Goal: Task Accomplishment & Management: Use online tool/utility

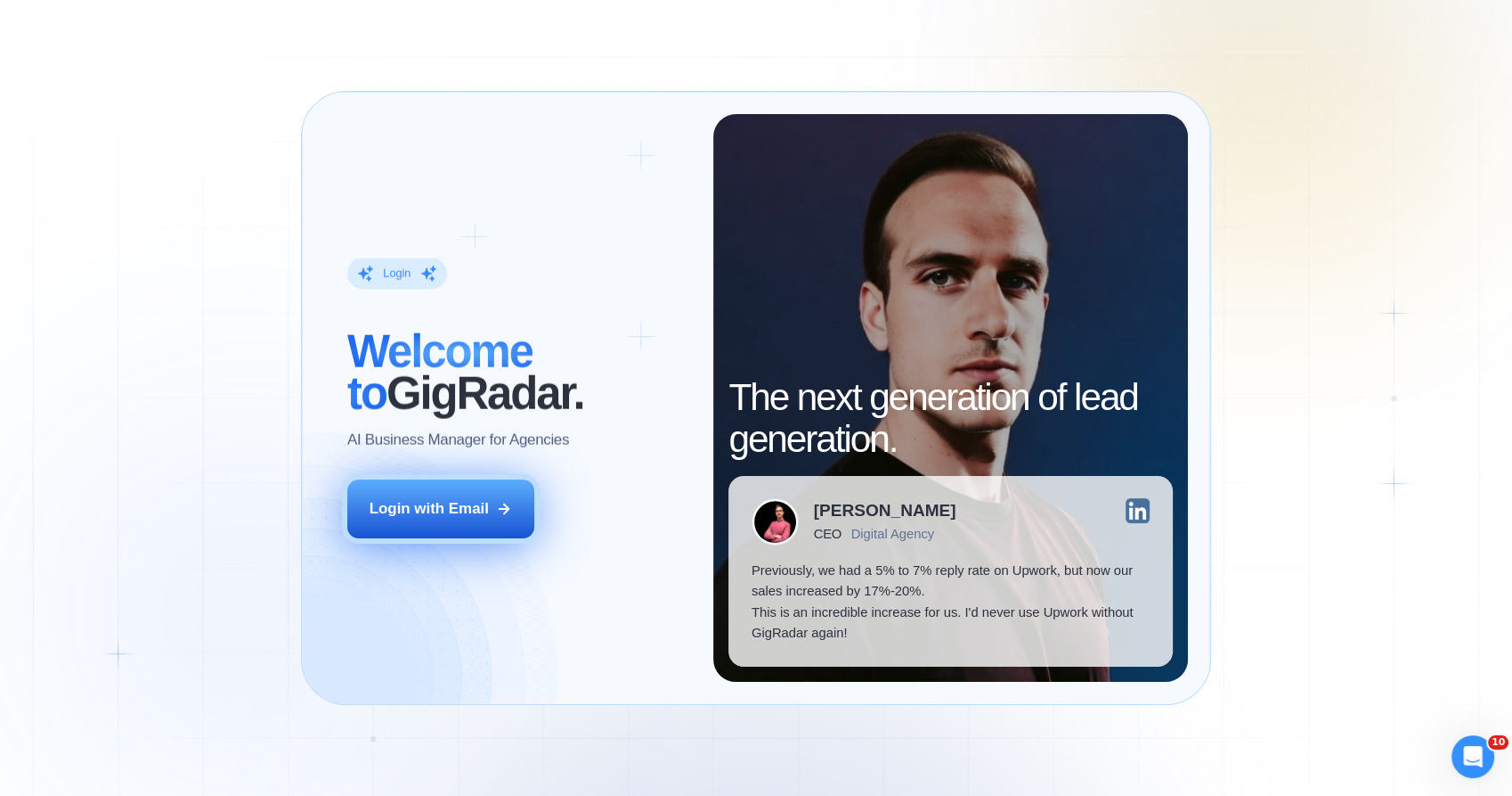
click at [494, 503] on button "Login with Email" at bounding box center [440, 509] width 187 height 59
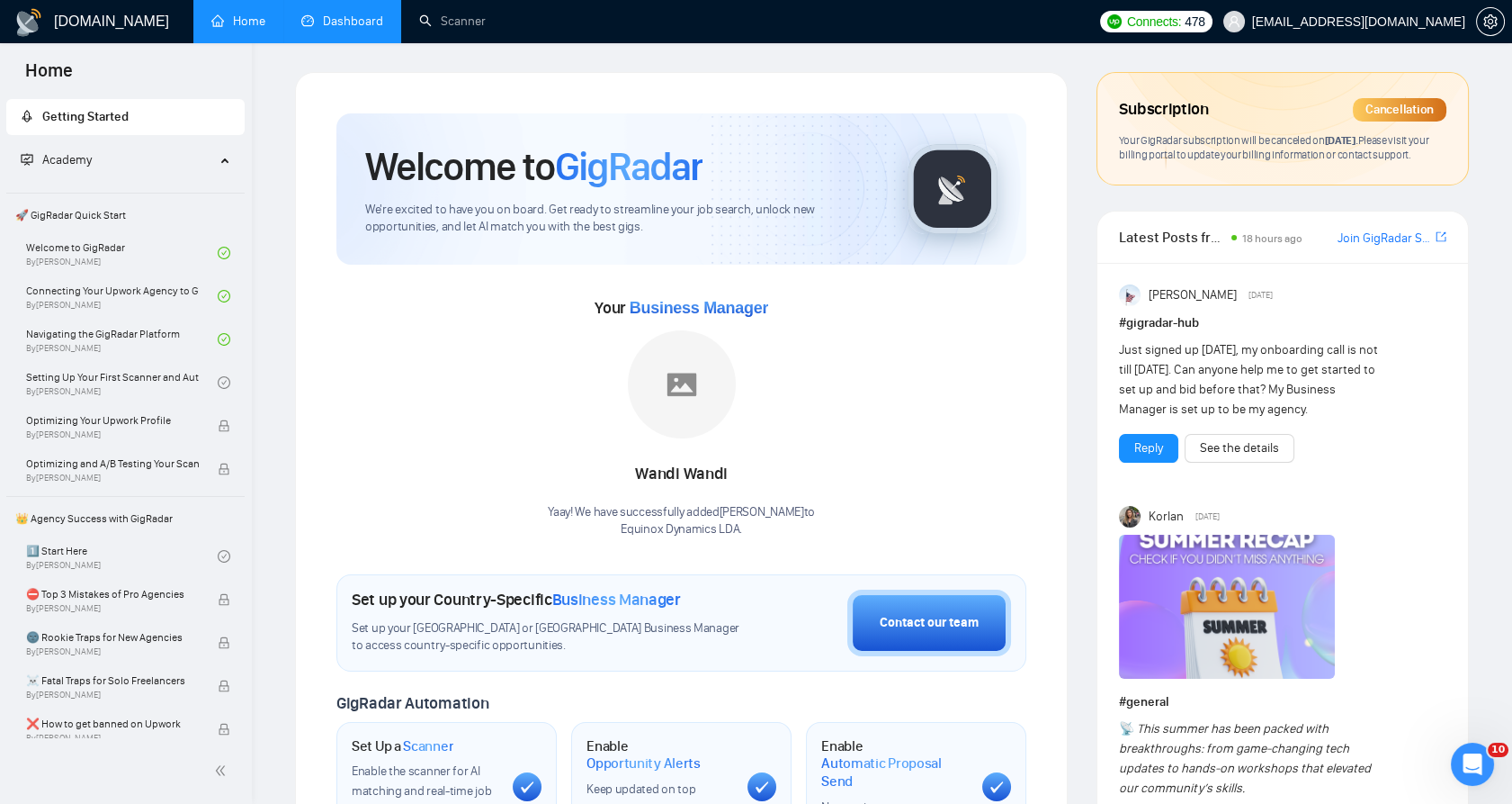
click at [362, 17] on link "Dashboard" at bounding box center [342, 21] width 82 height 15
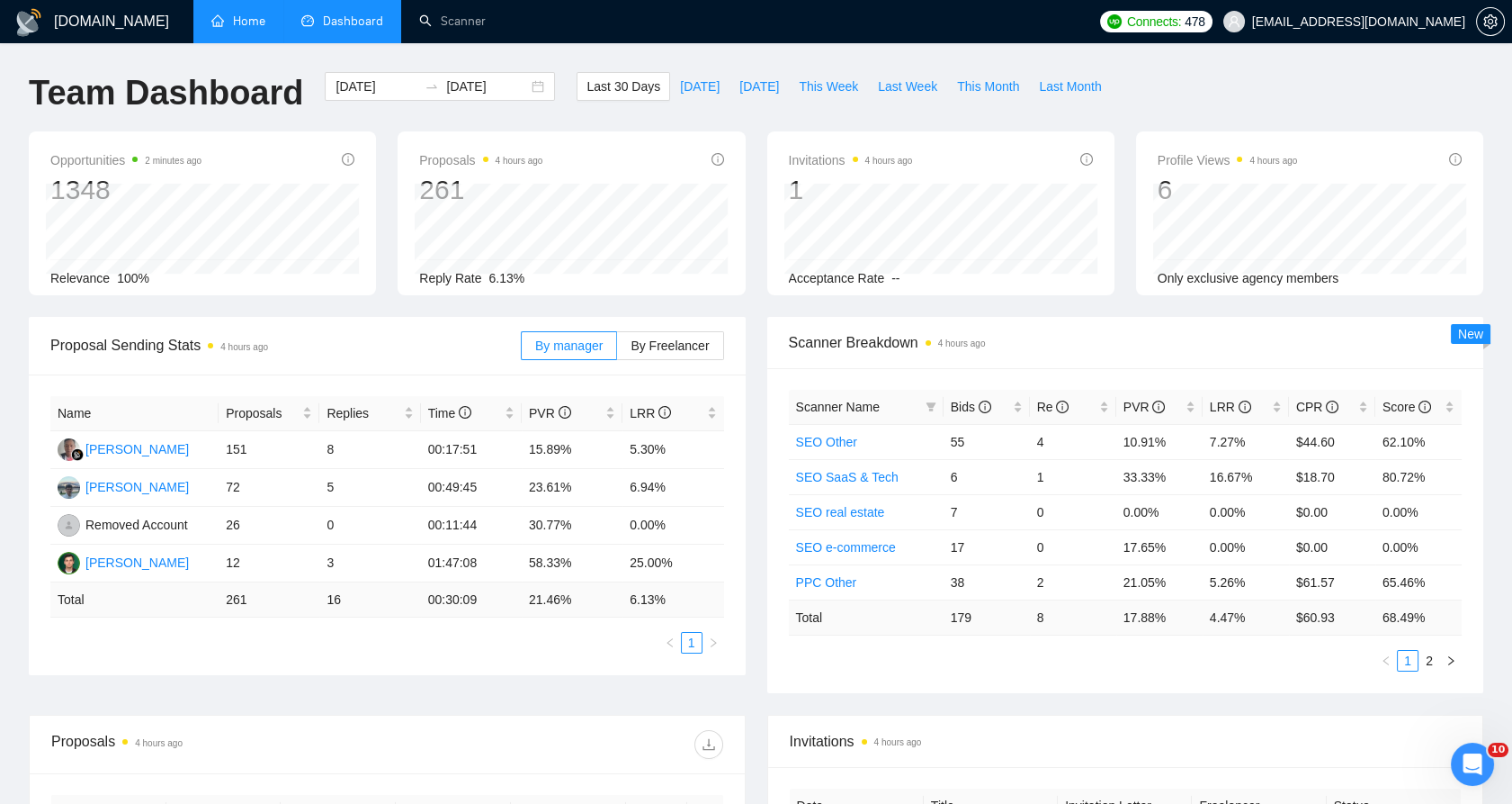
click at [265, 25] on link "Home" at bounding box center [239, 21] width 54 height 15
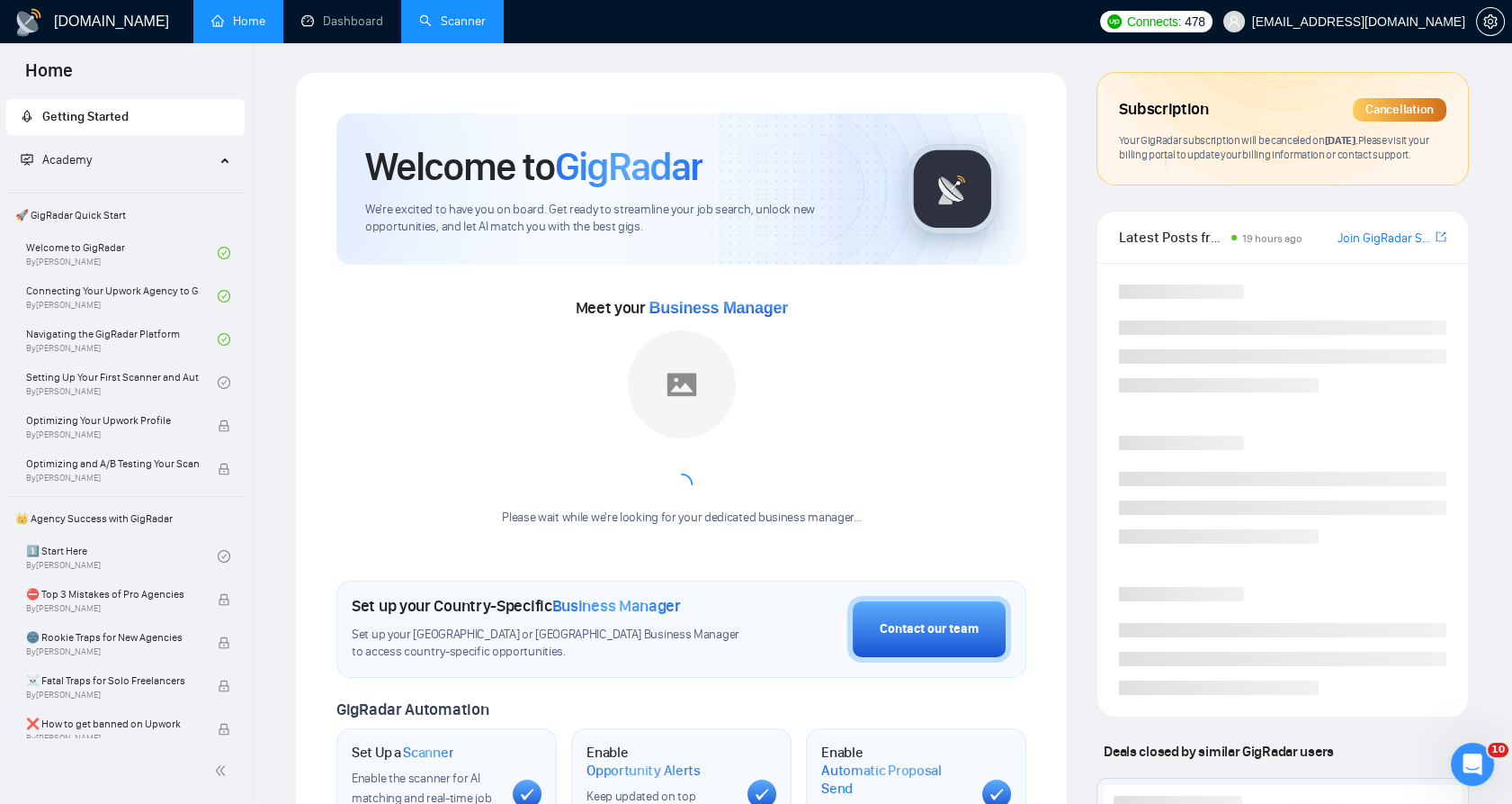
click at [446, 23] on link "Scanner" at bounding box center [452, 21] width 66 height 15
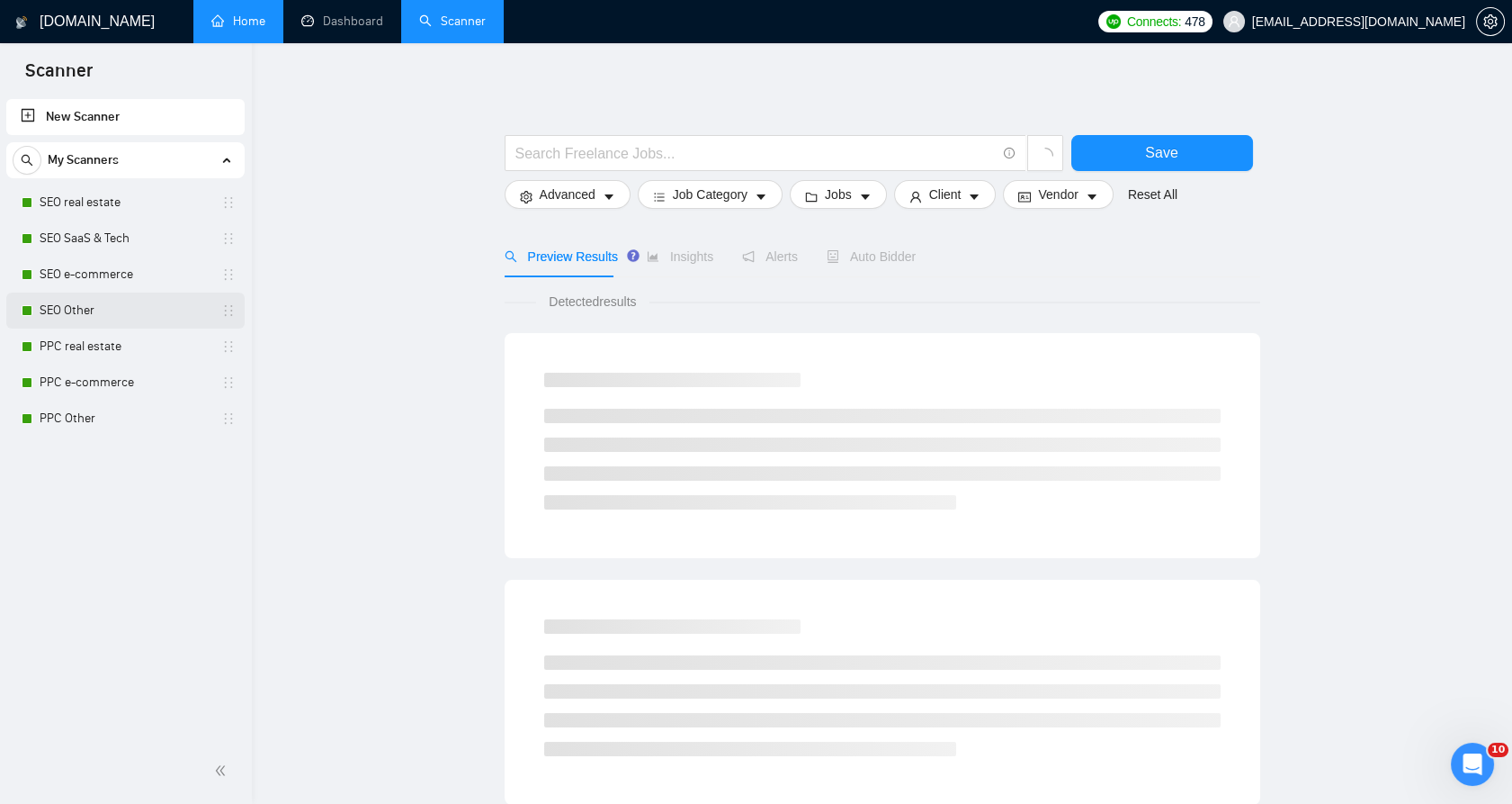
click at [118, 310] on link "SEO Other" at bounding box center [124, 311] width 171 height 36
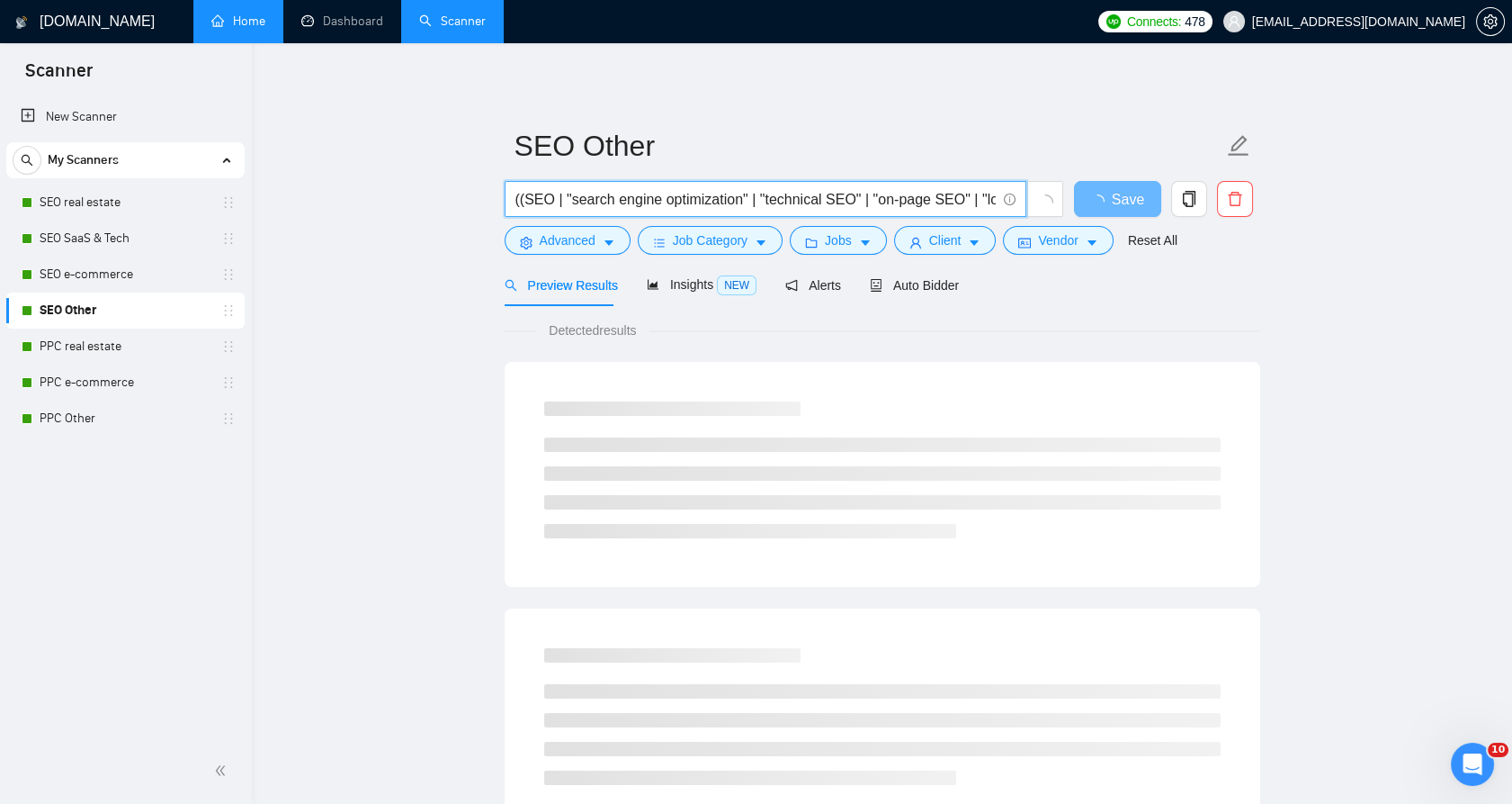
click at [749, 191] on input "((SEO | "search engine optimization" | "technical SEO" | "on-page SEO" | "local…" at bounding box center [755, 200] width 480 height 22
click at [748, 191] on input "((SEO | "search engine optimization" | "technical SEO" | "on-page SEO" | "local…" at bounding box center [755, 200] width 480 height 22
click at [748, 190] on input "((SEO | "search engine optimization" | "technical SEO" | "on-page SEO" | "local…" at bounding box center [755, 200] width 480 height 22
click at [775, 207] on input "((SEO | "search engine optimization" | "technical SEO" | "on-page SEO" | "local…" at bounding box center [755, 200] width 480 height 22
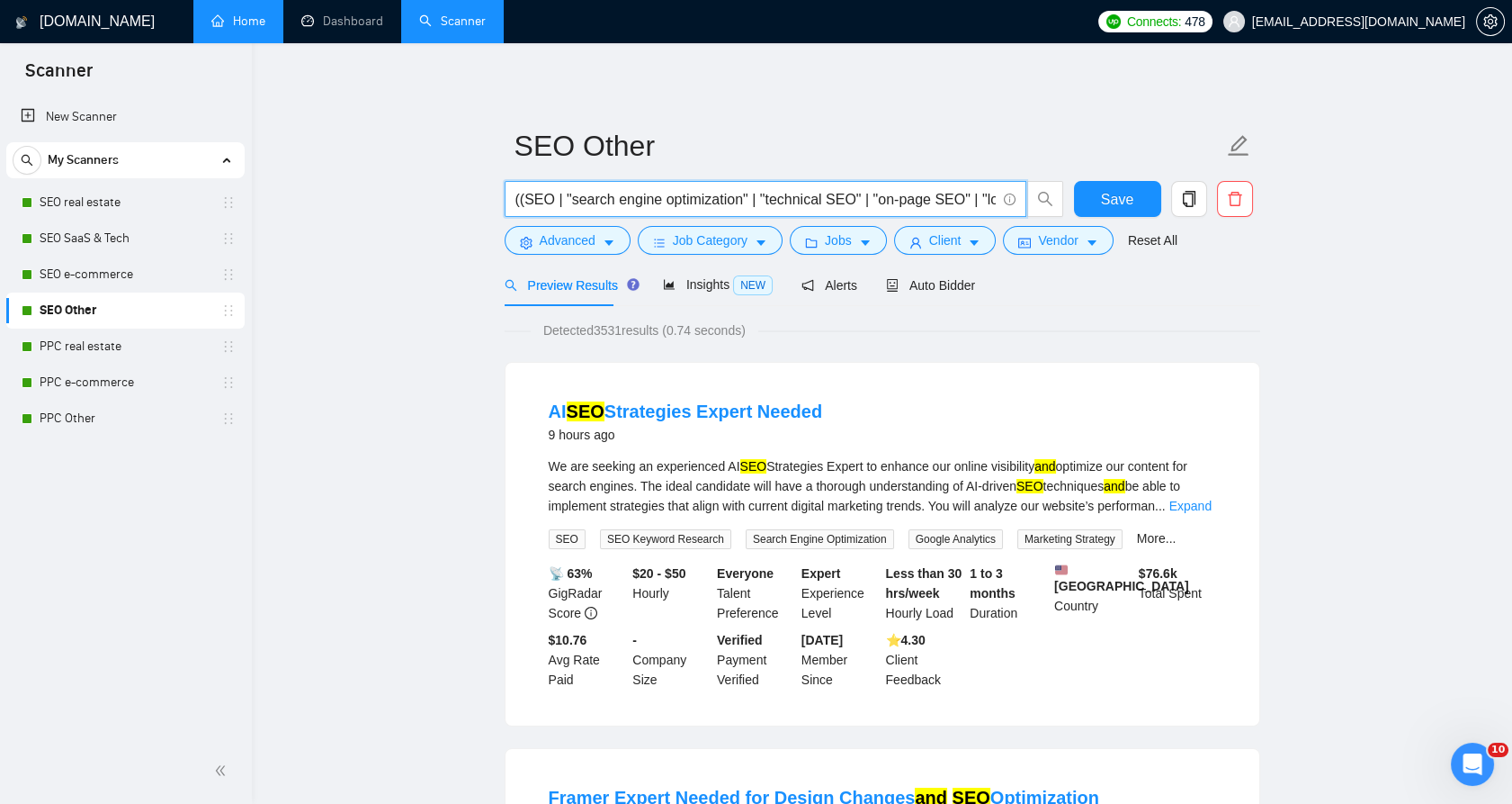
click at [775, 207] on input "((SEO | "search engine optimization" | "technical SEO" | "on-page SEO" | "local…" at bounding box center [755, 200] width 480 height 22
click at [574, 230] on span "Advanced" at bounding box center [568, 240] width 56 height 20
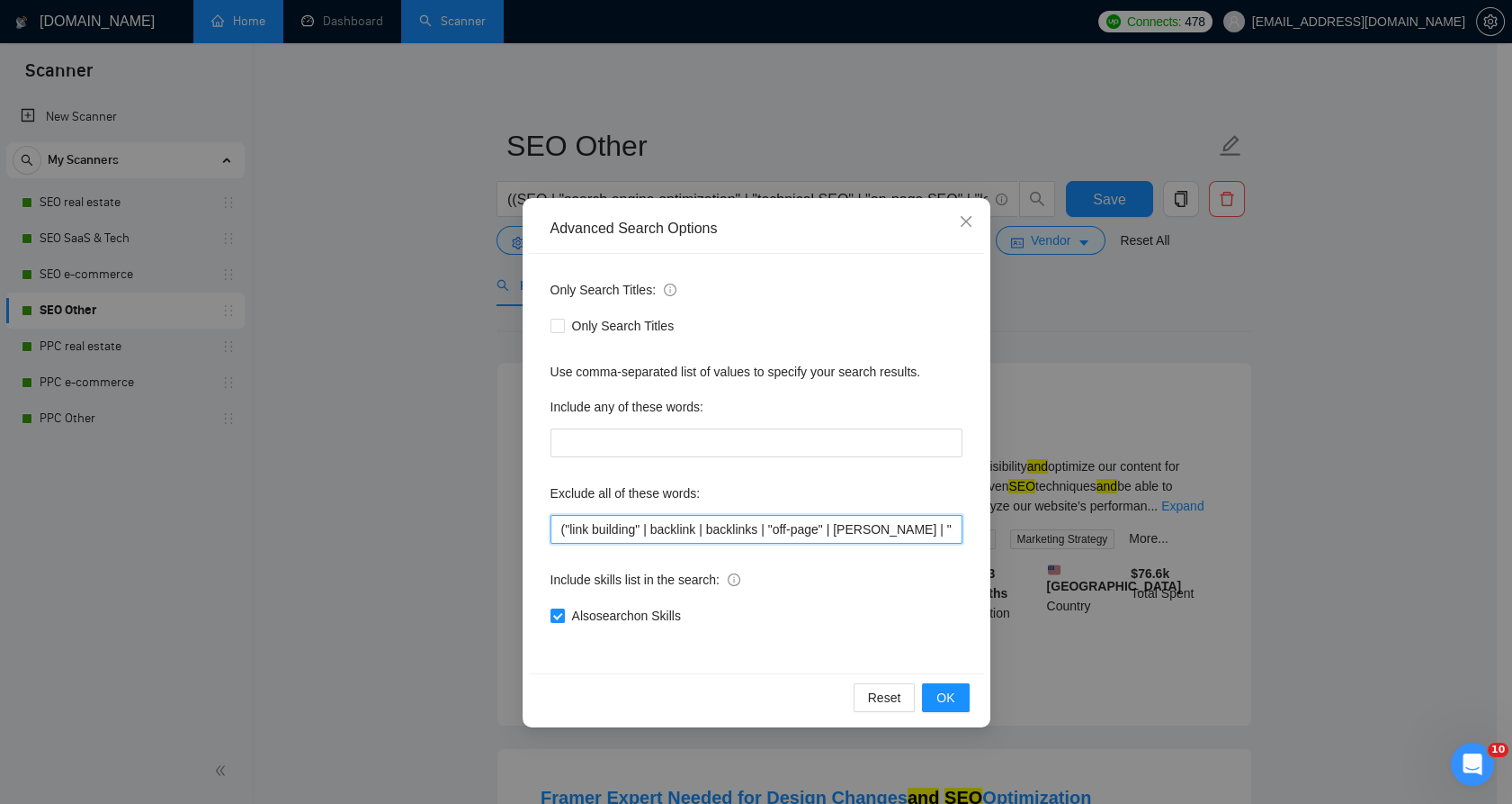
click at [637, 520] on input "("link building" | backlink | backlinks | "off-page" | HARO | "guest post" | "l…" at bounding box center [756, 529] width 412 height 29
click at [638, 522] on input "("link building" | backlink | backlinks | "off-page" | HARO | "guest post" | "l…" at bounding box center [756, 529] width 412 height 29
click at [960, 219] on icon "close" at bounding box center [965, 221] width 14 height 14
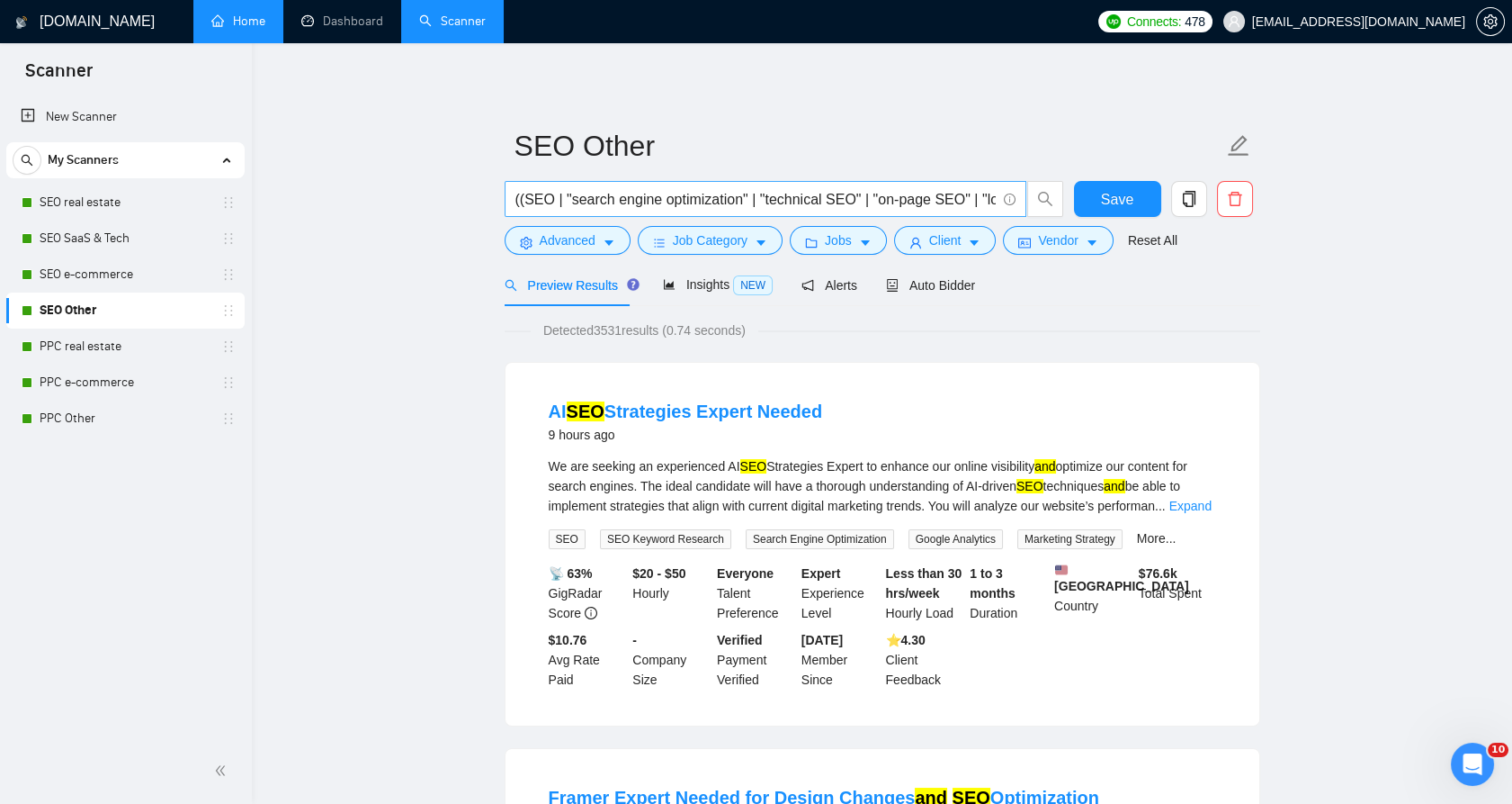
click at [798, 198] on input "((SEO | "search engine optimization" | "technical SEO" | "on-page SEO" | "local…" at bounding box center [755, 200] width 480 height 22
click at [798, 197] on input "((SEO | "search engine optimization" | "technical SEO" | "on-page SEO" | "local…" at bounding box center [755, 200] width 480 height 22
click at [797, 197] on input "((SEO | "search engine optimization" | "technical SEO" | "on-page SEO" | "local…" at bounding box center [755, 200] width 480 height 22
click at [797, 196] on input "((SEO | "search engine optimization" | "technical SEO" | "on-page SEO" | "local…" at bounding box center [755, 200] width 480 height 22
paste input ""technical SEO" | "on-page SEO" | "local SEO" | "SEO audit" | "site audit" | "s…"
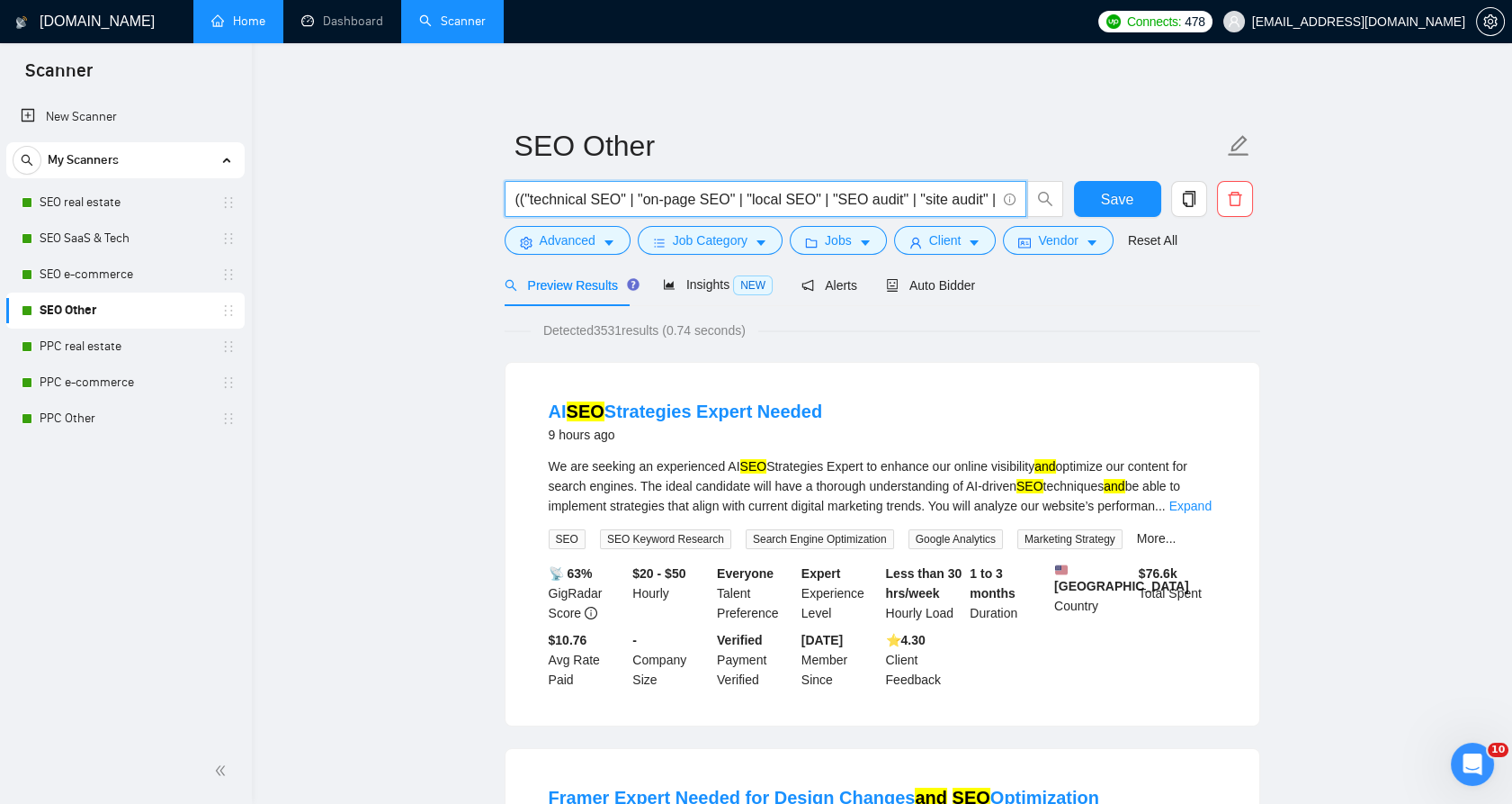
scroll to position [0, 1539]
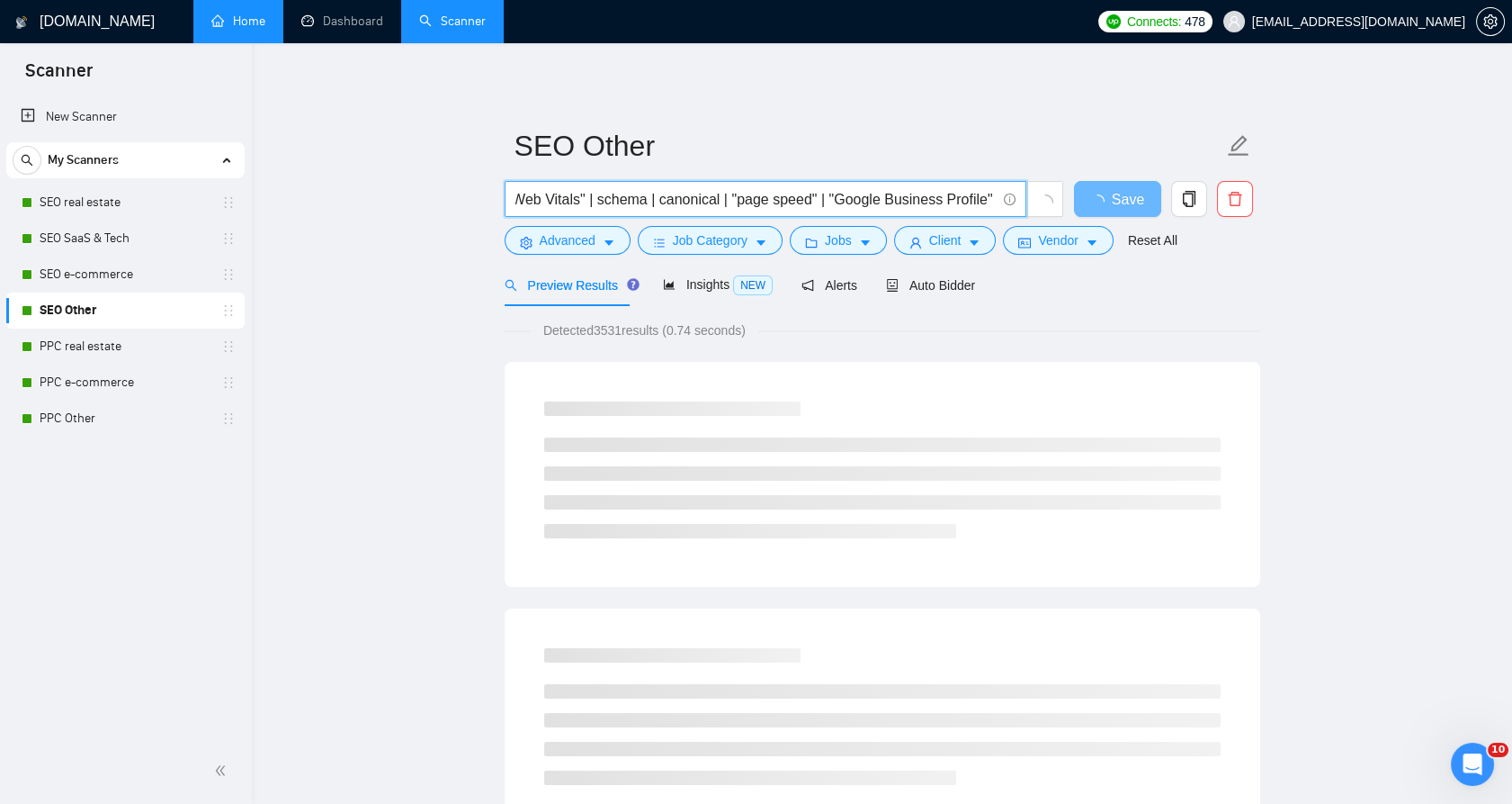
type input "(("technical SEO" | "on-page SEO" | "local SEO" | "SEO audit" | "site audit" | …"
click at [579, 238] on span "Advanced" at bounding box center [568, 240] width 56 height 20
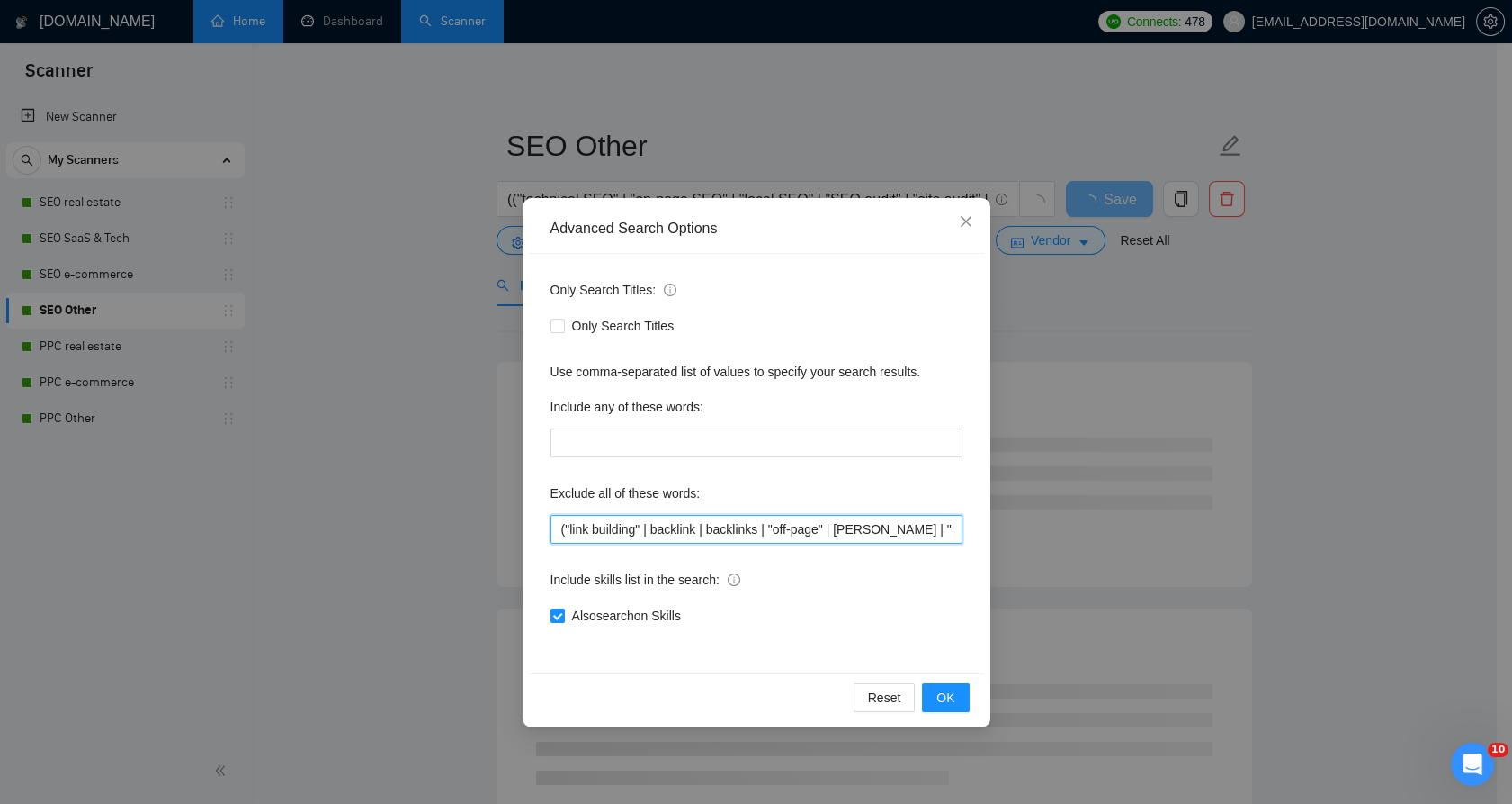
click at [659, 525] on input "("link building" | backlink | backlinks | "off-page" | HARO | "guest post" | "l…" at bounding box center [756, 529] width 412 height 29
click at [657, 523] on input "("link building" | backlink | backlinks | "off-page" | HARO | "guest post" | "l…" at bounding box center [756, 529] width 412 height 29
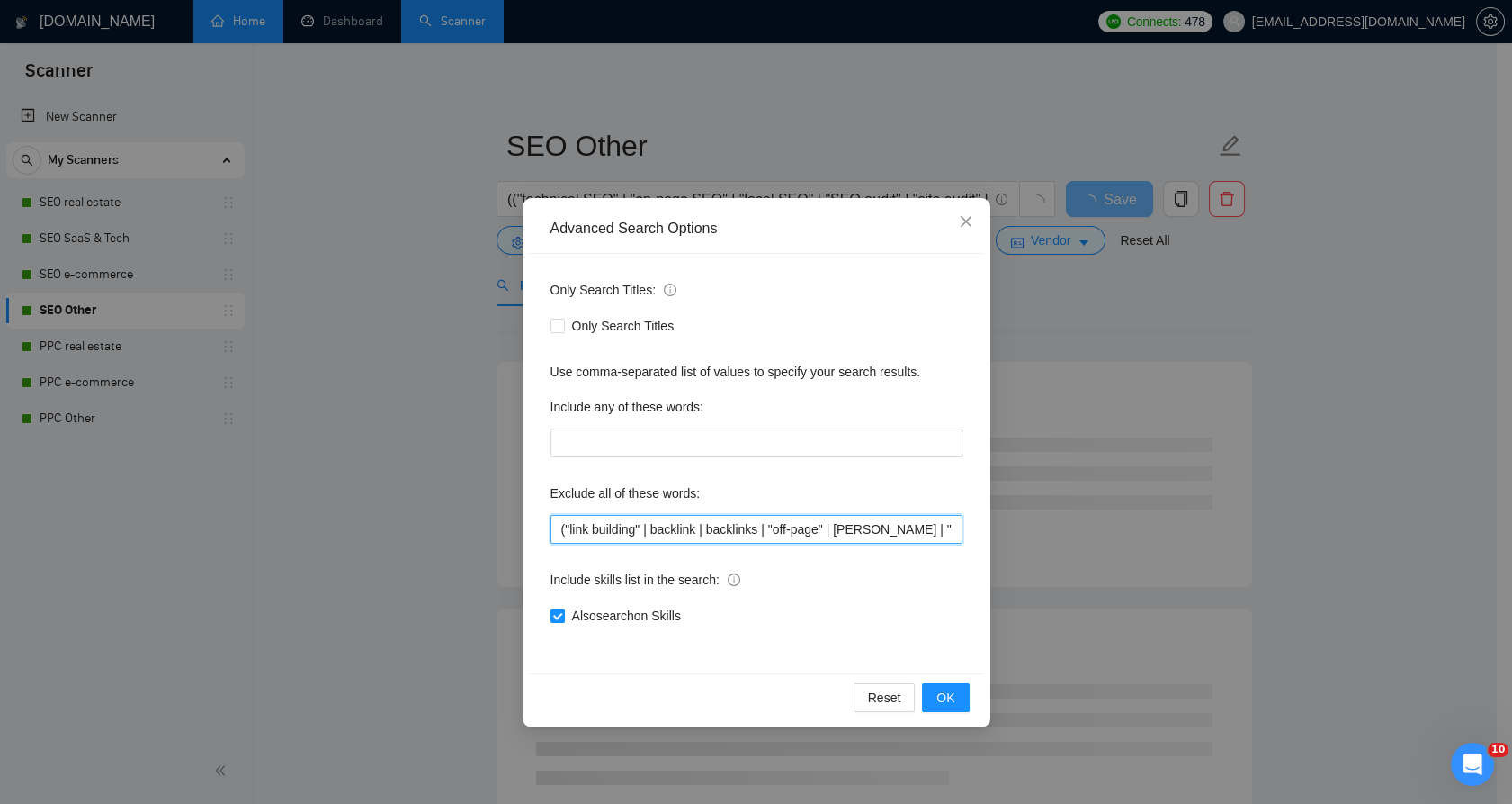
click at [657, 523] on input "("link building" | backlink | backlinks | "off-page" | HARO | "guest post" | "l…" at bounding box center [756, 529] width 412 height 29
paste input "consultant | consulting | consultation | coach | coaching | mentor | training |…"
type input "(consultant | consulting | consultation | coach | coaching | mentor | training …"
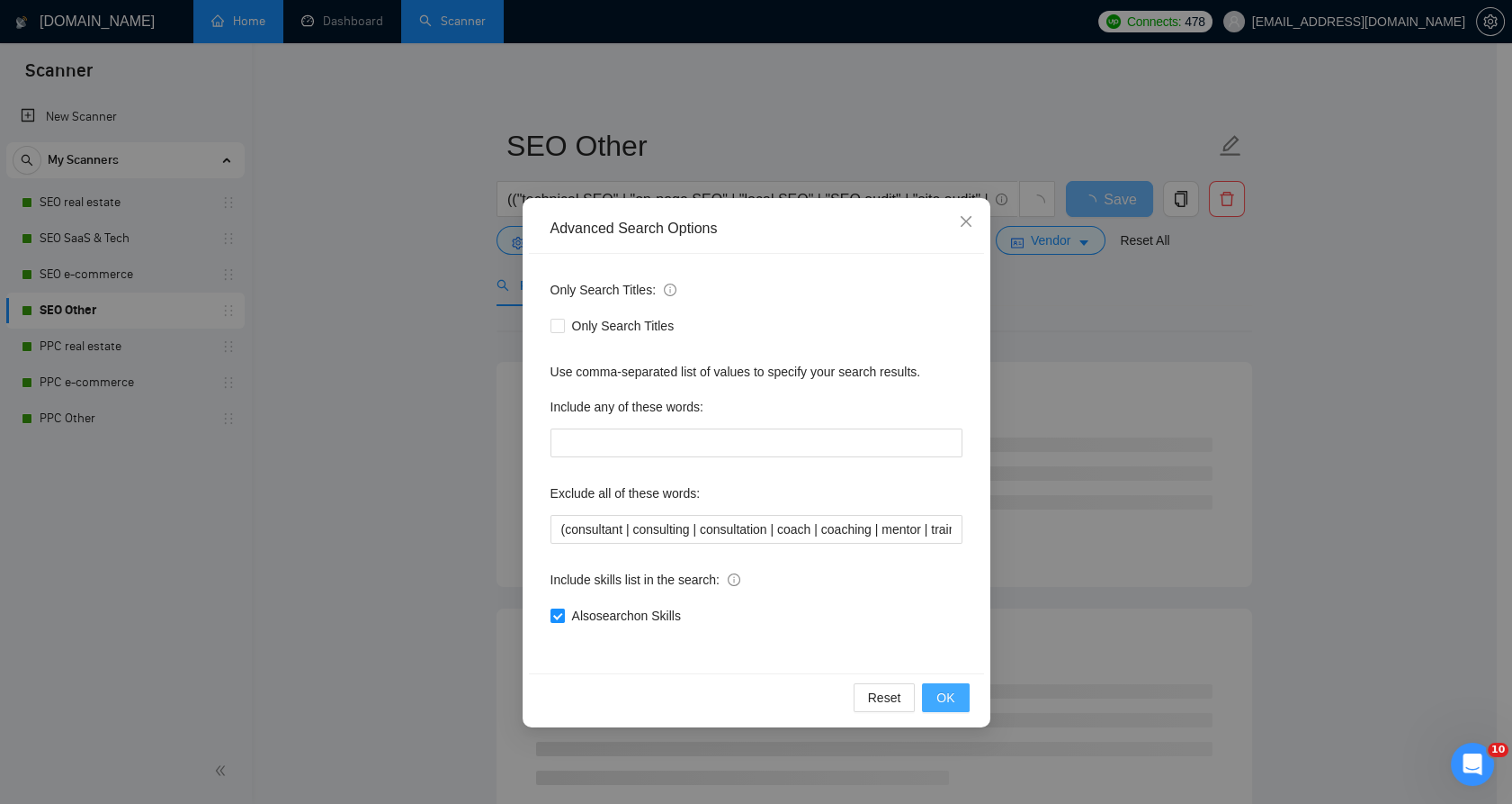
click at [942, 691] on span "OK" at bounding box center [944, 697] width 18 height 20
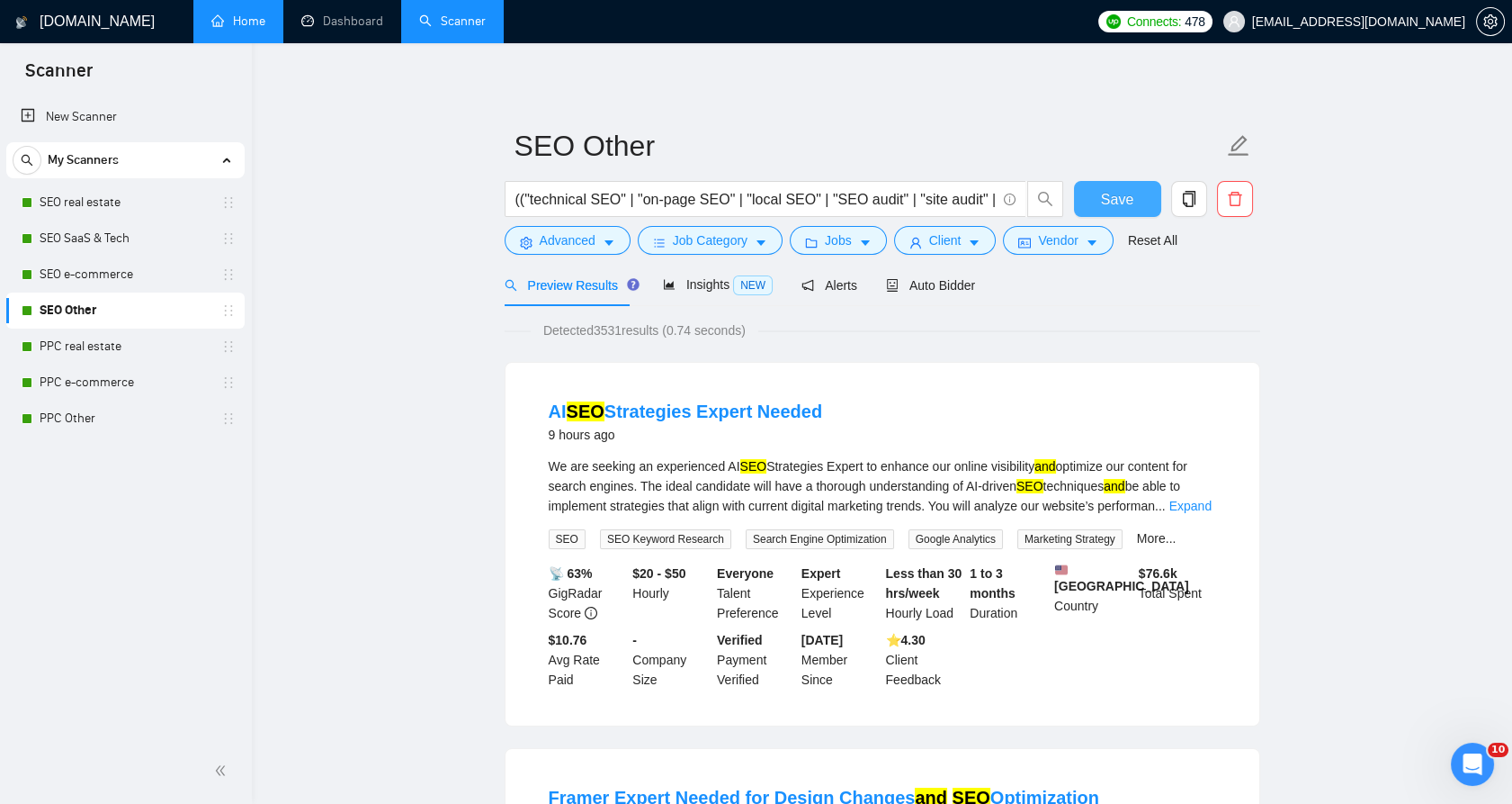
click at [1123, 194] on span "Save" at bounding box center [1117, 200] width 33 height 22
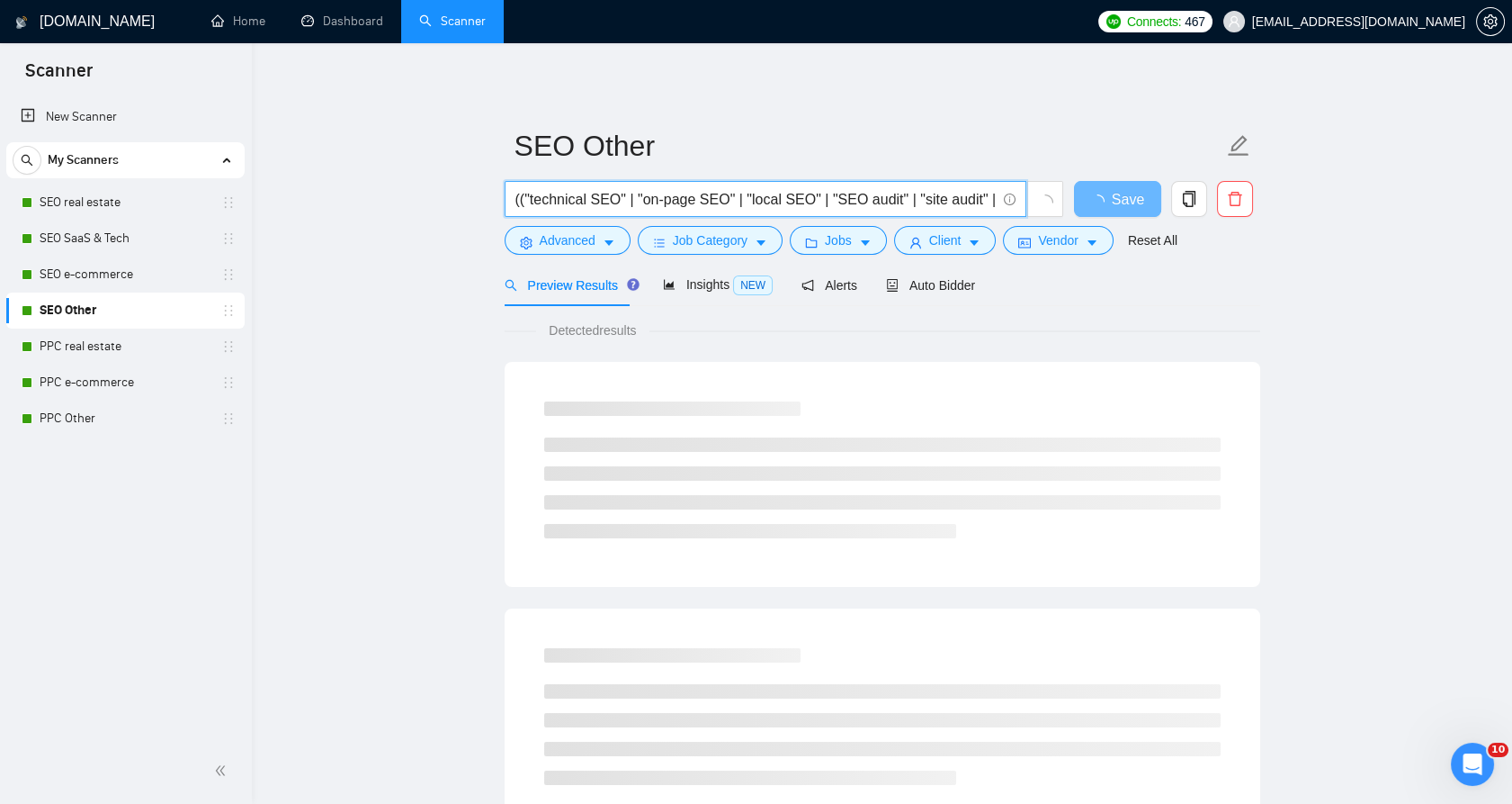
click at [829, 200] on input "(("technical SEO" | "on-page SEO" | "local SEO" | "SEO audit" | "site audit" | …" at bounding box center [755, 200] width 480 height 22
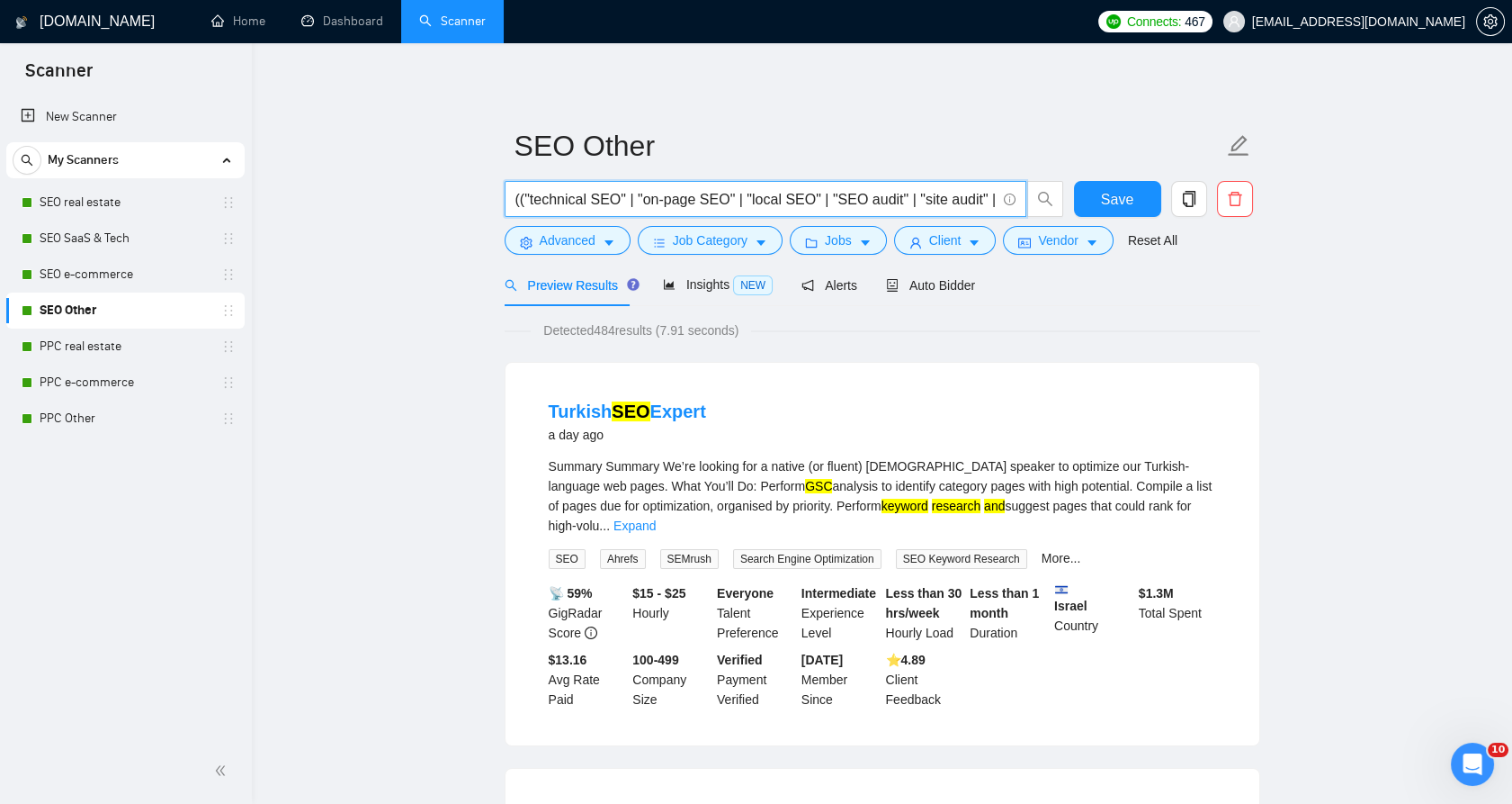
drag, startPoint x: 829, startPoint y: 200, endPoint x: 146, endPoint y: 146, distance: 685.1
click at [540, 243] on span "Advanced" at bounding box center [568, 240] width 56 height 20
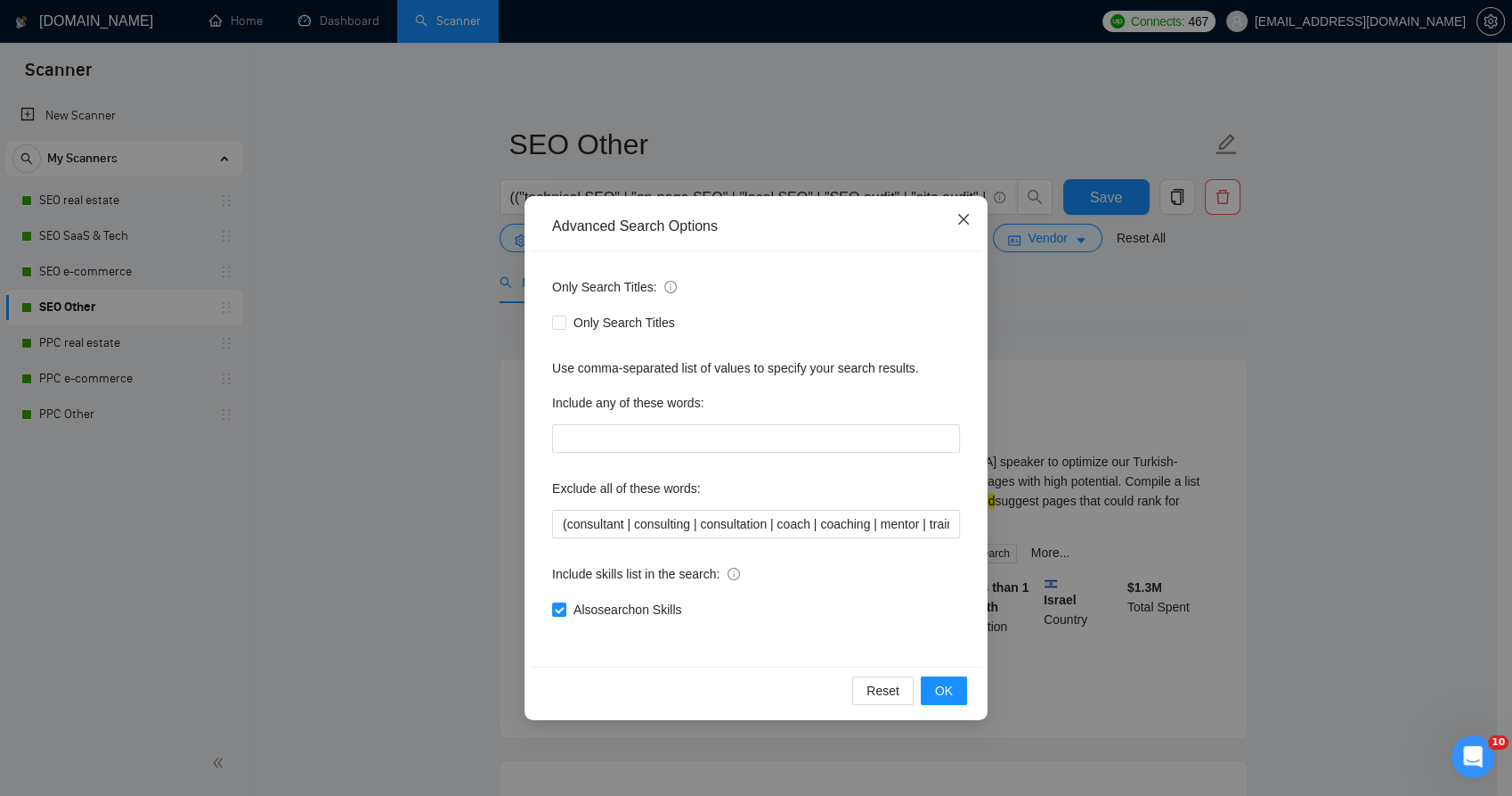
click at [954, 226] on span "Close" at bounding box center [964, 220] width 48 height 48
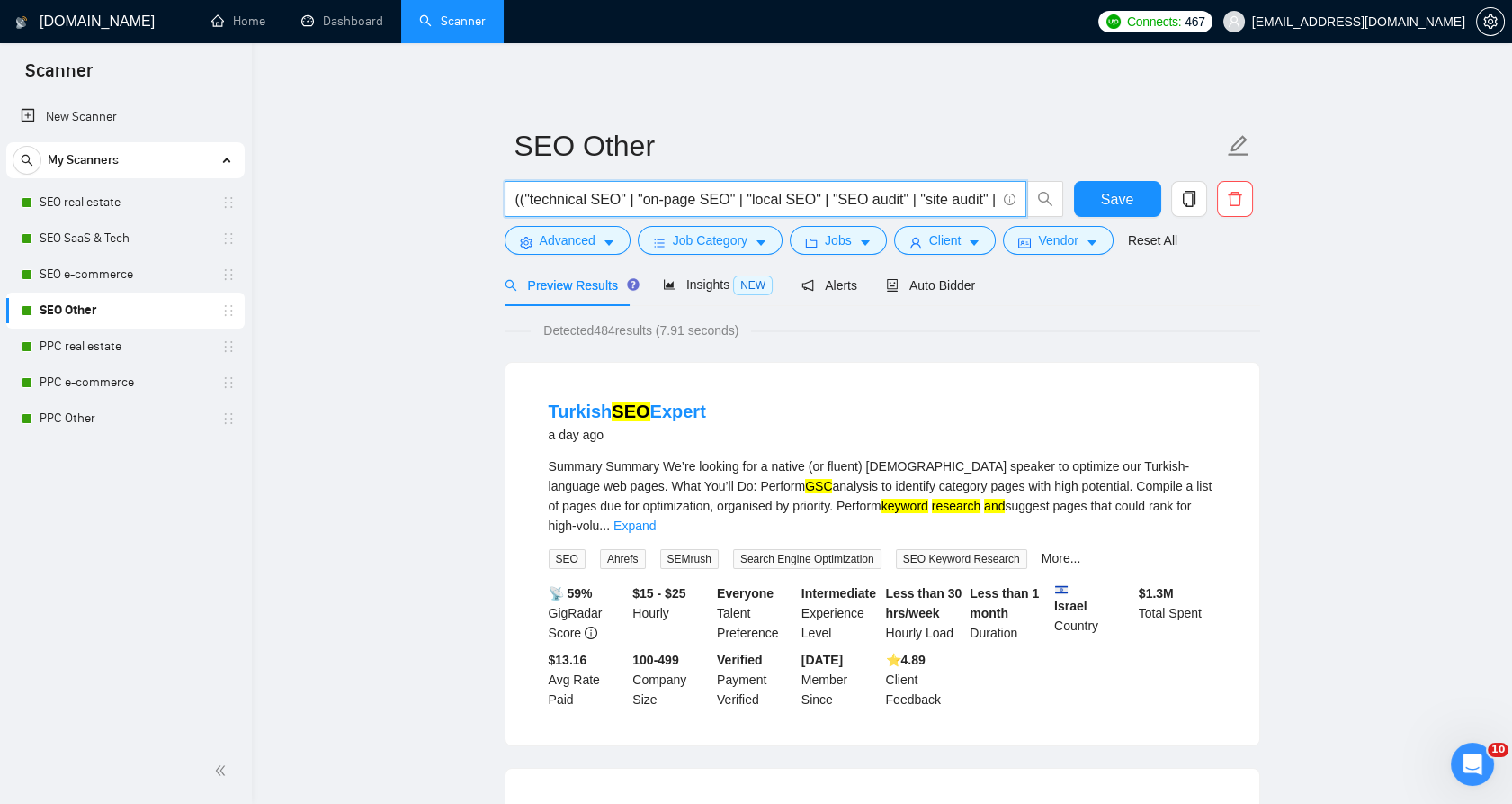
click at [777, 188] on input "(("technical SEO" | "on-page SEO" | "local SEO" | "SEO audit" | "site audit" | …" at bounding box center [755, 200] width 480 height 22
click at [777, 185] on span "(("technical SEO" | "on-page SEO" | "local SEO" | "SEO audit" | "site audit" | …" at bounding box center [765, 199] width 522 height 36
click at [772, 198] on input "(("technical SEO" | "on-page SEO" | "local SEO" | "SEO audit" | "site audit" | …" at bounding box center [755, 200] width 480 height 22
click at [772, 197] on input "(("technical SEO" | "on-page SEO" | "local SEO" | "SEO audit" | "site audit" | …" at bounding box center [755, 200] width 480 height 22
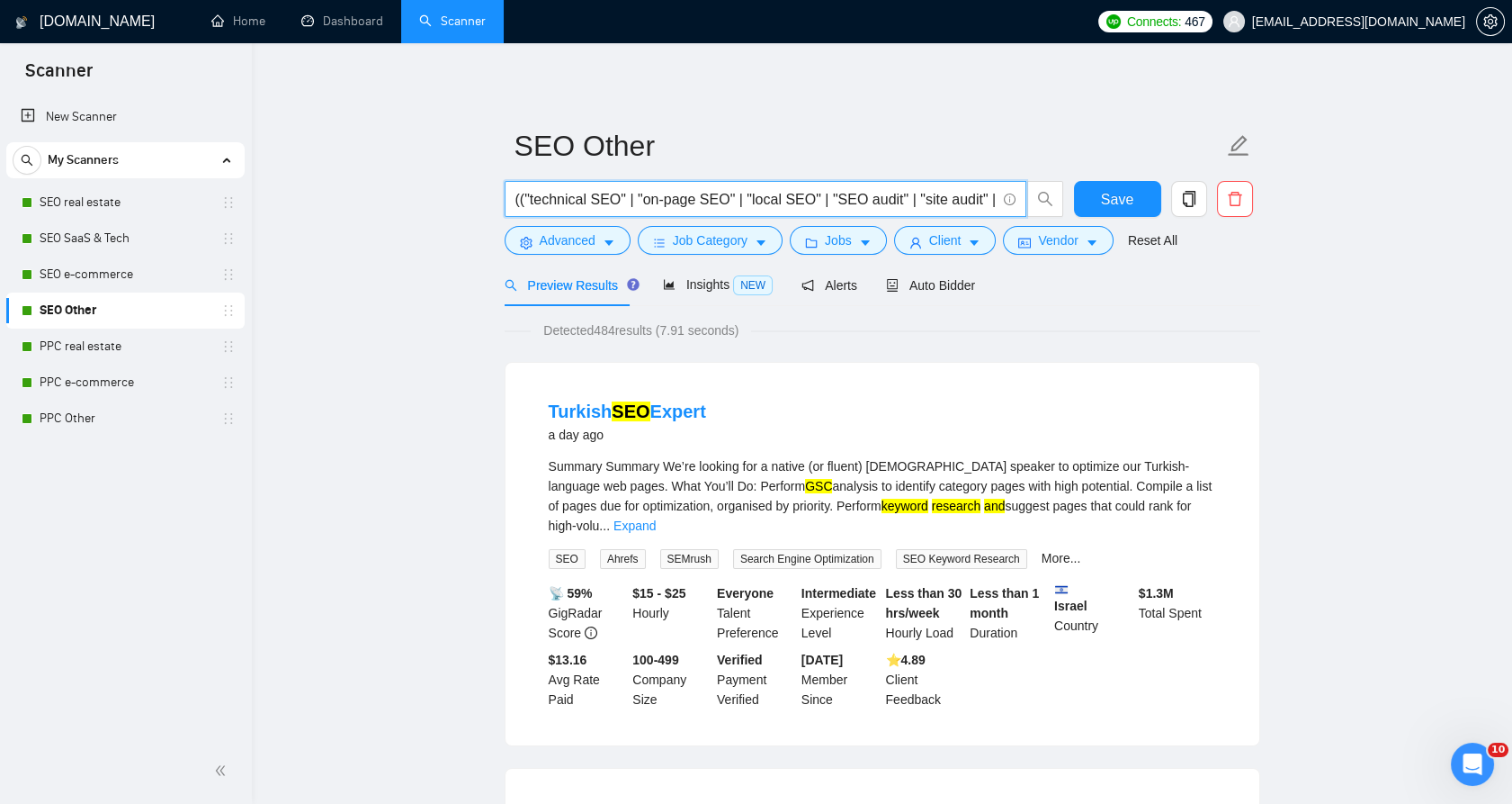
click at [772, 197] on input "(("technical SEO" | "on-page SEO" | "local SEO" | "SEO audit" | "site audit" | …" at bounding box center [755, 200] width 480 height 22
click at [772, 195] on input "(("technical SEO" | "on-page SEO" | "local SEO" | "SEO audit" | "site audit" | …" at bounding box center [755, 200] width 480 height 22
click at [772, 194] on input "(("technical SEO" | "on-page SEO" | "local SEO" | "SEO audit" | "site audit" | …" at bounding box center [755, 200] width 480 height 22
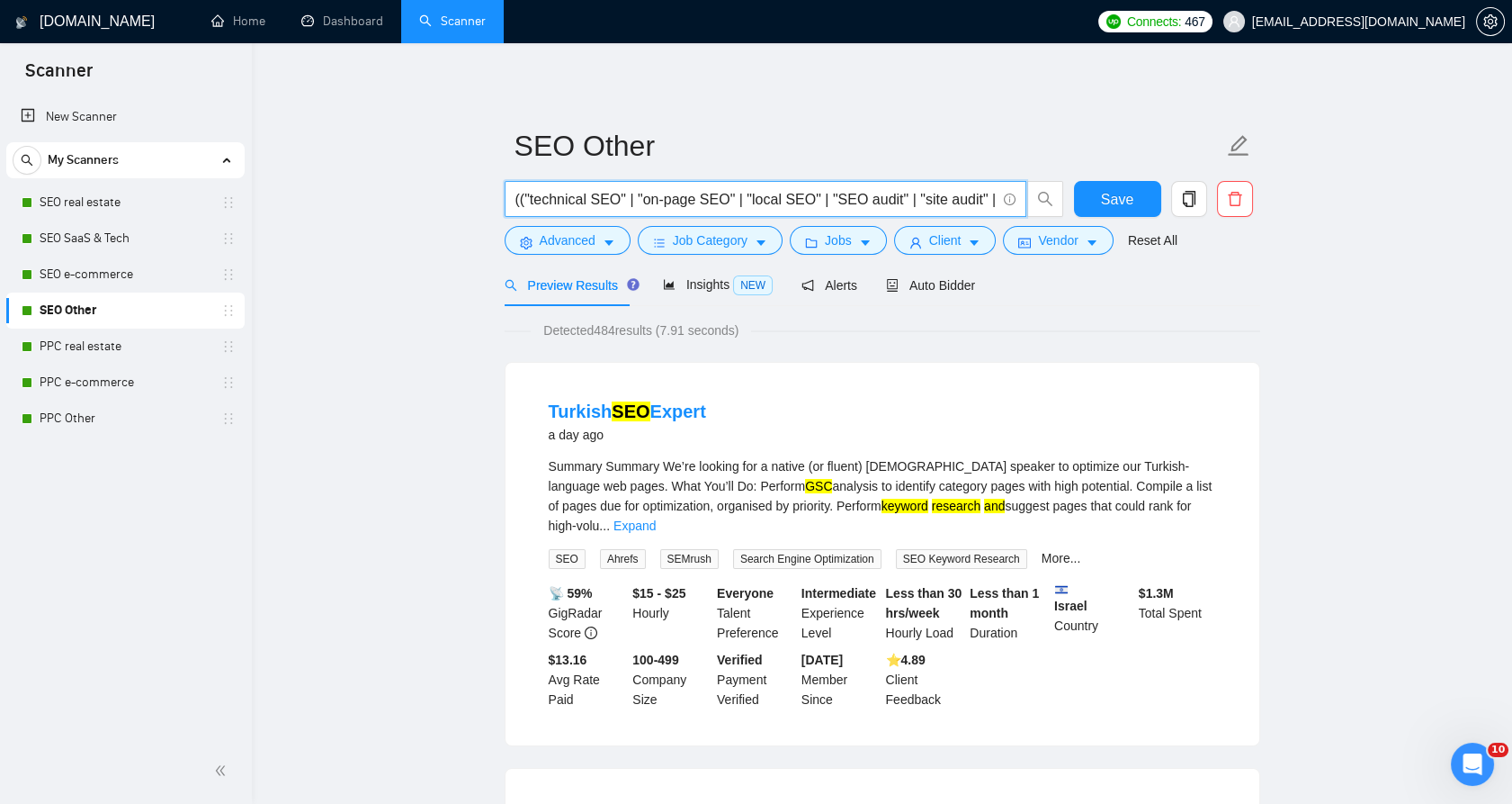
paste input ""technical SEO" | "on-page SEO" | "local SEO" | "search engine optimization" | …"
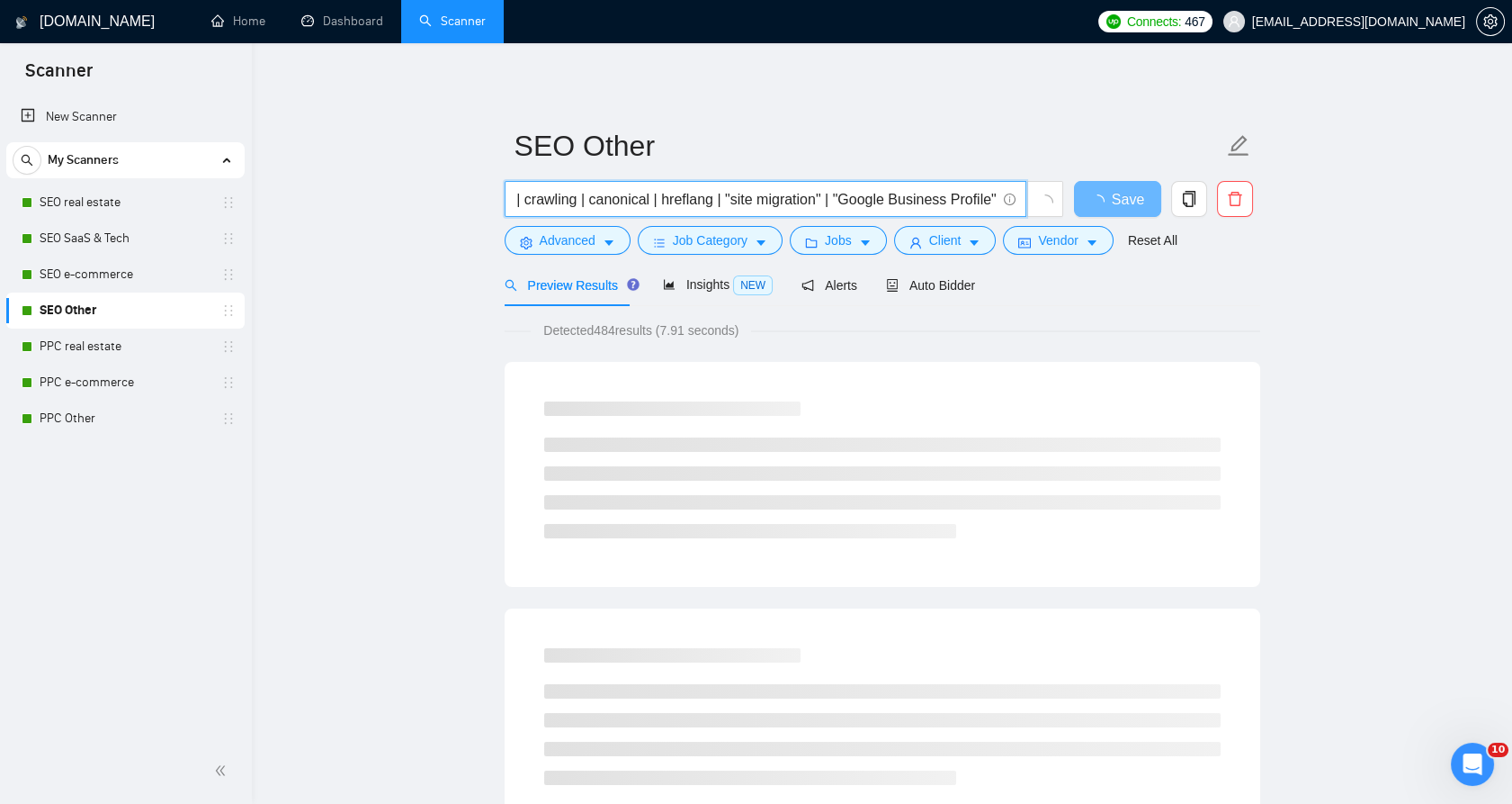
type input "("technical SEO" | "on-page SEO" | "local SEO" | "search engine optimization" |…"
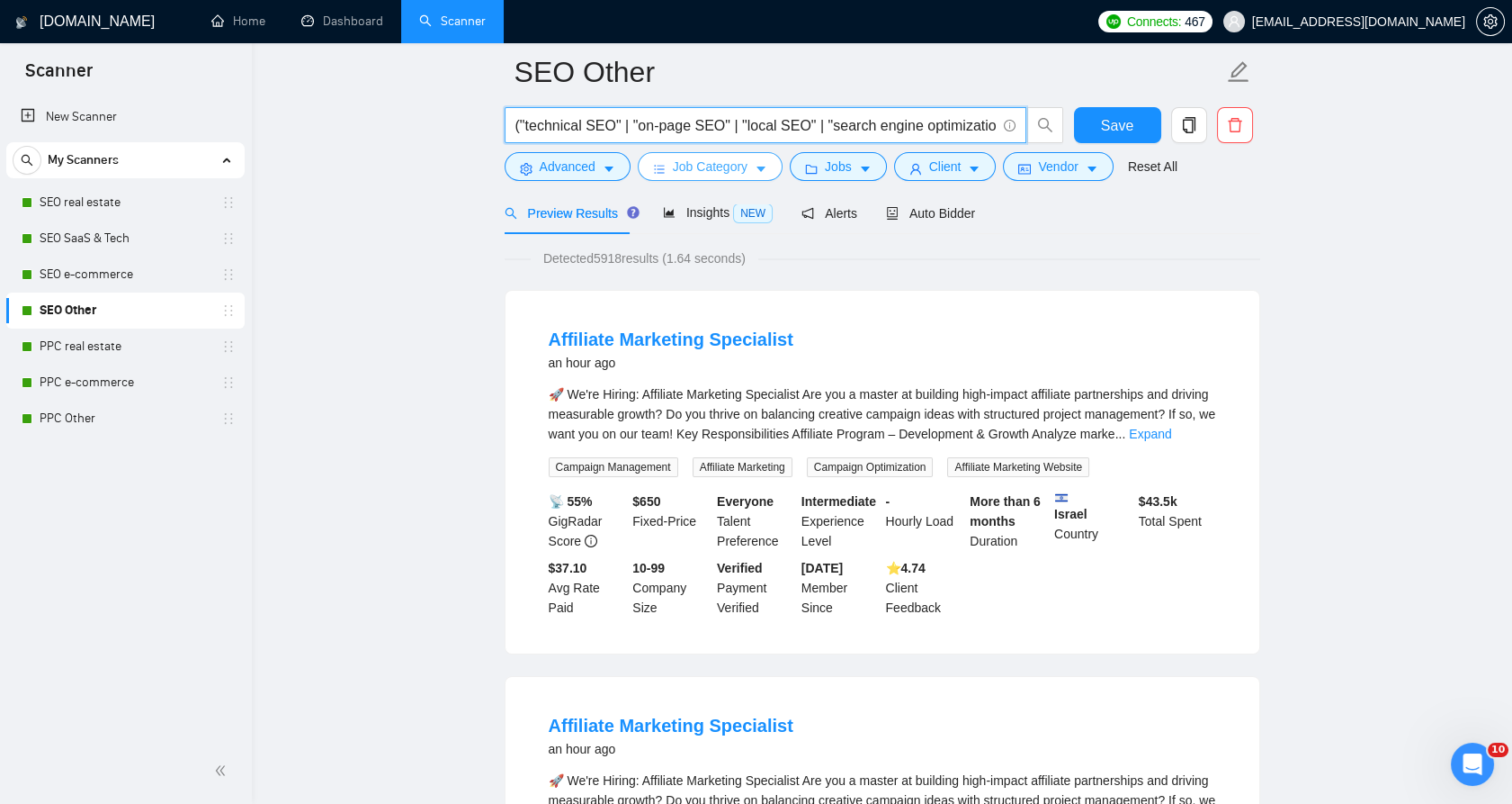
scroll to position [0, 0]
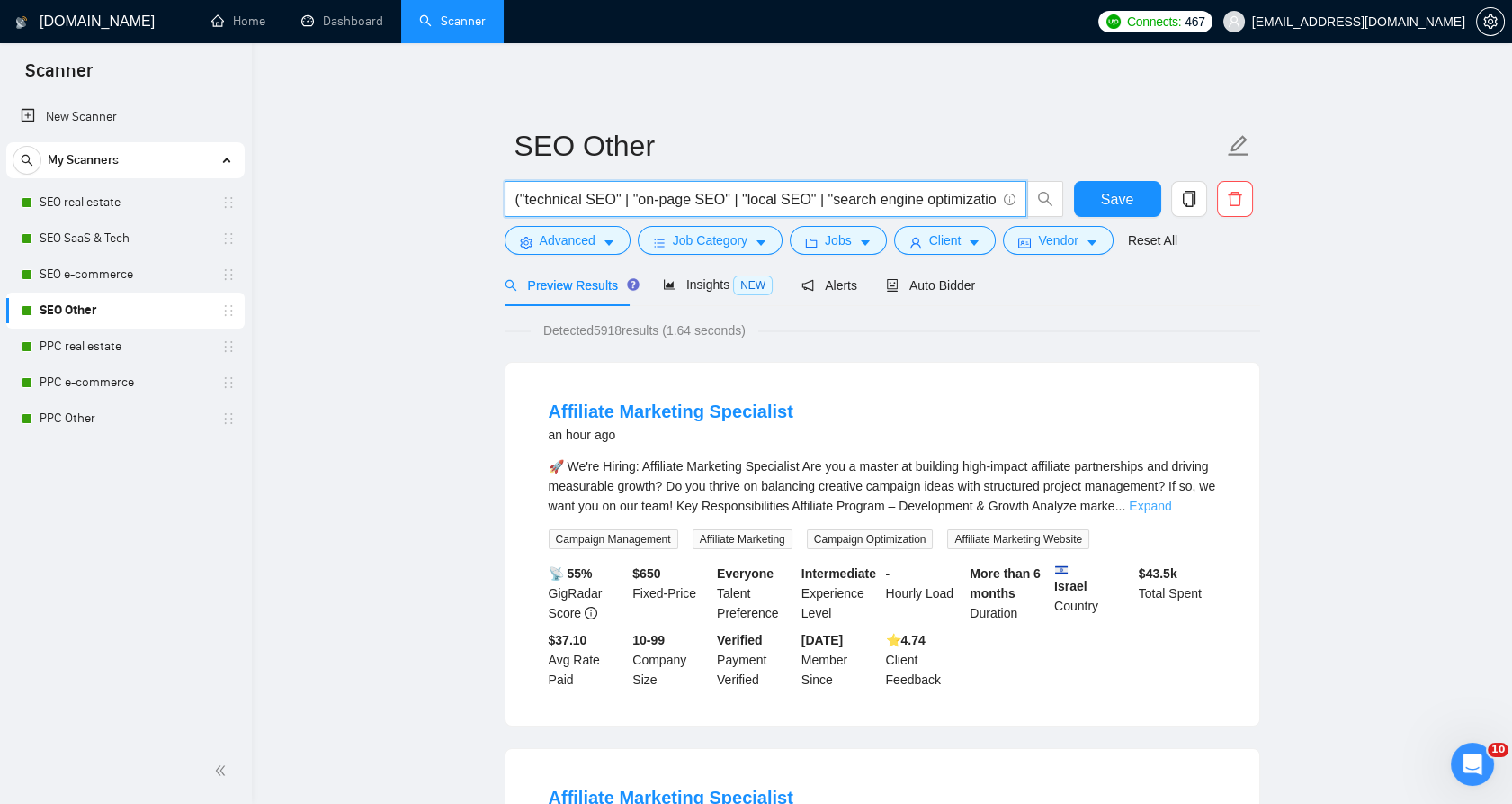
click at [1171, 504] on link "Expand" at bounding box center [1149, 505] width 42 height 14
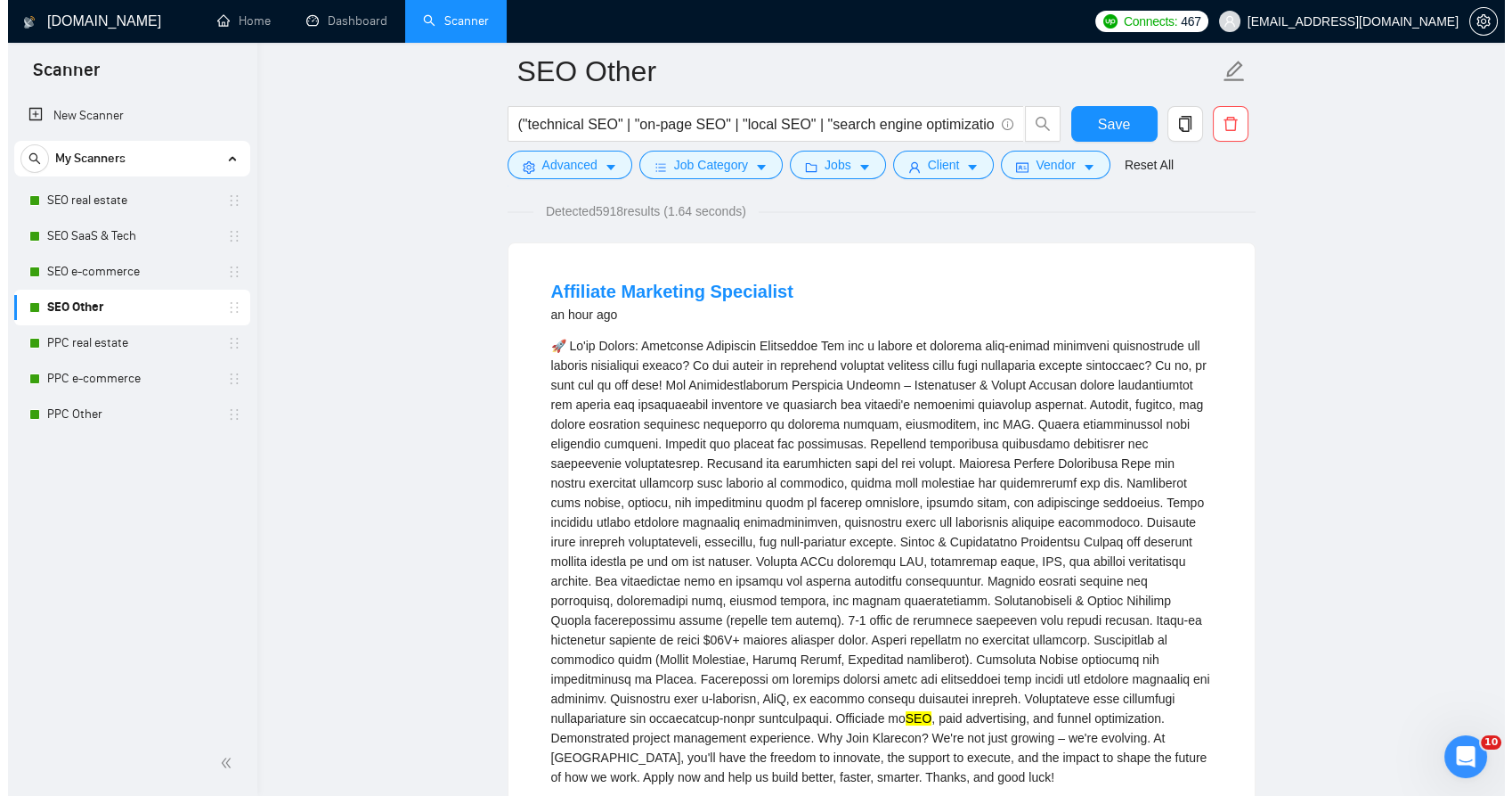
scroll to position [99, 0]
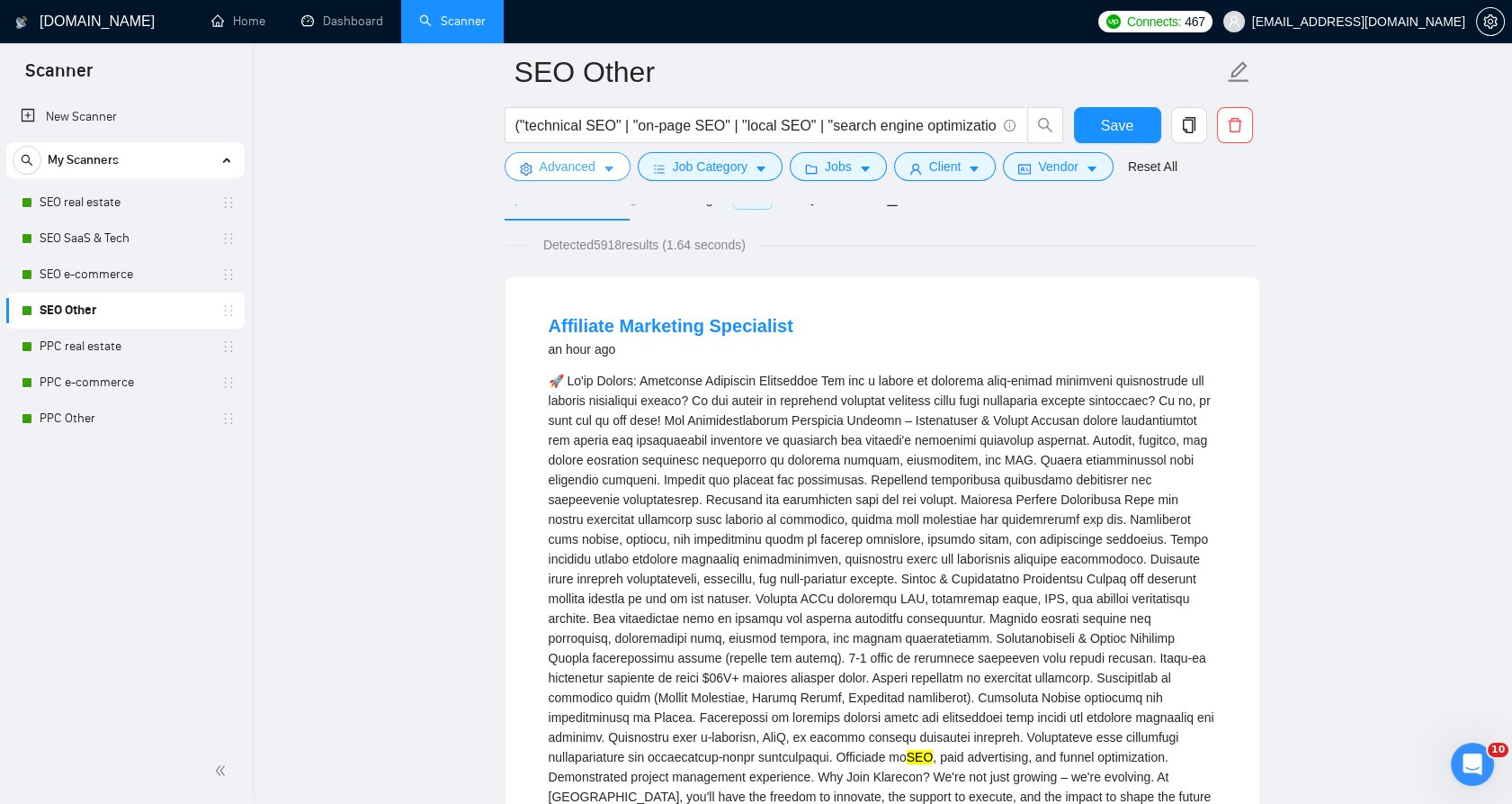
click at [578, 159] on span "Advanced" at bounding box center [568, 166] width 56 height 20
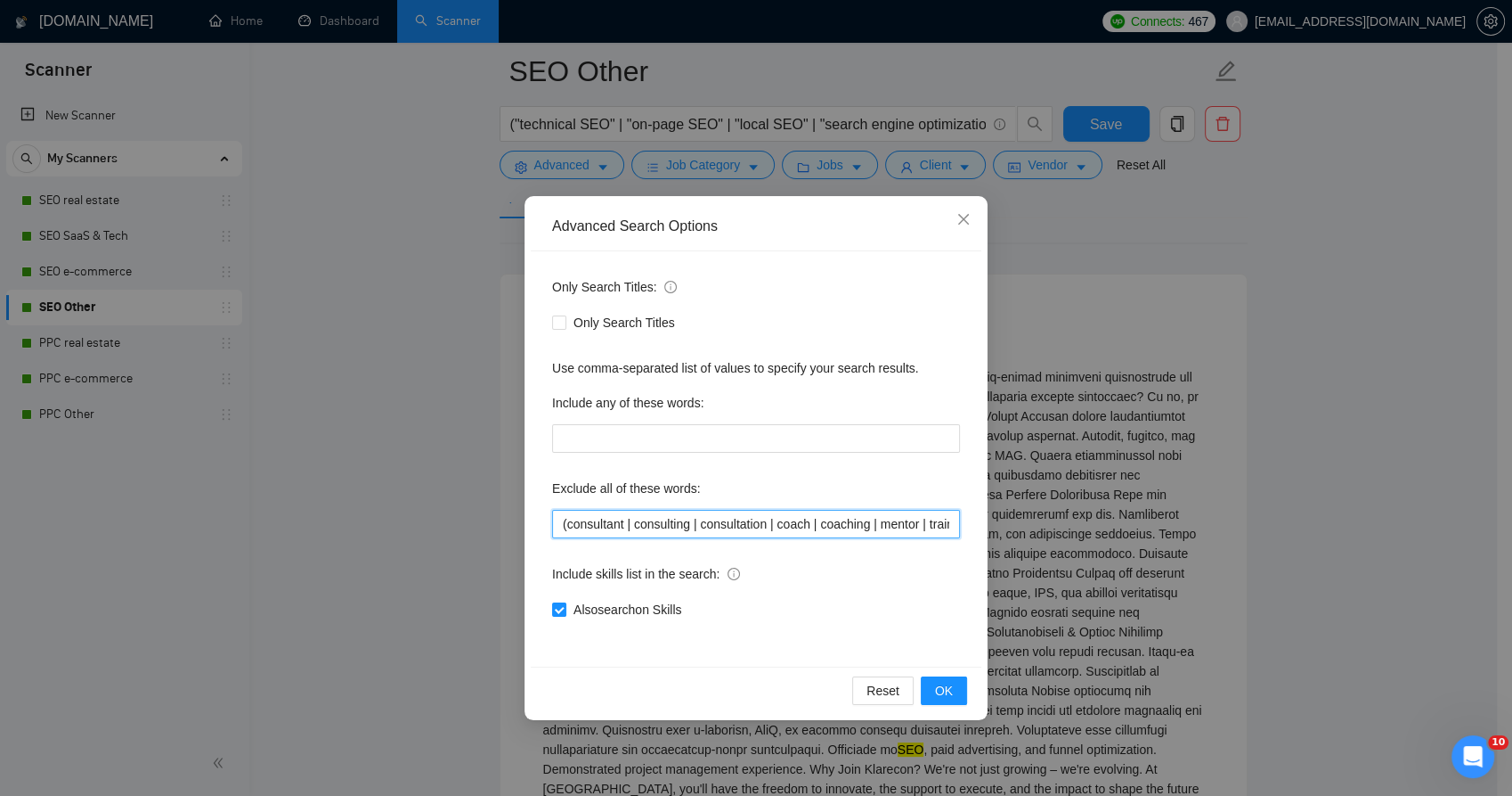
click at [714, 535] on input "(consultant | consulting | consultation | coach | coaching | mentor | training …" at bounding box center [756, 524] width 408 height 29
click at [712, 535] on input "(consultant | consulting | consultation | coach | coaching | mentor | training …" at bounding box center [756, 524] width 408 height 29
click at [720, 518] on input "(consultant | consulting | consultation | coach | coaching | mentor | training …" at bounding box center [756, 524] width 408 height 29
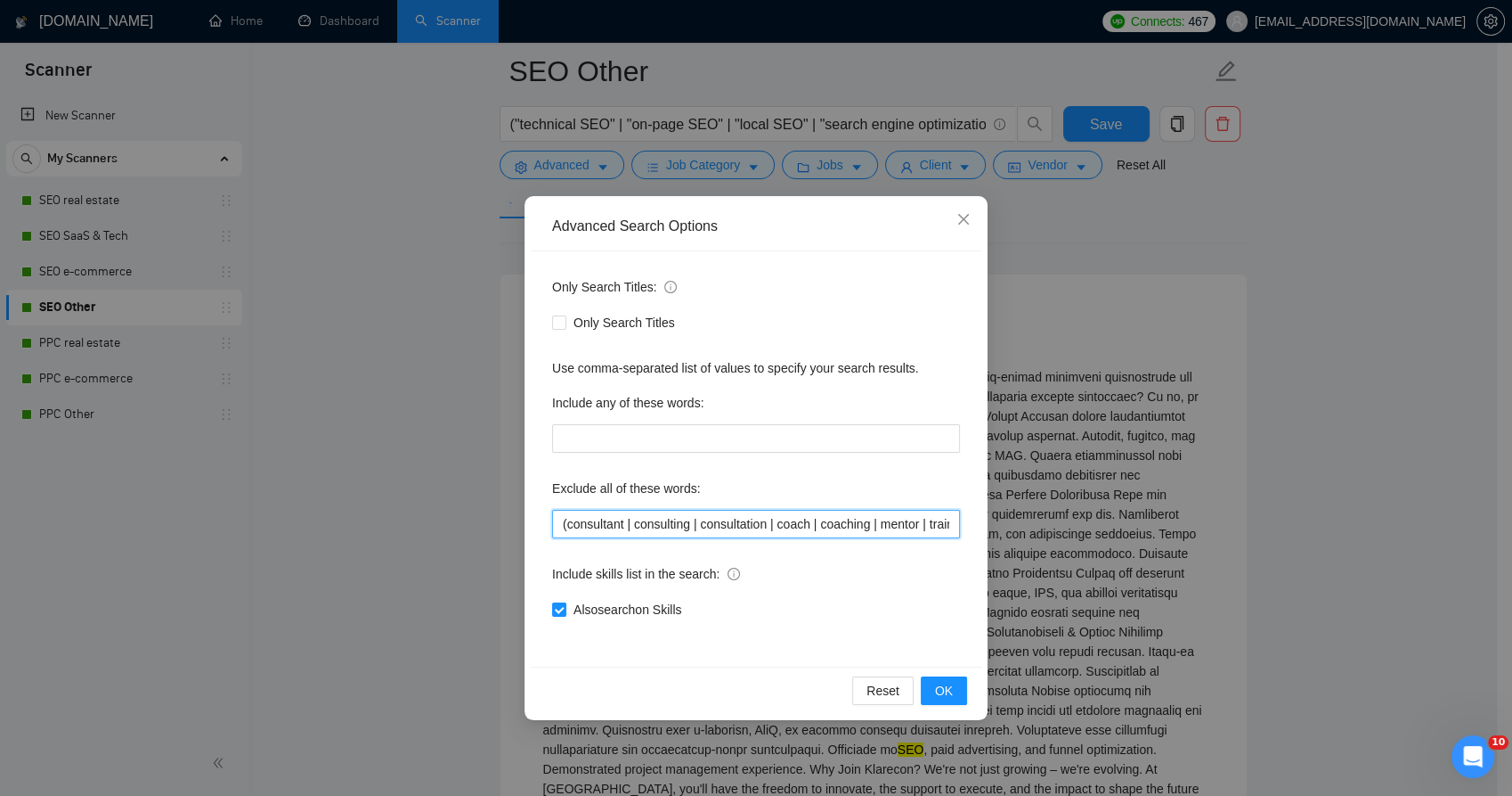
click at [720, 518] on input "(consultant | consulting | consultation | coach | coaching | mentor | training …" at bounding box center [756, 524] width 408 height 29
paste input ""part-time" | "full time" | "link building" | backlink | developer | "front-end…"
type input "(consultant | consulting | "part-time" | "full time" | "link building" | backli…"
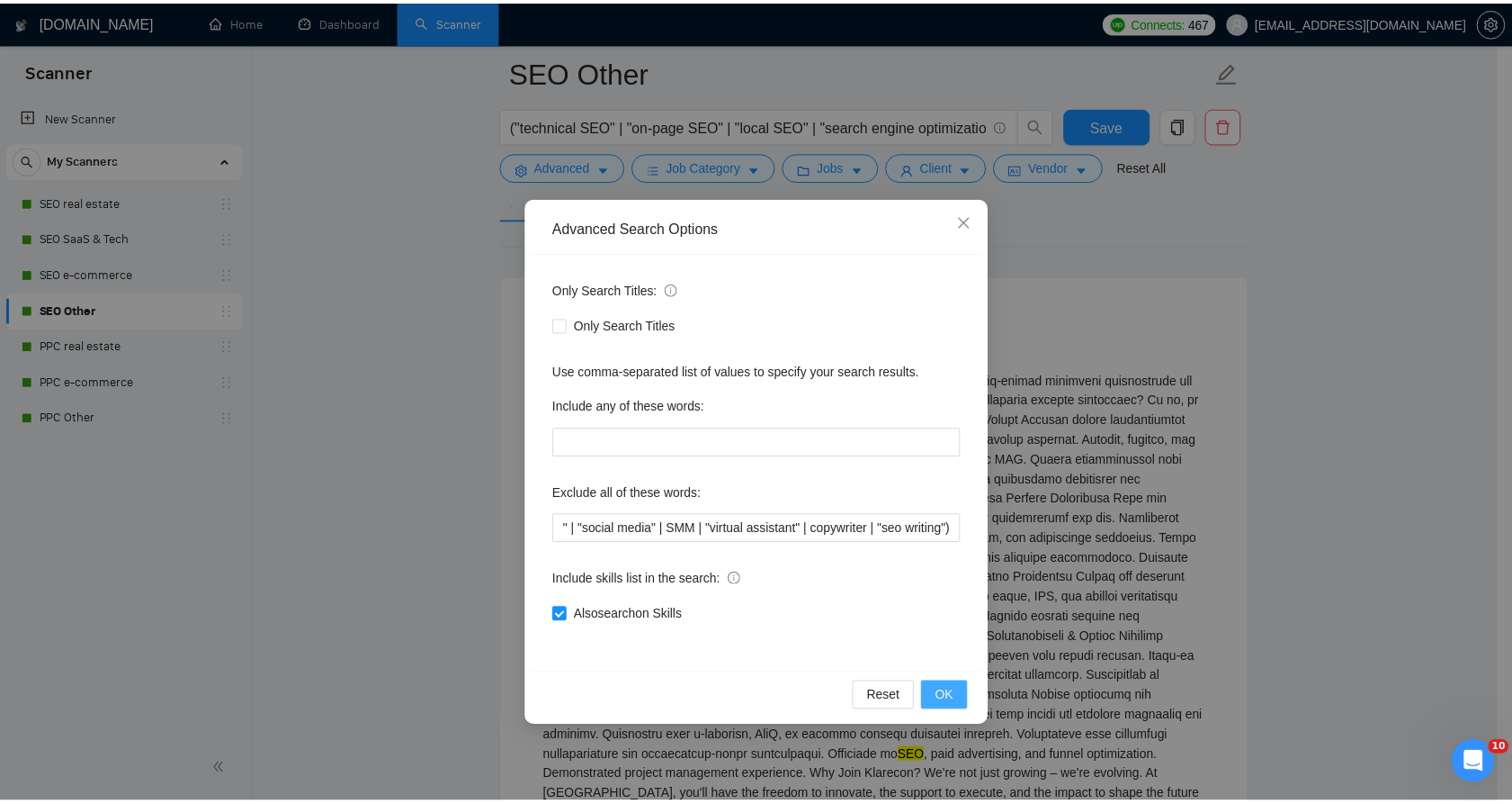
scroll to position [0, 0]
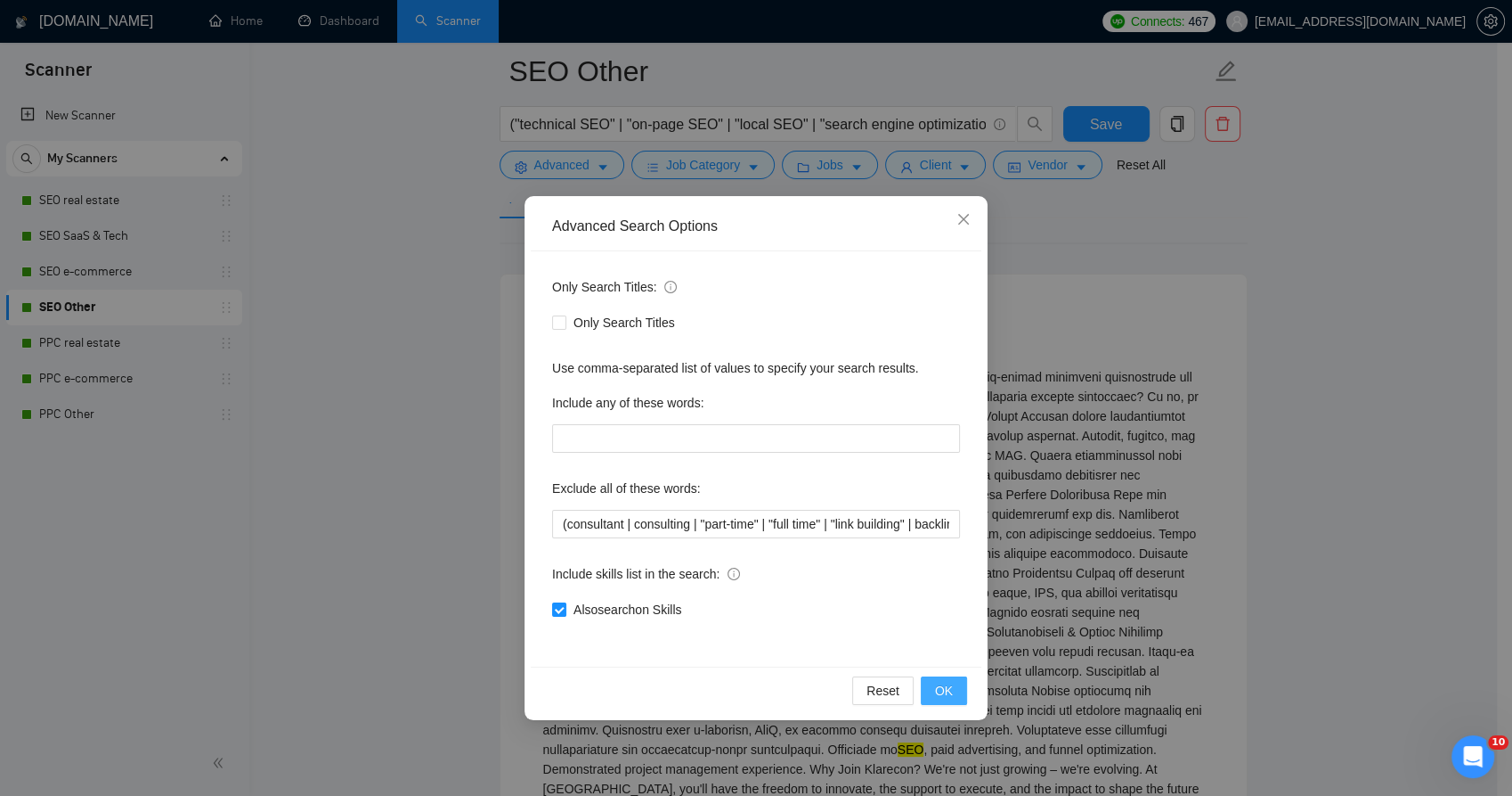
click at [935, 696] on button "OK" at bounding box center [944, 690] width 46 height 29
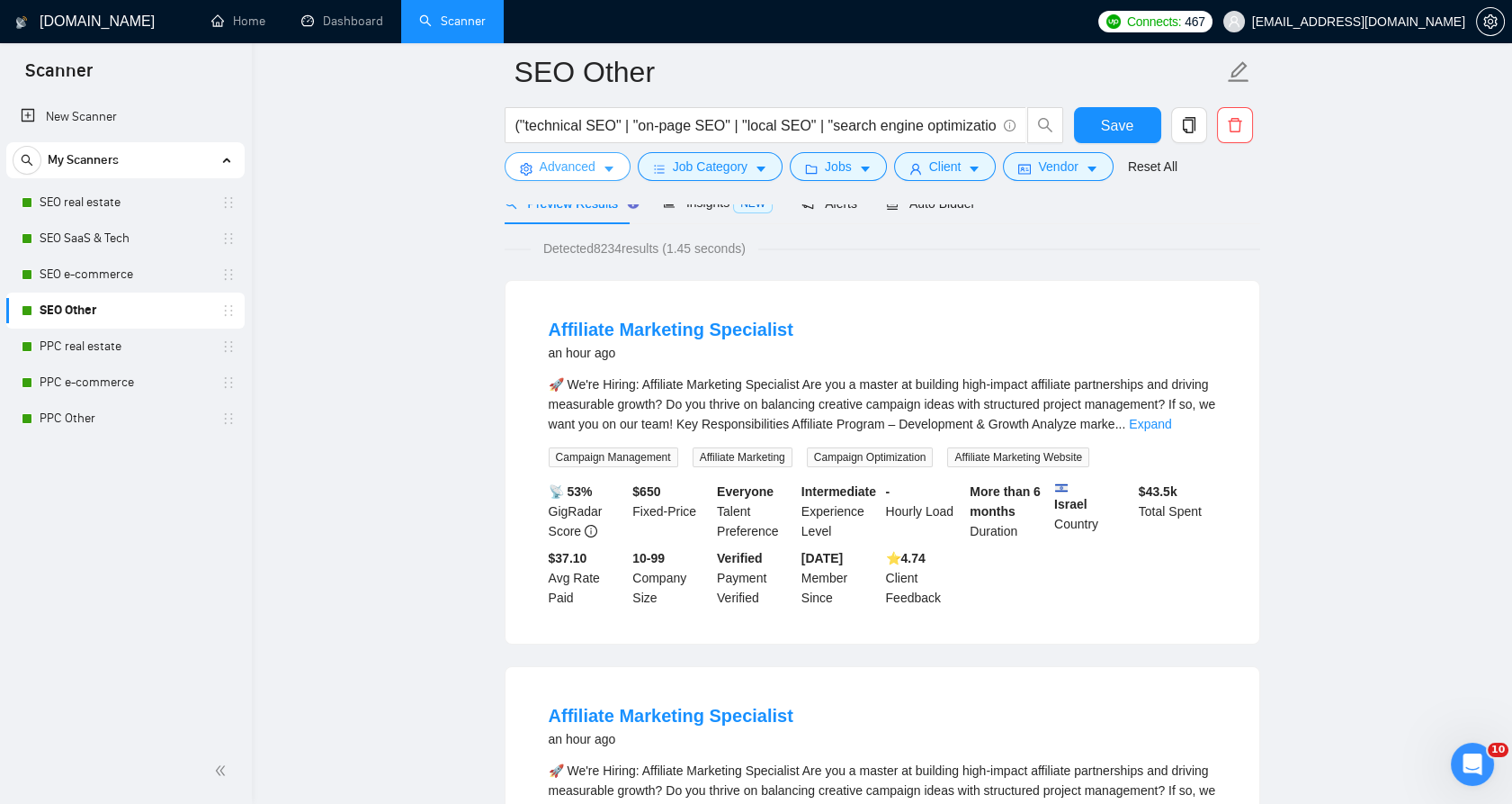
scroll to position [200, 0]
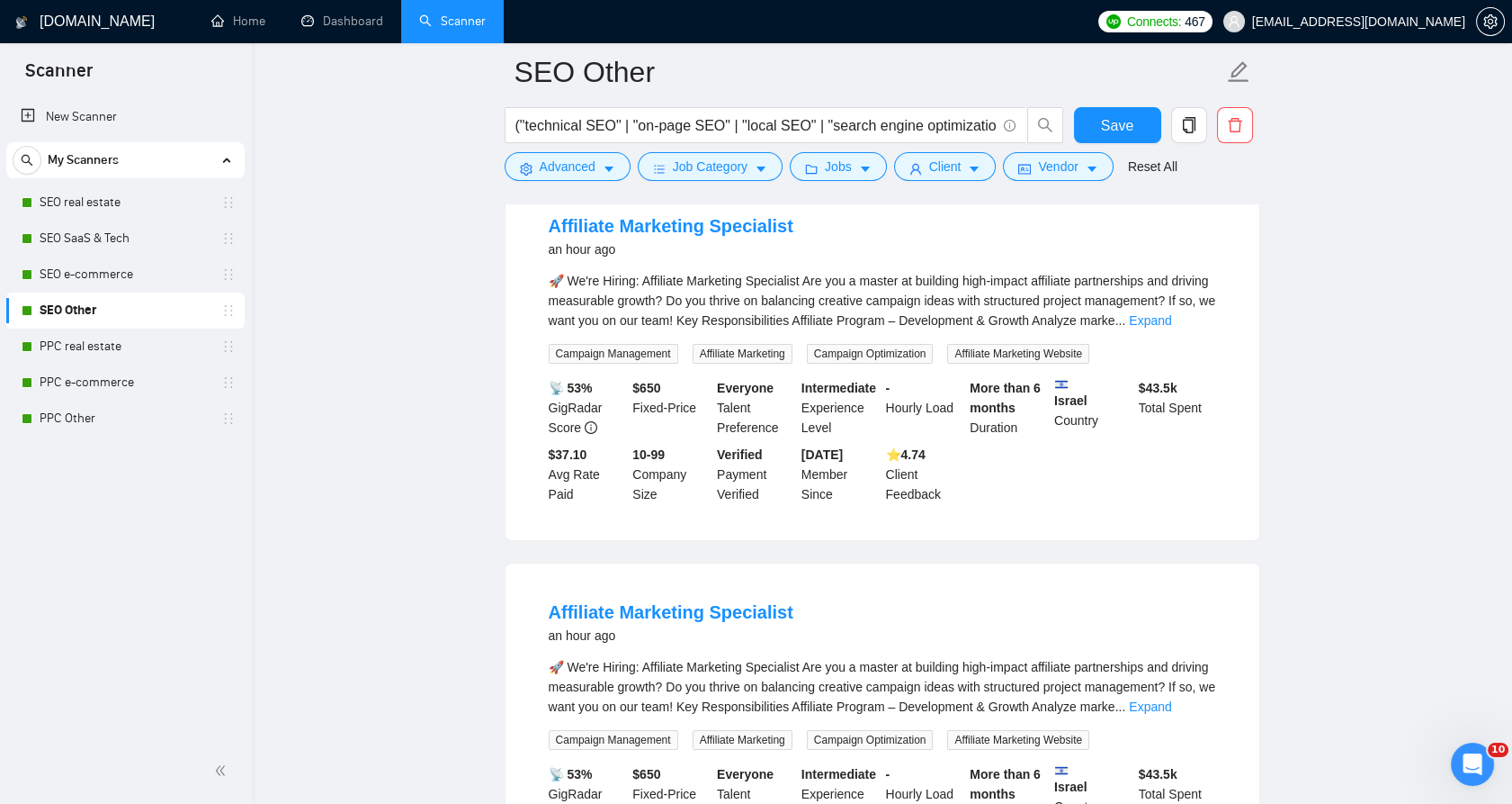
click at [1187, 305] on div "🚀 We're Hiring: Affiliate Marketing Specialist Are you a master at building hig…" at bounding box center [882, 300] width 667 height 60
click at [1171, 317] on link "Expand" at bounding box center [1149, 320] width 42 height 14
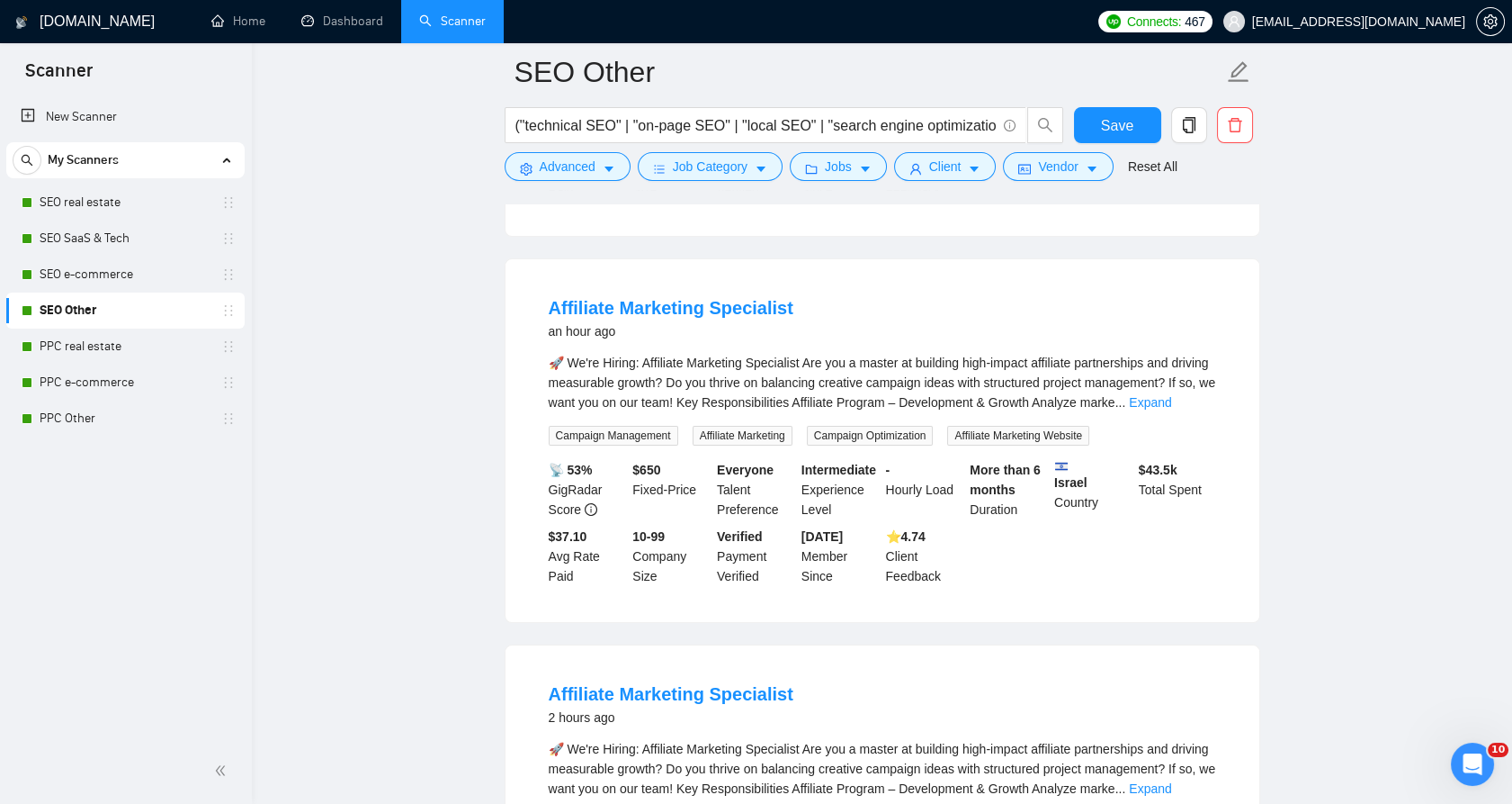
click at [1172, 409] on div "🚀 We're Hiring: Affiliate Marketing Specialist Are you a master at building hig…" at bounding box center [882, 382] width 667 height 60
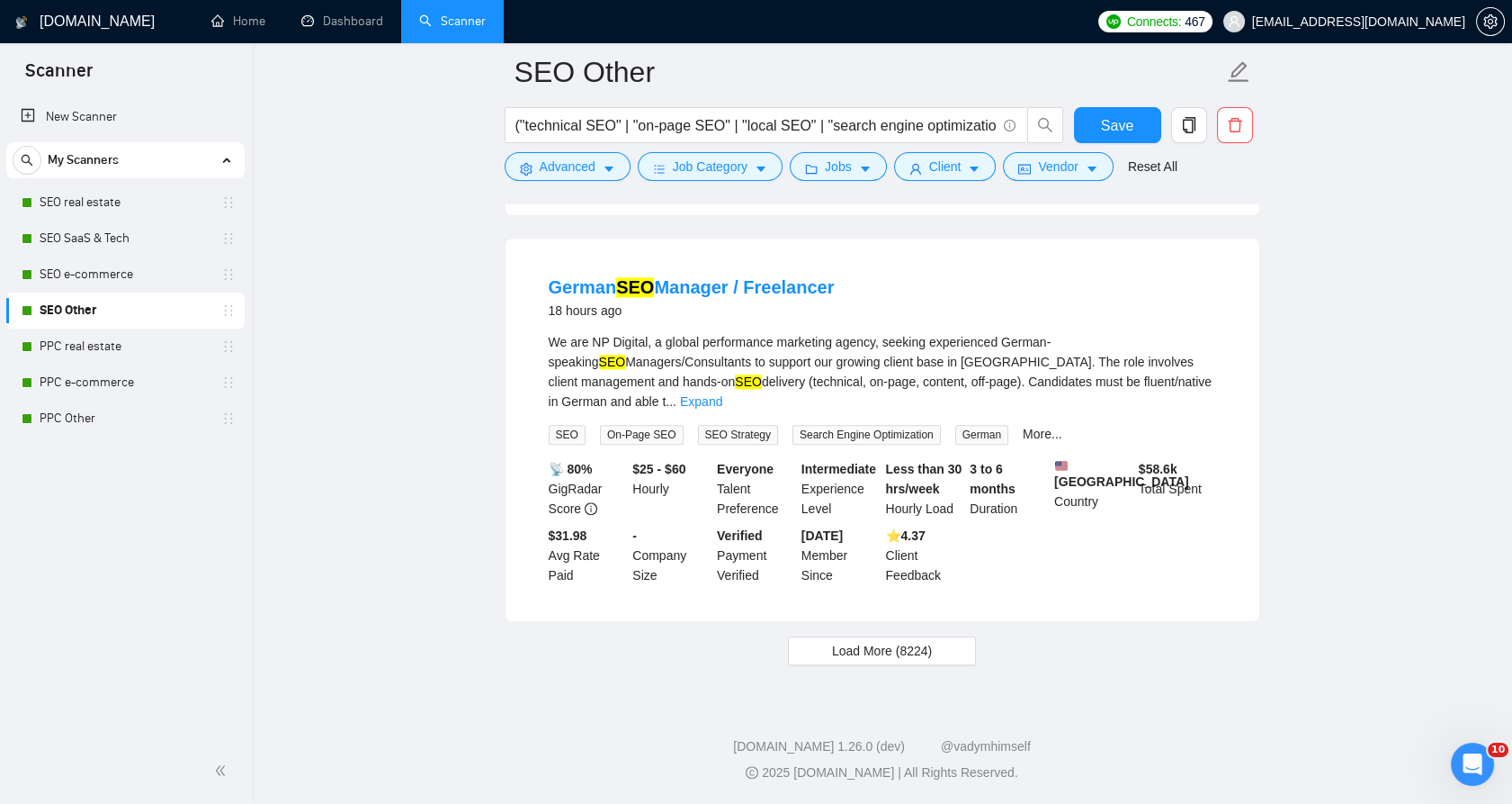
scroll to position [4040, 0]
click at [942, 652] on button "Load More (8224)" at bounding box center [882, 650] width 188 height 29
click at [928, 659] on button "Loading..." at bounding box center [882, 650] width 157 height 29
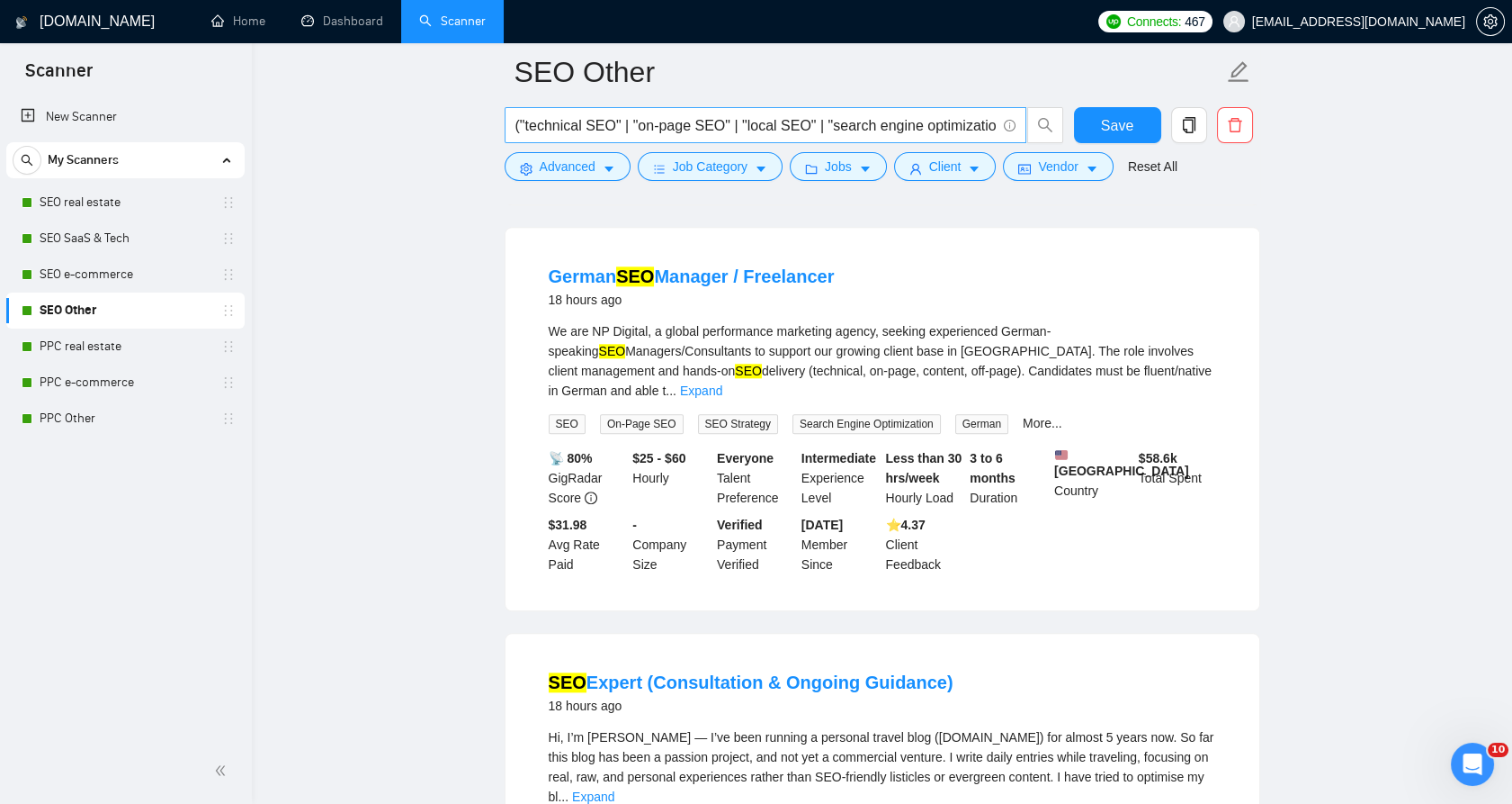
click at [651, 118] on input "("technical SEO" | "on-page SEO" | "local SEO" | "search engine optimization" |…" at bounding box center [755, 126] width 480 height 22
click at [651, 118] on input "("technical SEO" | "on-page SEO" | "local SEO" | "search engine optimization" |…" at bounding box center [755, 126] width 480 height 22
paste input "(SEO | "search engine optimization" | "technical SEO" | "on-page SEO" | "local …"
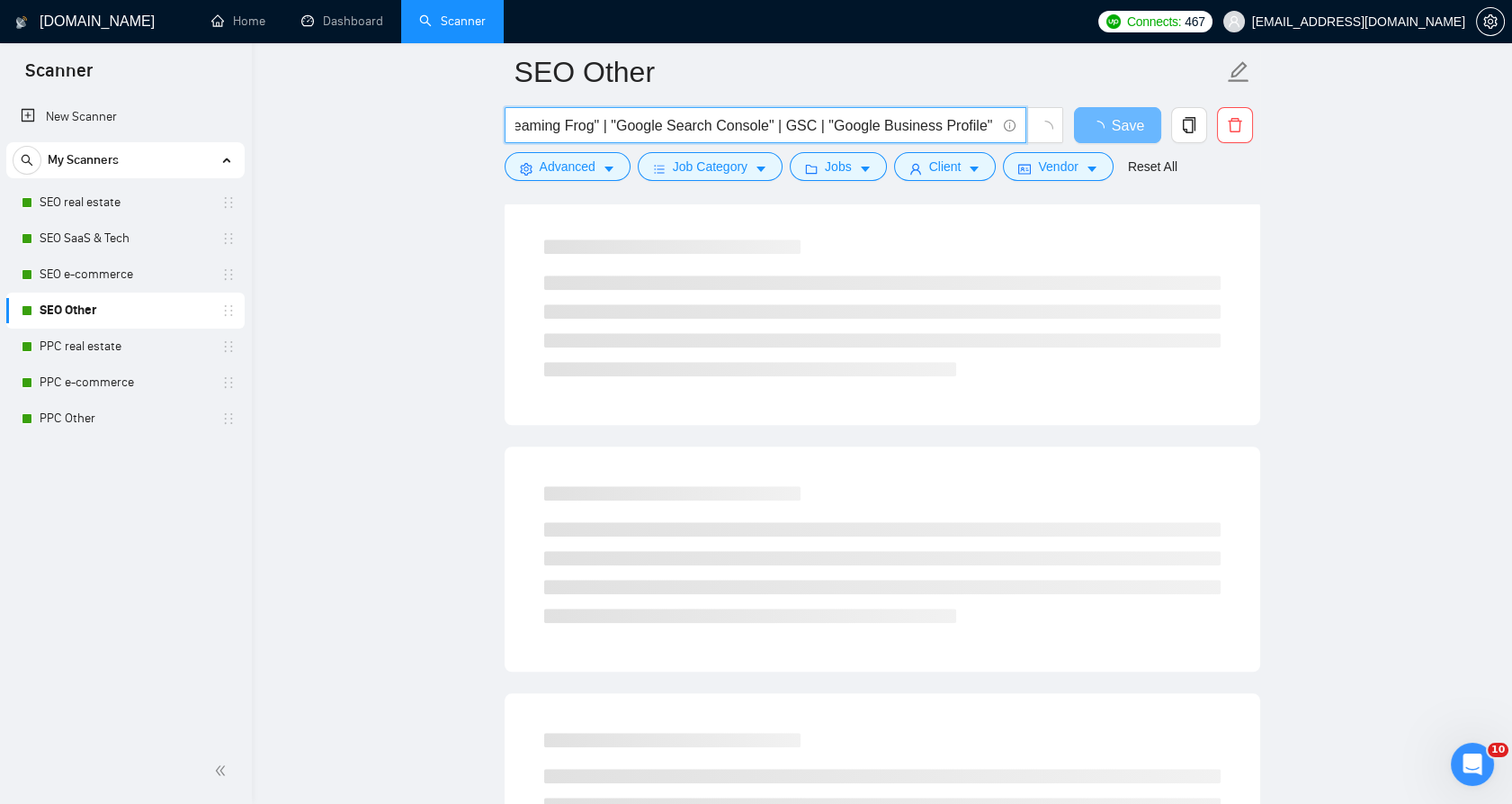
scroll to position [3340, 0]
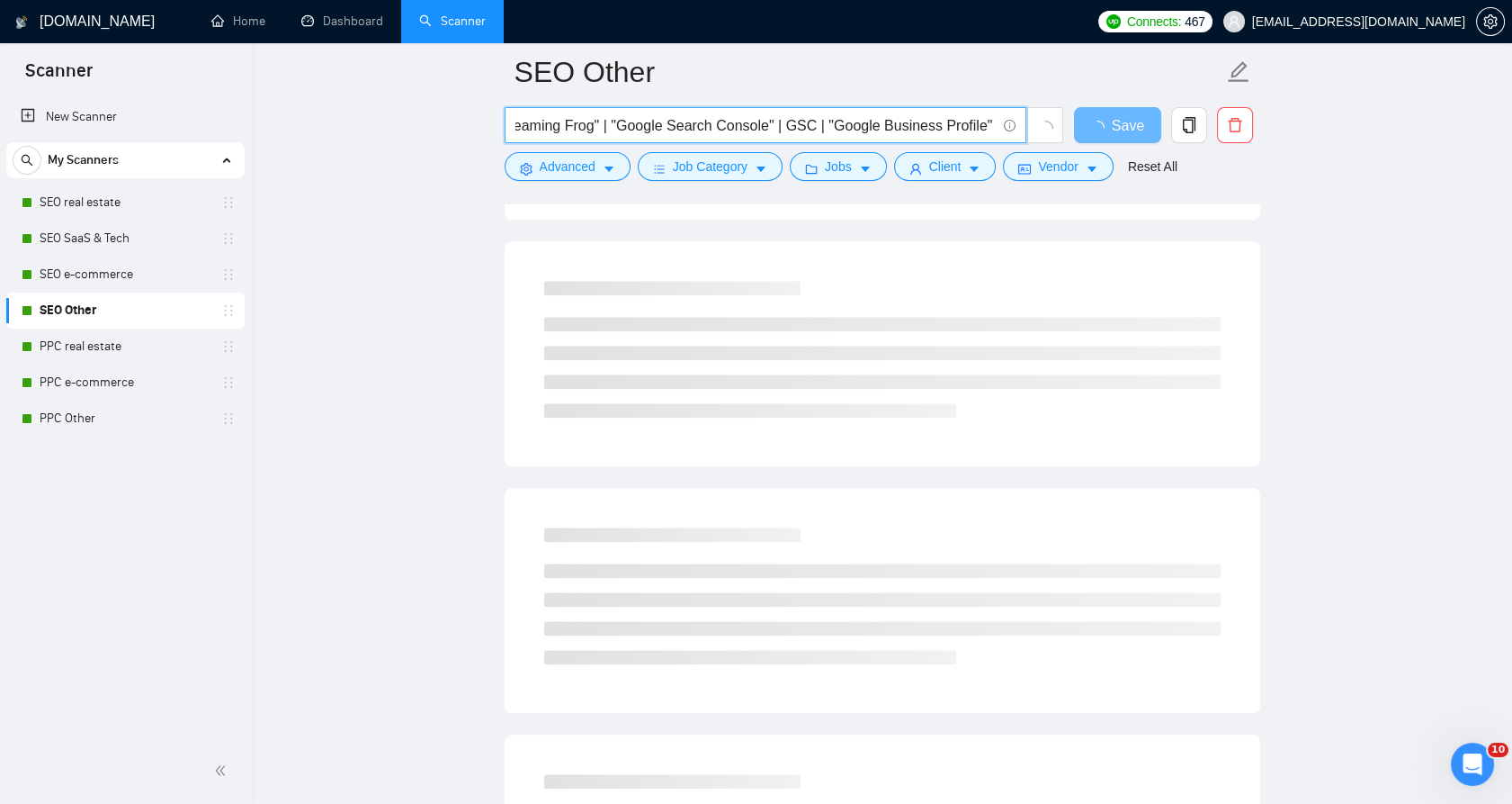
type input "((SEO | "search engine optimization" | "technical SEO" | "on-page SEO" | "local…"
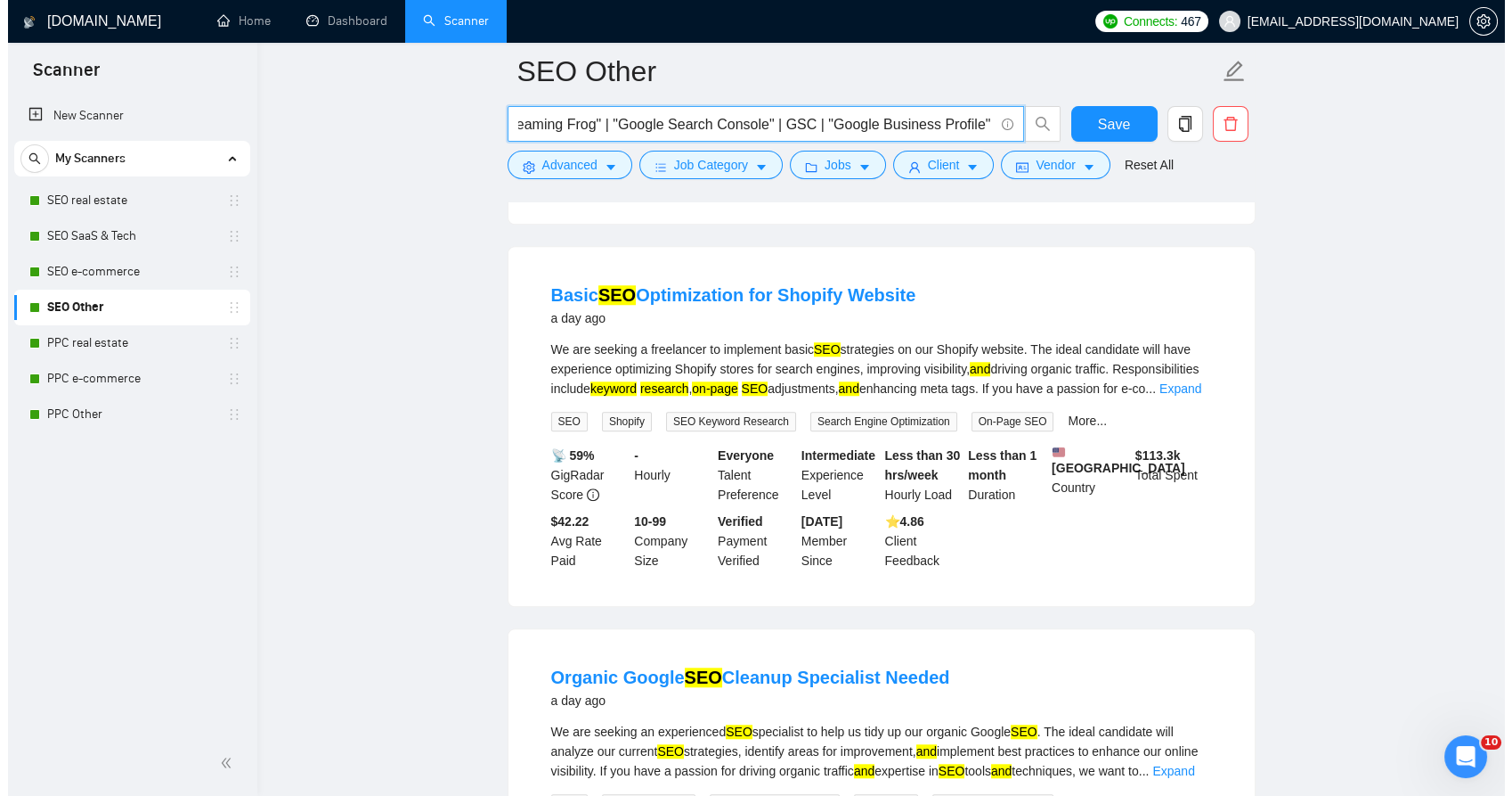
scroll to position [0, 0]
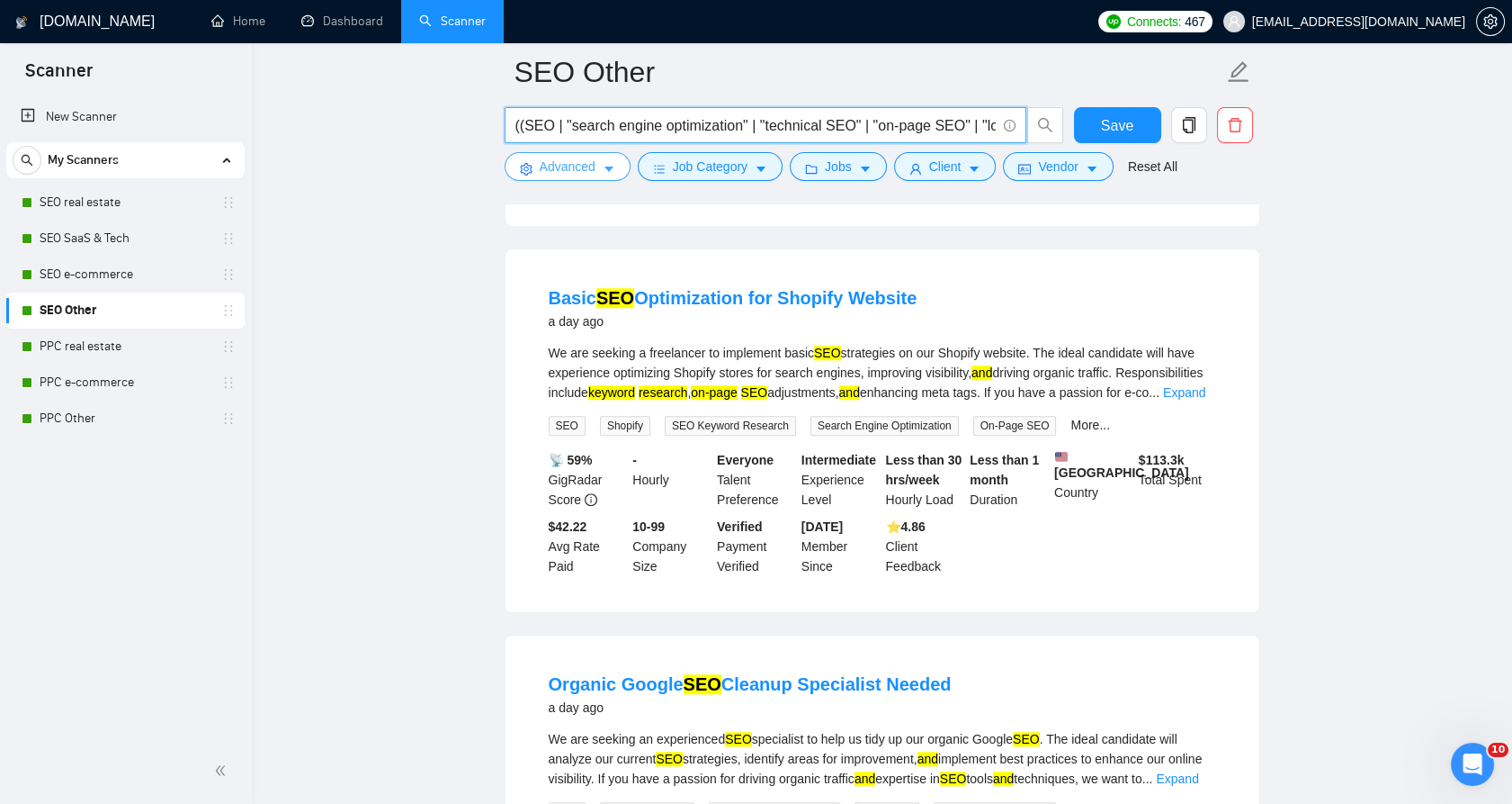
click at [579, 180] on button "Advanced" at bounding box center [567, 166] width 126 height 29
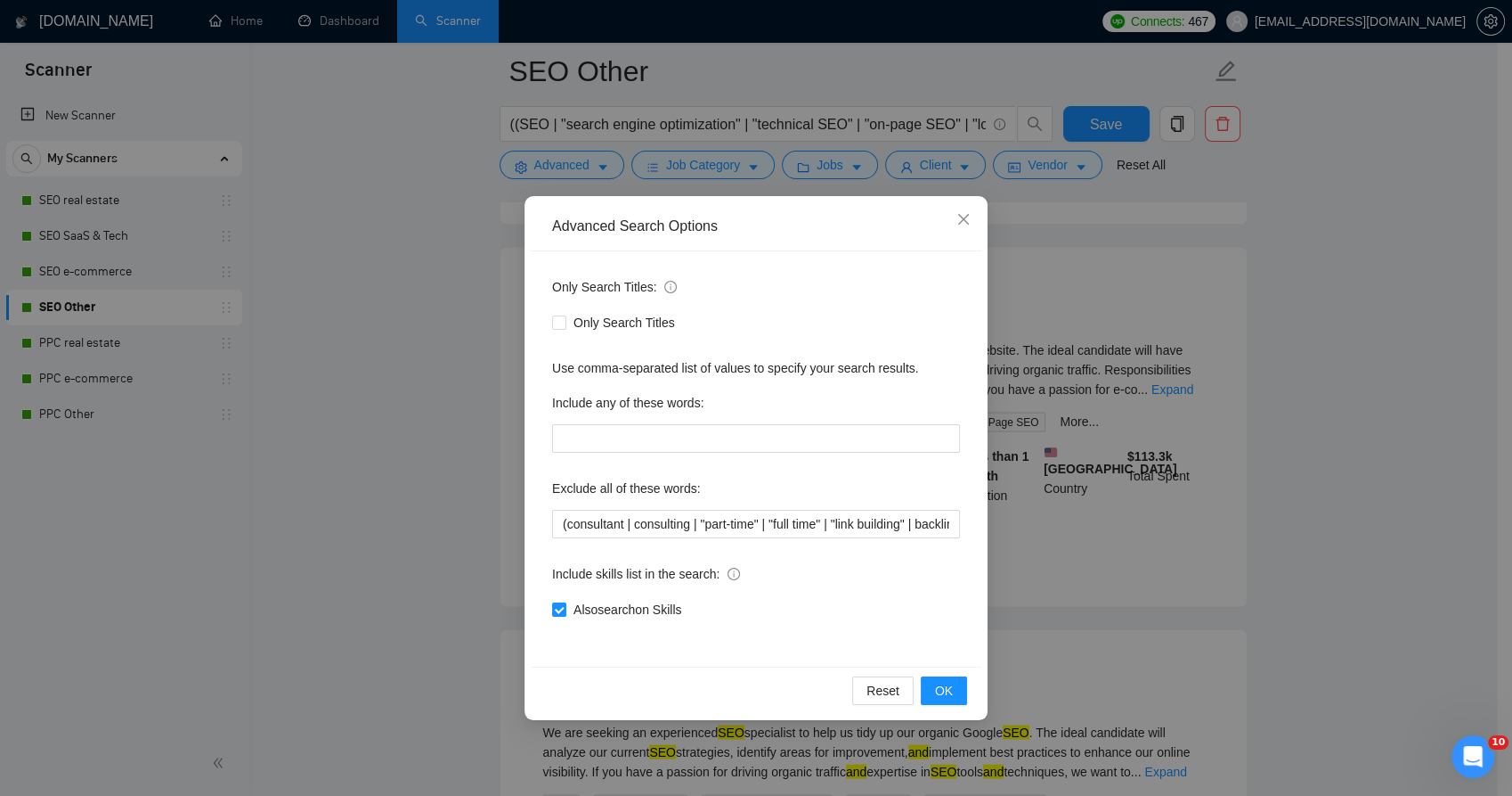
click at [743, 504] on div "Exclude all of these words:" at bounding box center [756, 491] width 408 height 36
click at [743, 515] on input "(consultant | consulting | "part-time" | "full time" | "link building" | backli…" at bounding box center [756, 524] width 408 height 29
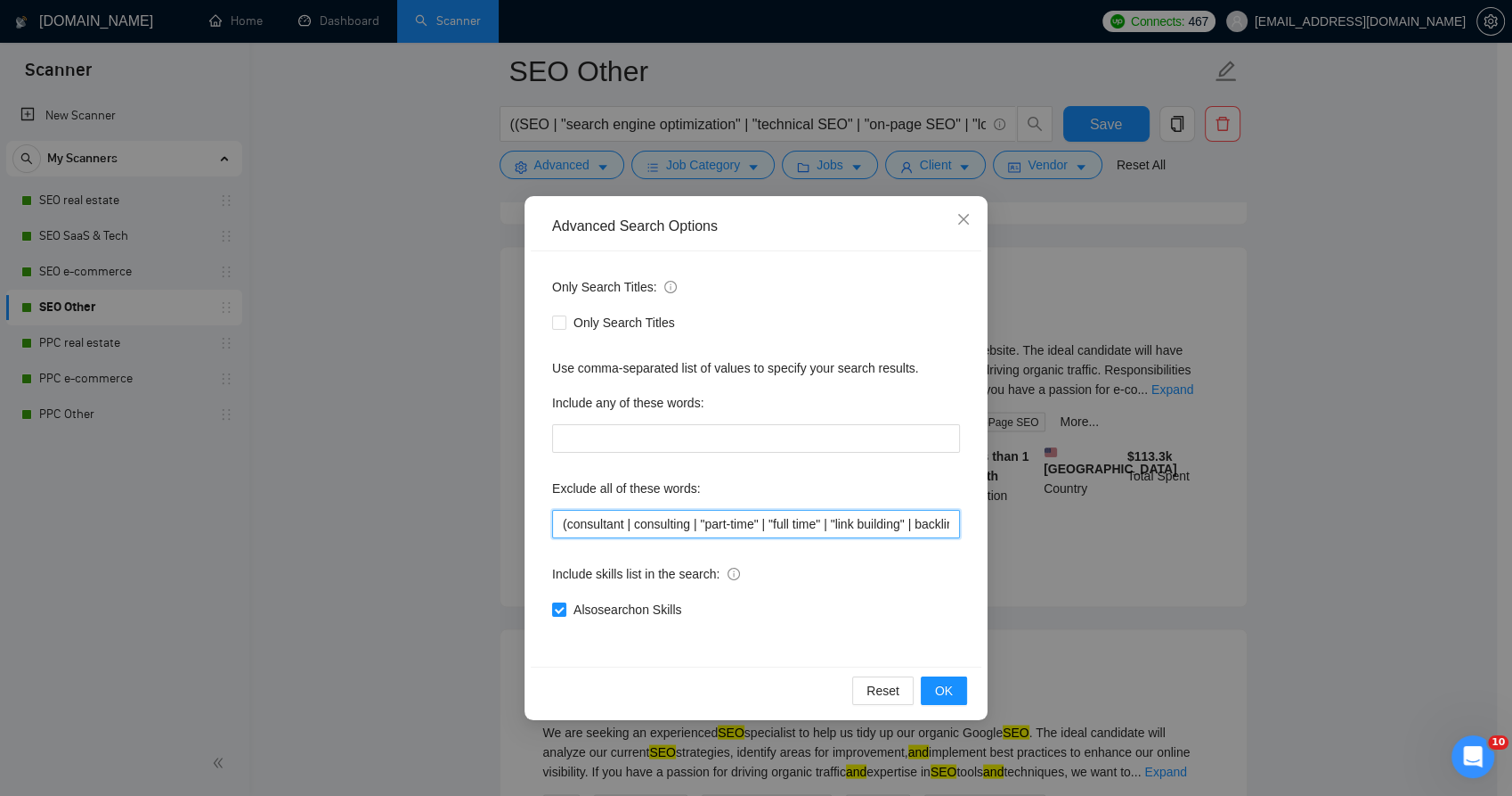
click at [743, 515] on input "(consultant | consulting | "part-time" | "full time" | "link building" | backli…" at bounding box center [756, 524] width 408 height 29
paste input ""marketing manager" | "digital marketing manager" | "affiliate marketing" | "af…"
click at [810, 536] on input "("marketing manager" | "digital marketing manager" | "affiliate marketing" | "a…" at bounding box center [756, 524] width 408 height 29
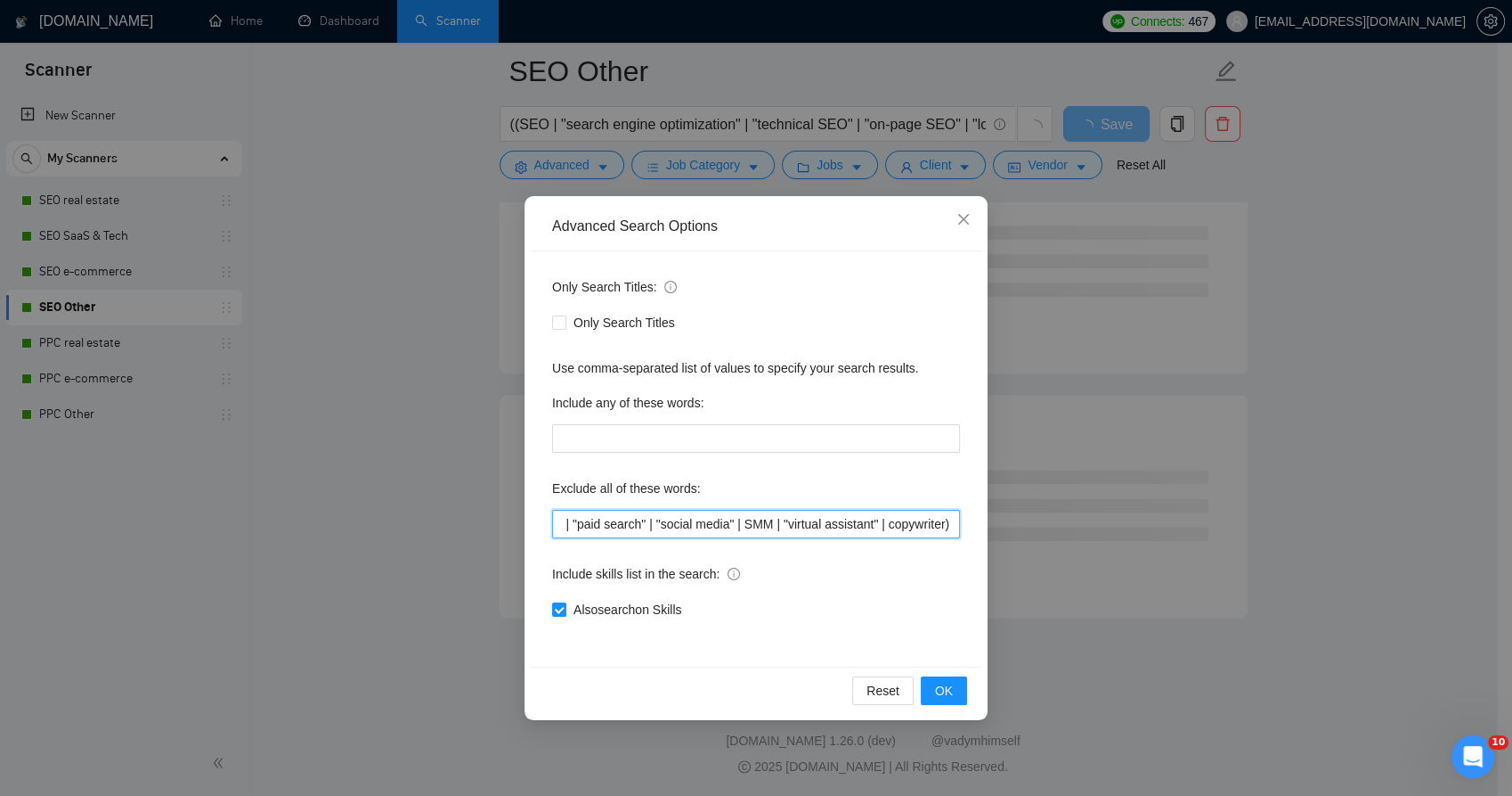
drag, startPoint x: 812, startPoint y: 536, endPoint x: 575, endPoint y: 513, distance: 238.1
click at [451, 511] on div "Advanced Search Options Only Search Titles: Only Search Titles Use comma-separa…" at bounding box center [756, 398] width 1512 height 796
click at [777, 511] on input "("marketing manager" | "digital marketing manager" | "affiliate marketing" | "a…" at bounding box center [756, 524] width 408 height 29
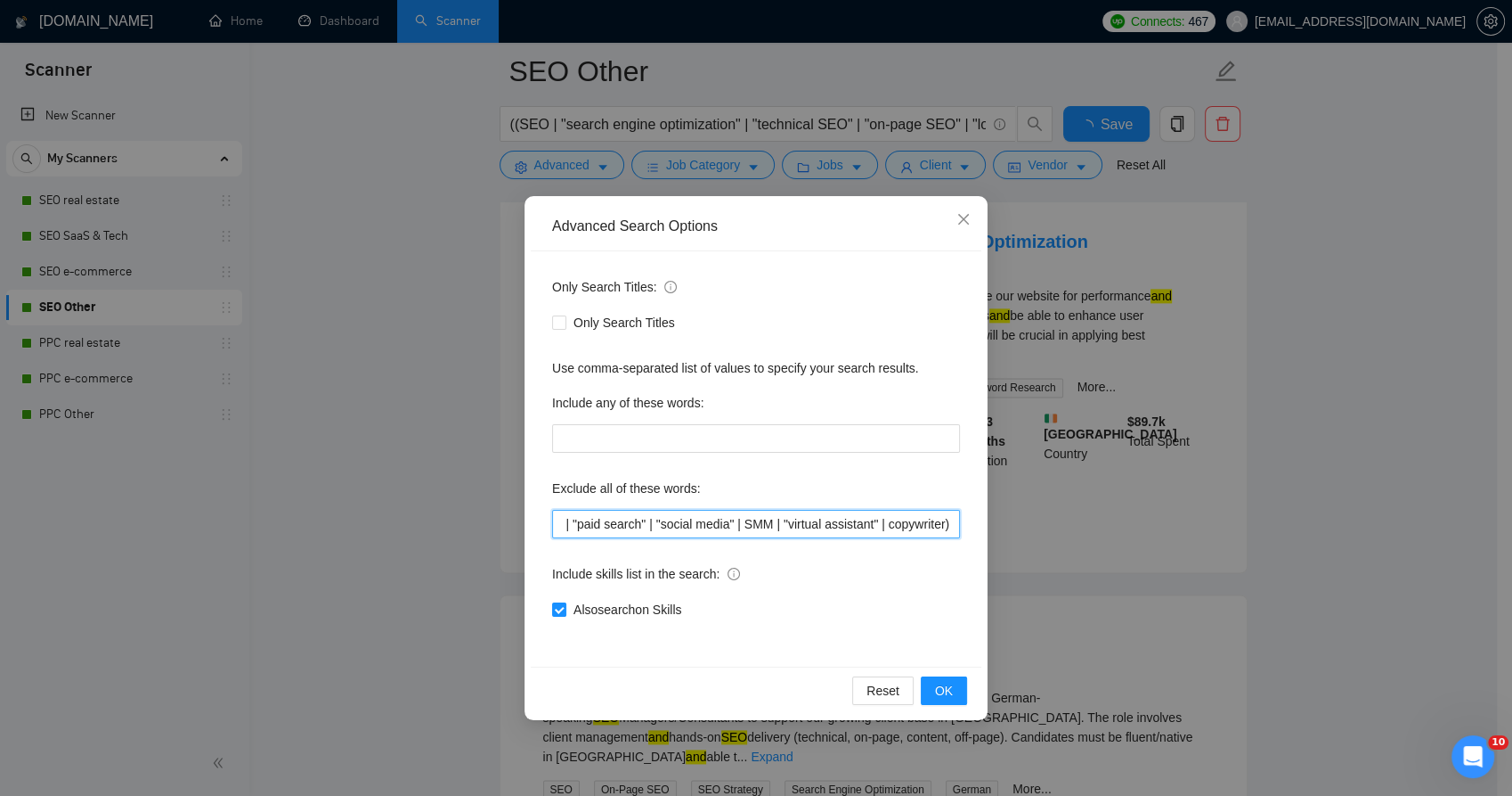
scroll to position [0, 556]
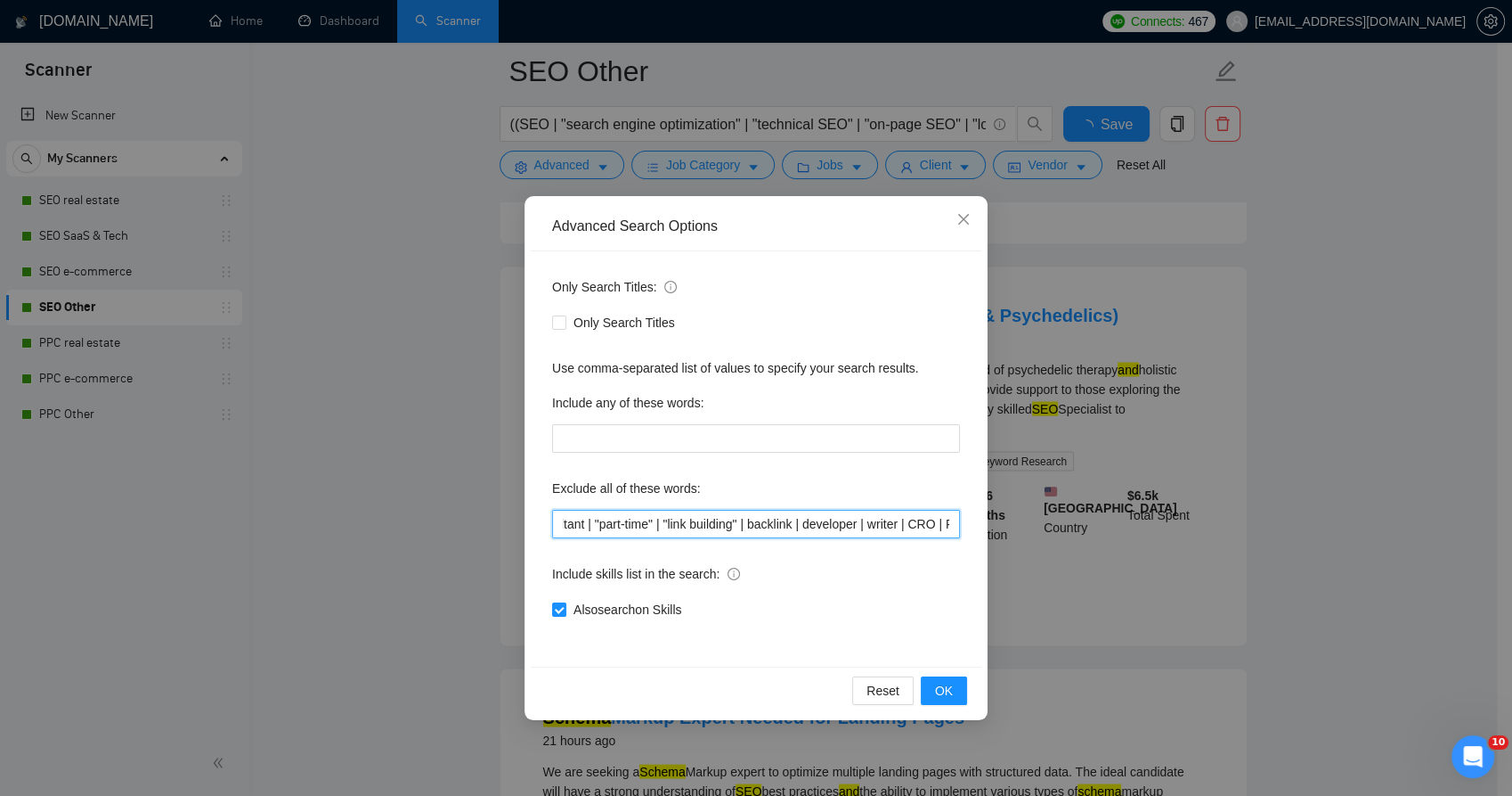
drag, startPoint x: 713, startPoint y: 516, endPoint x: 506, endPoint y: 523, distance: 207.1
click at [506, 524] on div "Advanced Search Options Only Search Titles: Only Search Titles Use comma-separa…" at bounding box center [756, 398] width 1512 height 796
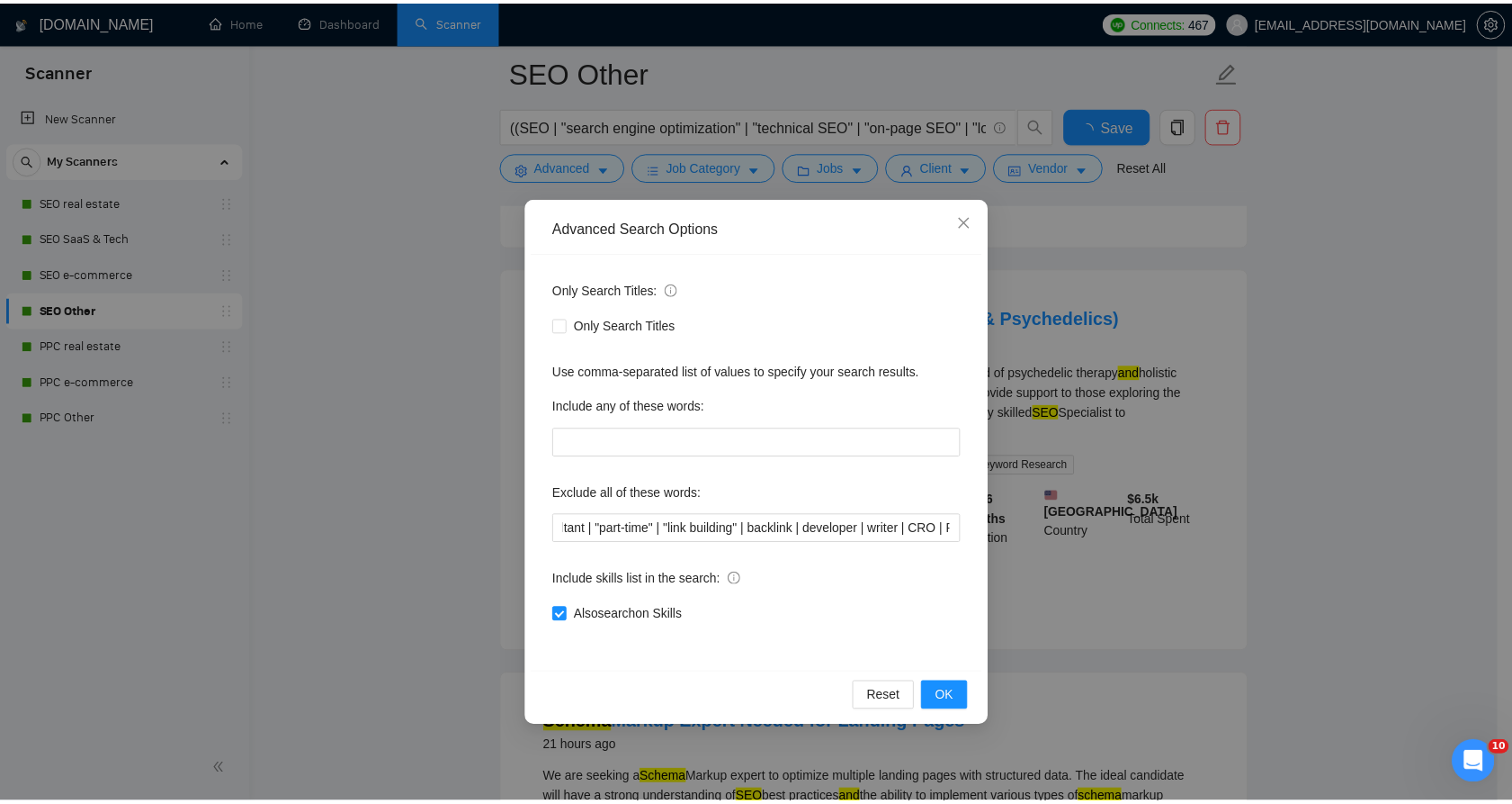
scroll to position [0, 0]
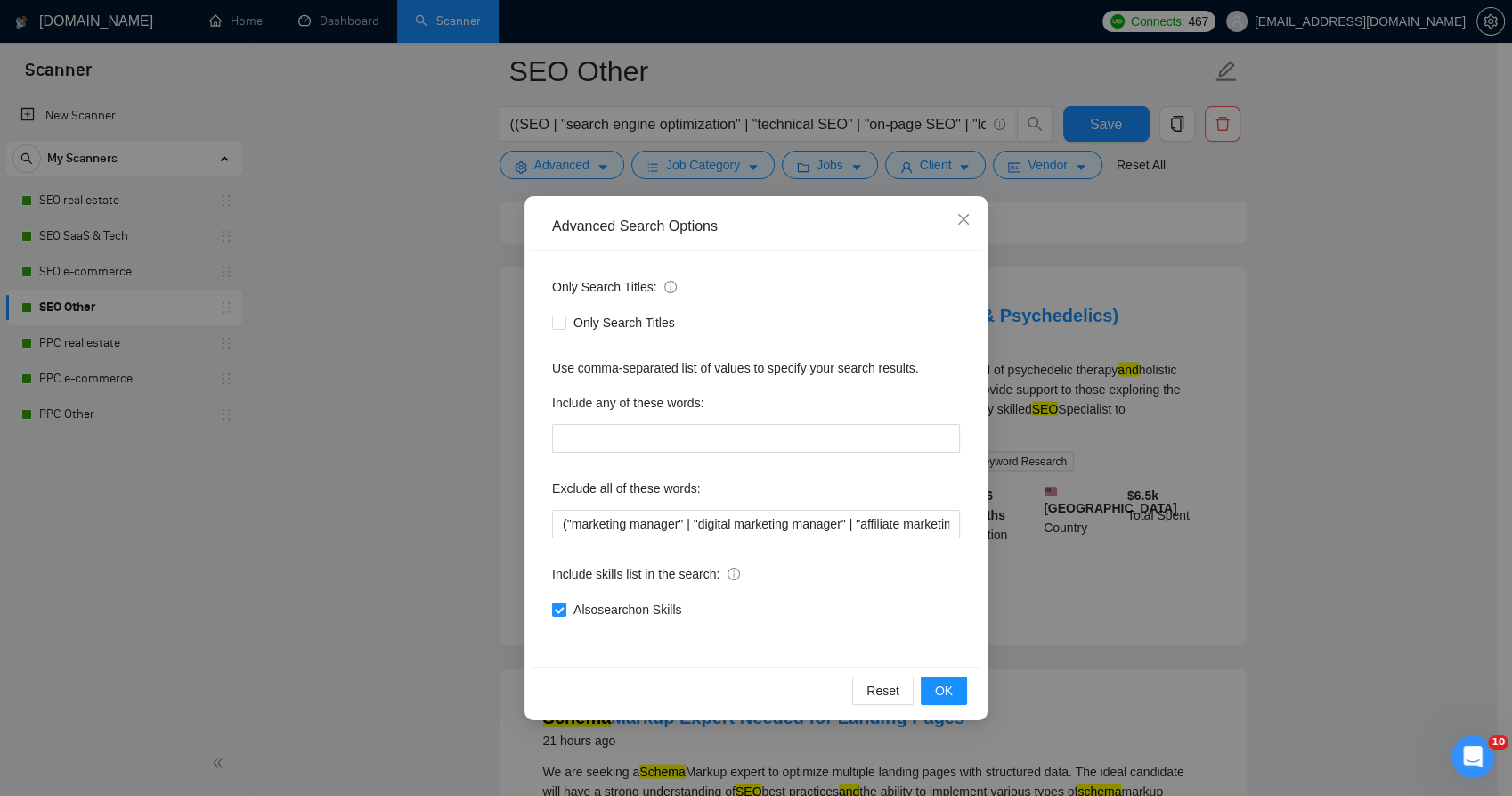
click at [506, 523] on div "Advanced Search Options Only Search Titles: Only Search Titles Use comma-separa…" at bounding box center [756, 398] width 1512 height 796
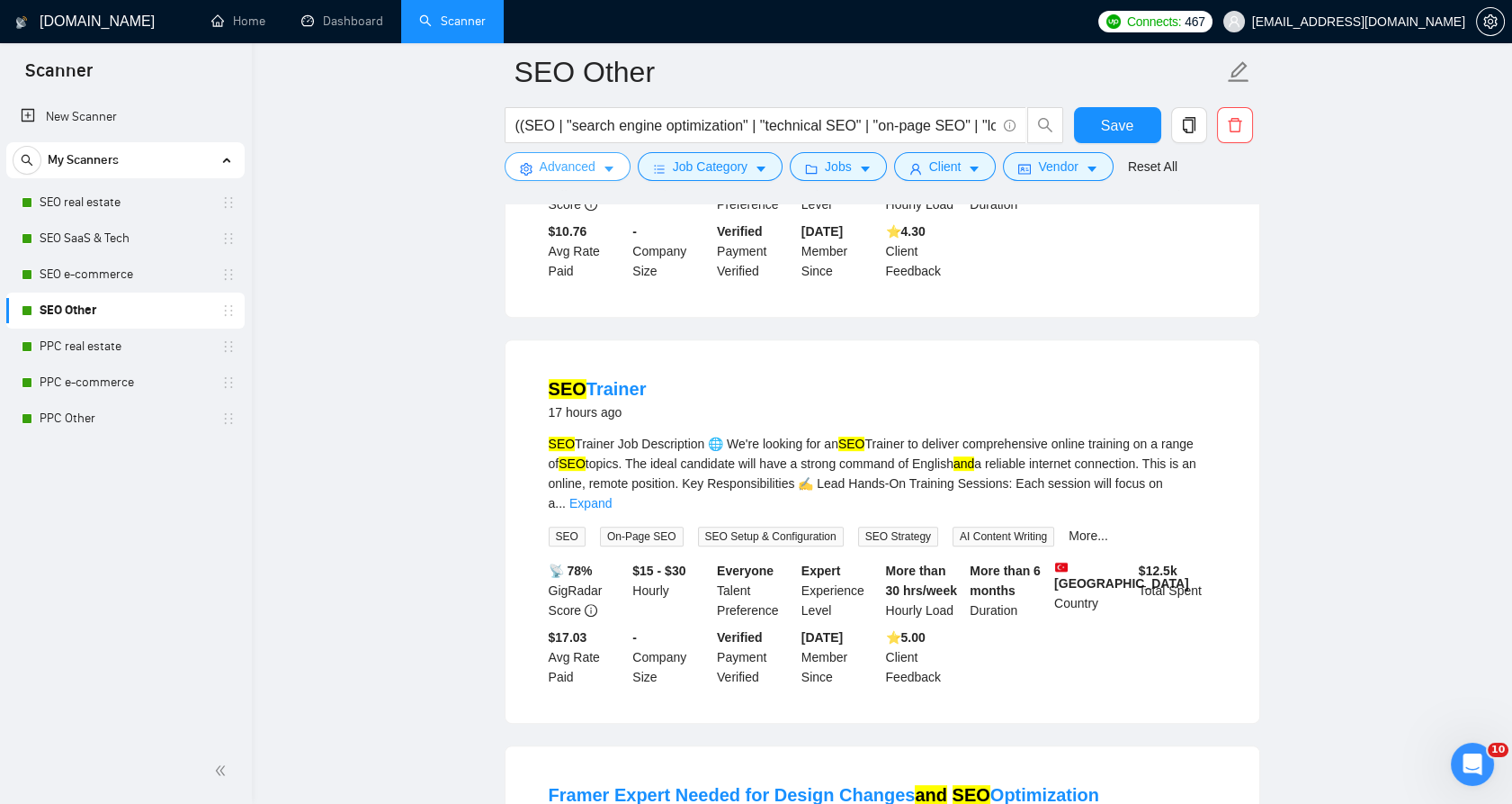
scroll to position [1641, 0]
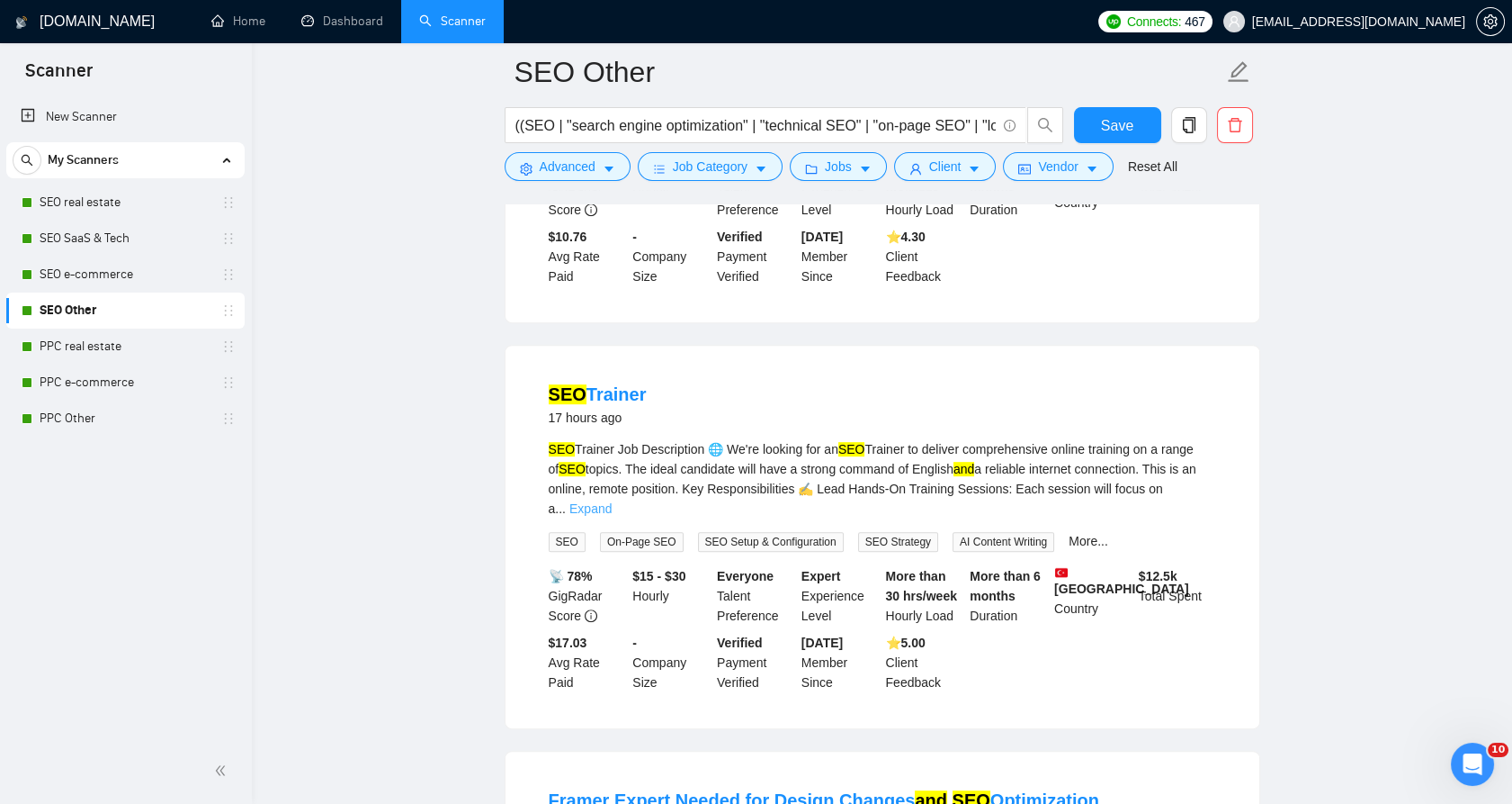
click at [612, 501] on link "Expand" at bounding box center [590, 507] width 42 height 14
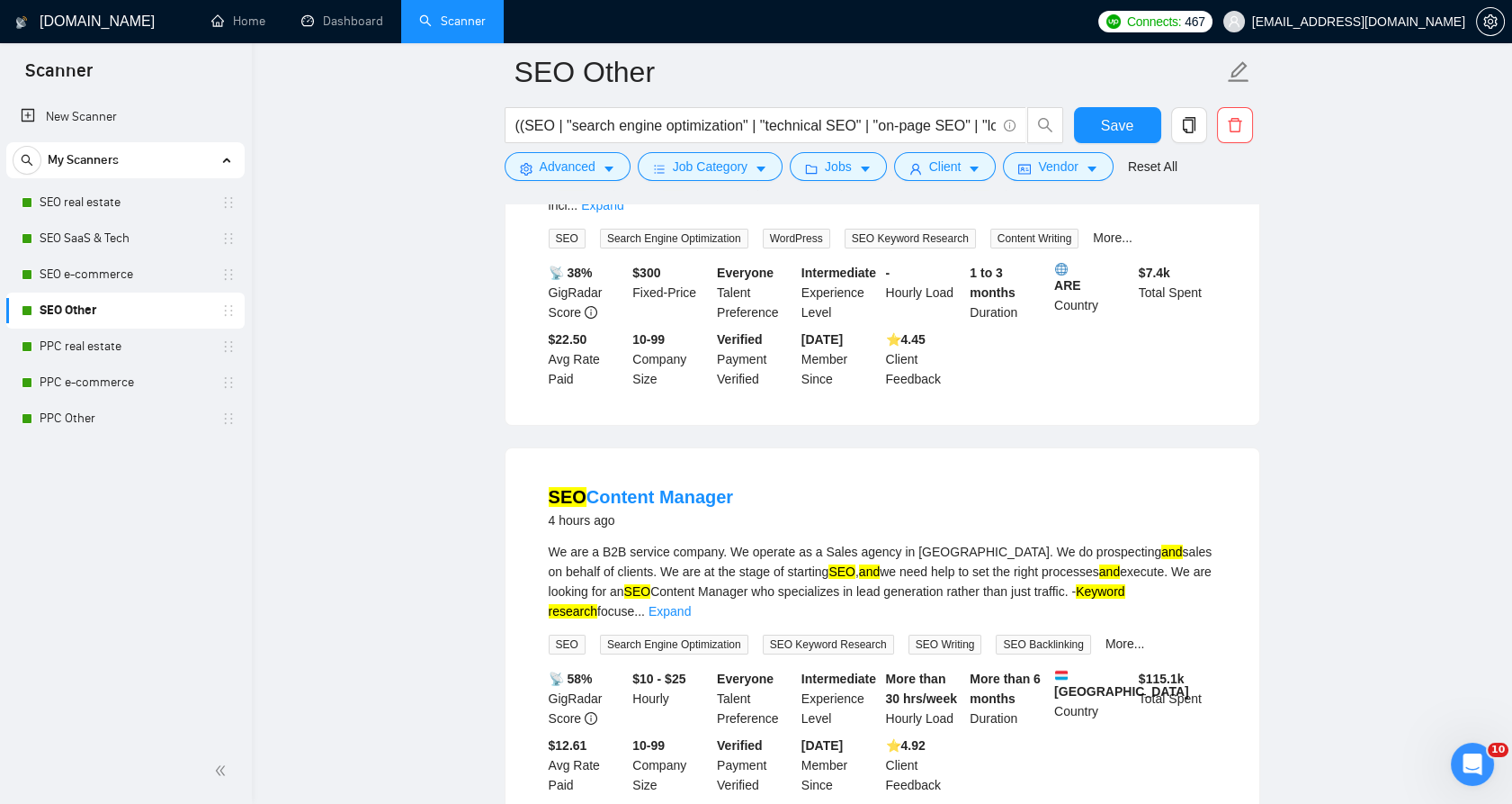
scroll to position [340, 0]
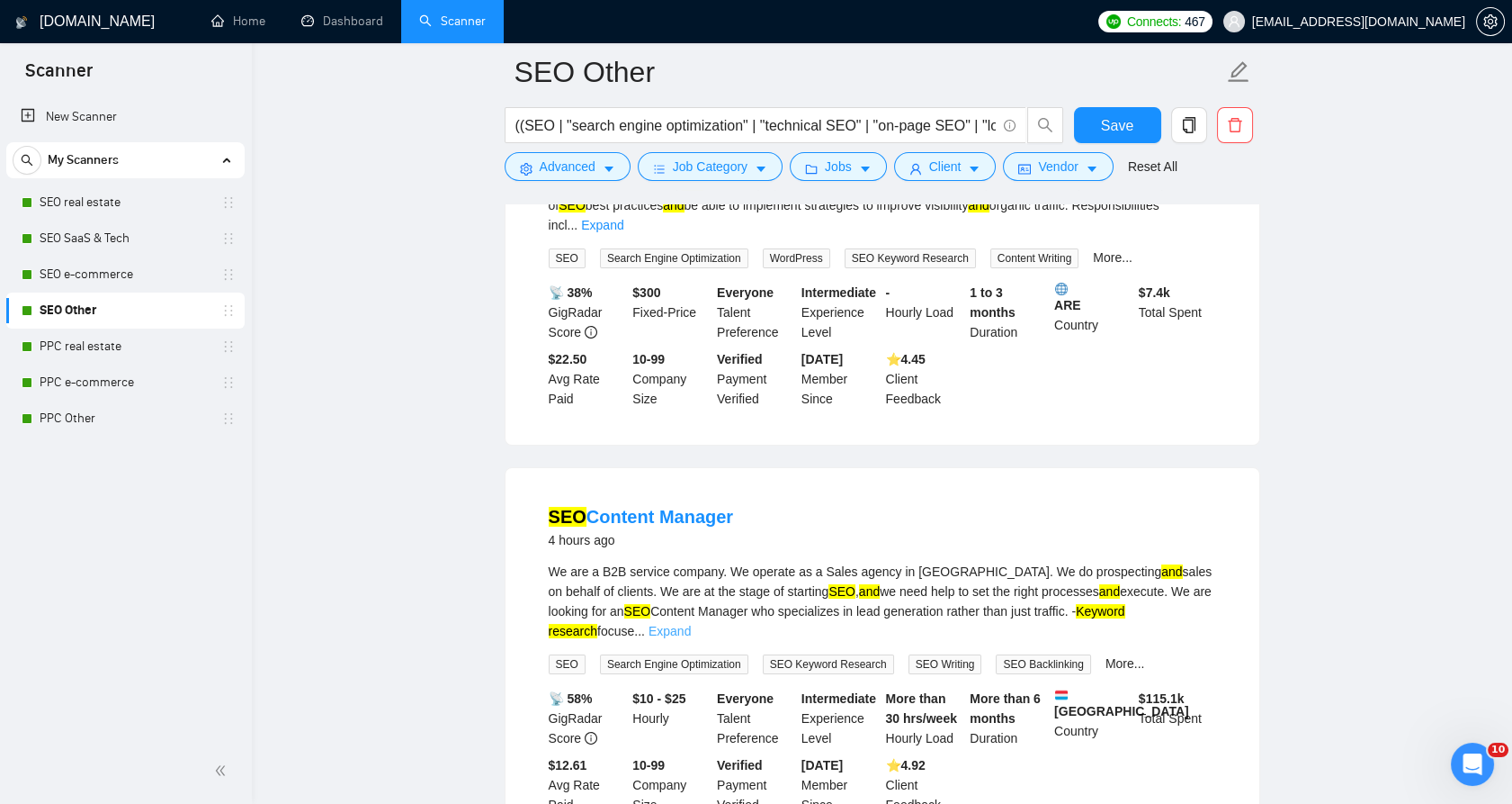
click at [691, 624] on link "Expand" at bounding box center [669, 631] width 42 height 14
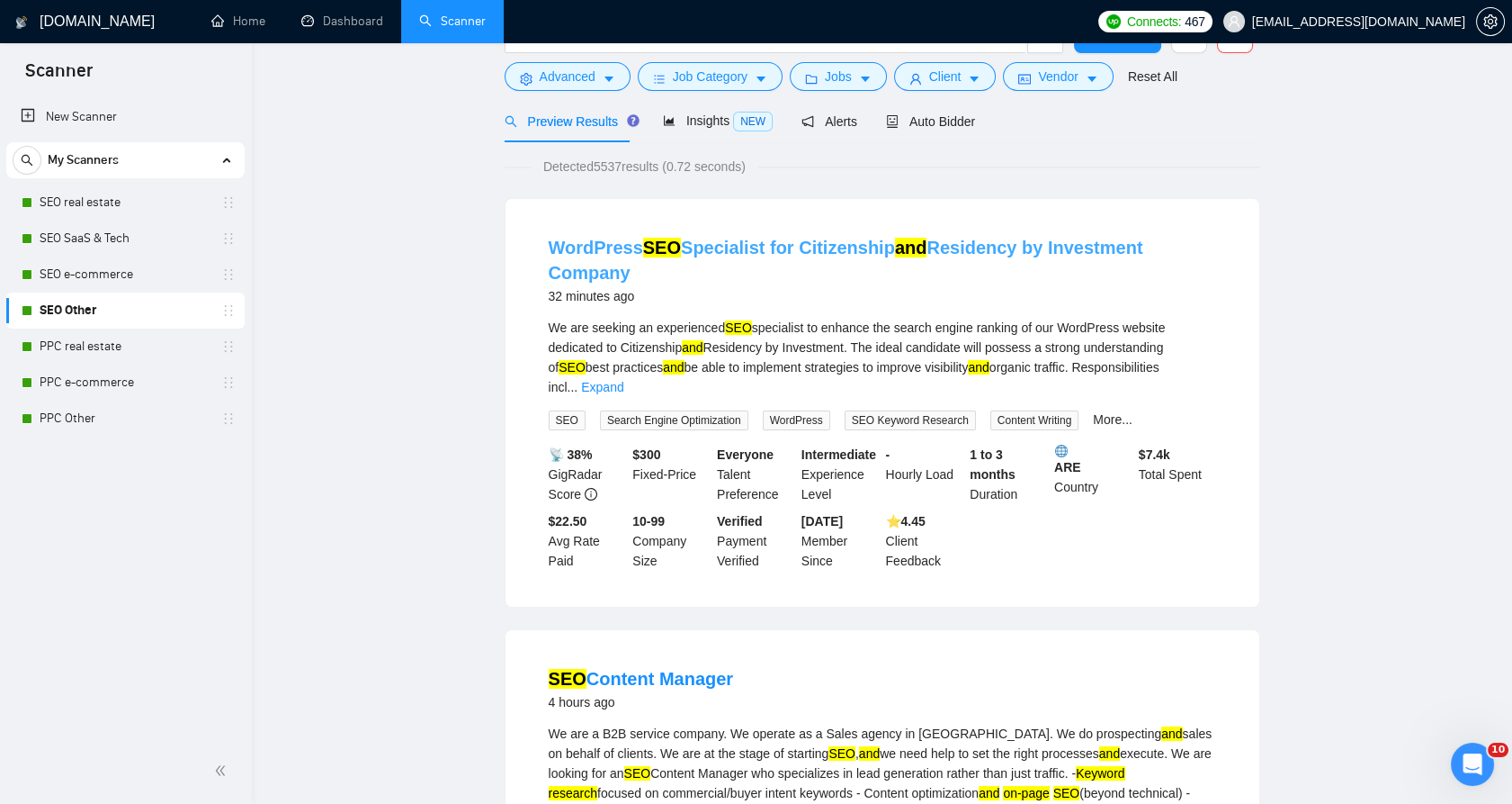
scroll to position [0, 0]
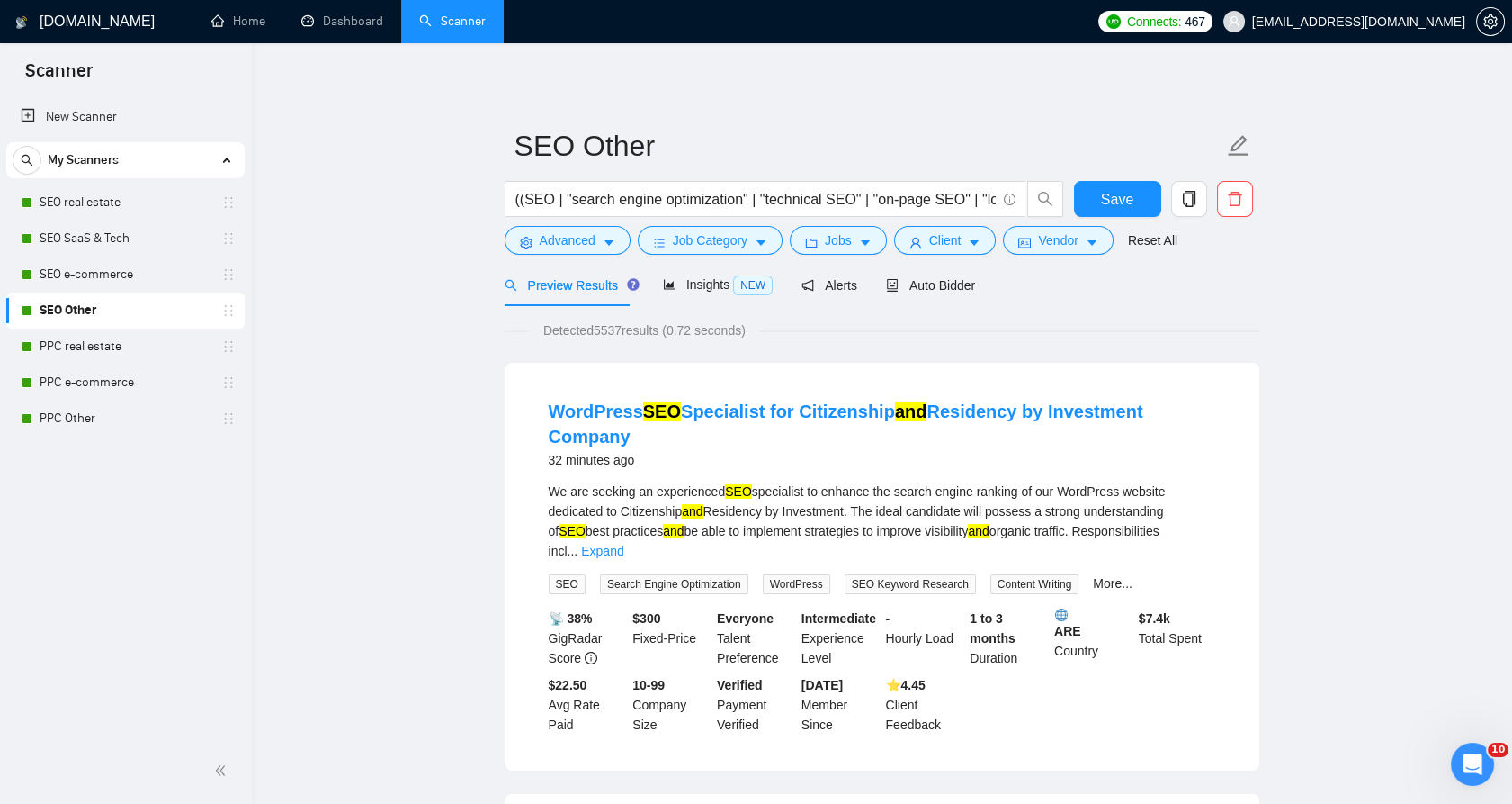
click at [585, 523] on mark "SEO" at bounding box center [571, 530] width 27 height 14
click at [624, 544] on link "Expand" at bounding box center [601, 550] width 42 height 14
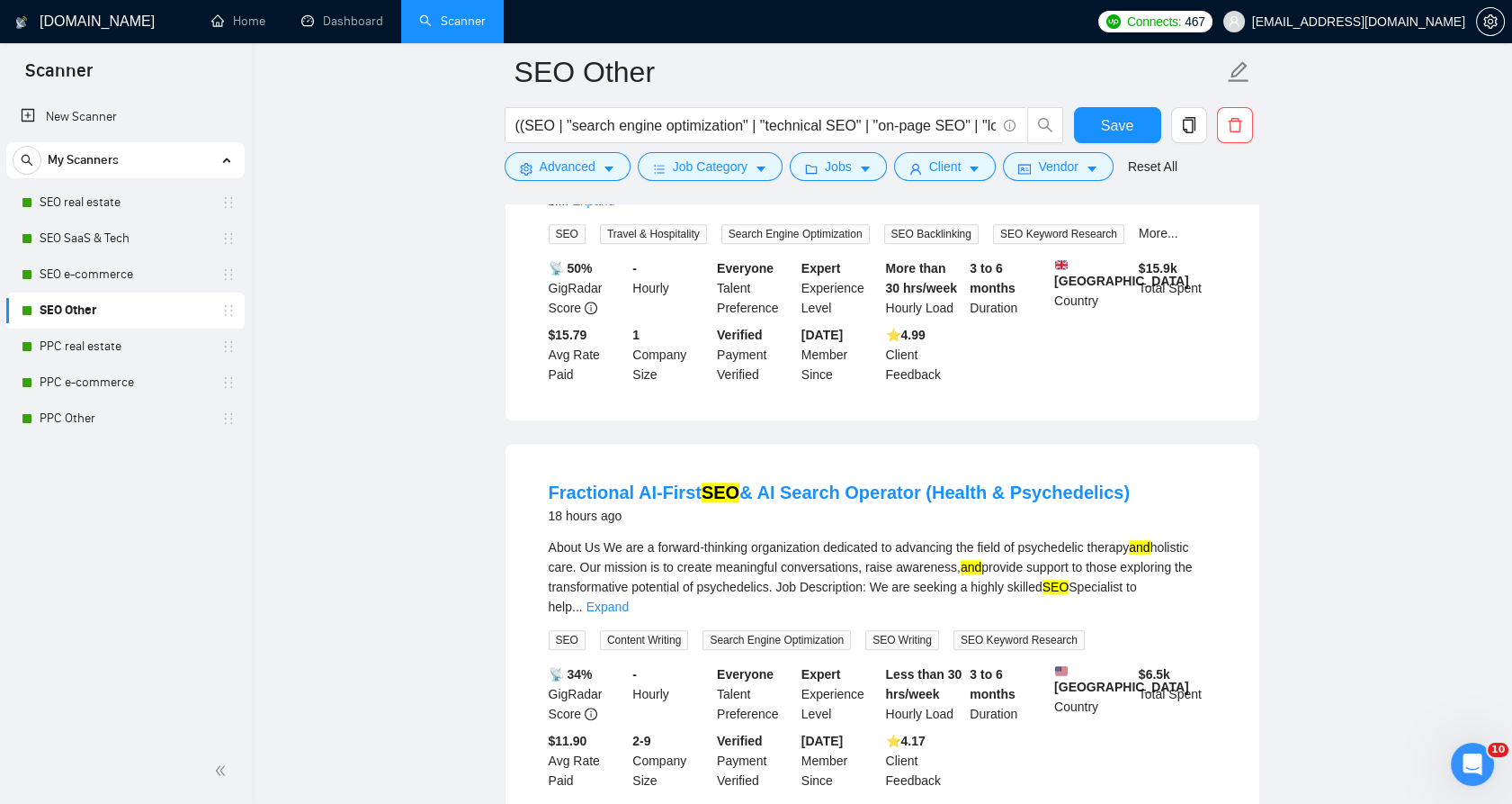
scroll to position [3599, 0]
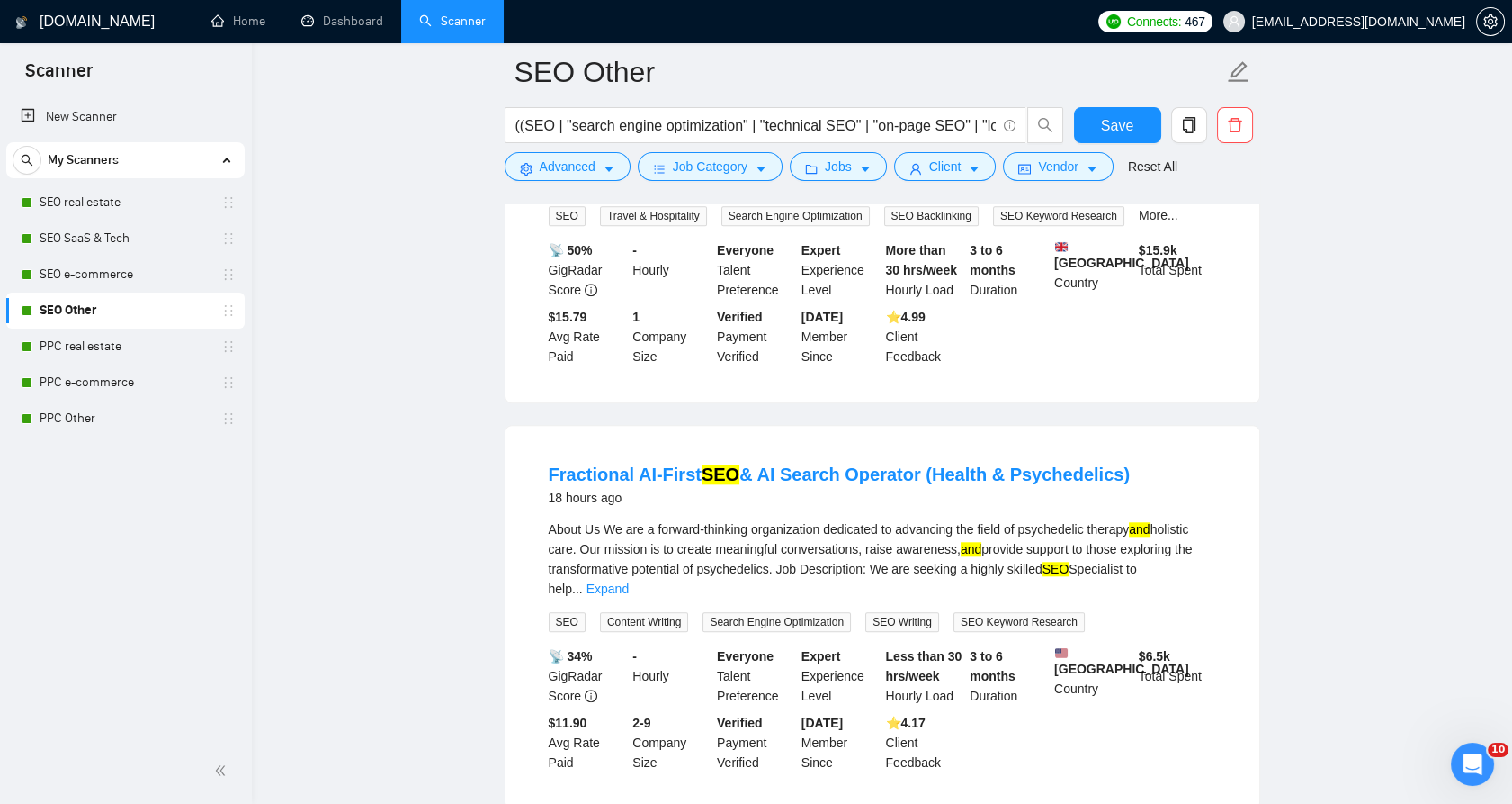
click at [1194, 522] on div "About Us We are a forward-thinking organization dedicated to advancing the fiel…" at bounding box center [882, 575] width 667 height 113
click at [1194, 520] on div "About Us We are a forward-thinking organization dedicated to advancing the fiel…" at bounding box center [882, 575] width 667 height 113
click at [628, 581] on link "Expand" at bounding box center [607, 588] width 42 height 14
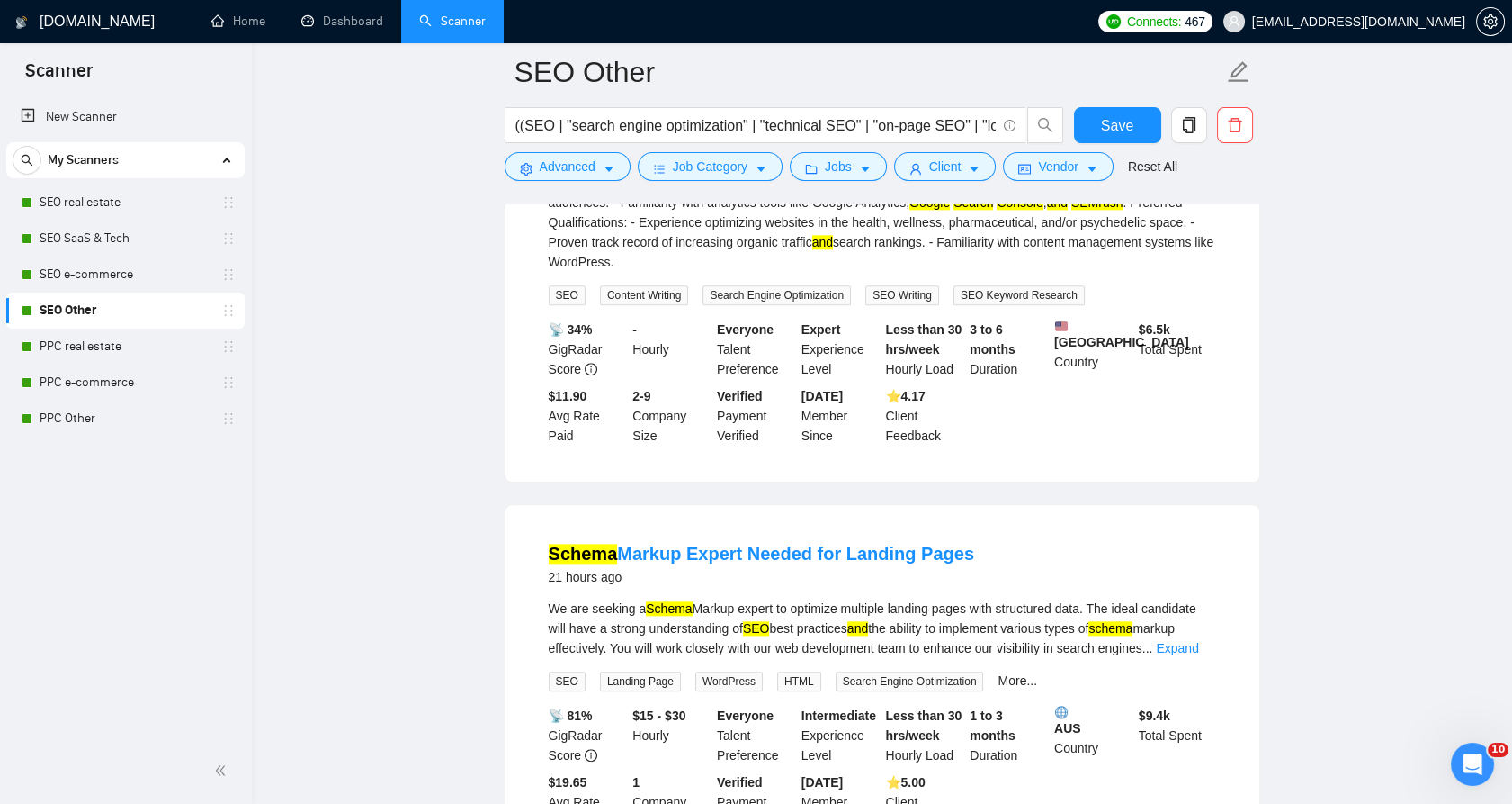
scroll to position [4399, 0]
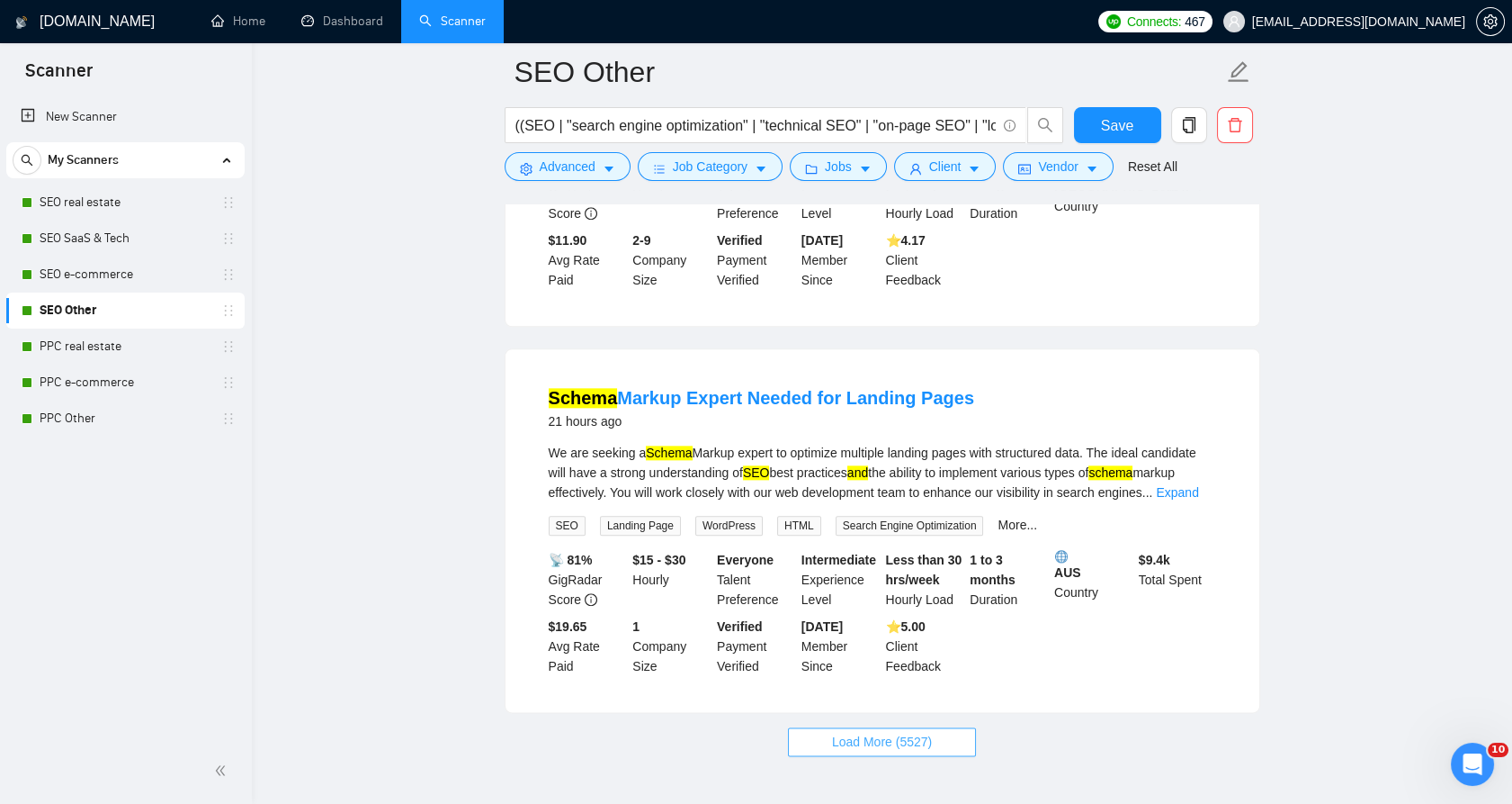
drag, startPoint x: 854, startPoint y: 647, endPoint x: 856, endPoint y: 662, distance: 15.1
click at [859, 731] on span "Load More (5527)" at bounding box center [881, 741] width 100 height 20
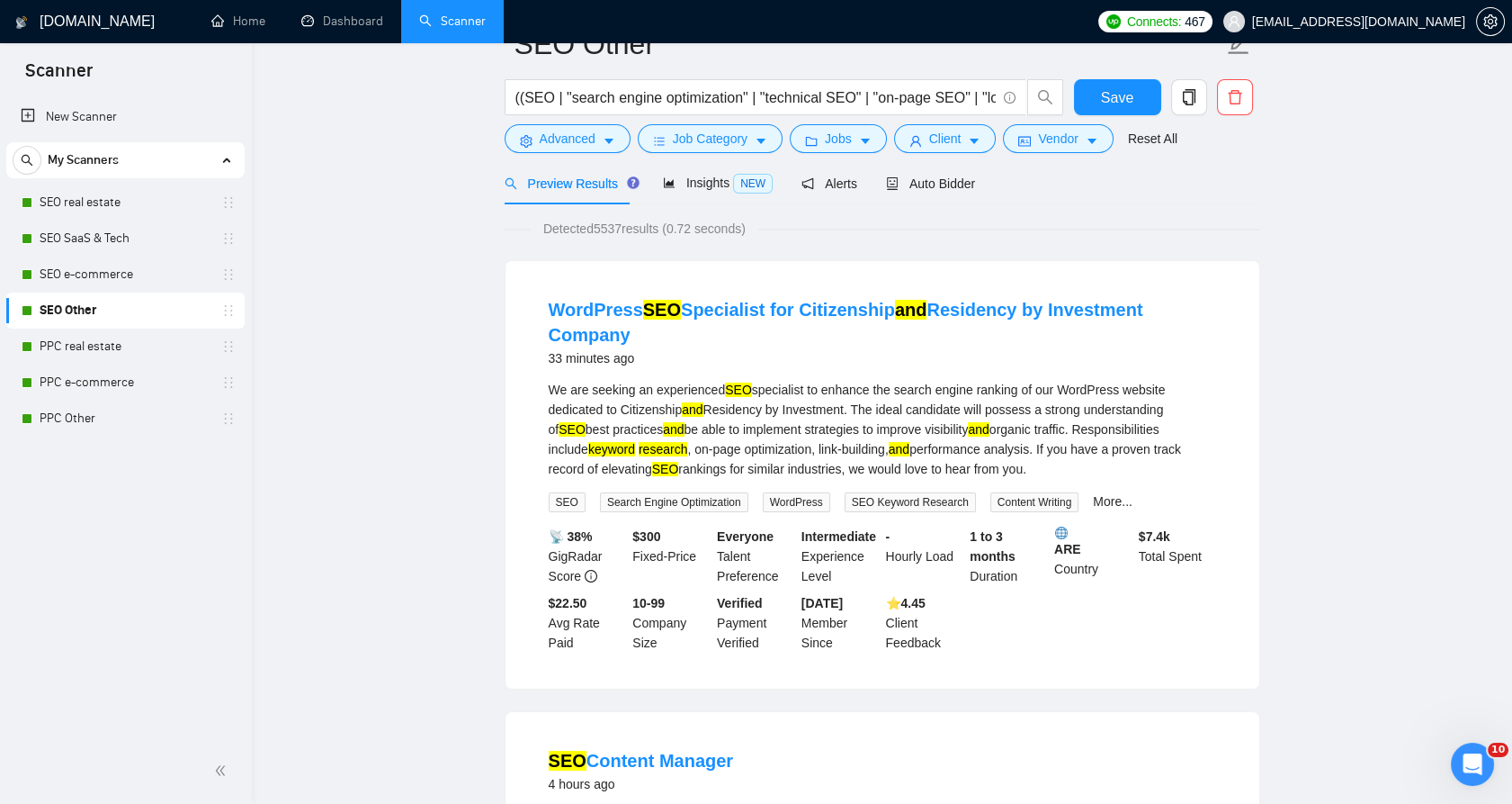
scroll to position [0, 0]
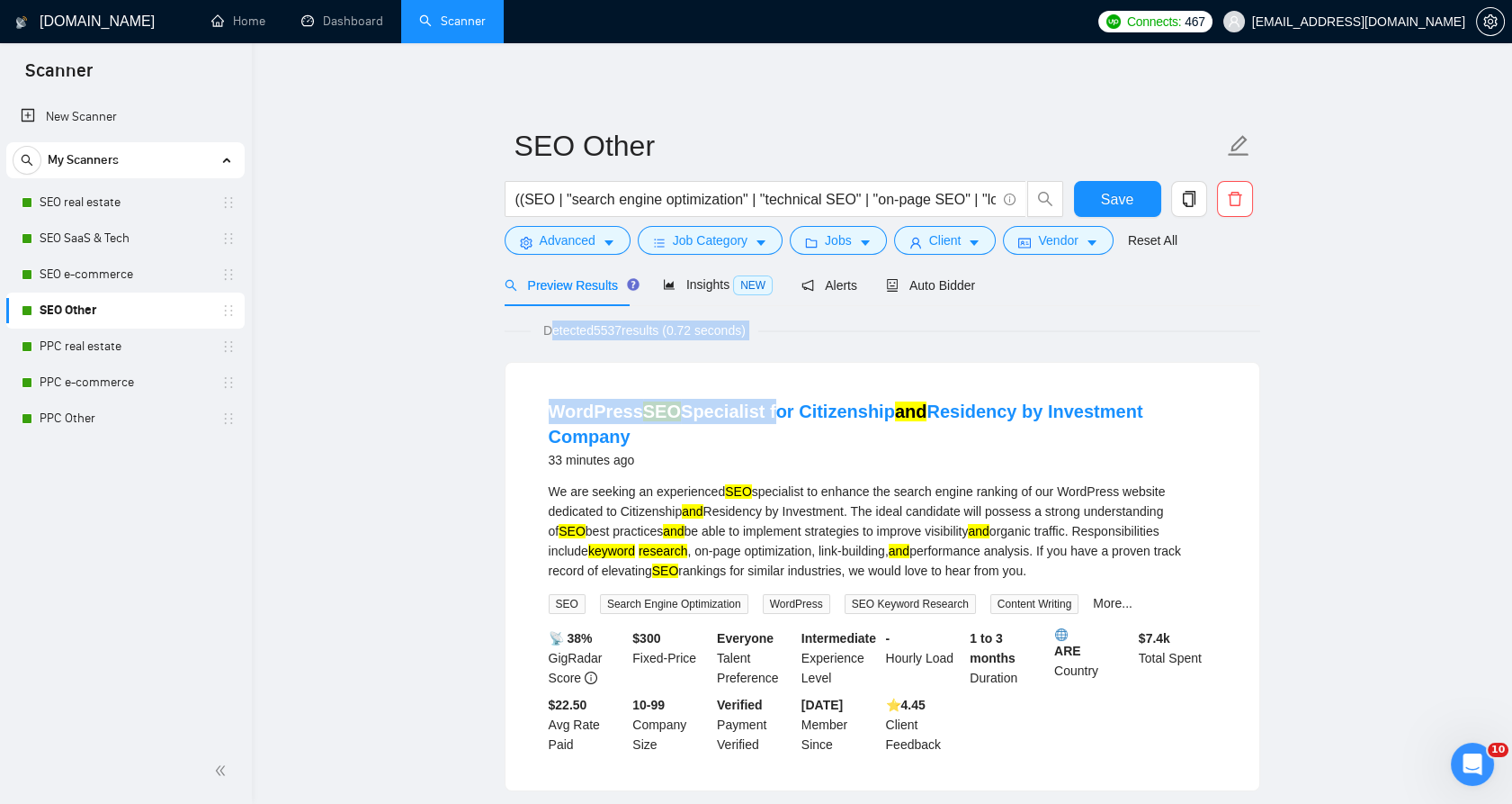
drag, startPoint x: 564, startPoint y: 328, endPoint x: 762, endPoint y: 340, distance: 198.4
drag, startPoint x: 762, startPoint y: 340, endPoint x: 711, endPoint y: 317, distance: 55.9
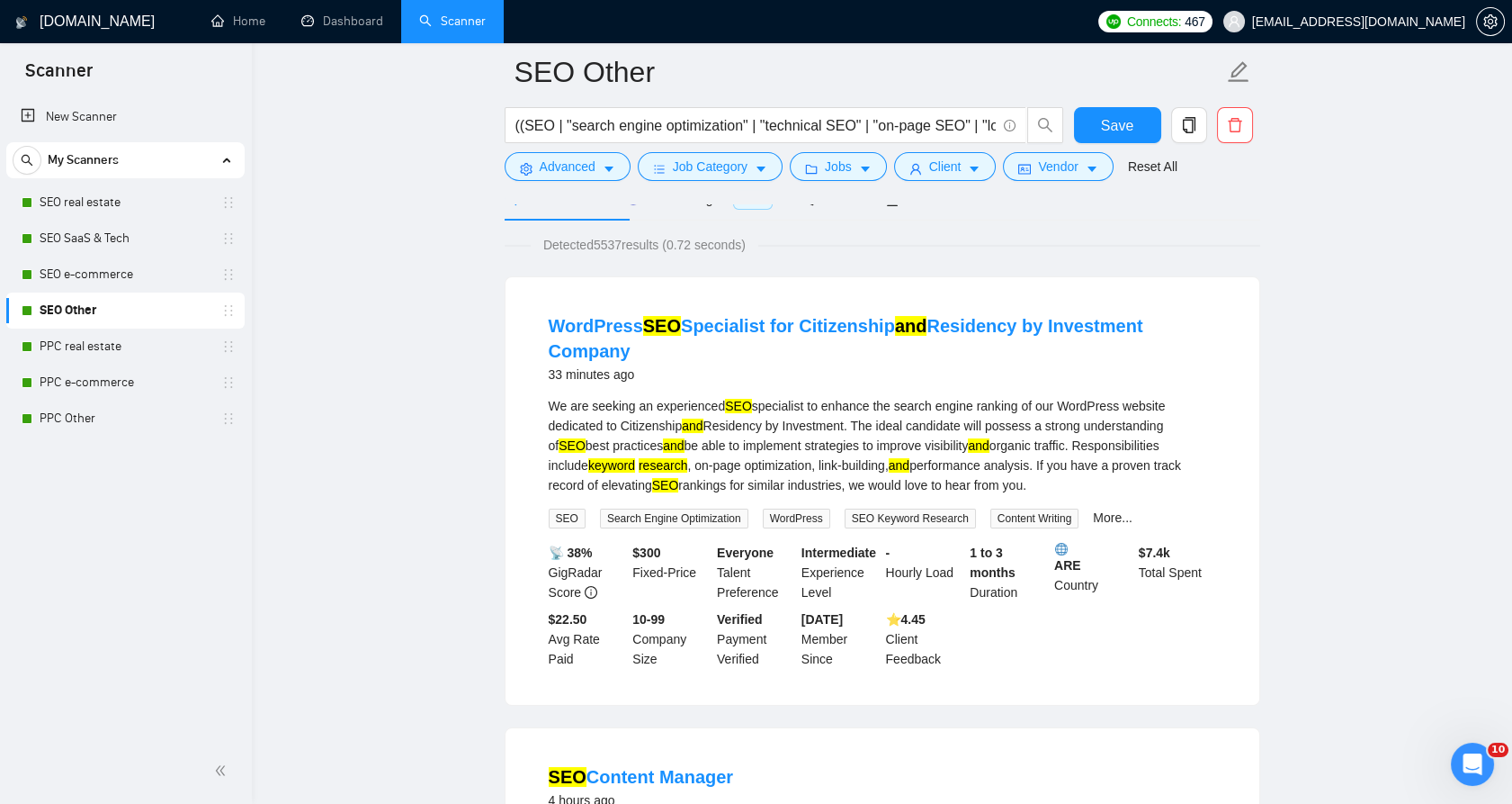
scroll to position [63, 0]
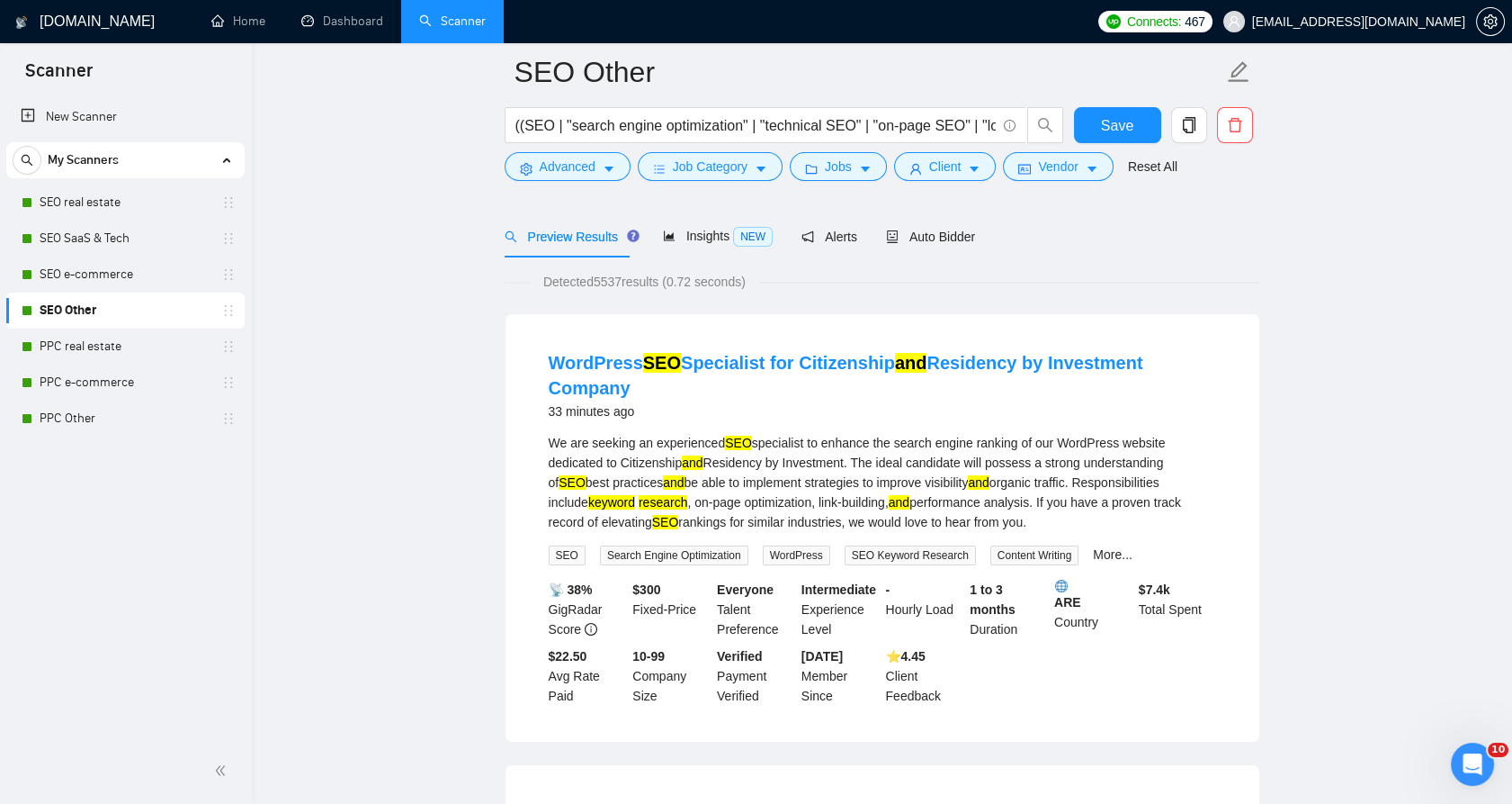
click at [574, 131] on form "SEO Other ((SEO | "search engine optimization" | "technical SEO" | "on-page SEO…" at bounding box center [882, 116] width 755 height 146
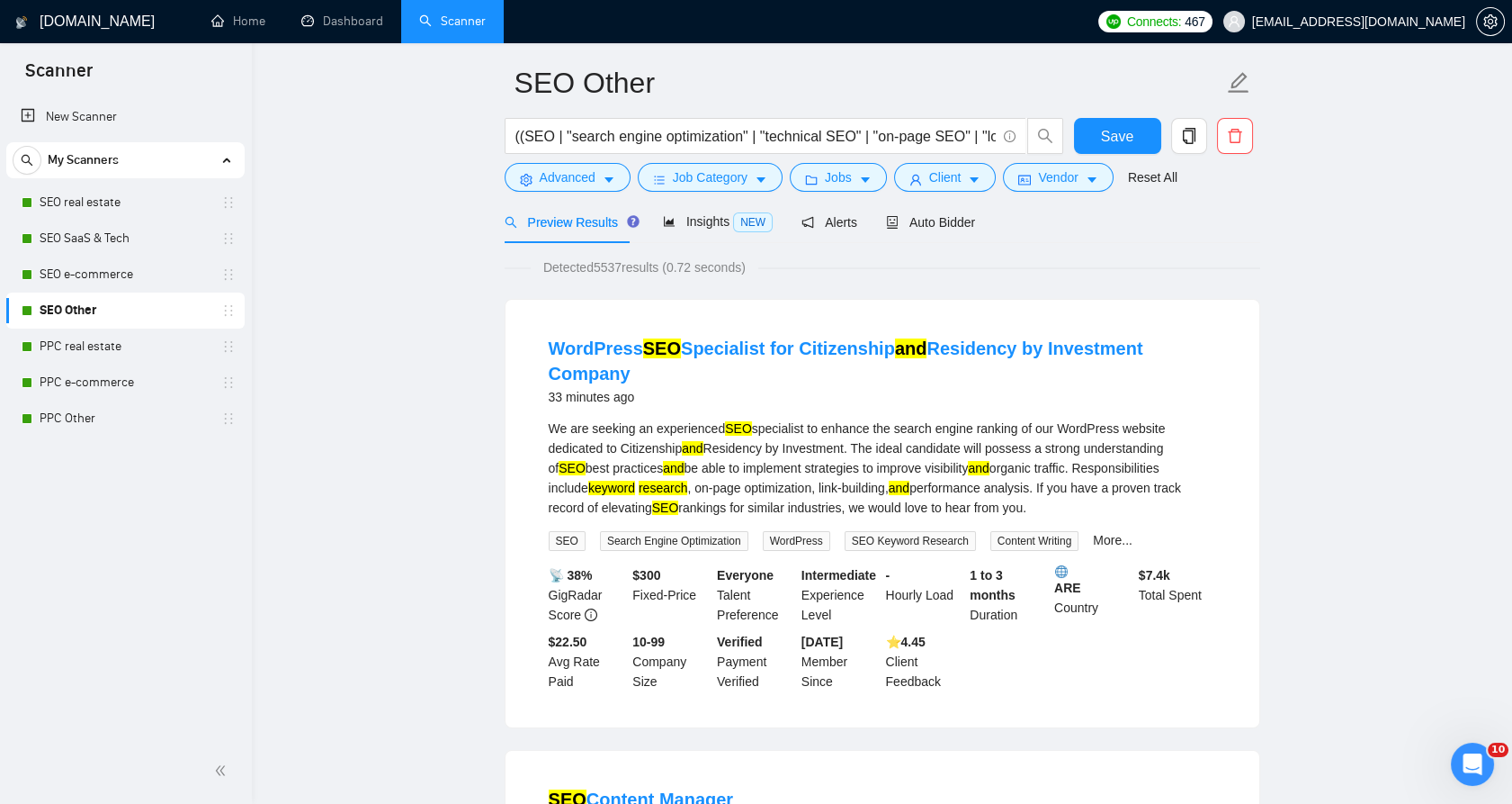
scroll to position [0, 0]
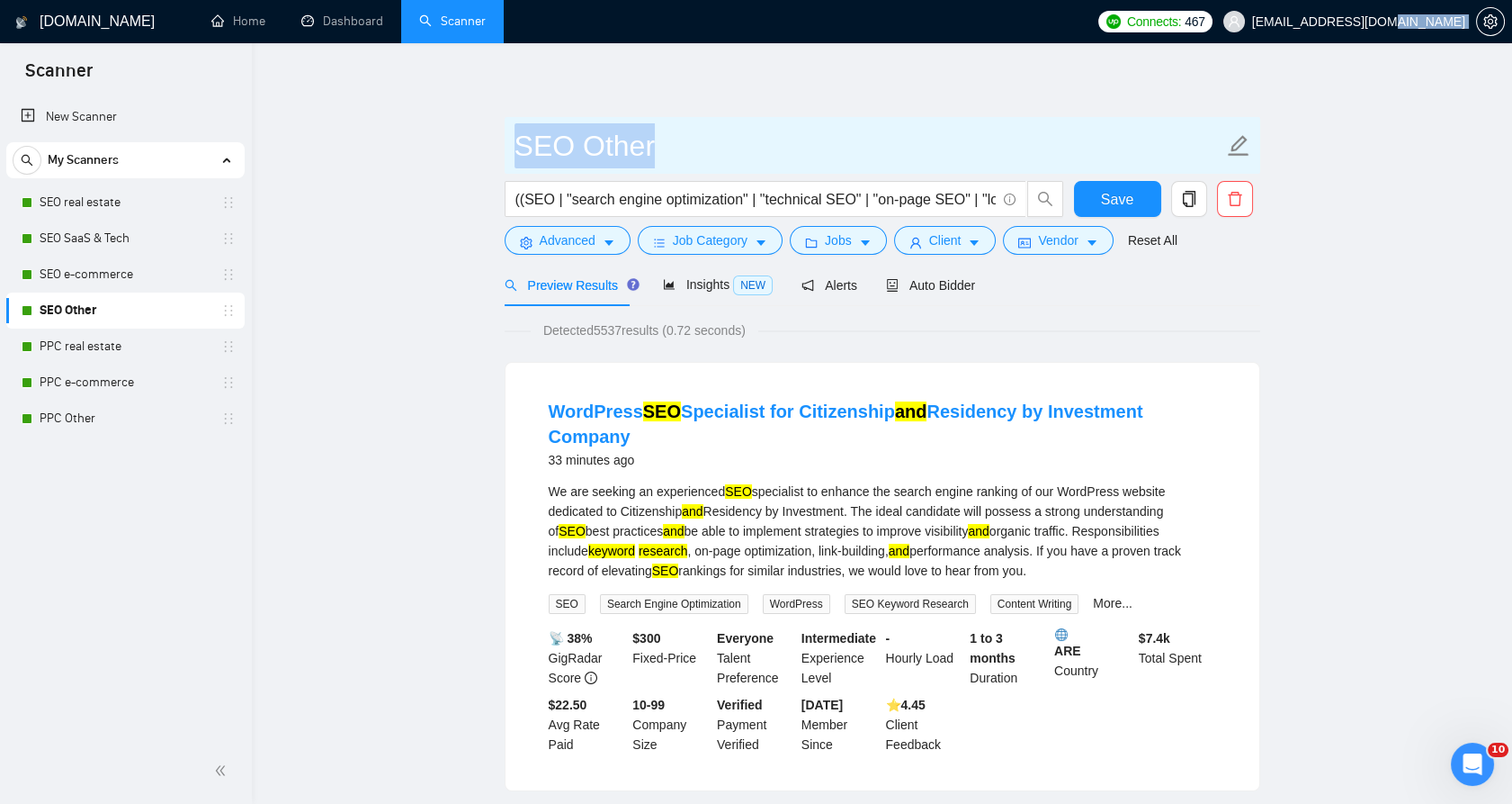
click at [574, 132] on form "SEO Other ((SEO | "search engine optimization" | "technical SEO" | "on-page SEO…" at bounding box center [882, 189] width 755 height 146
click at [573, 131] on input "SEO Other" at bounding box center [869, 146] width 708 height 45
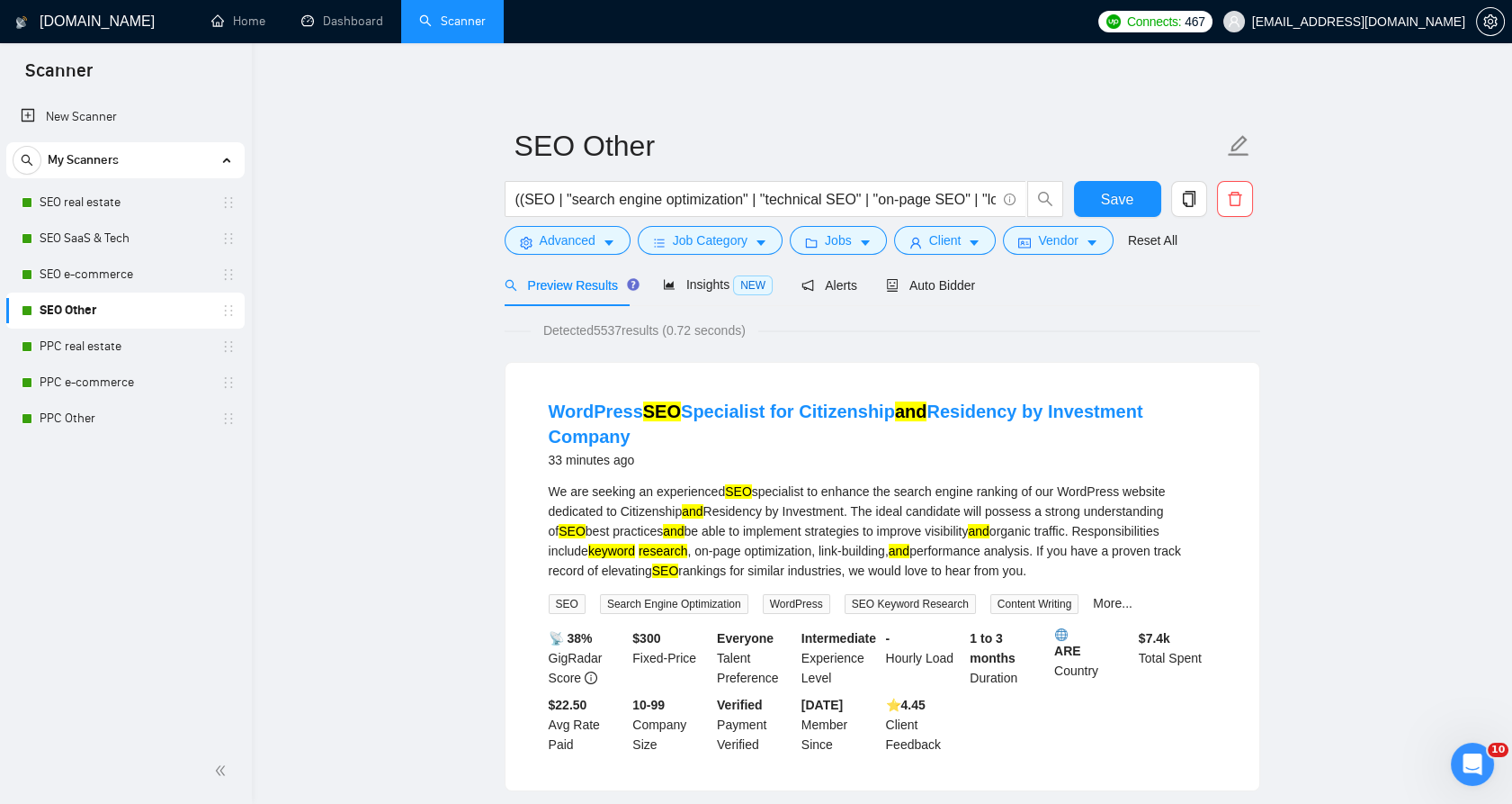
click at [598, 180] on form "SEO Other ((SEO | "search engine optimization" | "technical SEO" | "on-page SEO…" at bounding box center [882, 189] width 755 height 146
click at [601, 188] on input "((SEO | "search engine optimization" | "technical SEO" | "on-page SEO" | "local…" at bounding box center [755, 200] width 480 height 22
click at [600, 188] on input "((SEO | "search engine optimization" | "technical SEO" | "on-page SEO" | "local…" at bounding box center [755, 200] width 480 height 22
click at [599, 188] on input "((SEO | "search engine optimization" | "technical SEO" | "on-page SEO" | "local…" at bounding box center [755, 200] width 480 height 22
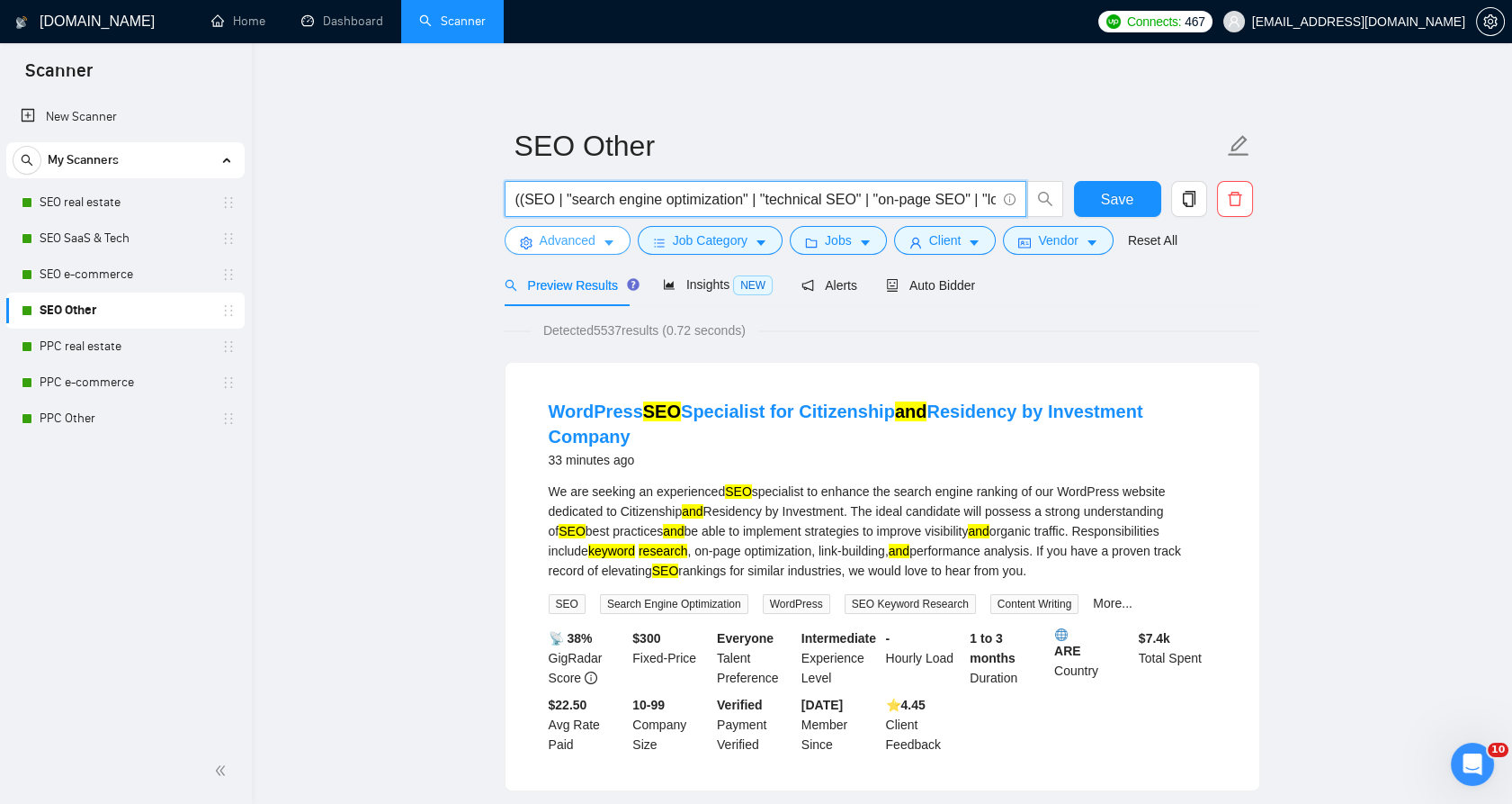
click at [561, 237] on span "Advanced" at bounding box center [568, 240] width 56 height 20
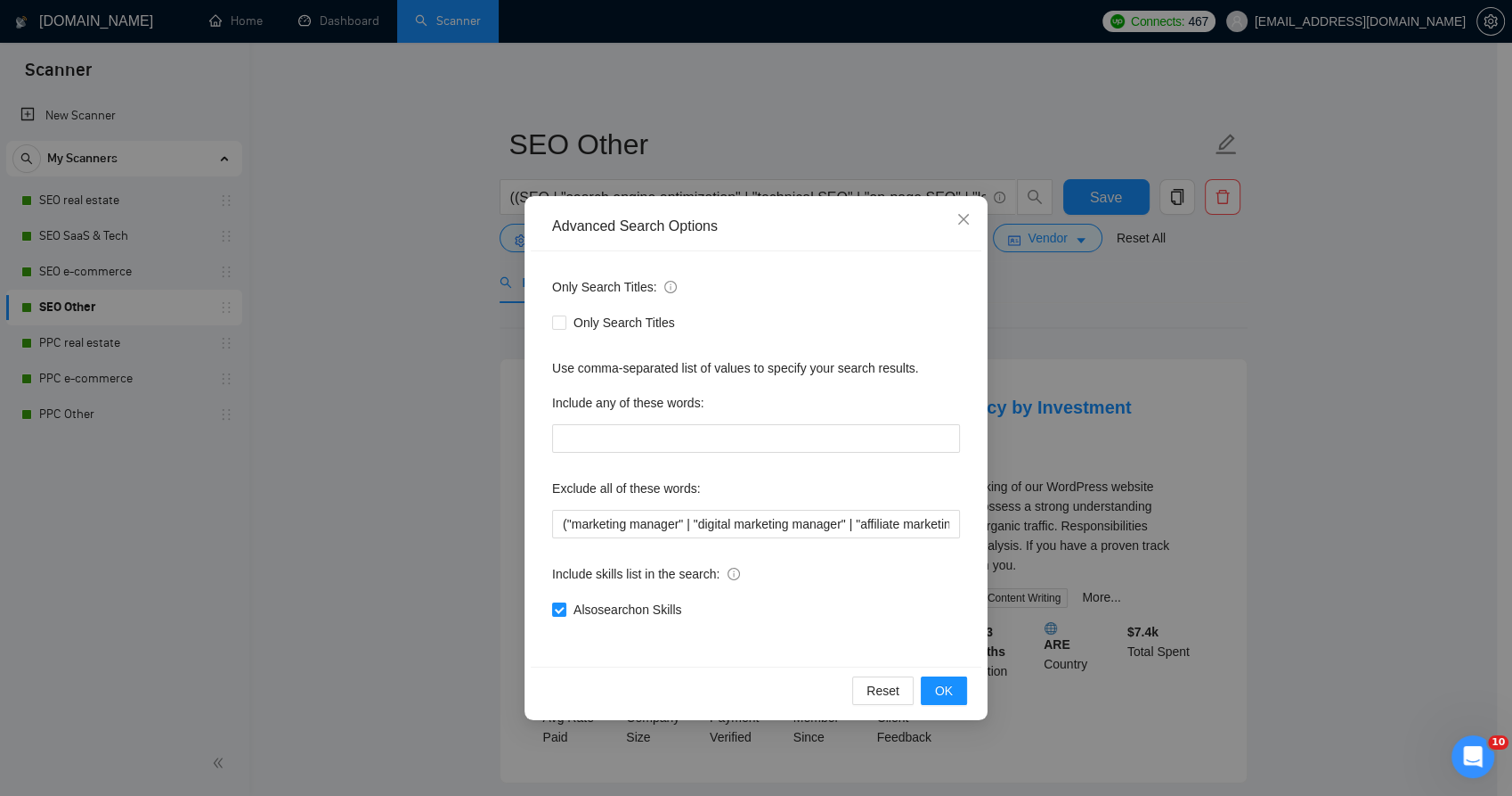
click at [690, 507] on div "Exclude all of these words:" at bounding box center [756, 491] width 408 height 36
click at [690, 522] on input "("marketing manager" | "digital marketing manager" | "affiliate marketing" | "a…" at bounding box center [756, 524] width 408 height 29
click at [690, 521] on input "("marketing manager" | "digital marketing manager" | "affiliate marketing" | "a…" at bounding box center [756, 524] width 408 height 29
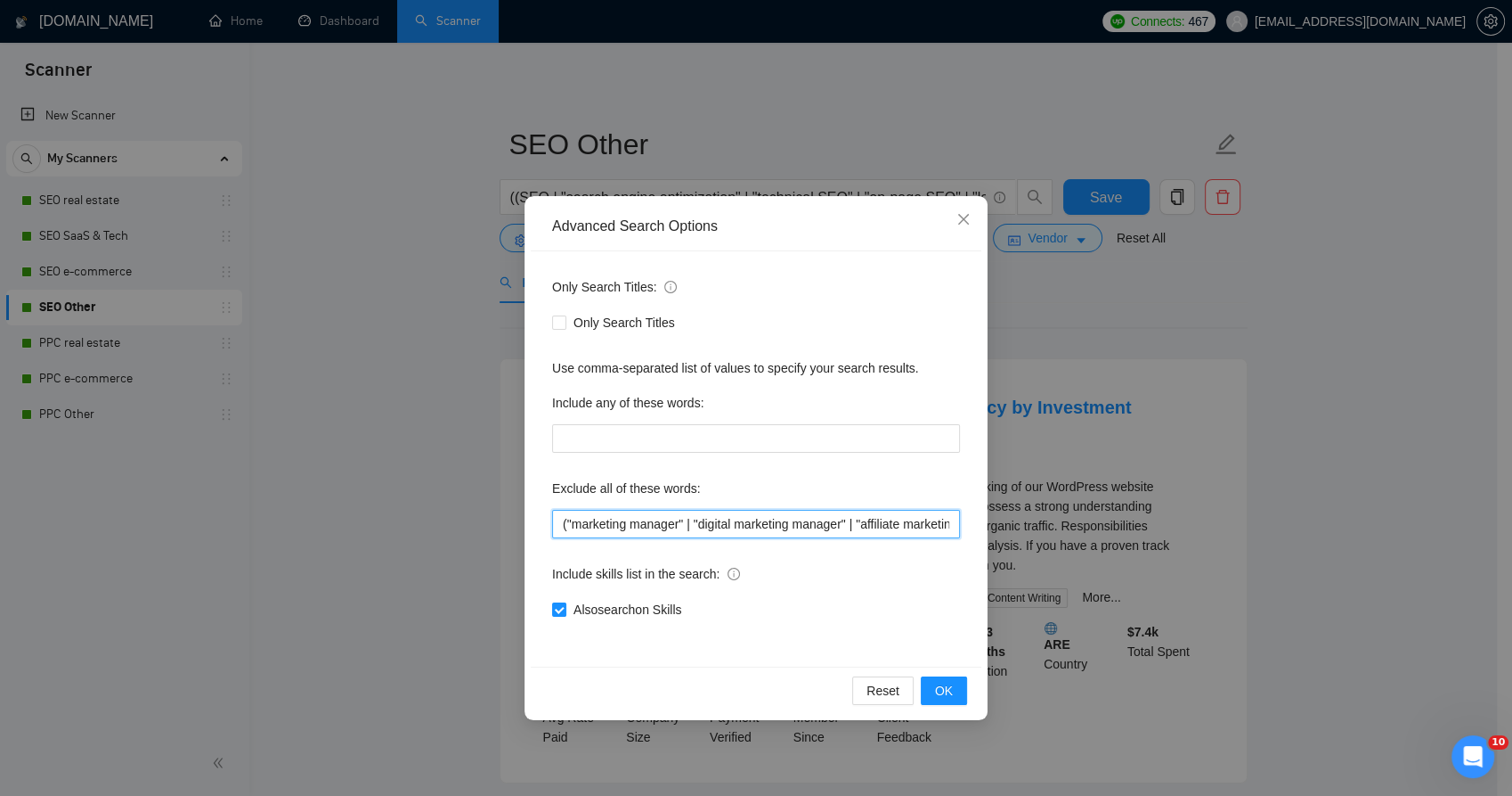
click at [690, 524] on input "("marketing manager" | "digital marketing manager" | "affiliate marketing" | "a…" at bounding box center [756, 524] width 408 height 29
paste input "trainer | training | coach | mentor | instructor | "content manager" | "content…"
type input "(trainer | training | coach | mentor | instructor | "content manager" | "conten…"
click at [955, 694] on button "OK" at bounding box center [944, 690] width 46 height 29
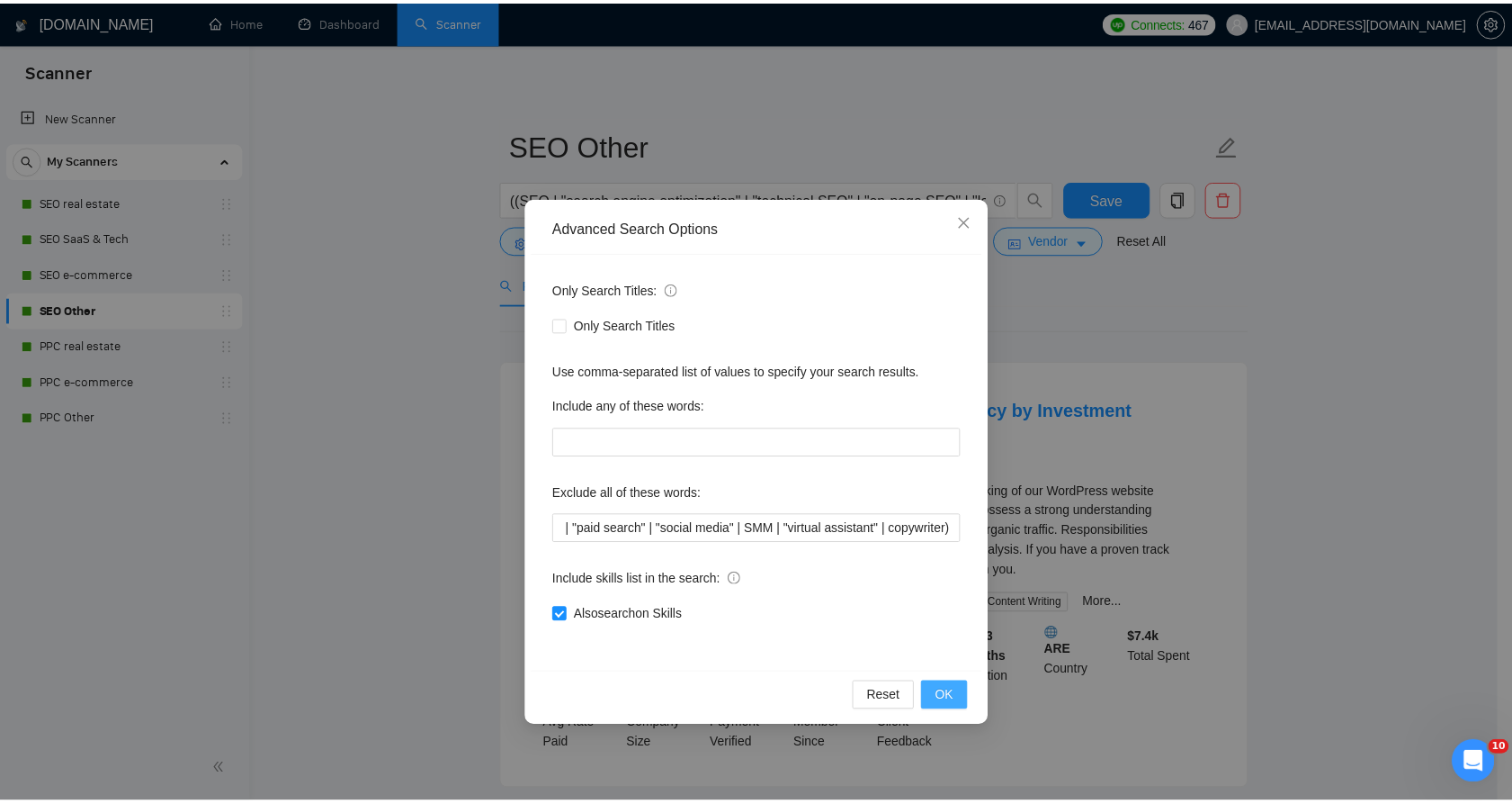
scroll to position [0, 0]
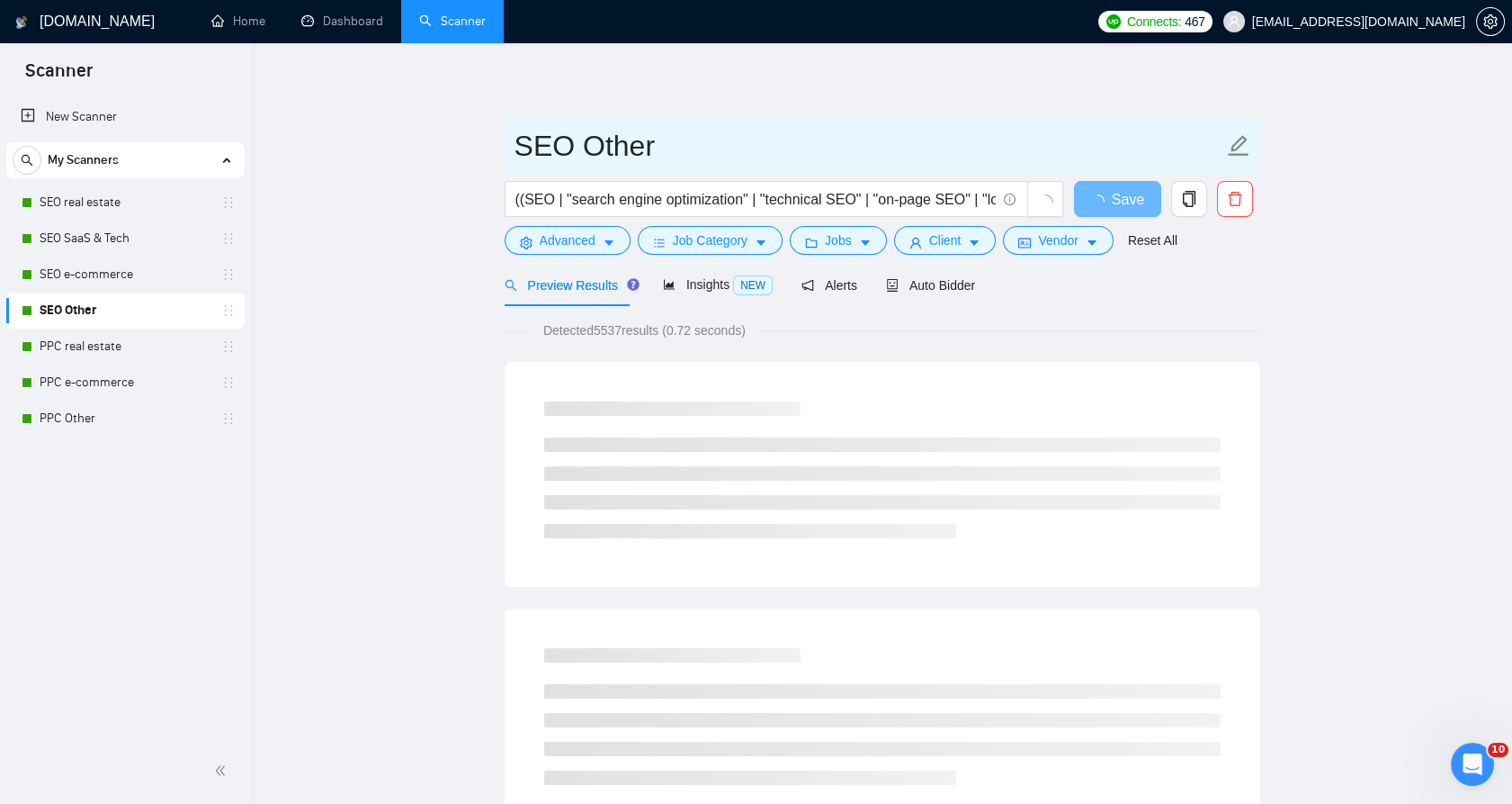
drag, startPoint x: 617, startPoint y: 136, endPoint x: 461, endPoint y: 140, distance: 156.1
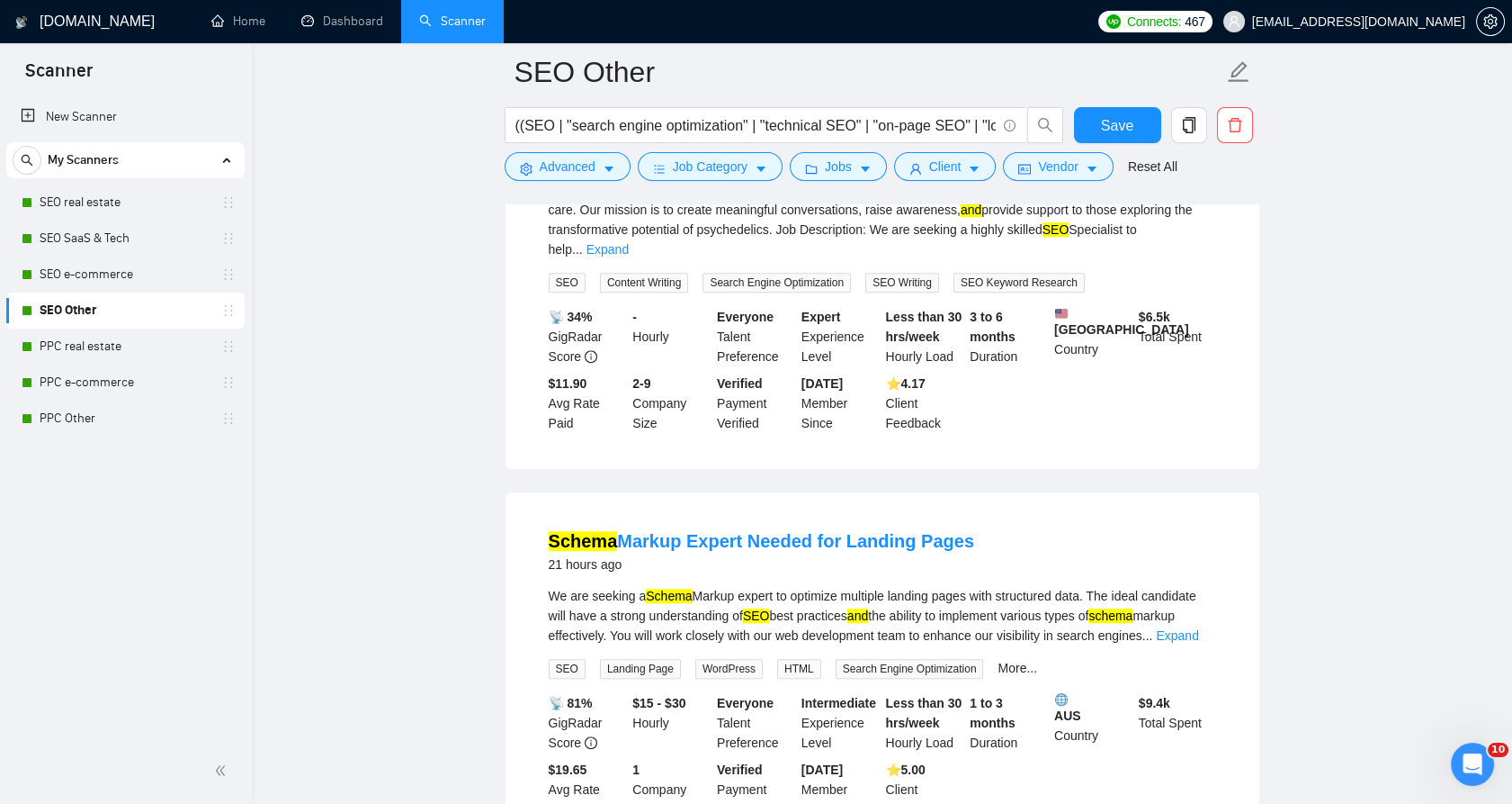
scroll to position [2399, 0]
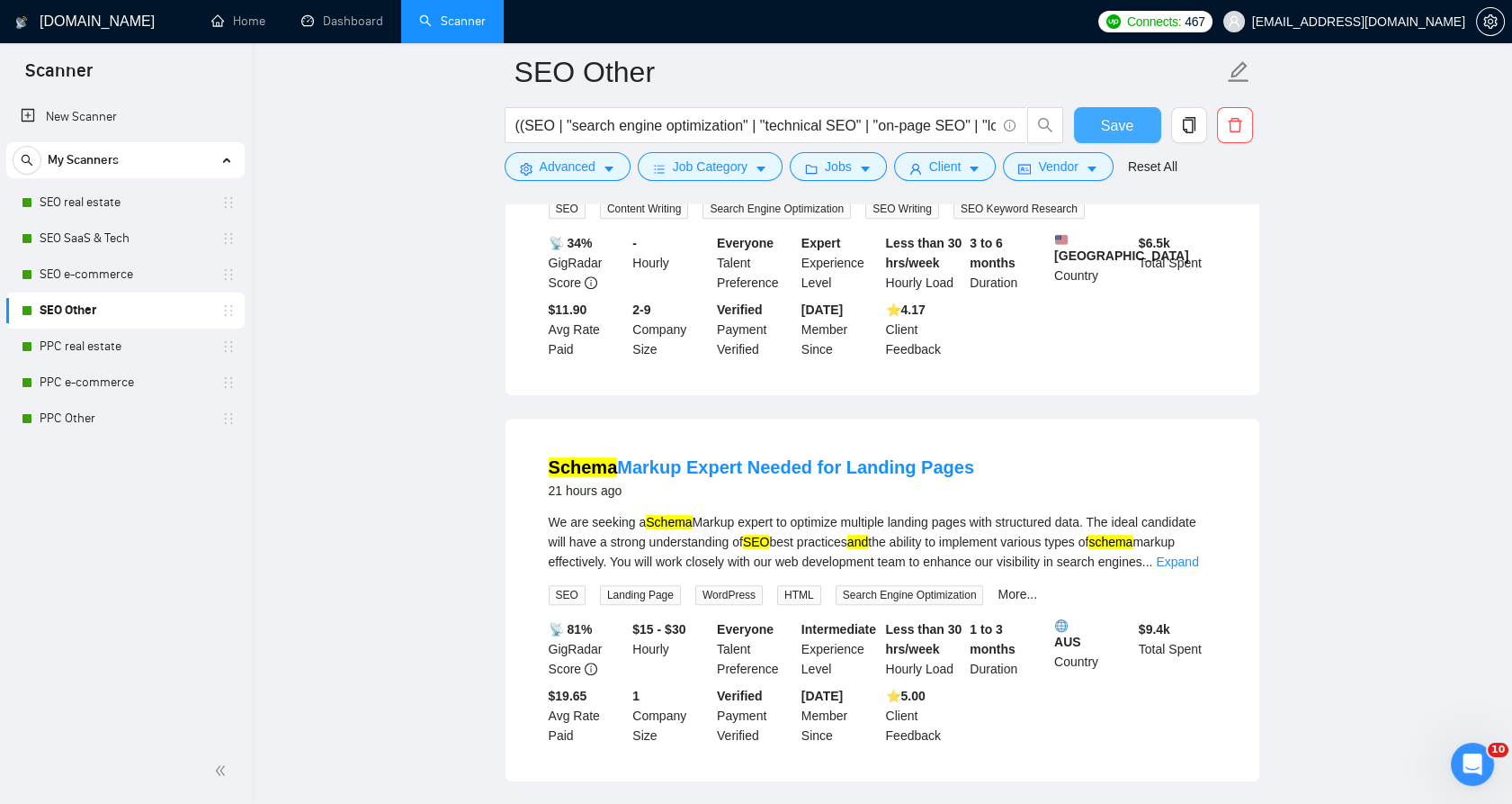
drag, startPoint x: 1144, startPoint y: 127, endPoint x: 1137, endPoint y: 134, distance: 9.9
click at [1143, 125] on button "Save" at bounding box center [1118, 125] width 88 height 36
click at [1169, 554] on link "Expand" at bounding box center [1176, 561] width 42 height 14
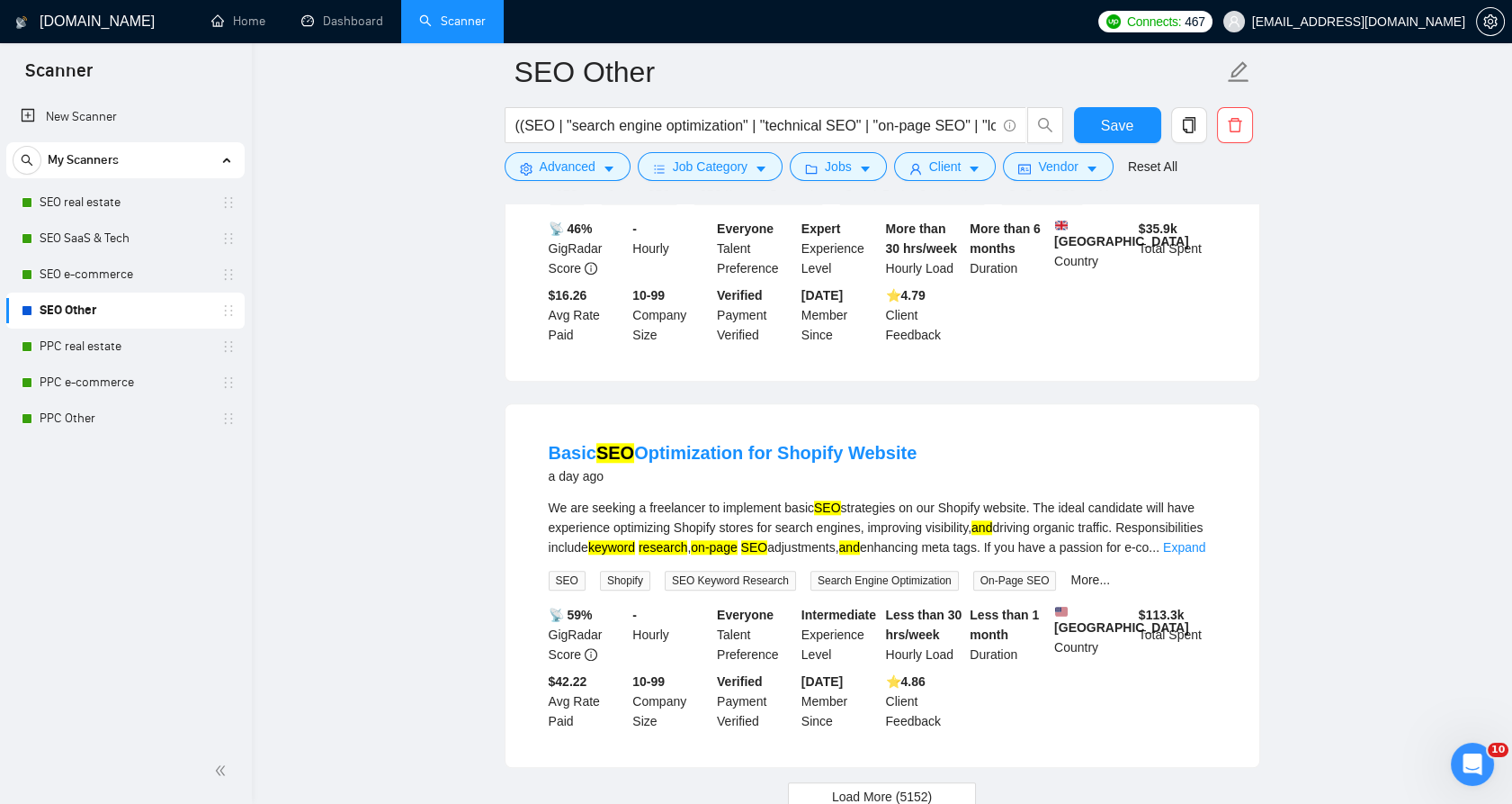
scroll to position [3722, 0]
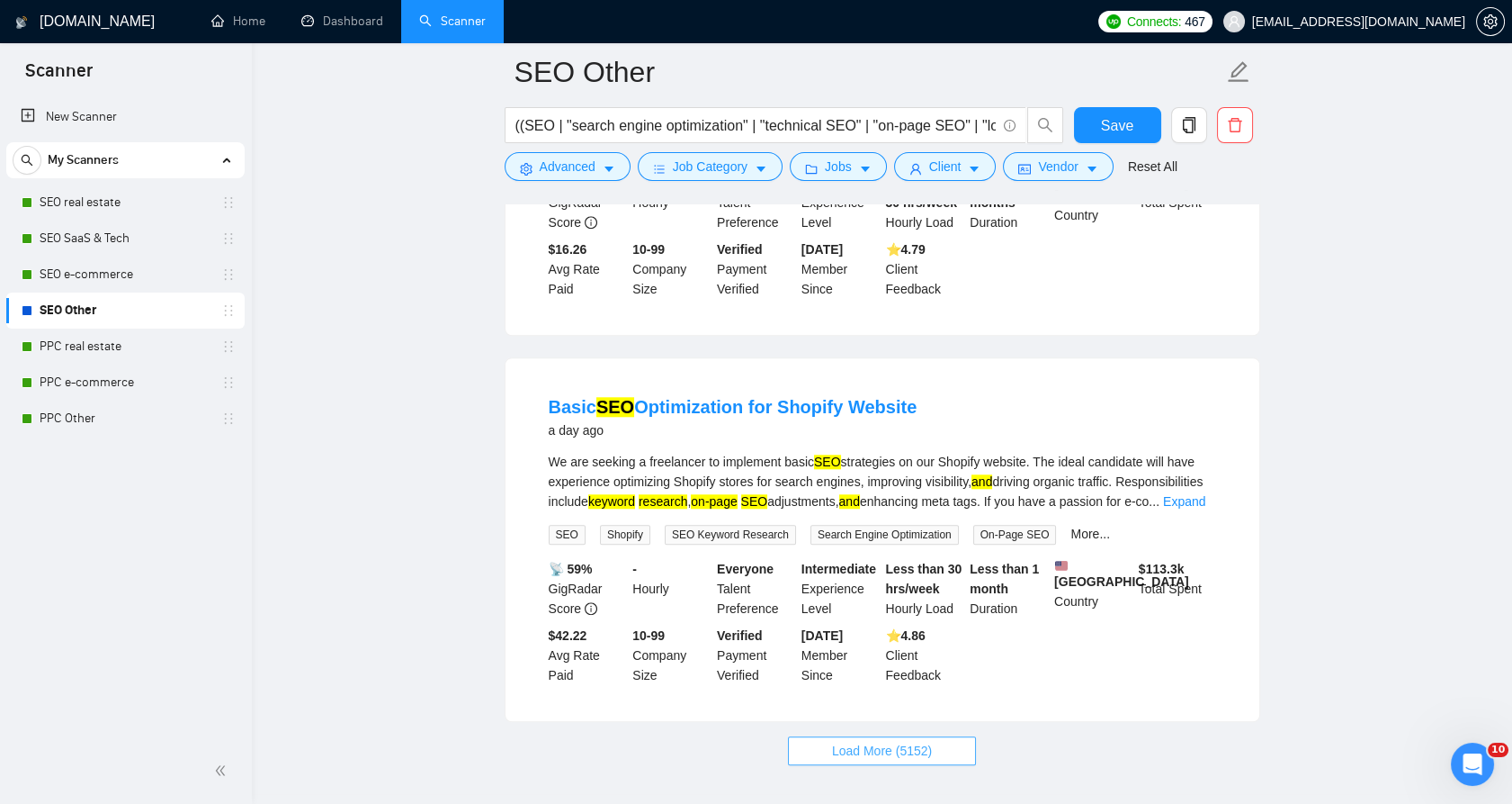
click at [930, 736] on button "Load More (5152)" at bounding box center [882, 750] width 188 height 29
drag, startPoint x: 894, startPoint y: 645, endPoint x: 910, endPoint y: 614, distance: 34.9
click at [895, 741] on span "Loading..." at bounding box center [882, 750] width 68 height 20
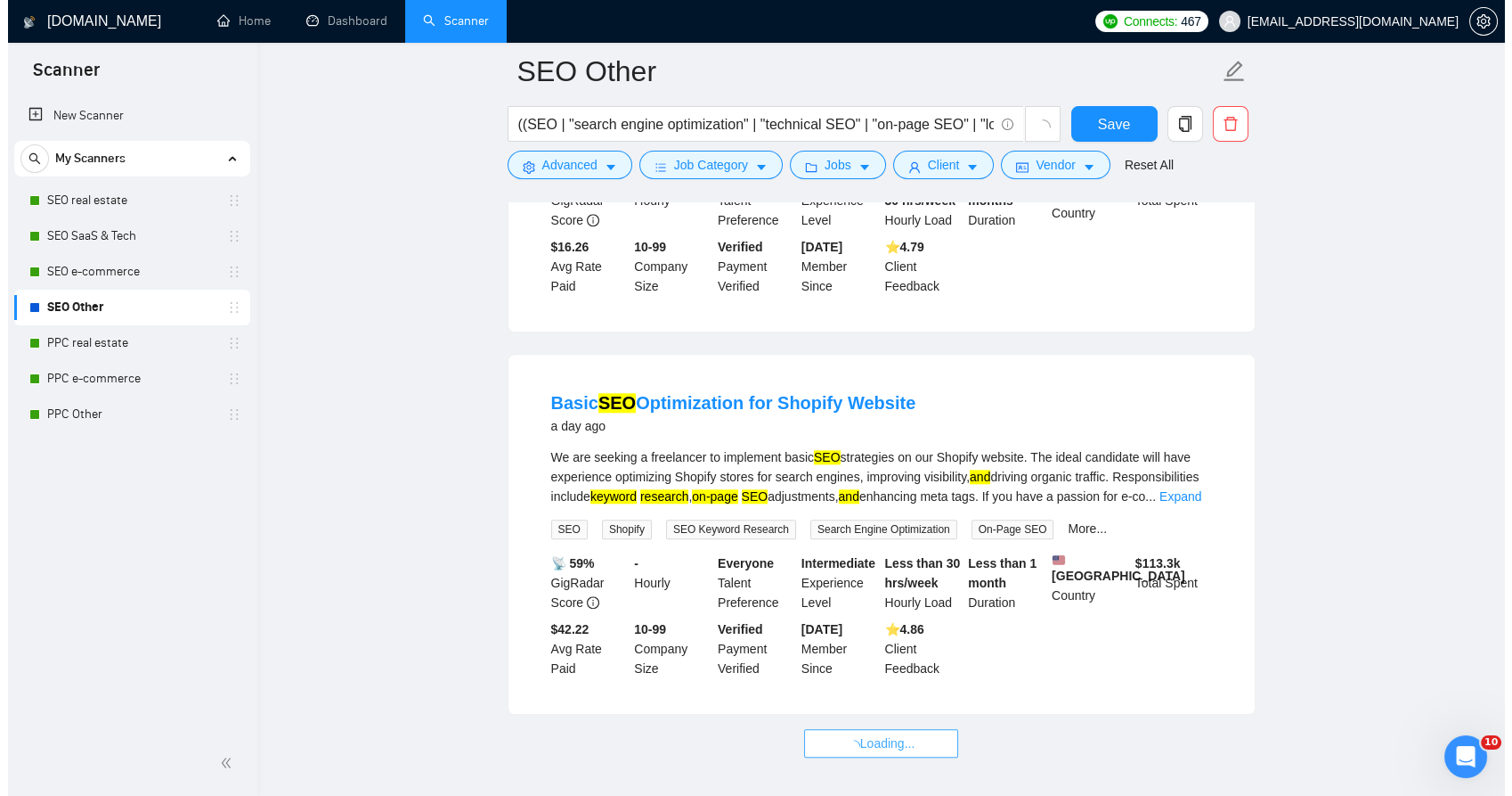
scroll to position [3091, 0]
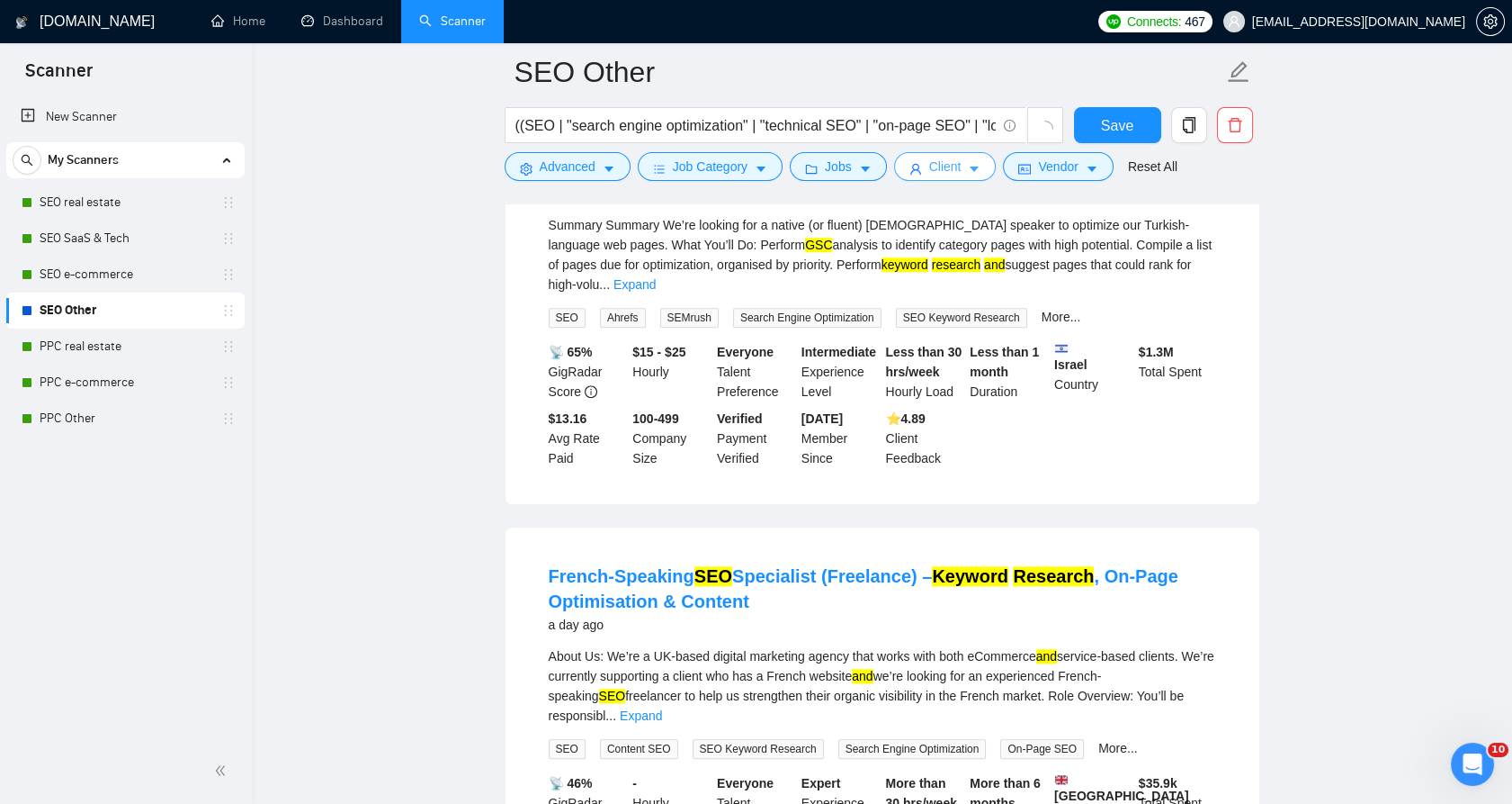
click at [949, 168] on span "Client" at bounding box center [945, 166] width 33 height 20
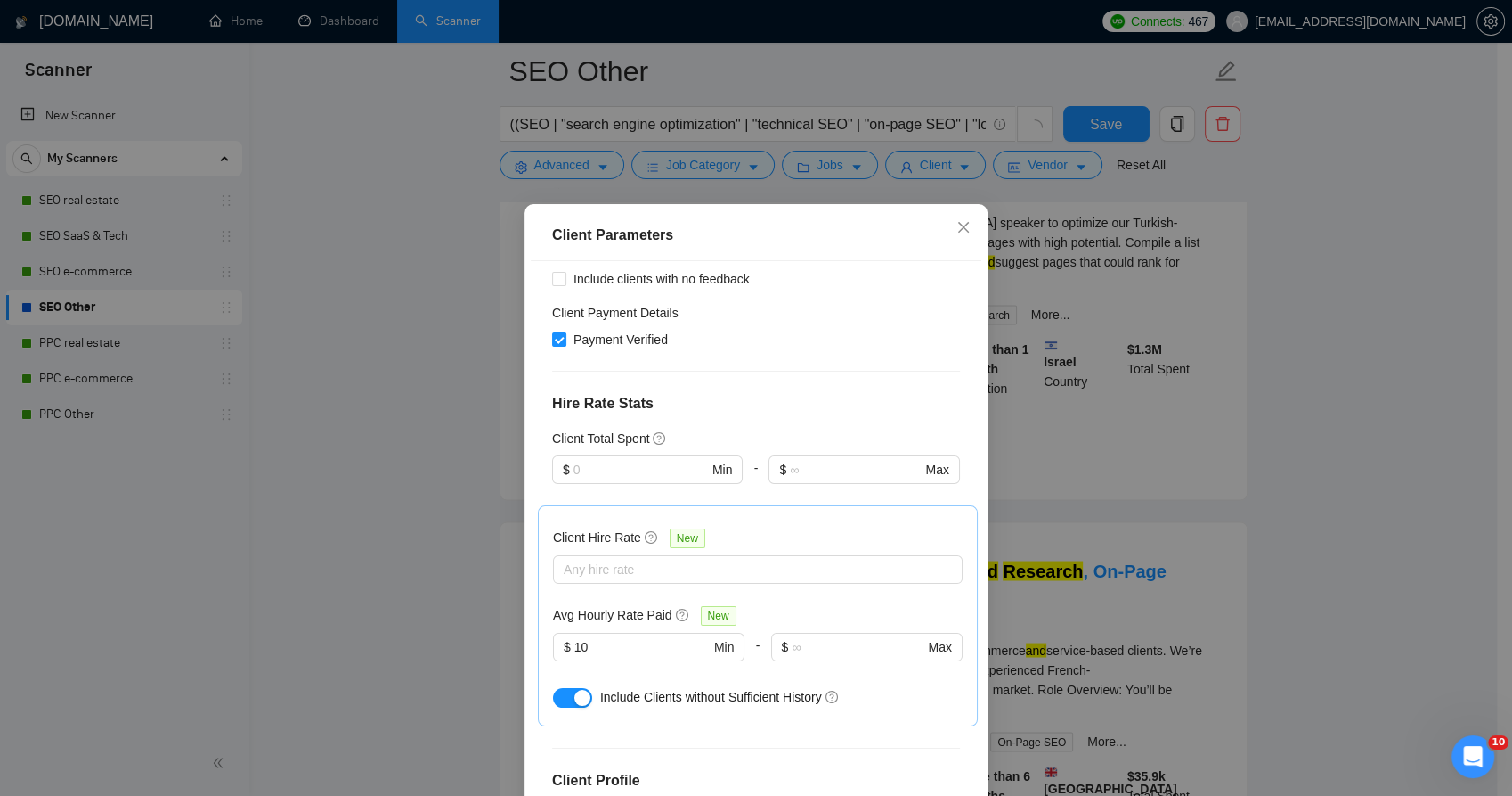
scroll to position [395, 0]
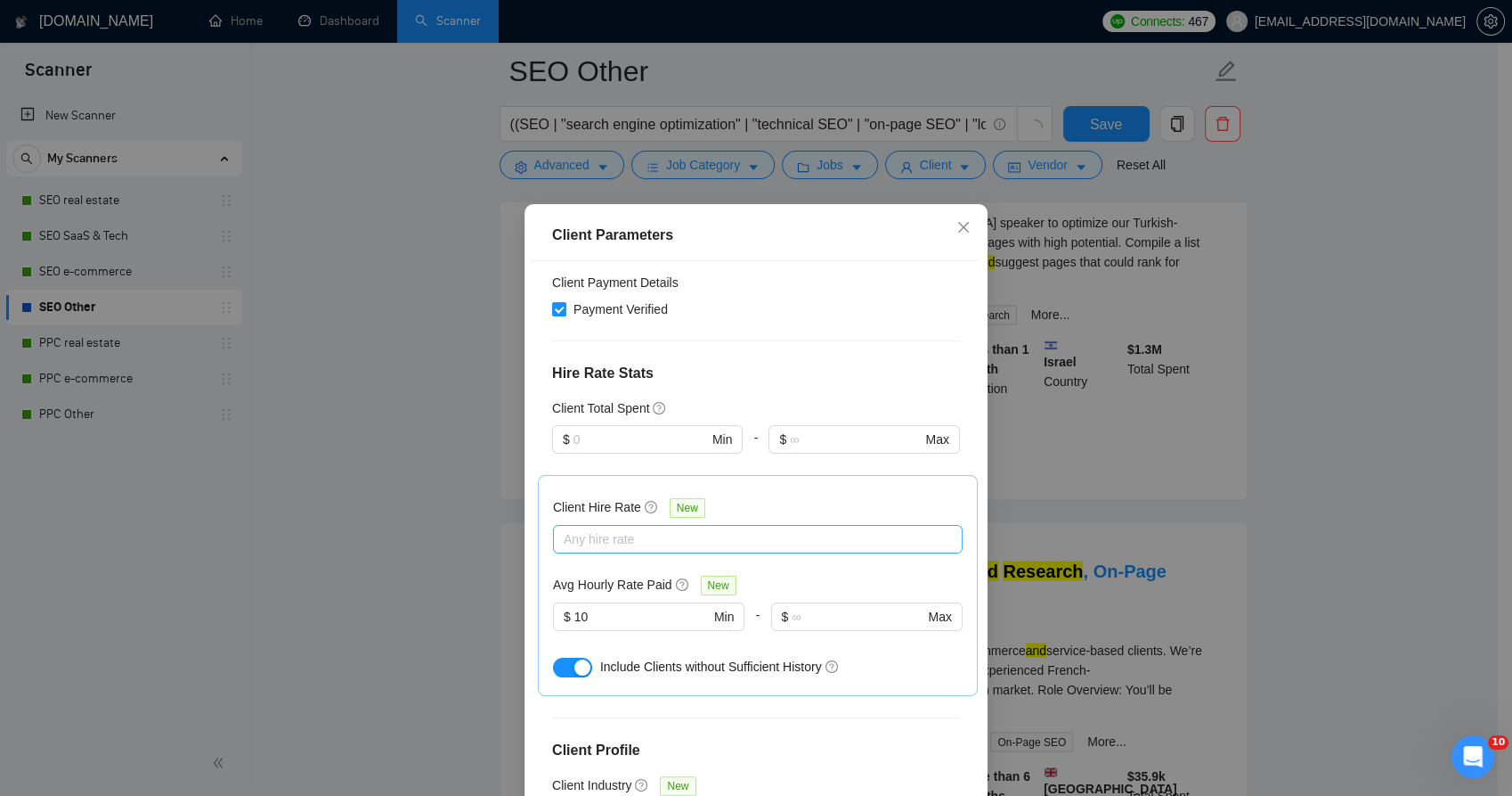
click at [683, 525] on div "Any hire rate" at bounding box center [758, 538] width 410 height 29
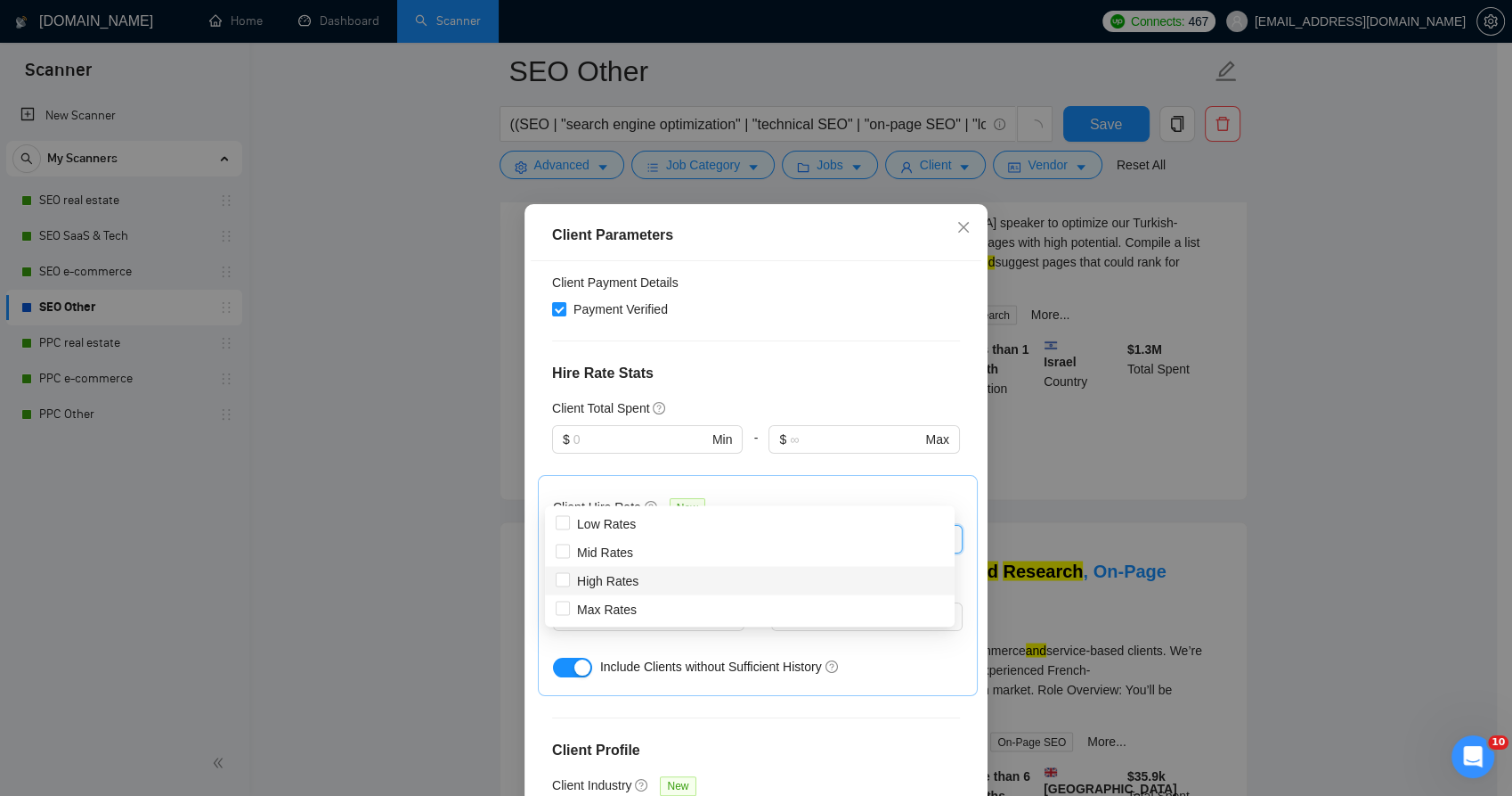
drag, startPoint x: 657, startPoint y: 575, endPoint x: 649, endPoint y: 612, distance: 37.9
click at [656, 576] on div "High Rates" at bounding box center [750, 579] width 389 height 19
checkbox input "true"
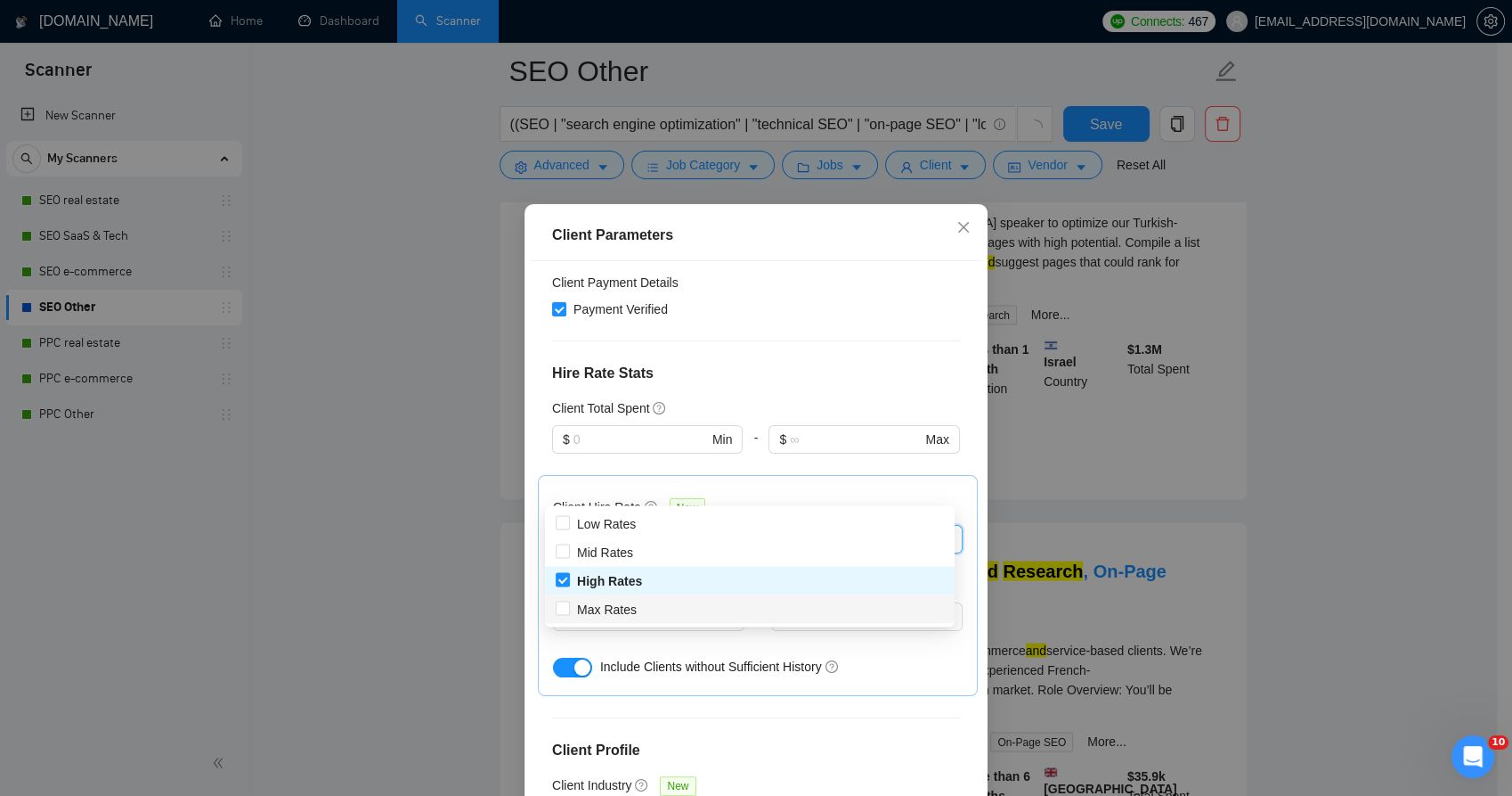
click at [649, 612] on div "Max Rates" at bounding box center [750, 608] width 389 height 19
checkbox input "true"
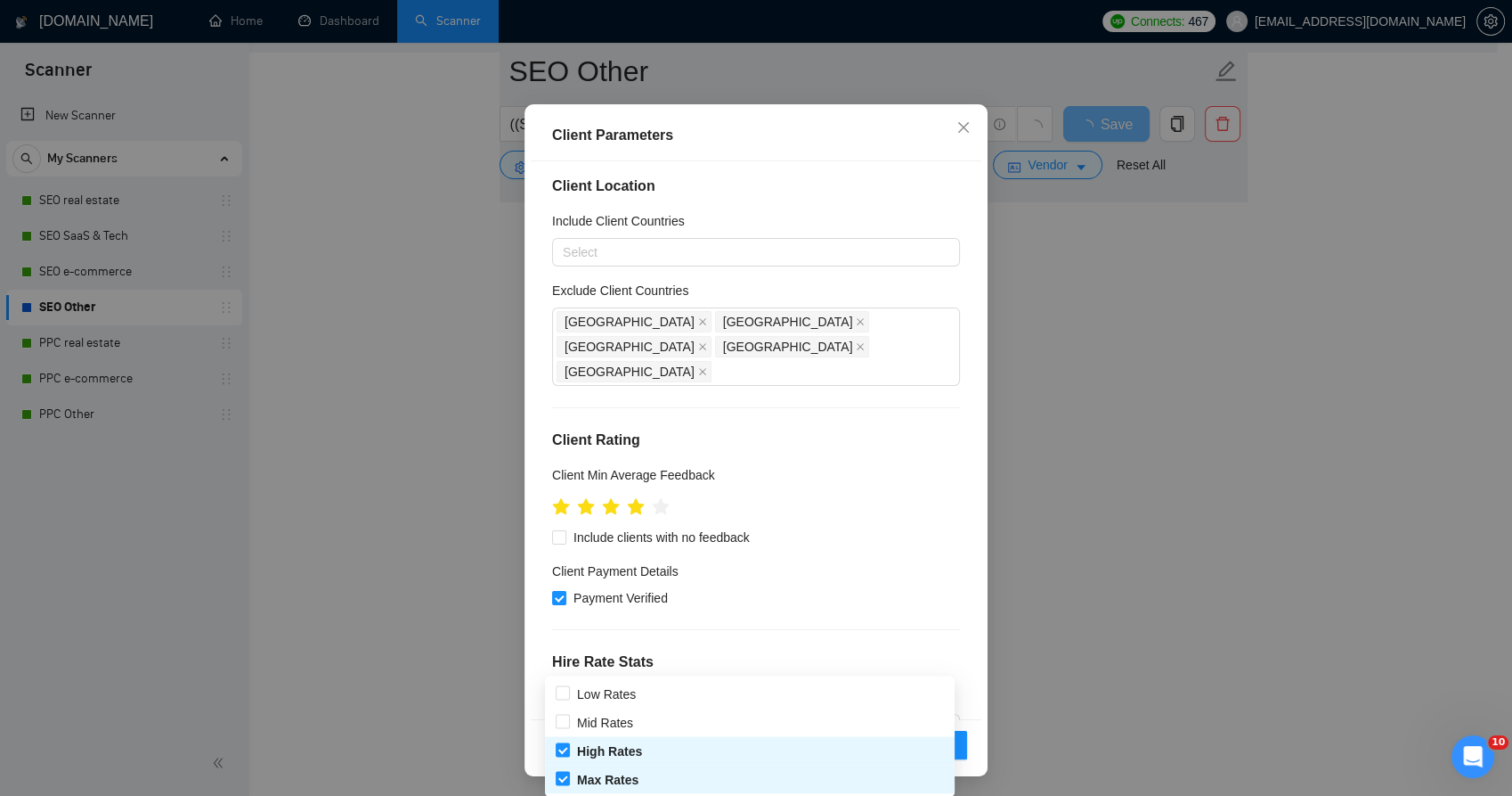
scroll to position [0, 0]
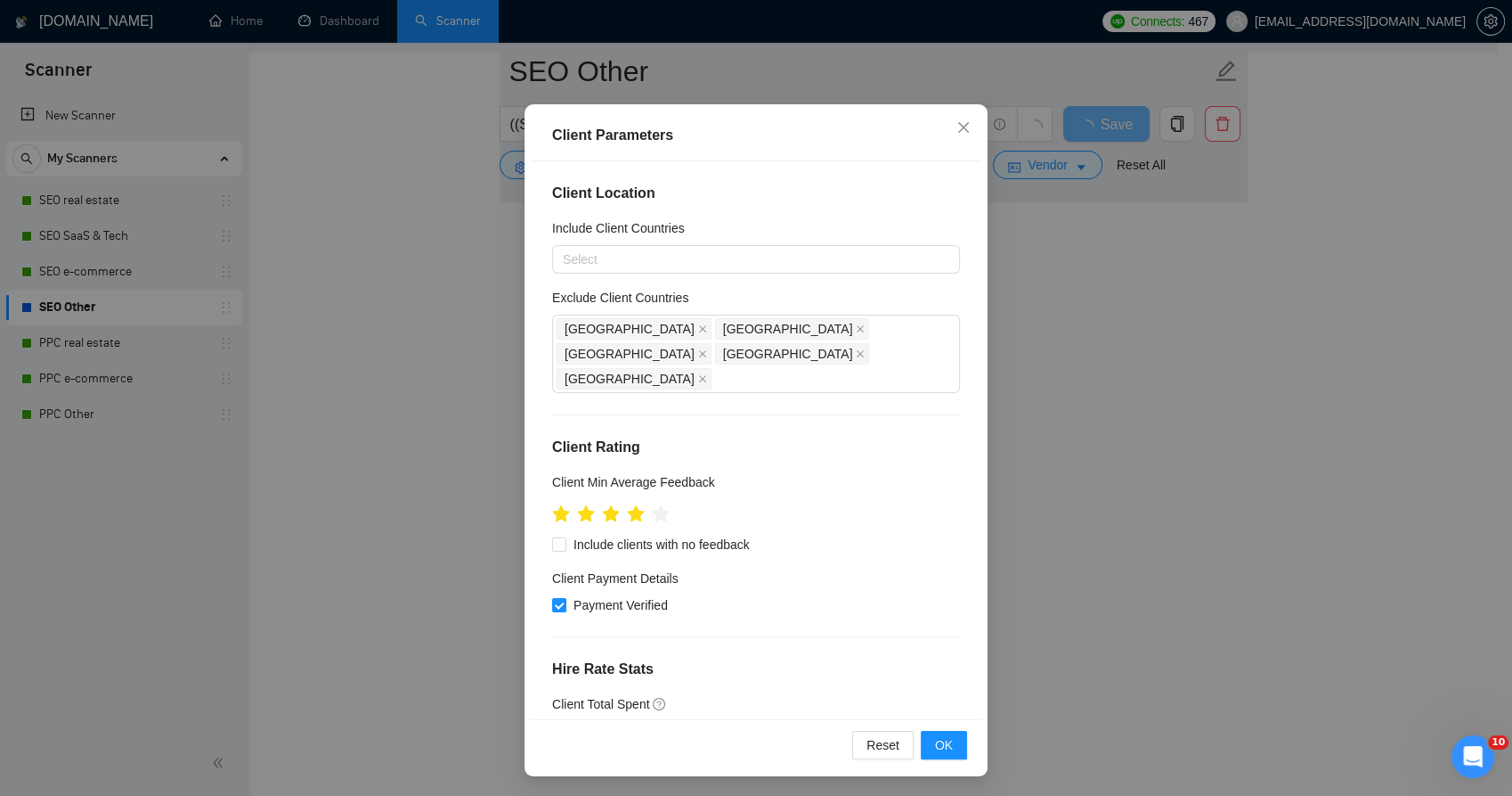
click at [717, 638] on div "Client Location Include Client Countries Select Exclude Client Countries India …" at bounding box center [756, 440] width 450 height 557
click at [935, 743] on span "OK" at bounding box center [943, 744] width 18 height 19
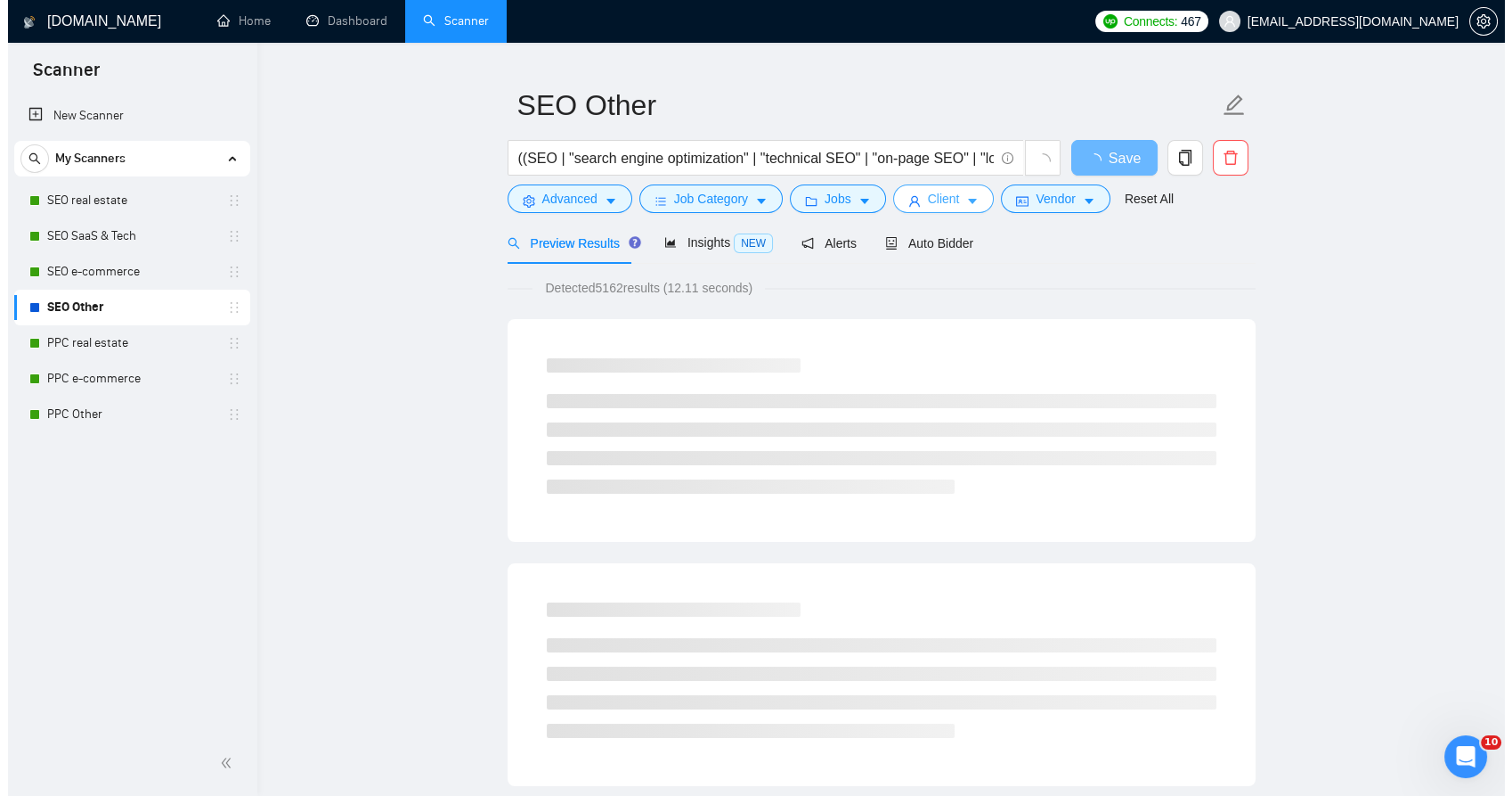
scroll to position [0, 0]
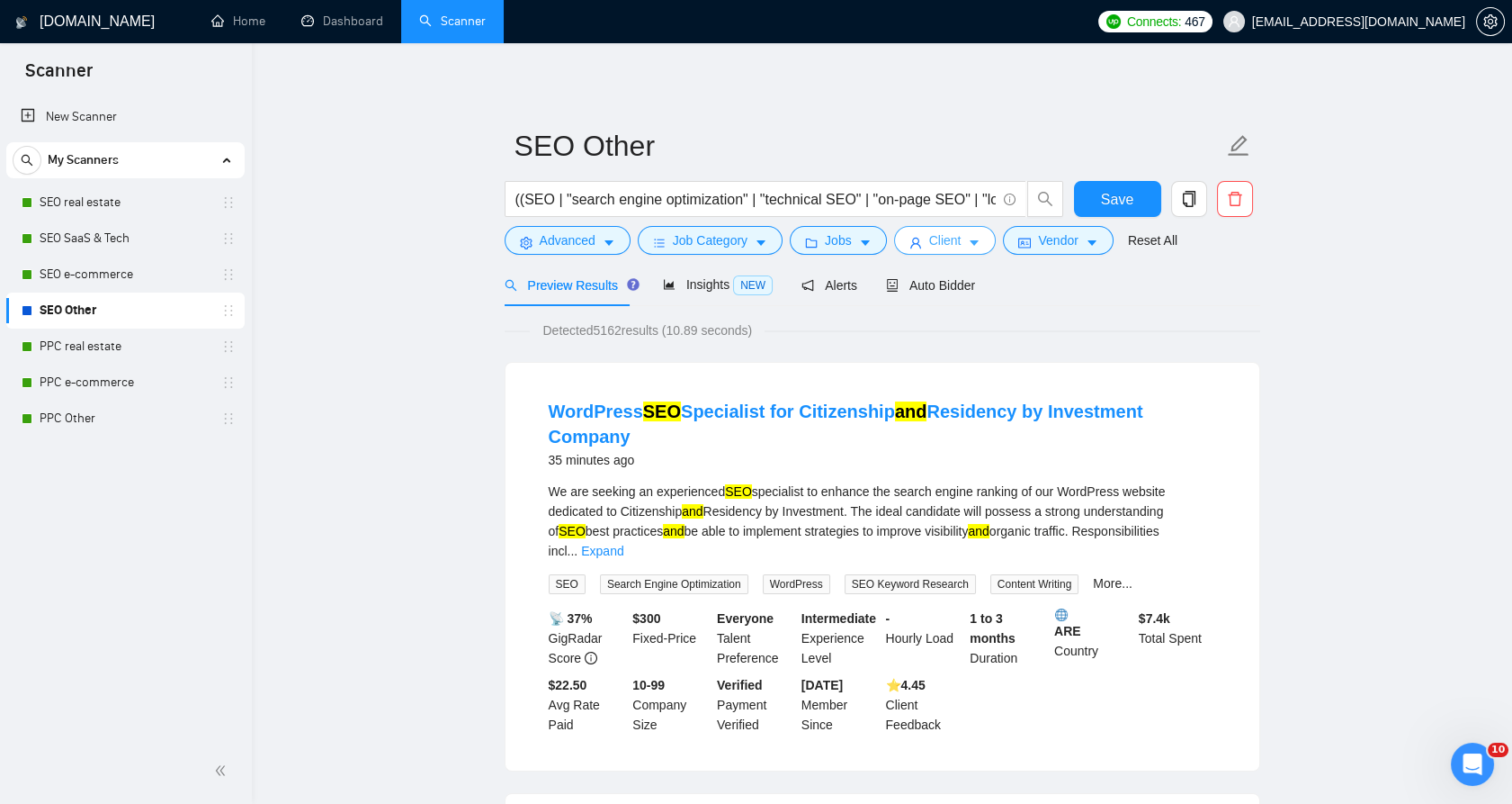
click at [945, 237] on span "Client" at bounding box center [945, 240] width 33 height 20
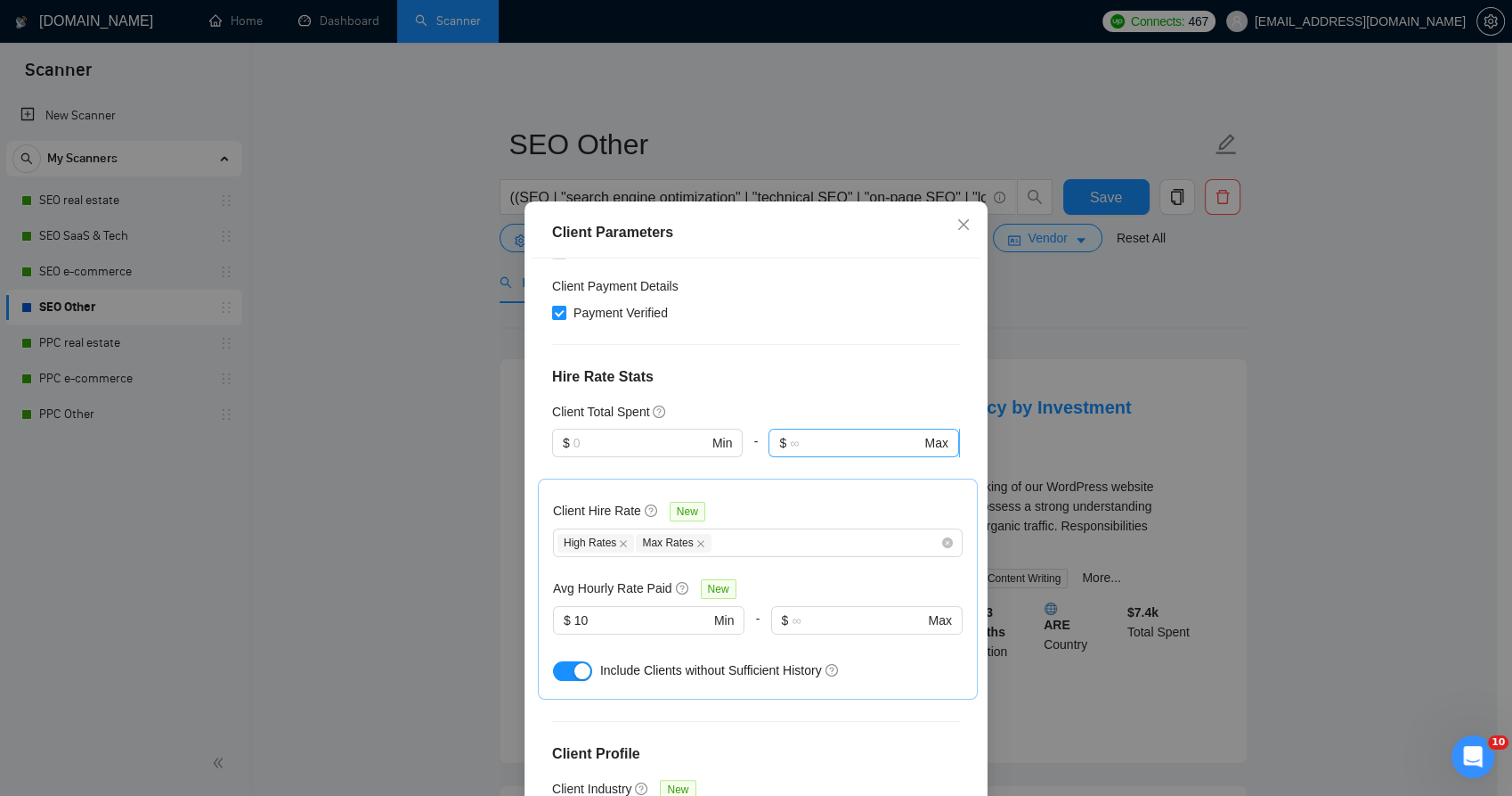
scroll to position [549, 0]
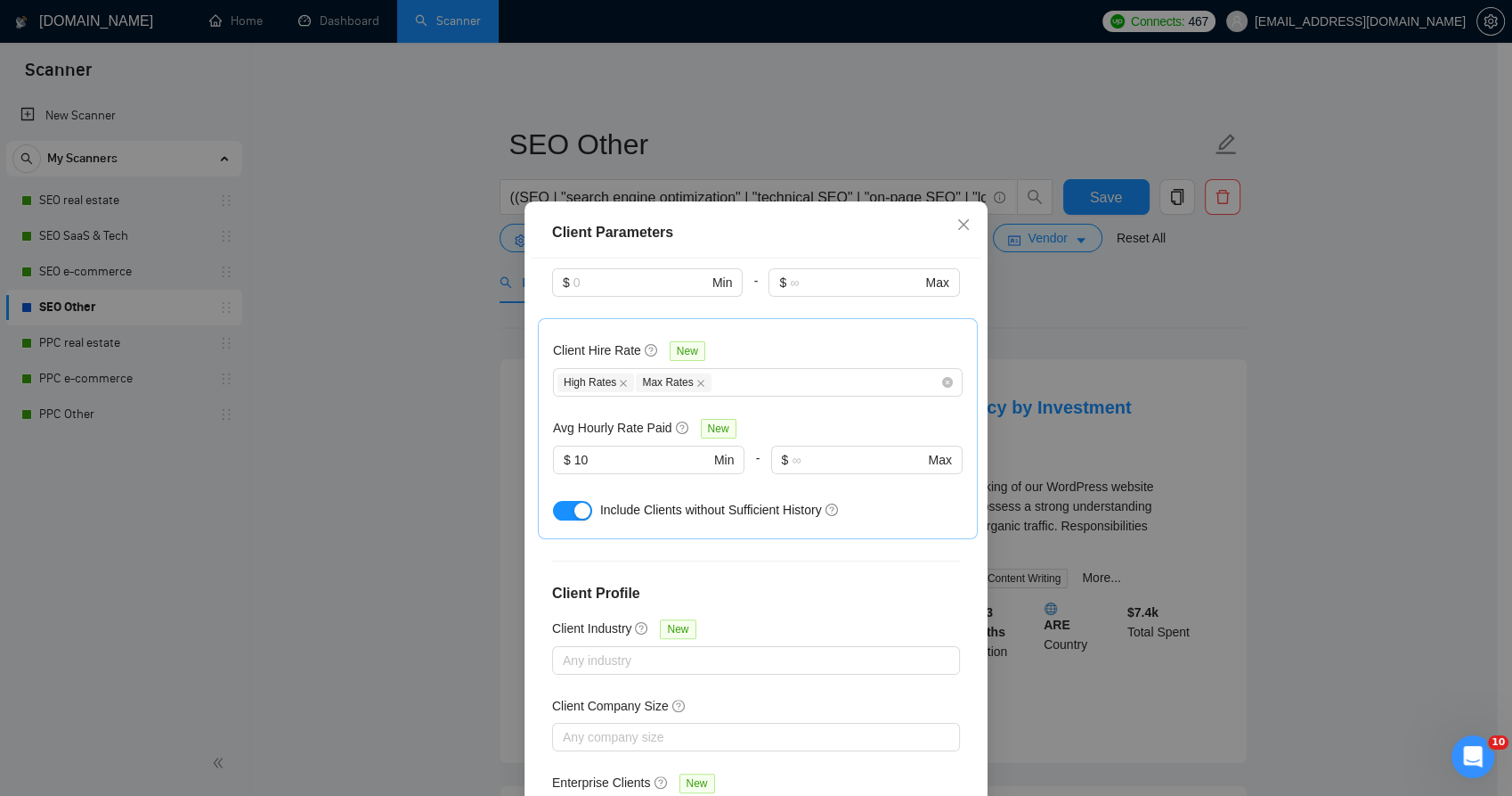
click at [1038, 344] on div "Client Parameters Client Location Include Client Countries Select Exclude Clien…" at bounding box center [756, 398] width 1512 height 796
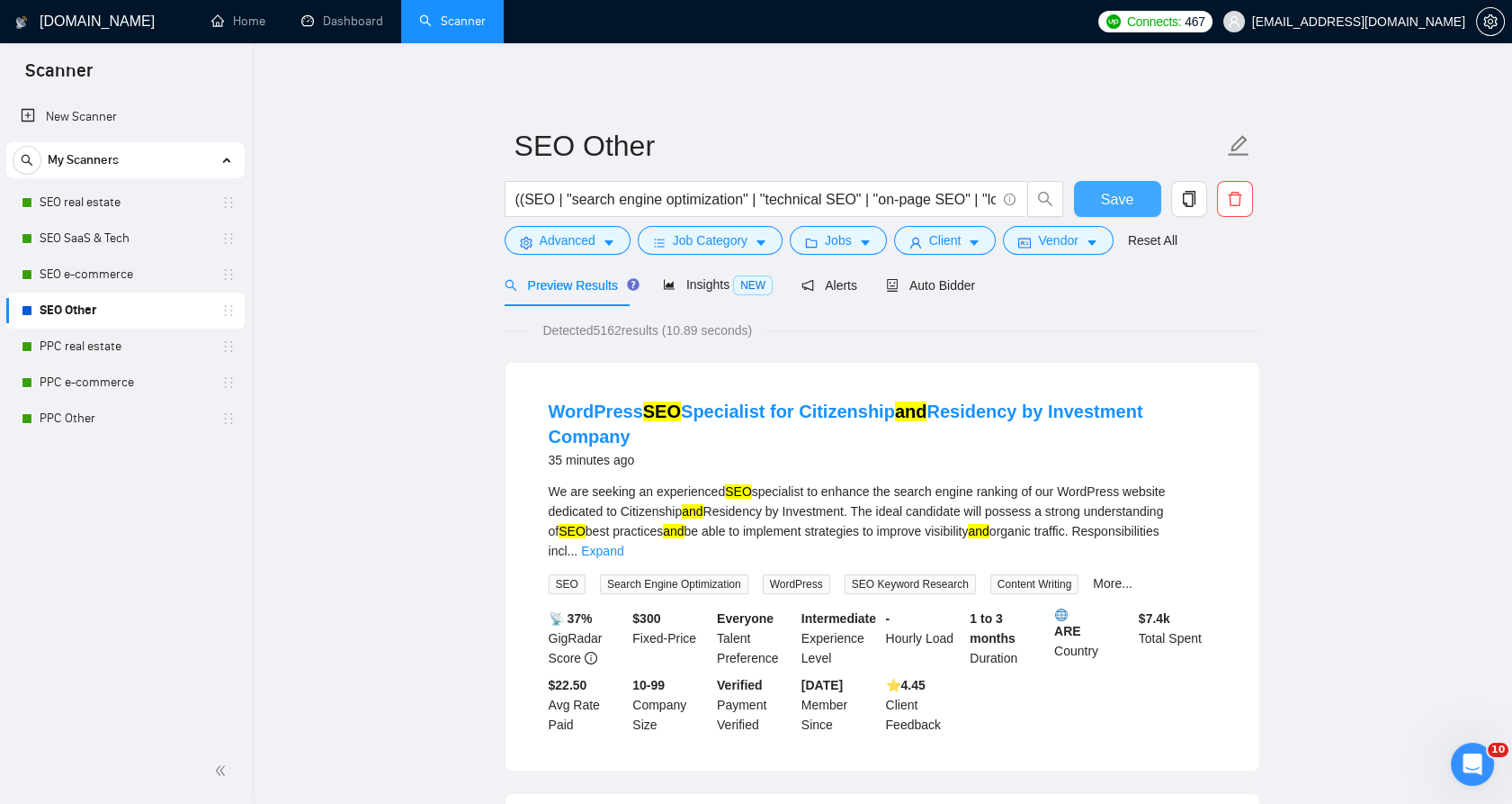
click at [1090, 201] on button "Save" at bounding box center [1118, 199] width 88 height 36
click at [913, 230] on button "Client" at bounding box center [945, 240] width 103 height 29
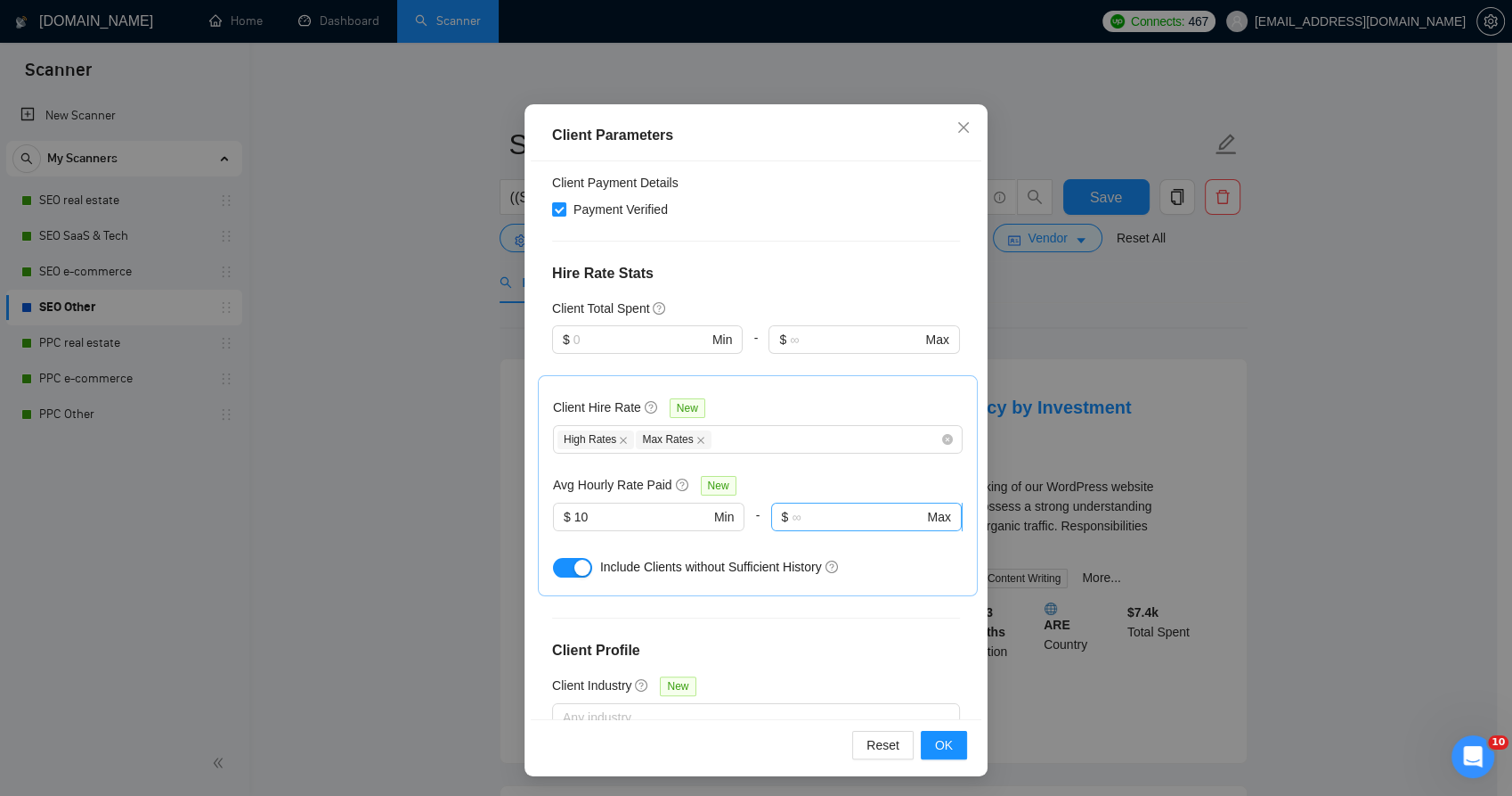
scroll to position [352, 0]
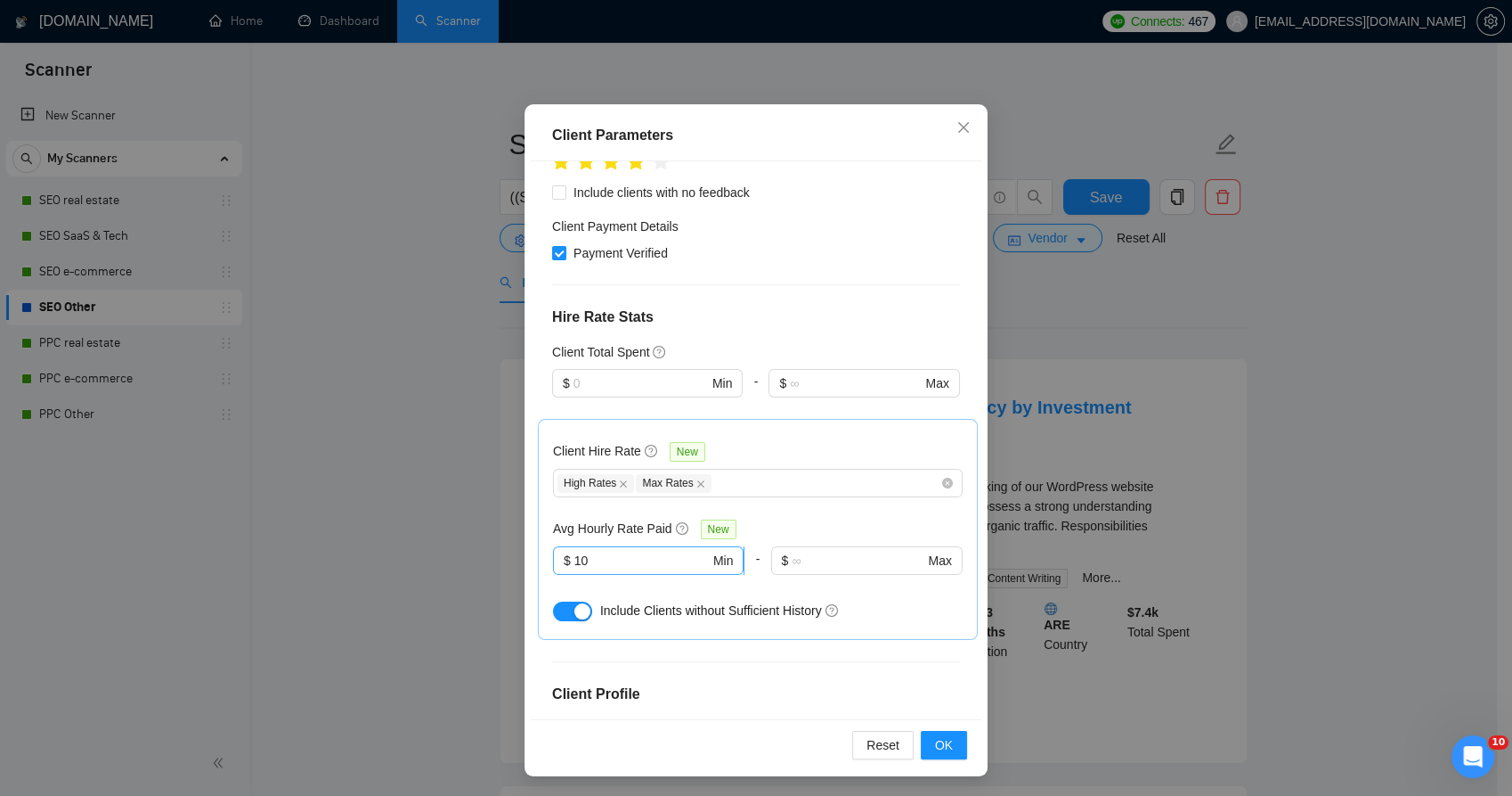
click at [607, 550] on input "10" at bounding box center [642, 560] width 136 height 19
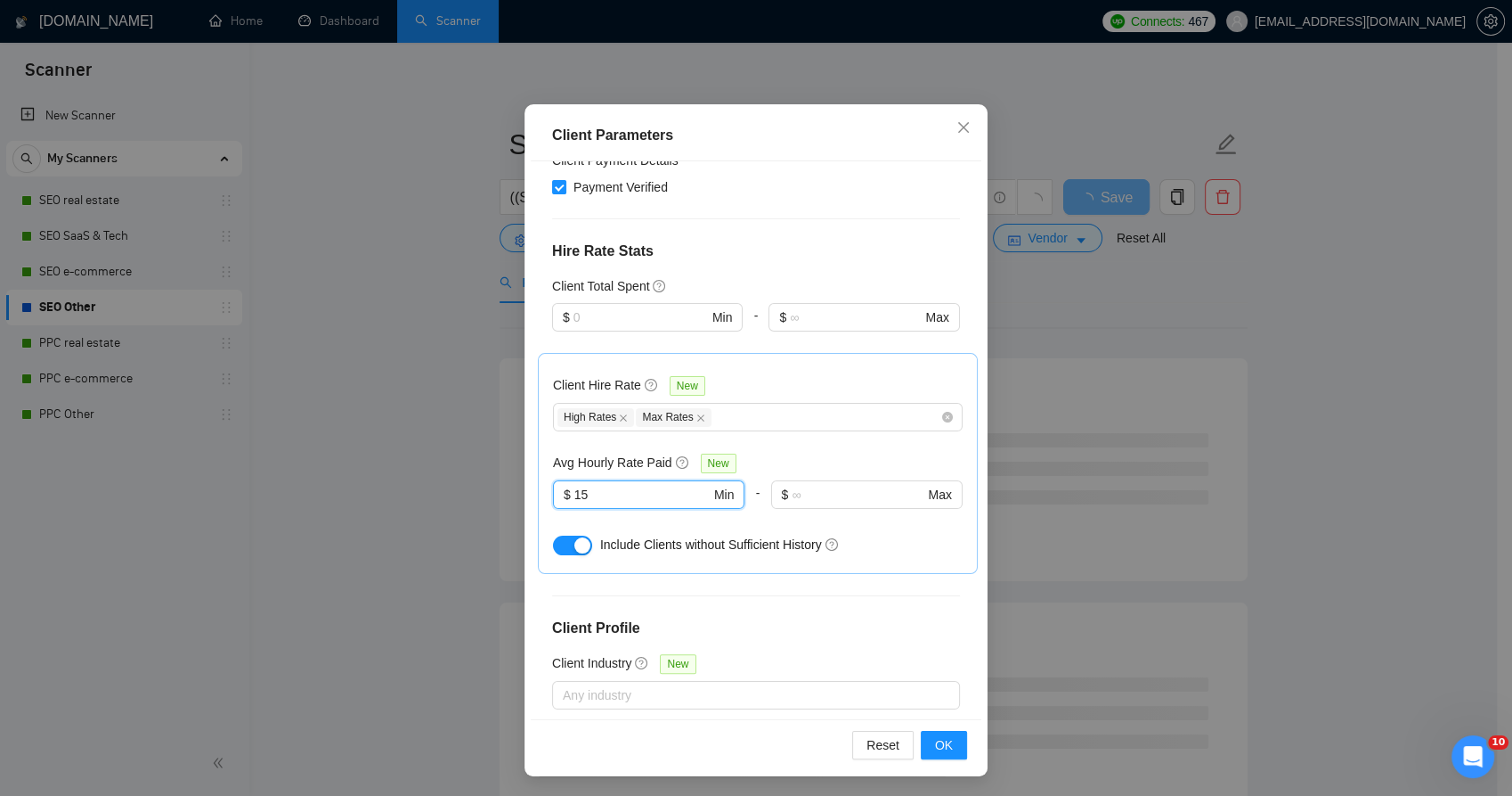
scroll to position [451, 0]
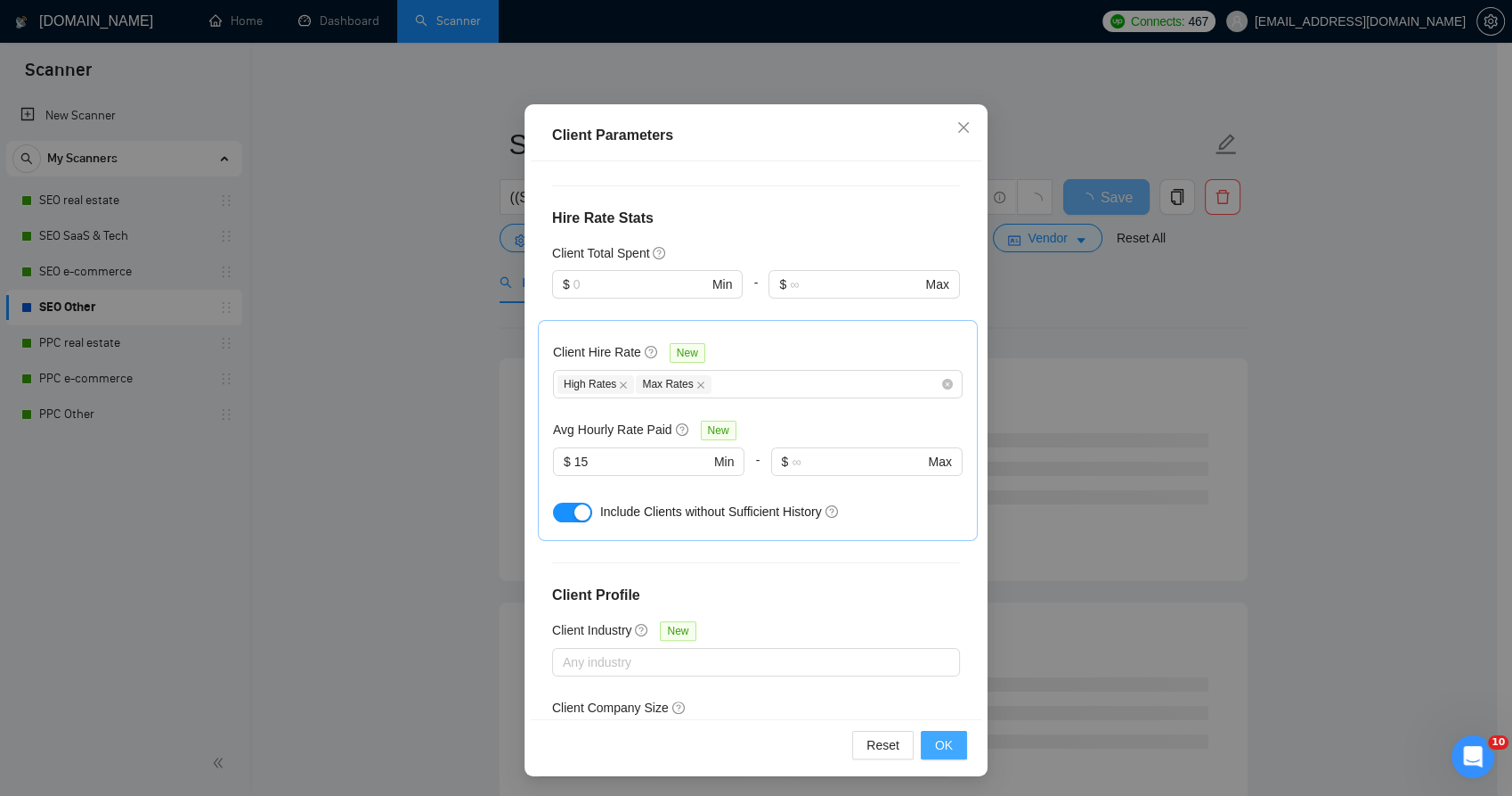
drag, startPoint x: 925, startPoint y: 745, endPoint x: 918, endPoint y: 730, distance: 16.6
click at [921, 742] on button "OK" at bounding box center [944, 744] width 46 height 29
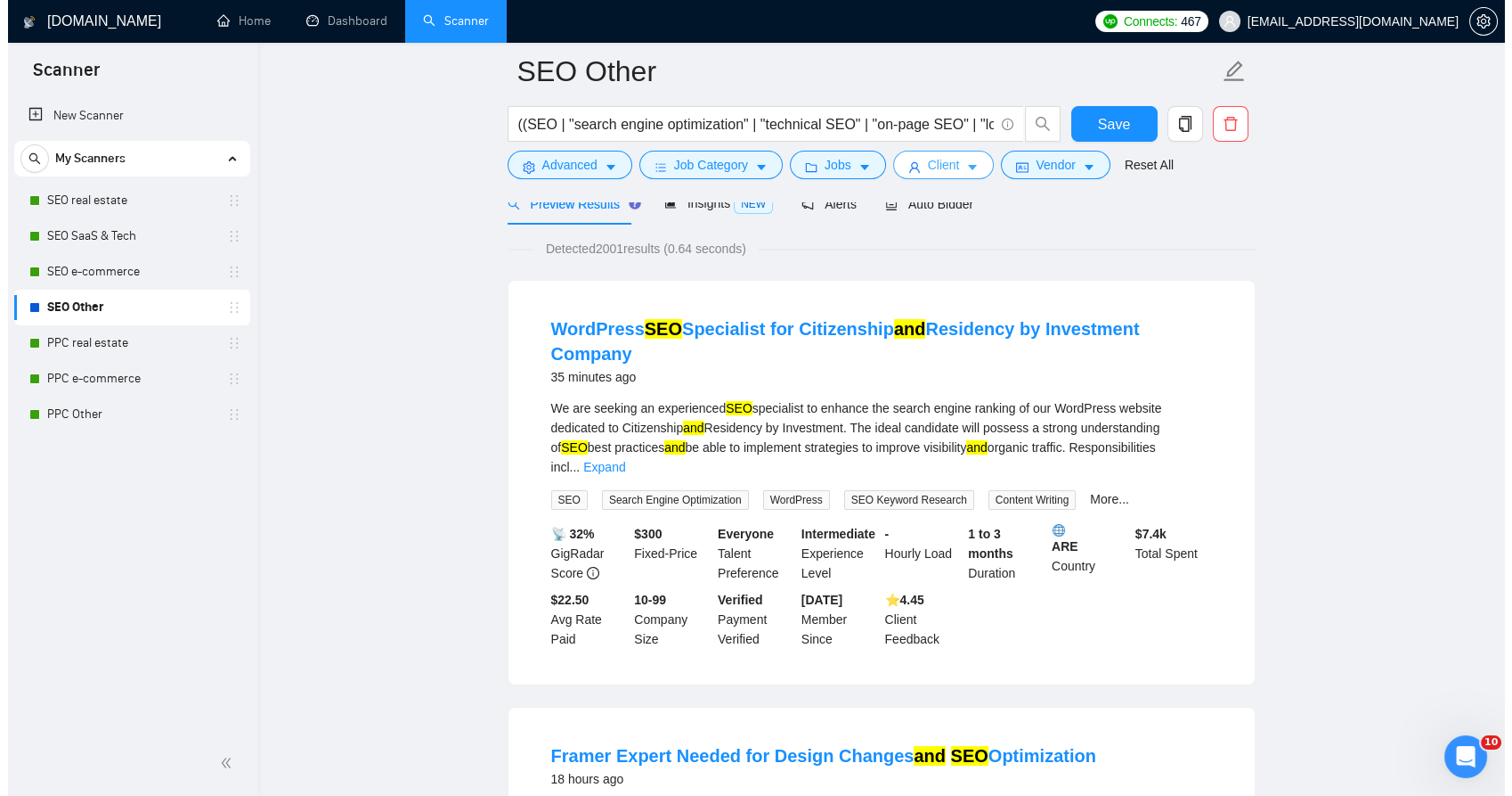
scroll to position [0, 0]
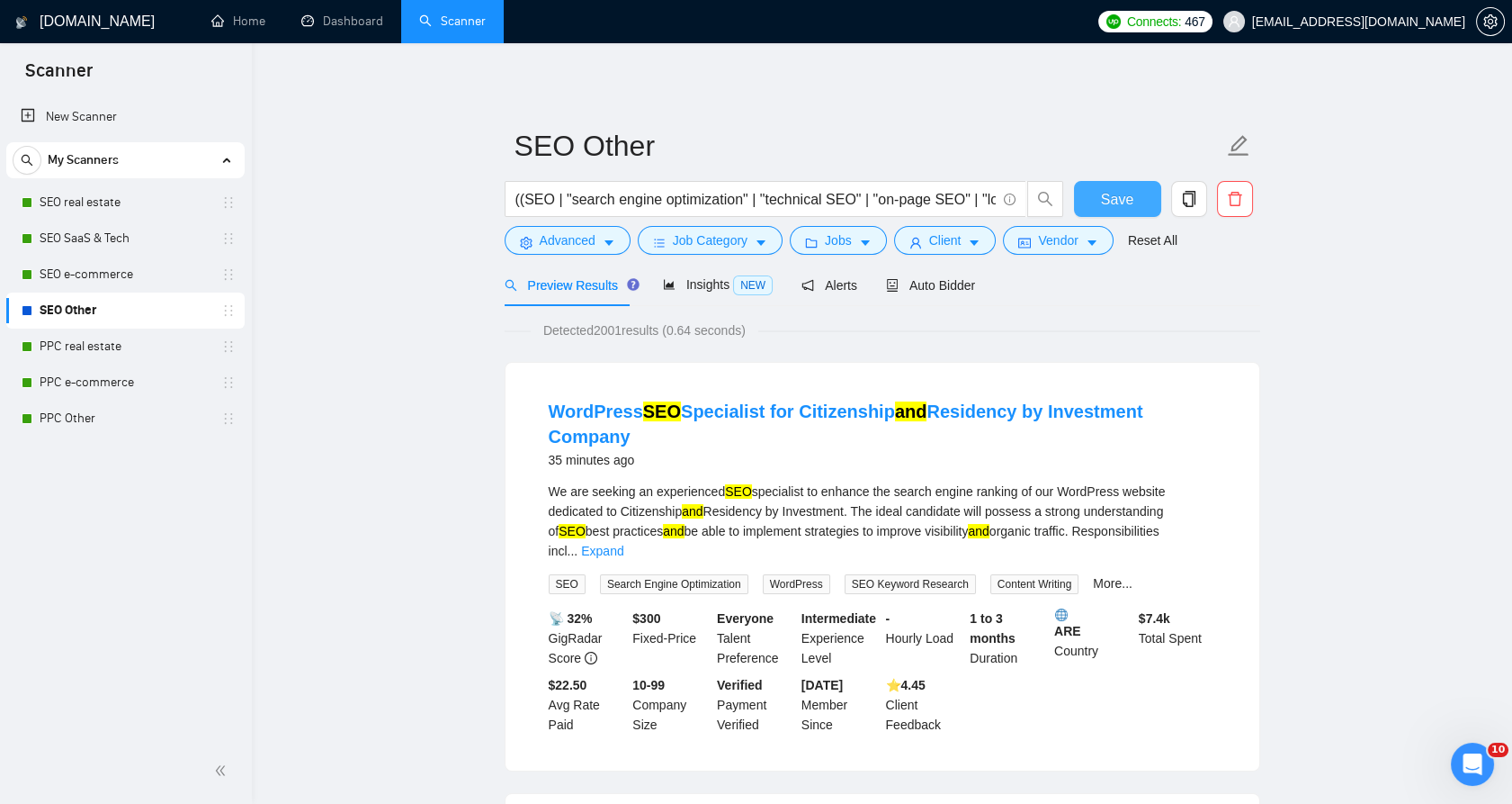
click at [1100, 199] on button "Save" at bounding box center [1118, 199] width 88 height 36
click at [915, 234] on button "Client" at bounding box center [945, 240] width 103 height 29
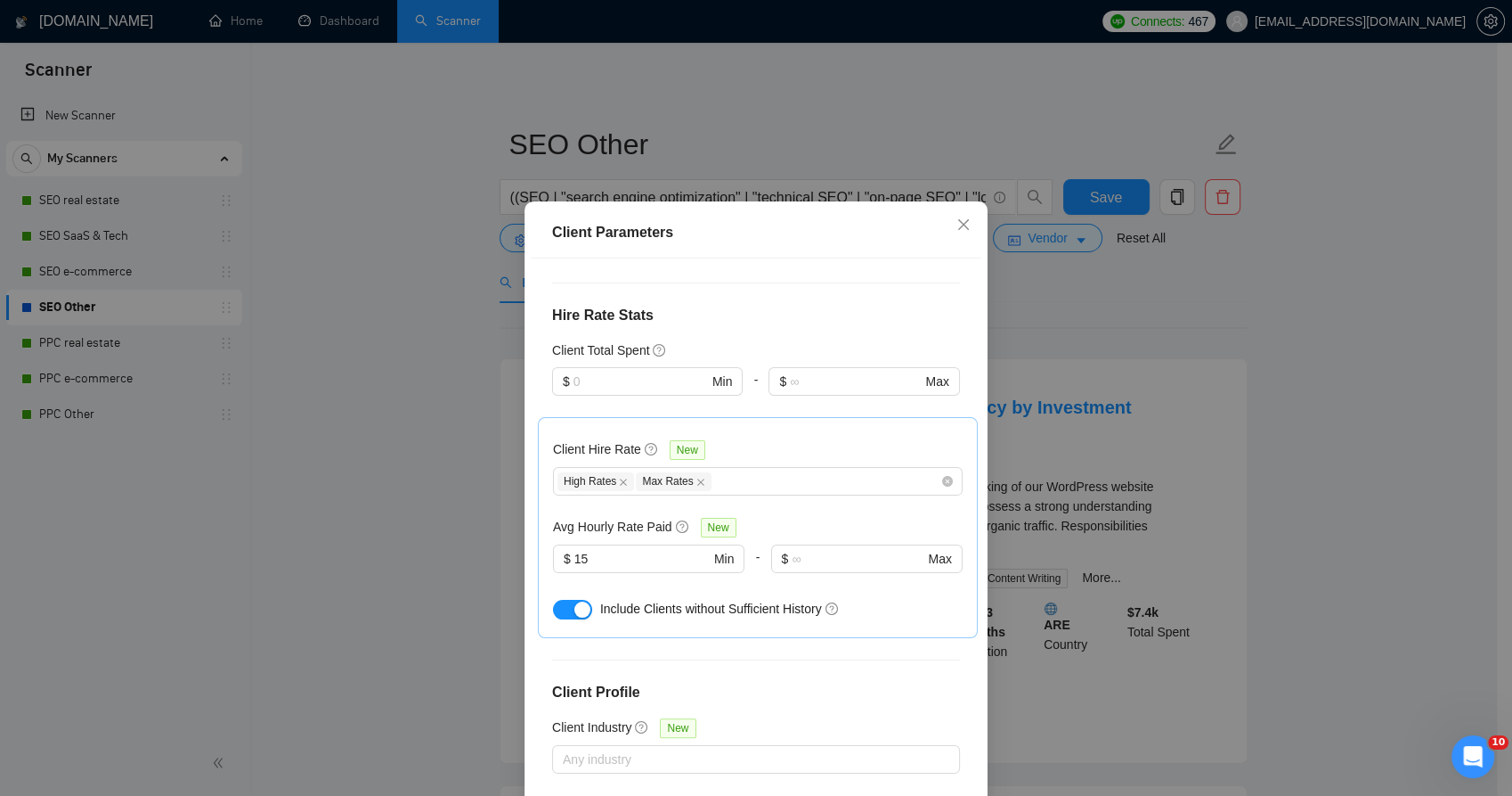
scroll to position [549, 0]
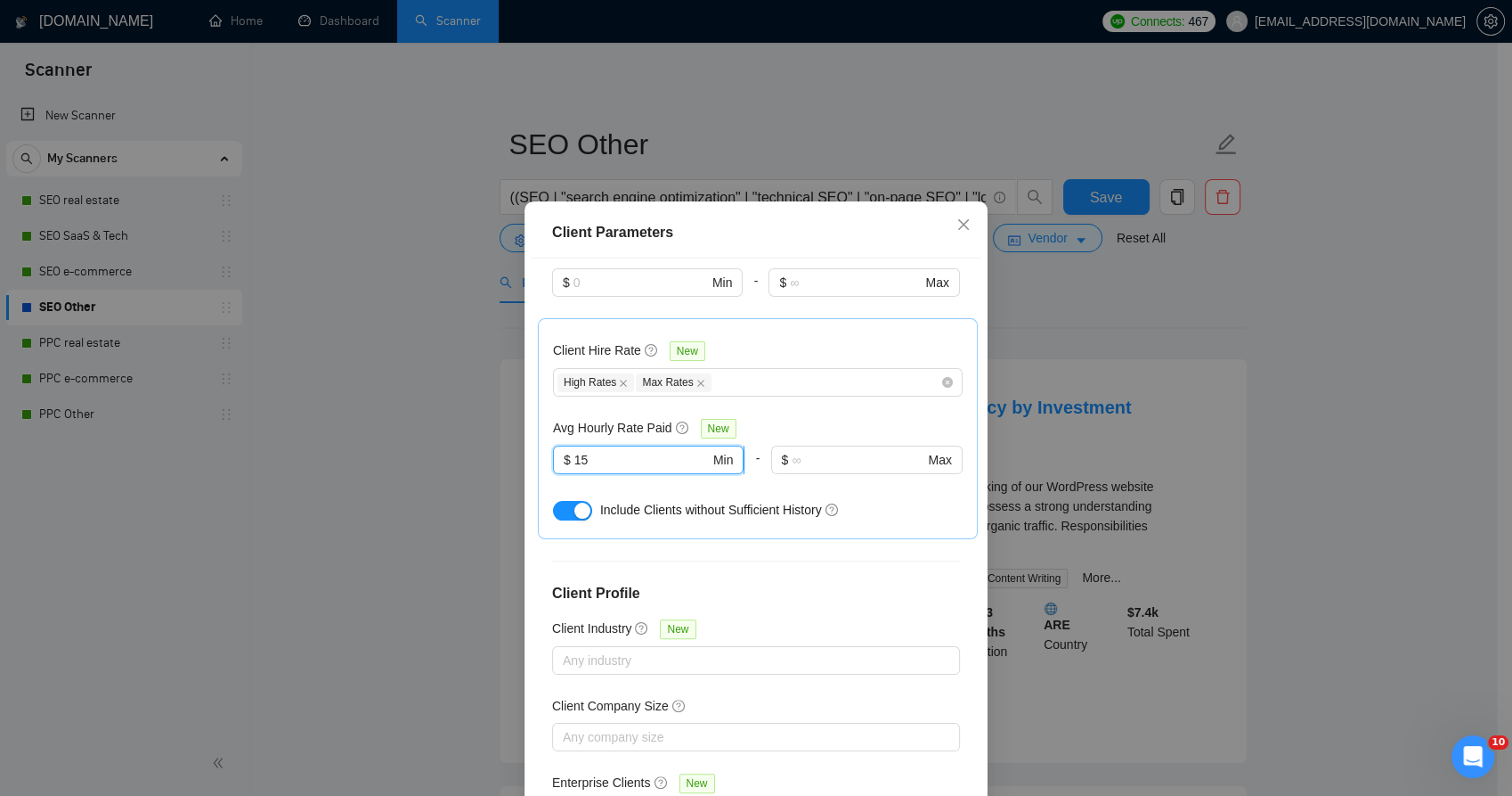
click at [634, 450] on input "15" at bounding box center [642, 459] width 136 height 19
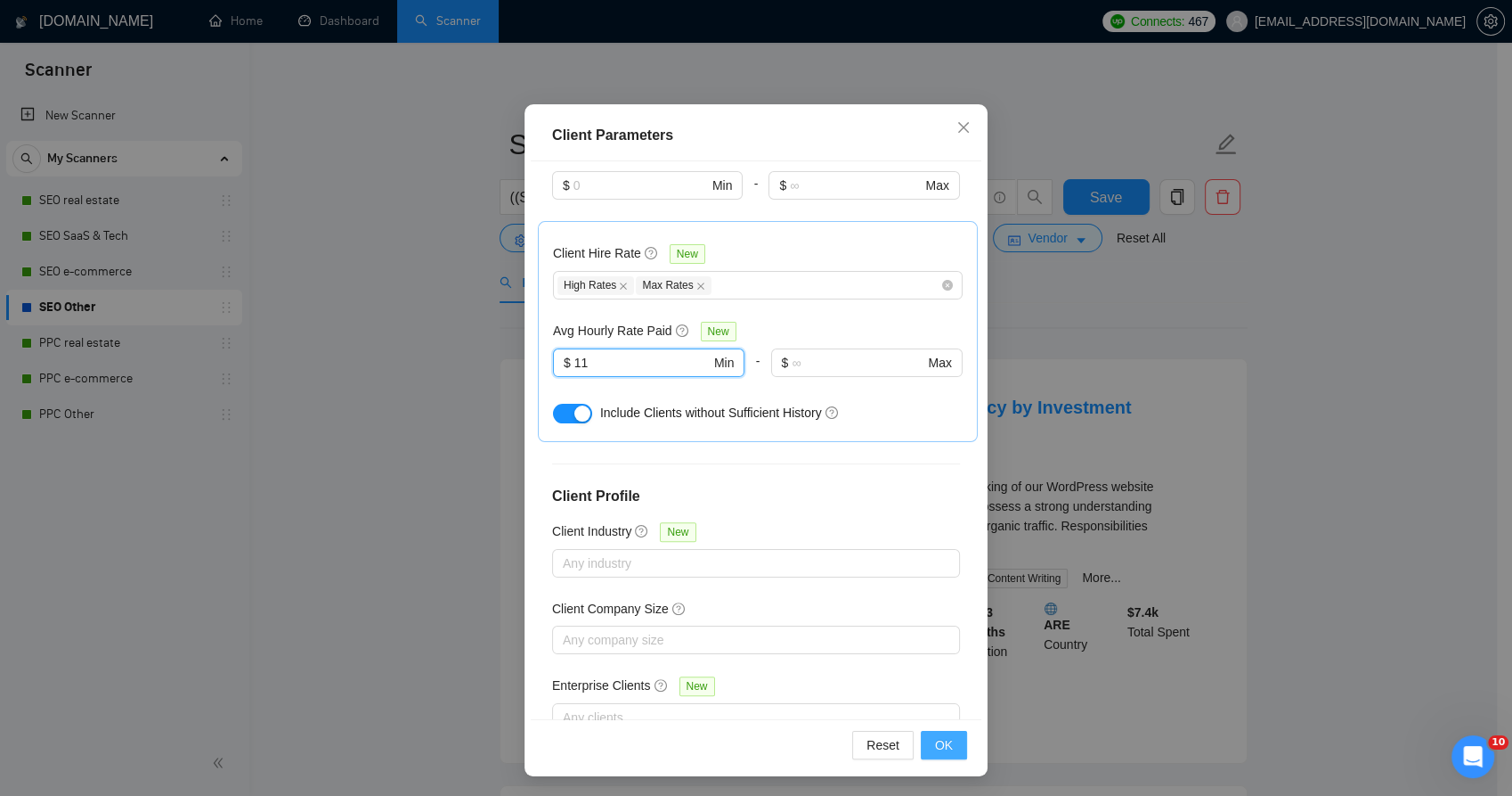
click at [935, 739] on span "OK" at bounding box center [943, 744] width 18 height 19
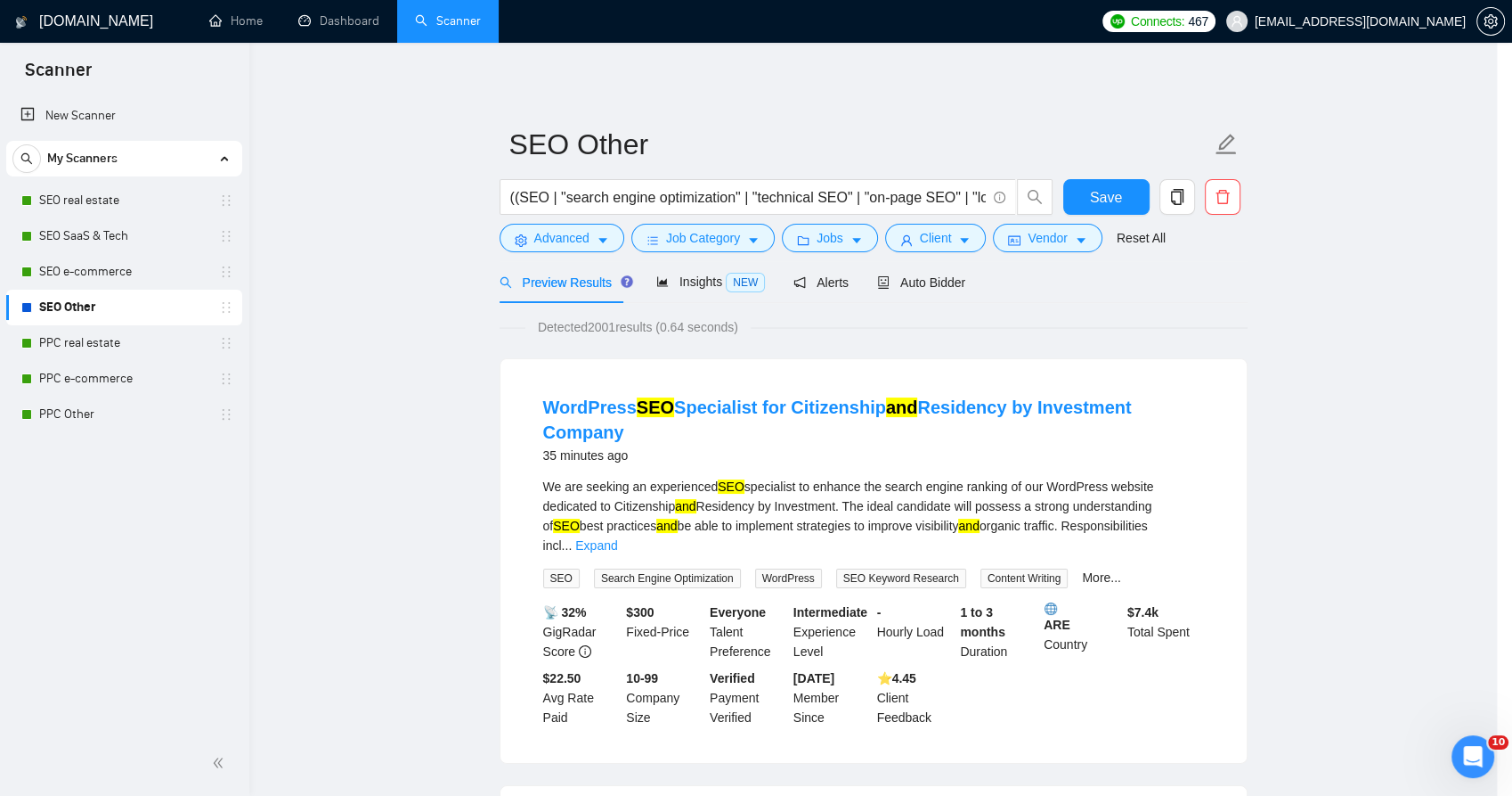
scroll to position [3, 0]
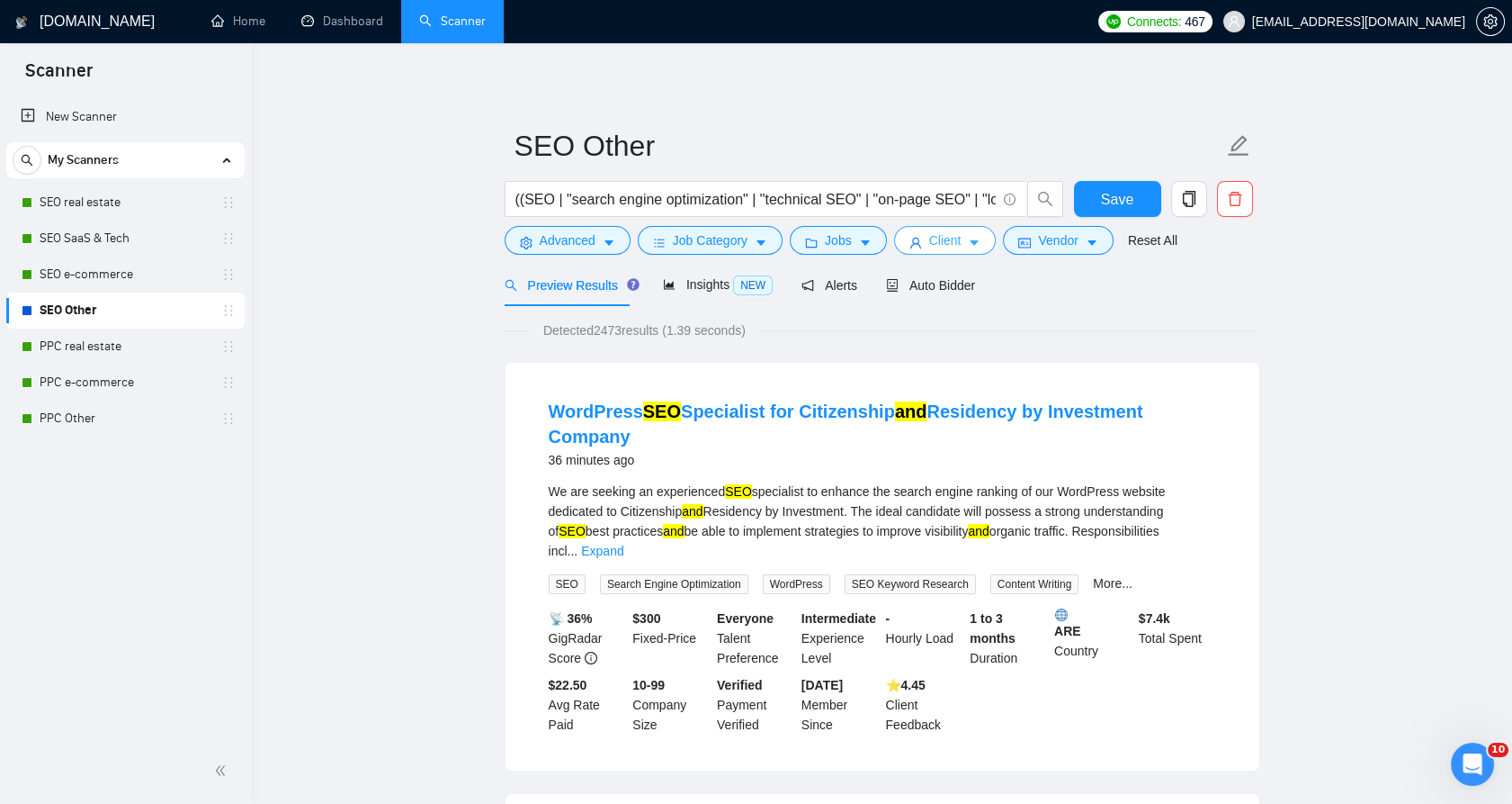
click at [929, 243] on span "Client" at bounding box center [945, 240] width 33 height 20
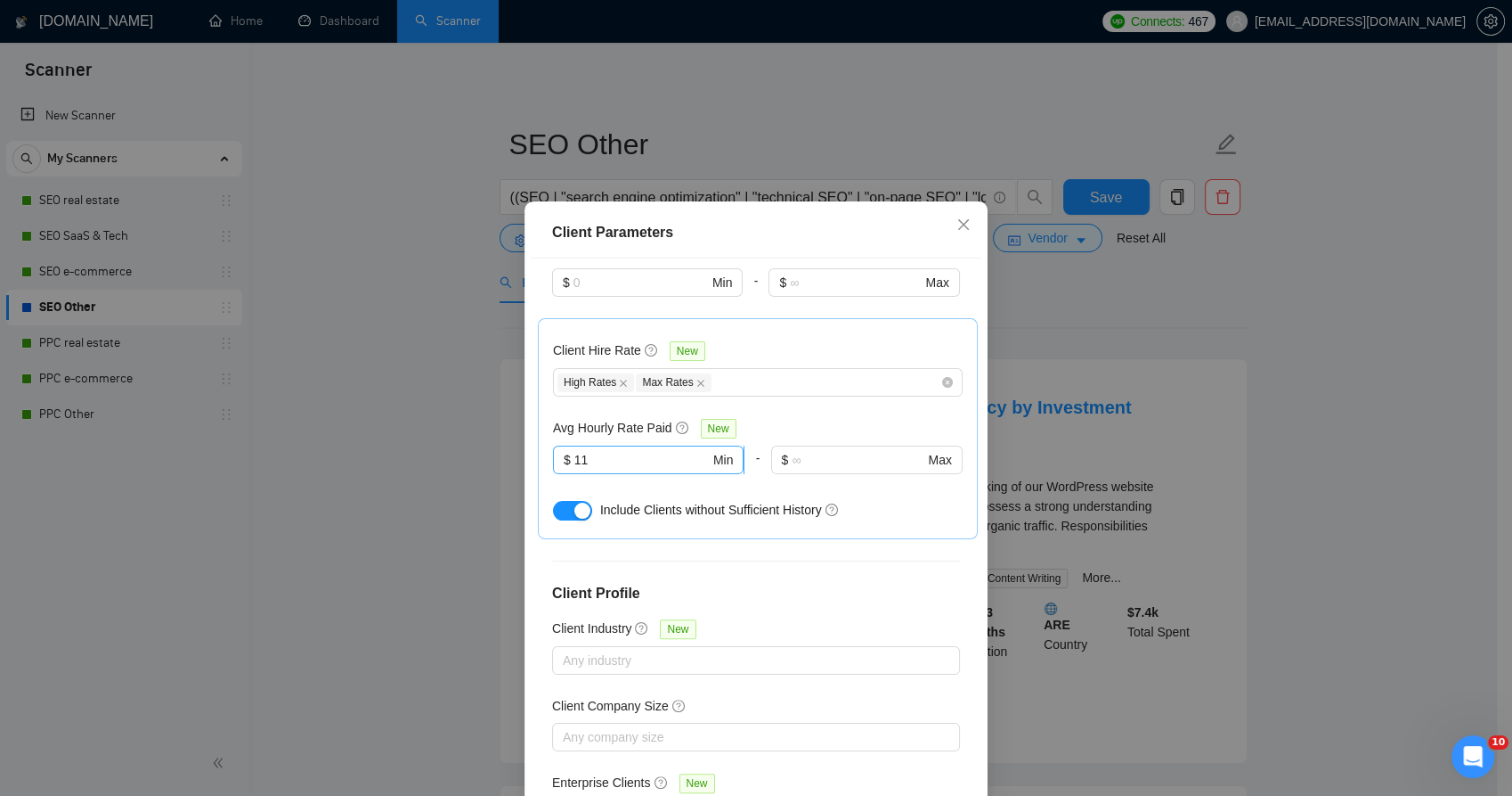
drag, startPoint x: 657, startPoint y: 422, endPoint x: 655, endPoint y: 414, distance: 8.2
click at [657, 445] on span "$ 11 Min" at bounding box center [648, 459] width 190 height 29
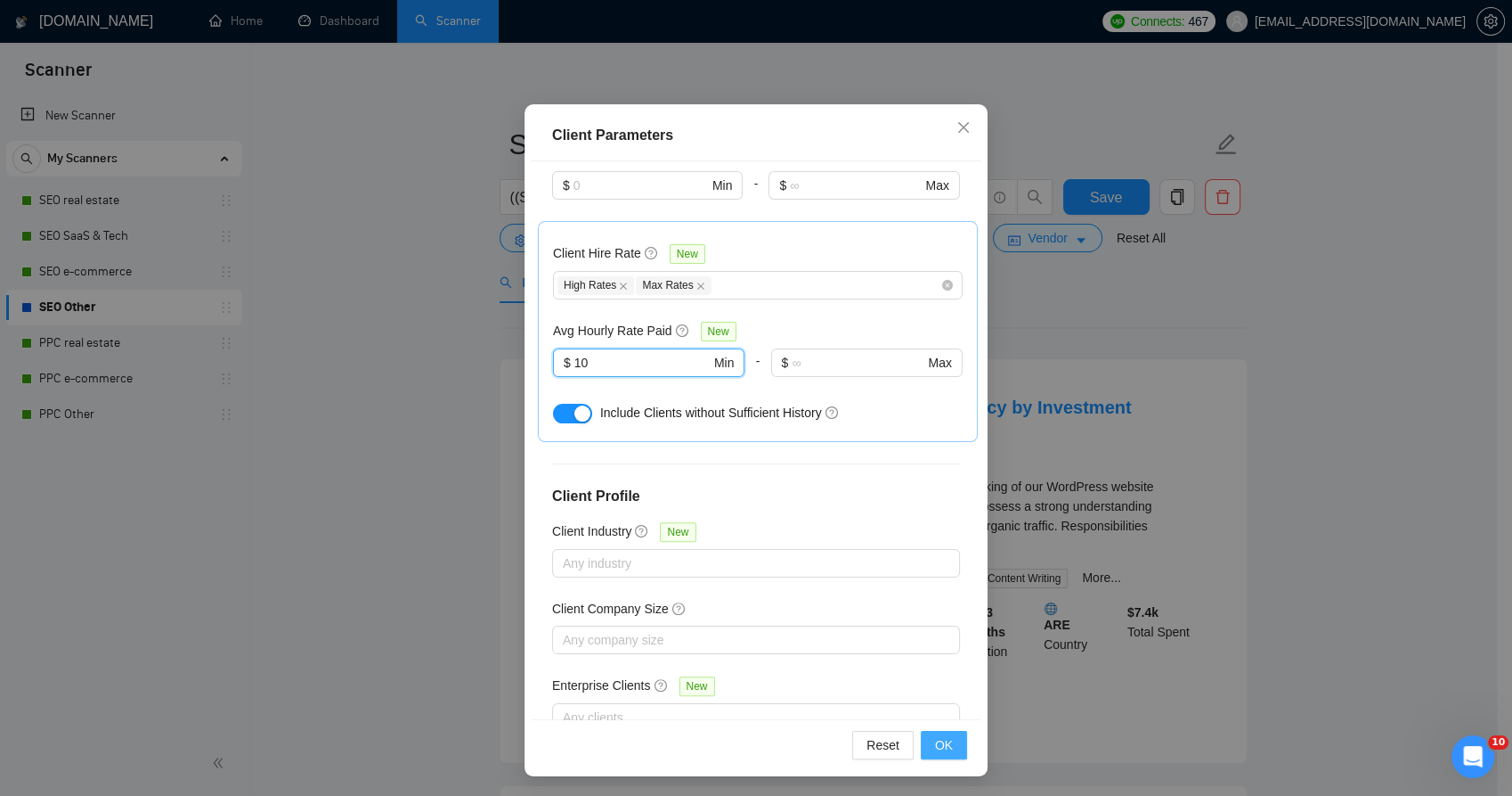
type input "10"
click at [942, 745] on span "OK" at bounding box center [943, 744] width 18 height 19
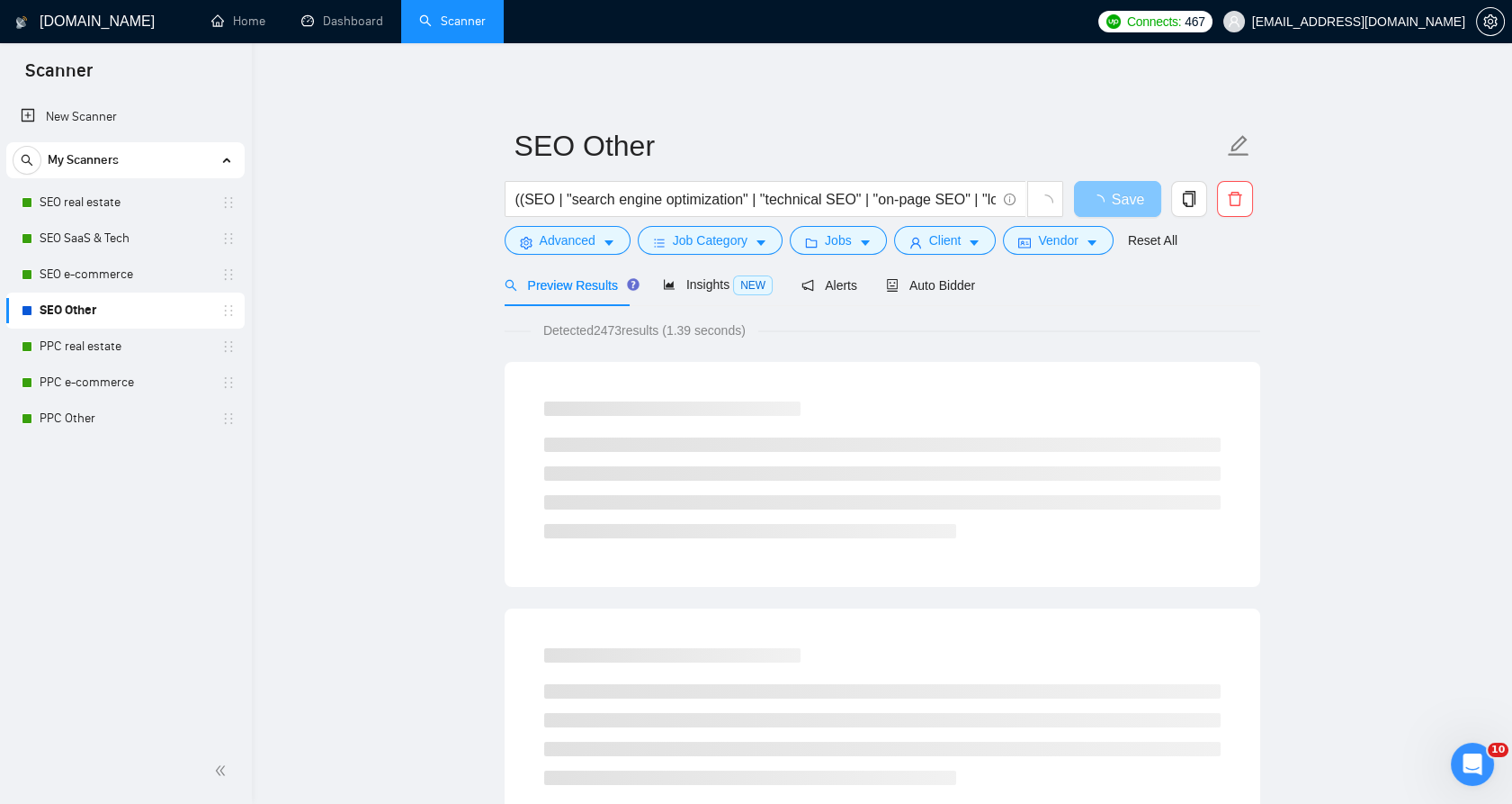
click at [1097, 191] on button "Save" at bounding box center [1118, 199] width 88 height 36
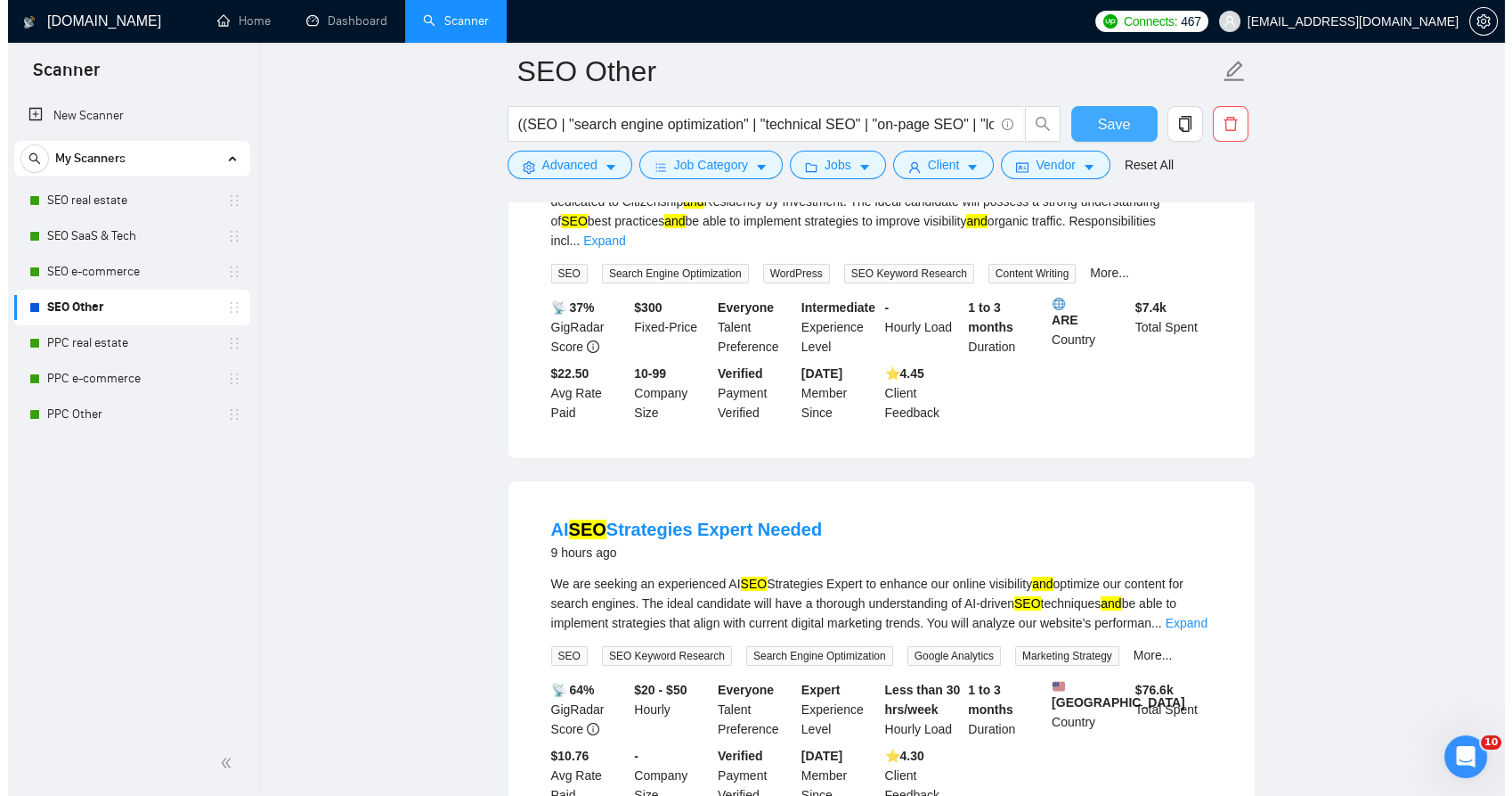
scroll to position [0, 0]
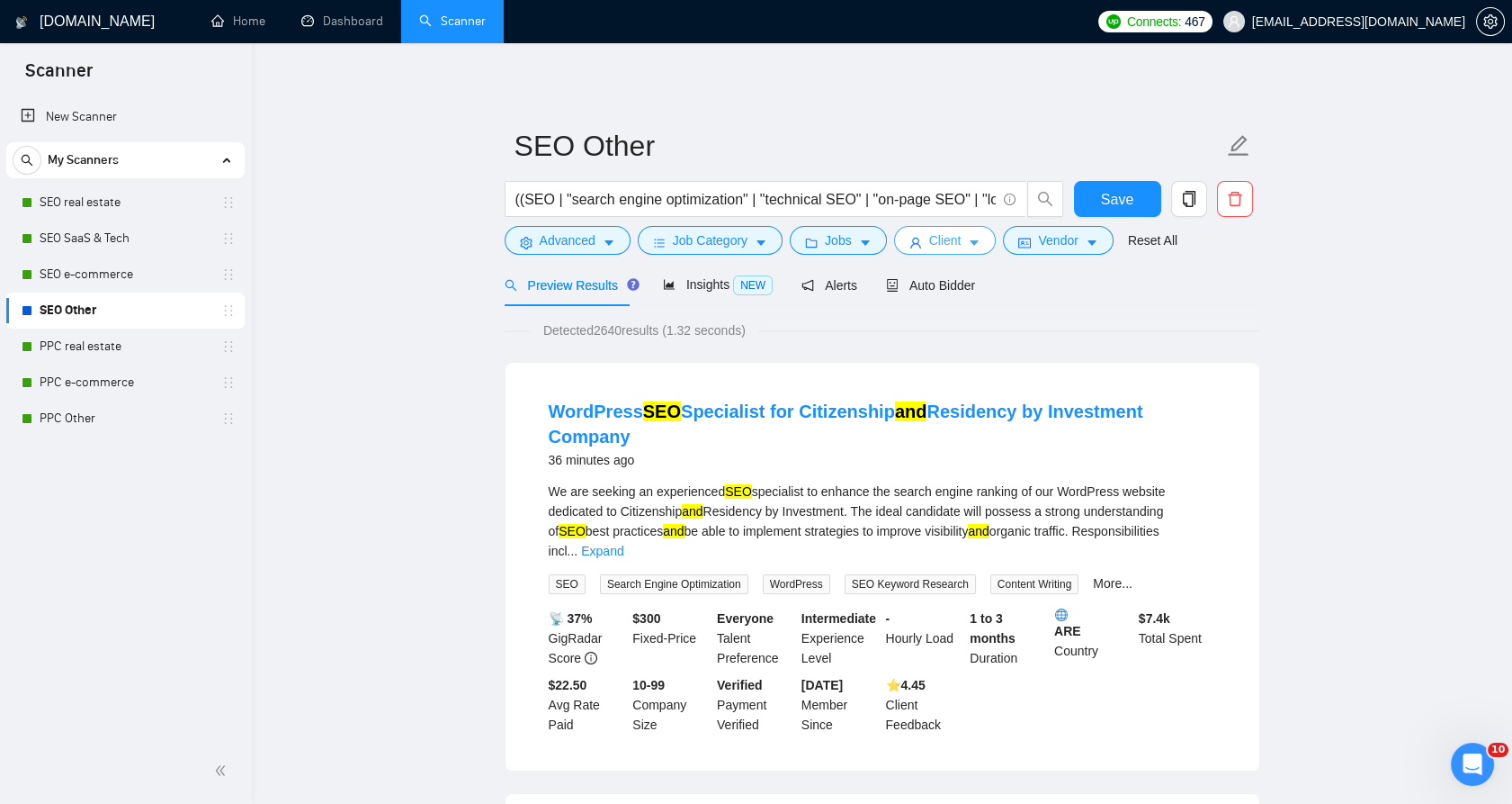
click at [921, 247] on button "Client" at bounding box center [945, 240] width 103 height 29
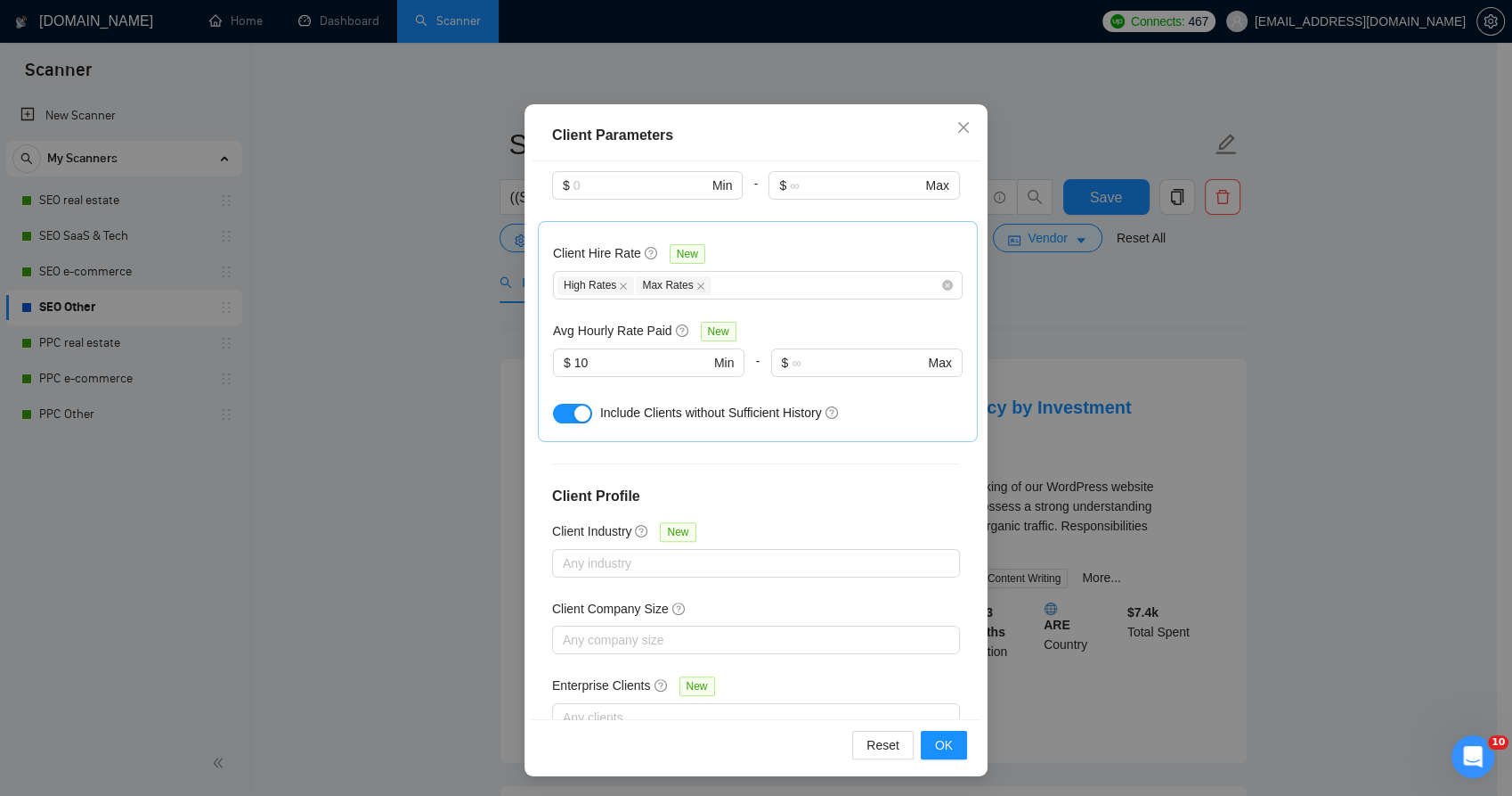
scroll to position [100, 0]
click at [798, 247] on div "Client Hire Rate New High Rates Max Rates Avg Hourly Rate Paid New $ 10 Min - $…" at bounding box center [758, 332] width 410 height 190
click at [798, 271] on div "High Rates Max Rates" at bounding box center [758, 284] width 410 height 29
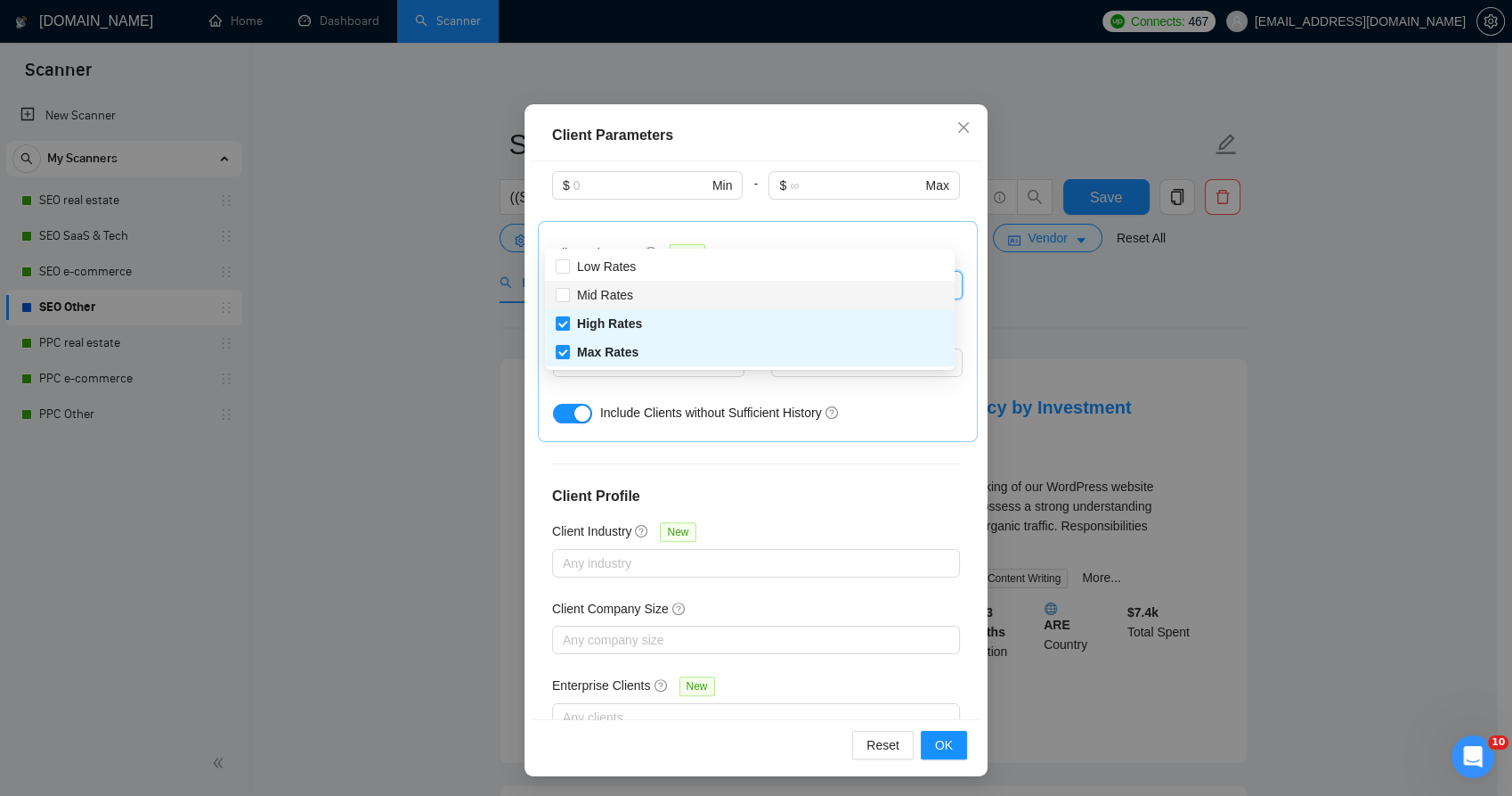
click at [655, 295] on div "Mid Rates" at bounding box center [750, 295] width 389 height 19
checkbox input "true"
click at [935, 748] on span "OK" at bounding box center [943, 744] width 18 height 19
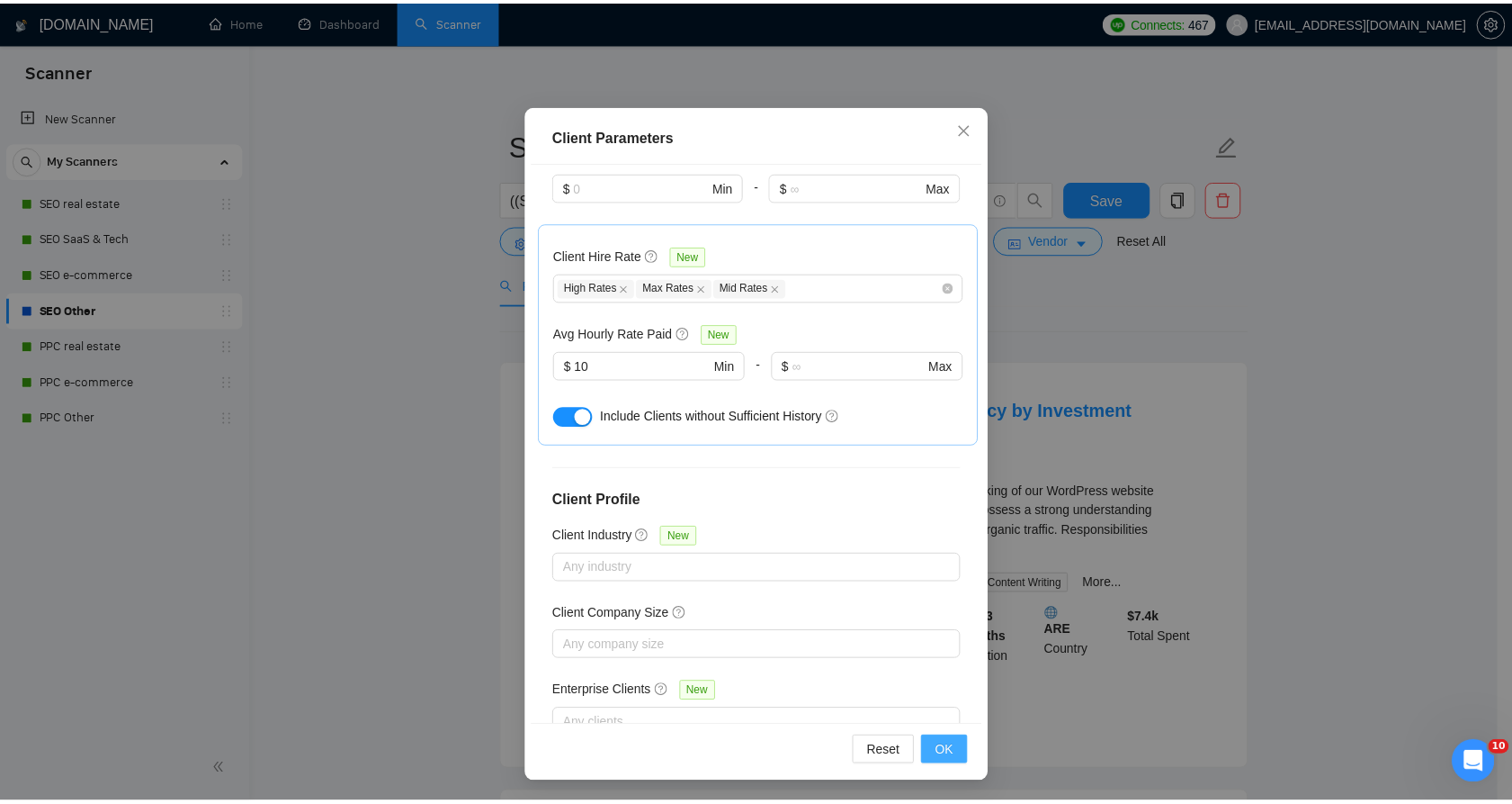
scroll to position [3, 0]
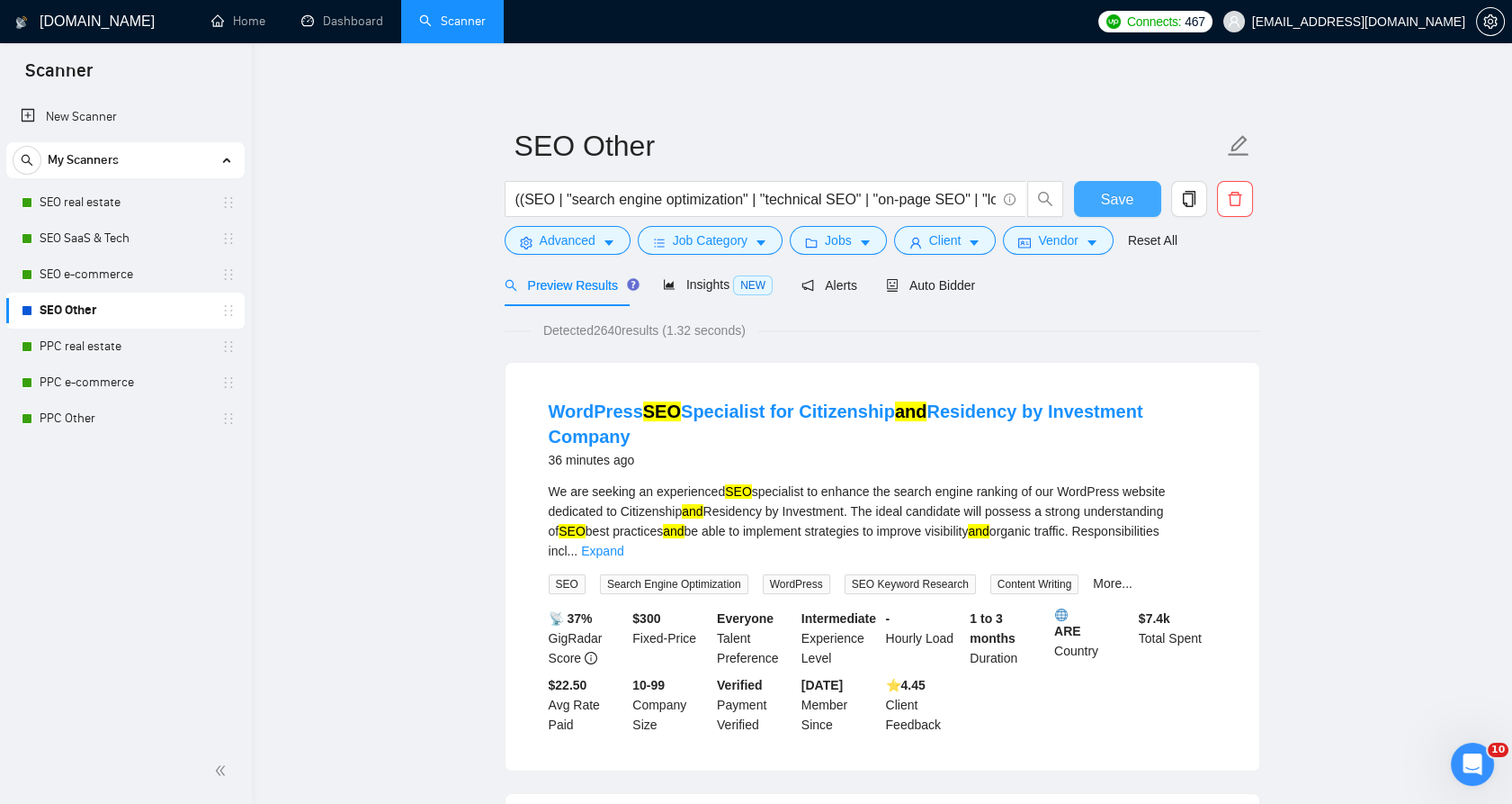
click at [1091, 188] on button "Save" at bounding box center [1118, 199] width 88 height 36
click at [1093, 199] on button "Save" at bounding box center [1118, 199] width 88 height 36
click at [942, 288] on span "Auto Bidder" at bounding box center [930, 284] width 89 height 14
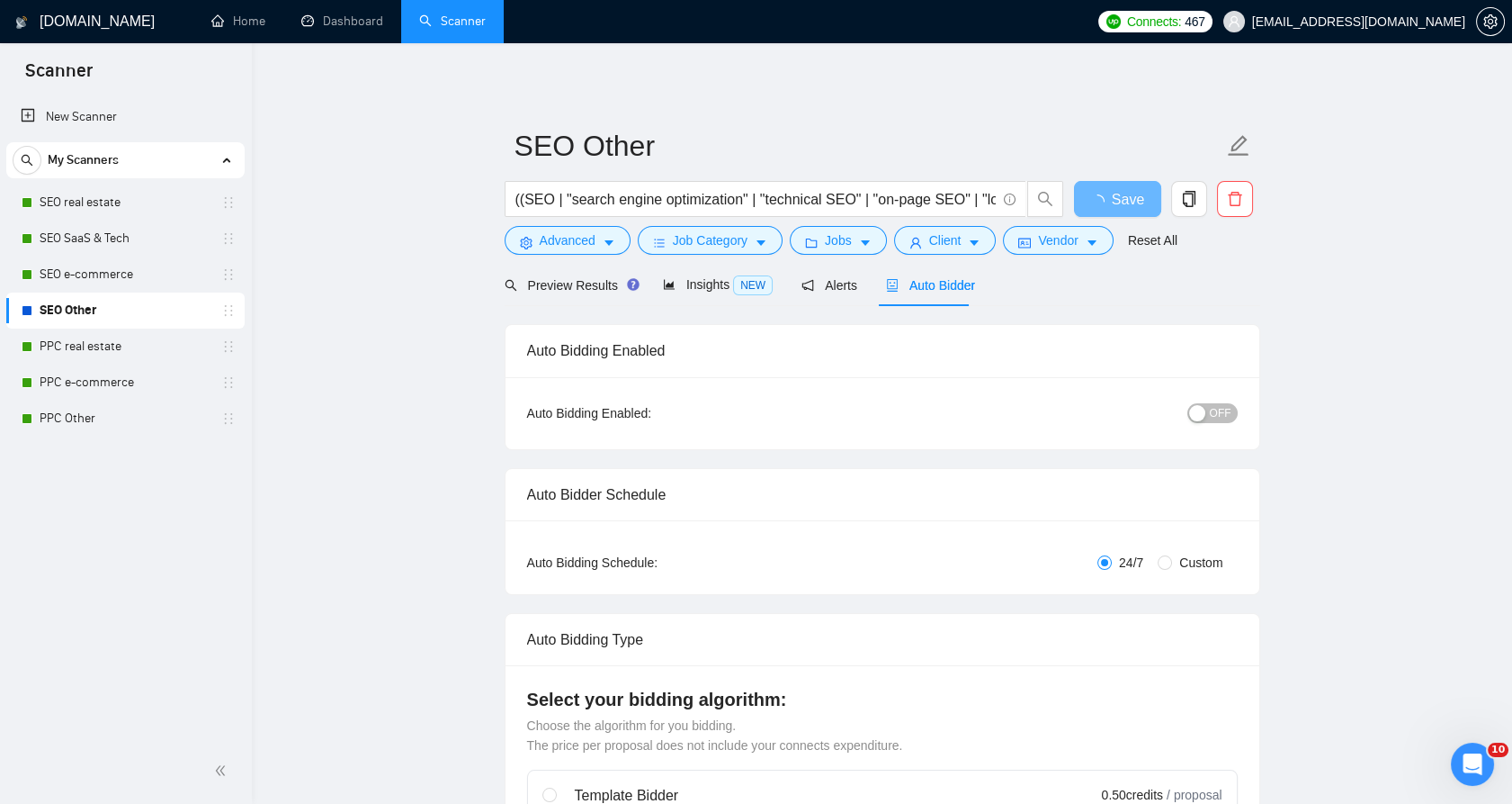
checkbox input "true"
click at [1197, 413] on div "button" at bounding box center [1196, 412] width 16 height 16
click at [1122, 219] on div "Save" at bounding box center [1117, 203] width 94 height 45
click at [1123, 213] on button "Save" at bounding box center [1118, 199] width 88 height 36
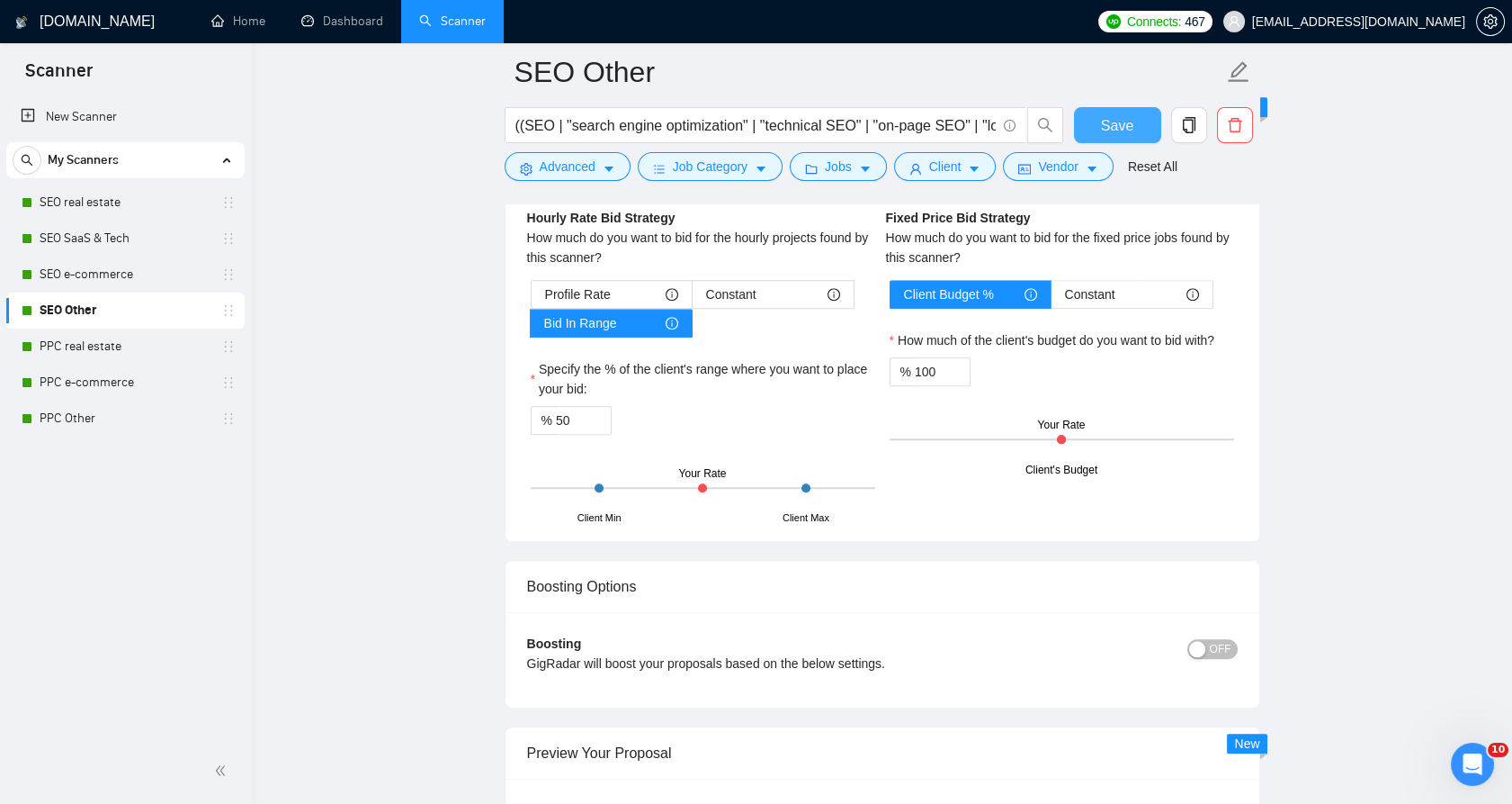
scroll to position [3299, 0]
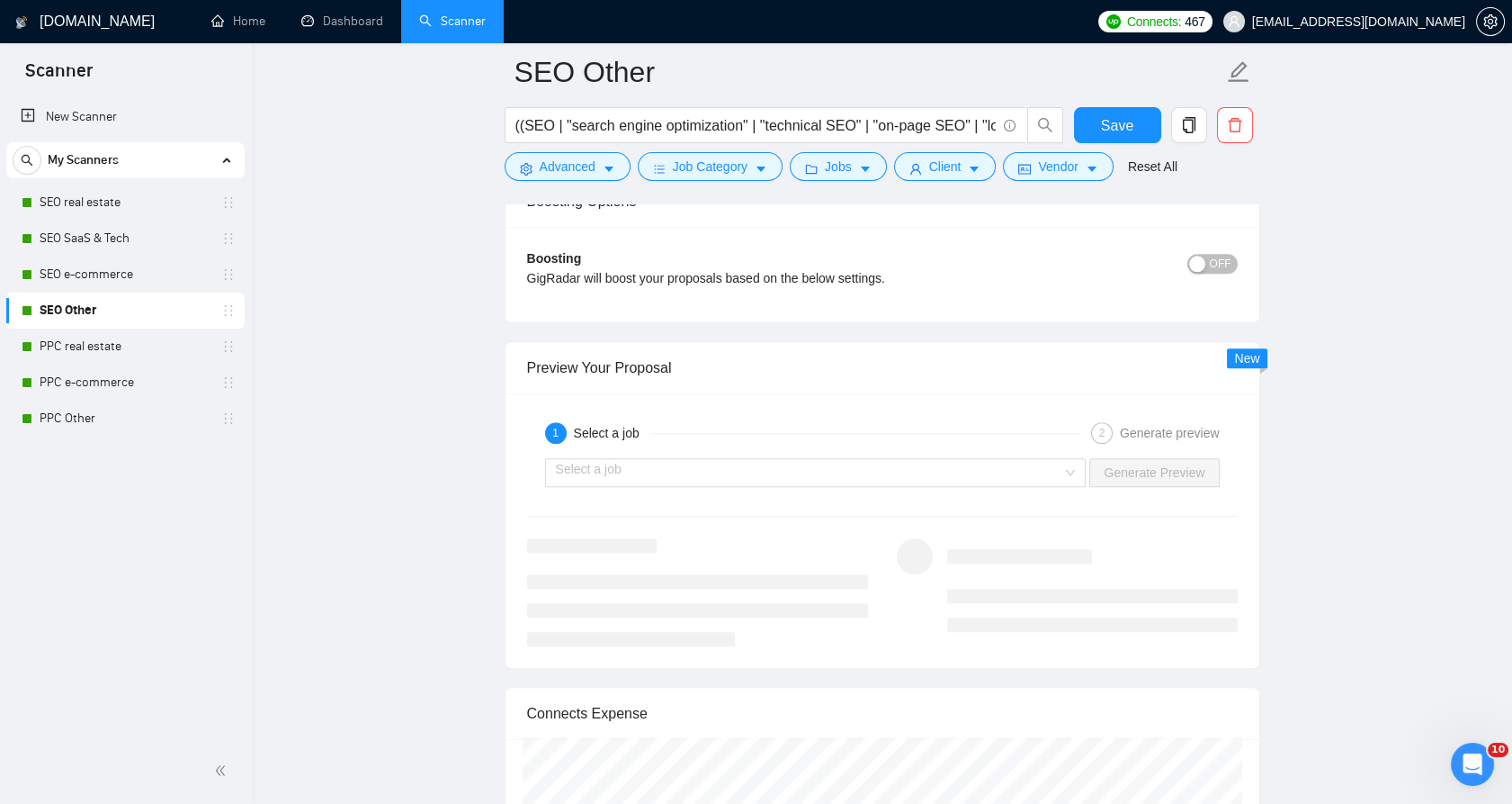
click at [755, 439] on div "1 Select a job 2 Generate preview" at bounding box center [882, 433] width 710 height 36
click at [755, 459] on input "search" at bounding box center [809, 472] width 507 height 27
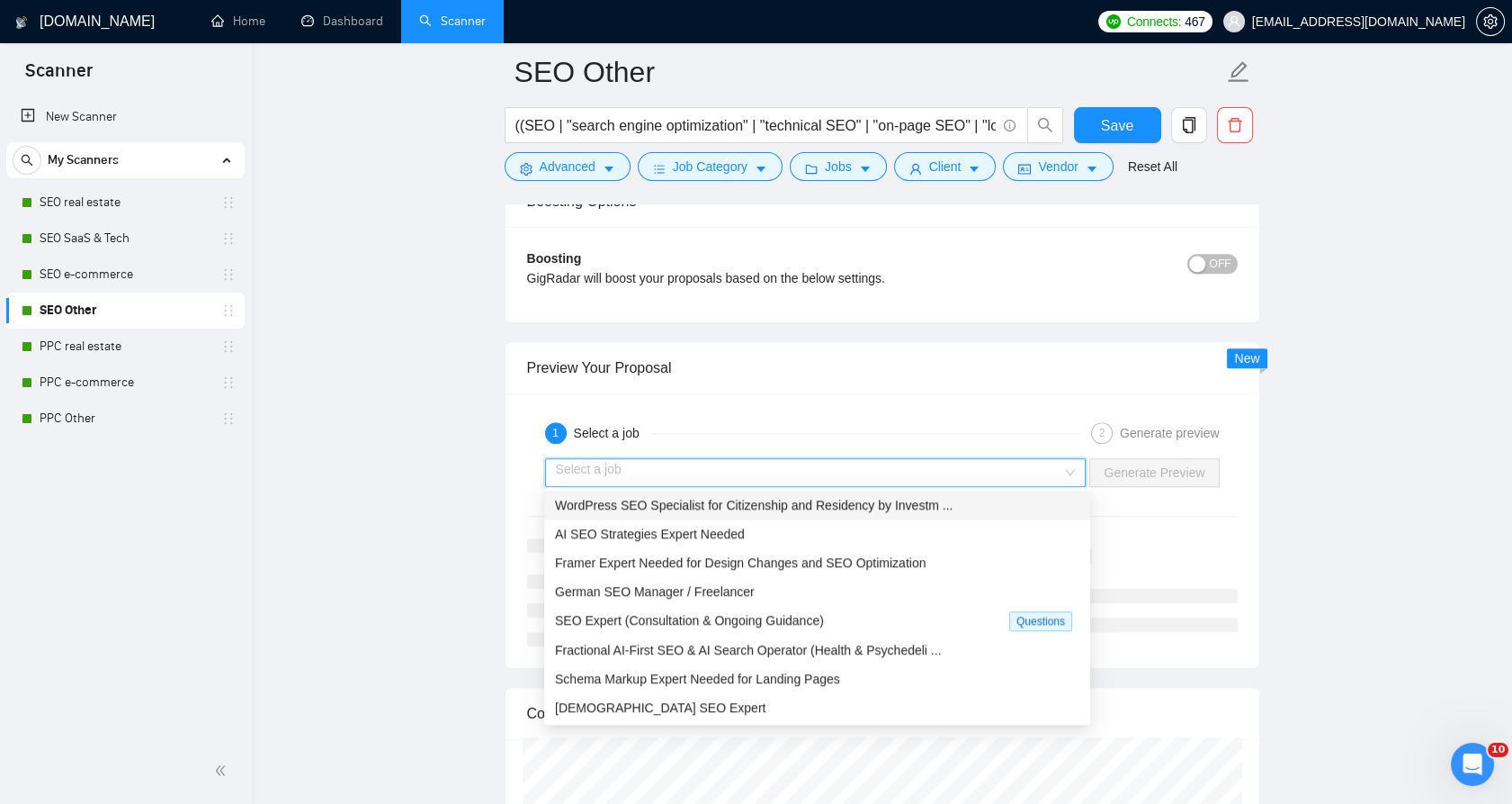
click at [755, 461] on input "search" at bounding box center [809, 472] width 507 height 27
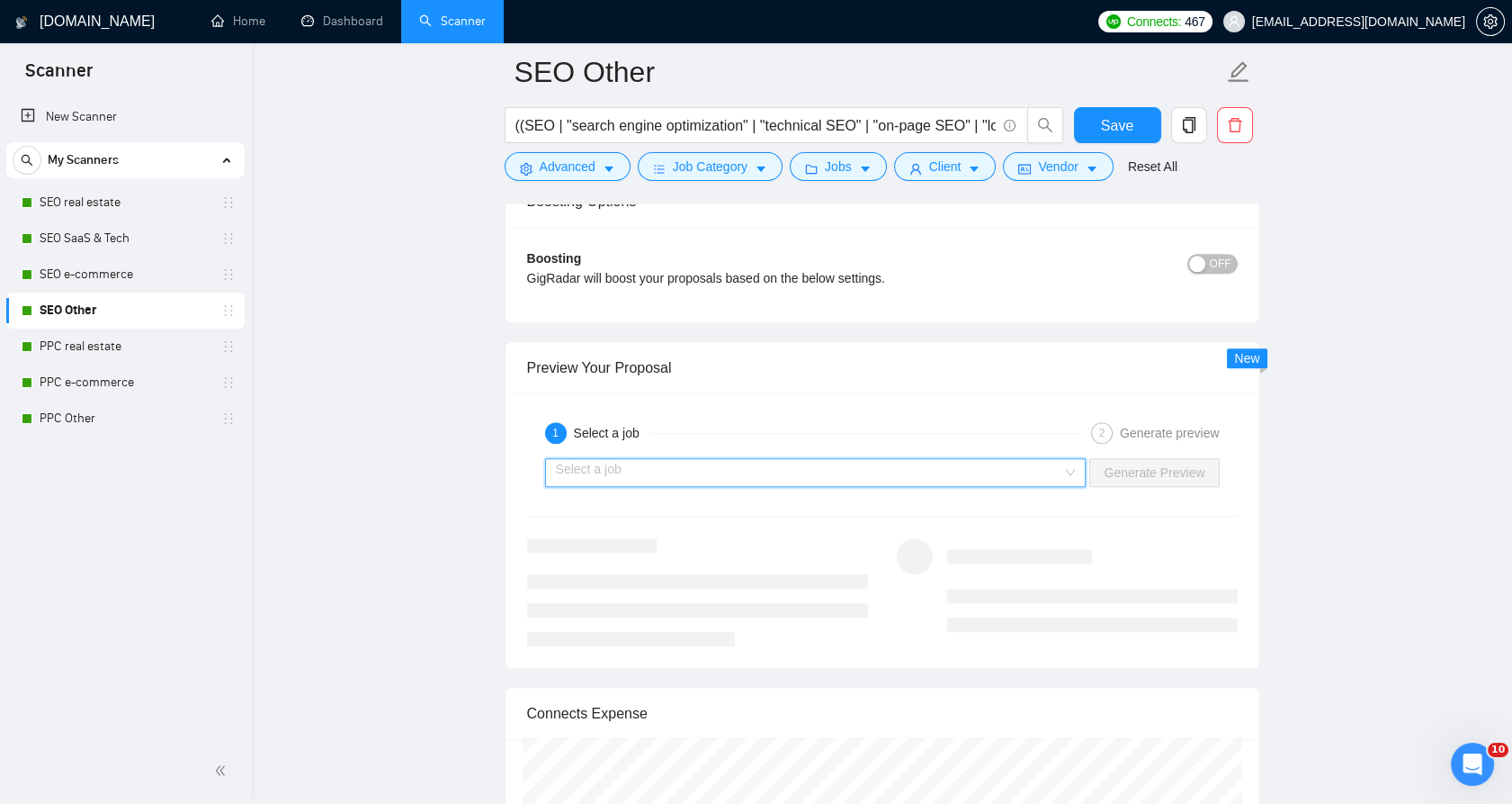
click at [752, 459] on input "search" at bounding box center [809, 472] width 507 height 27
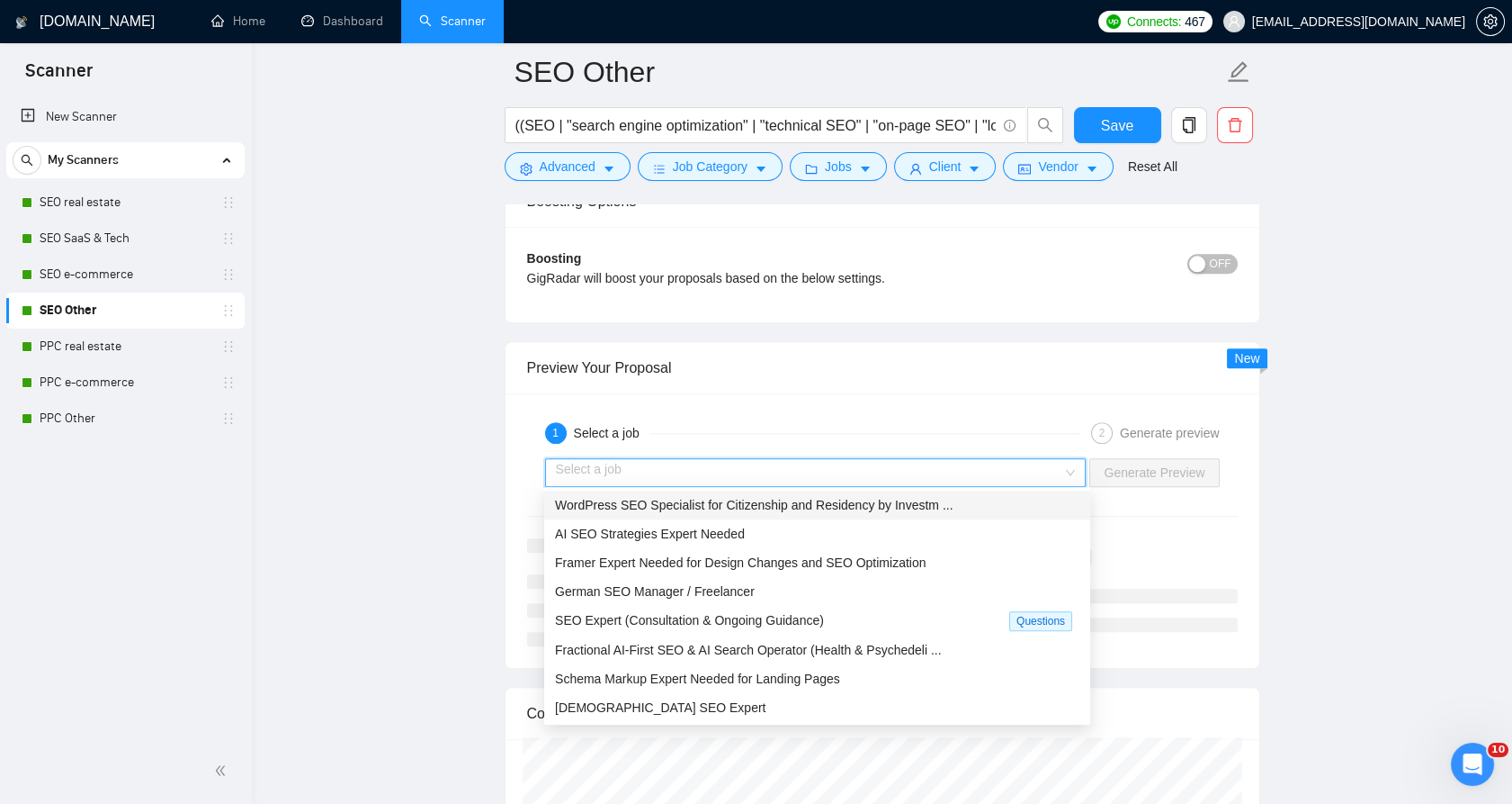
click at [563, 415] on div "1 Select a job 2 Generate preview" at bounding box center [882, 433] width 710 height 36
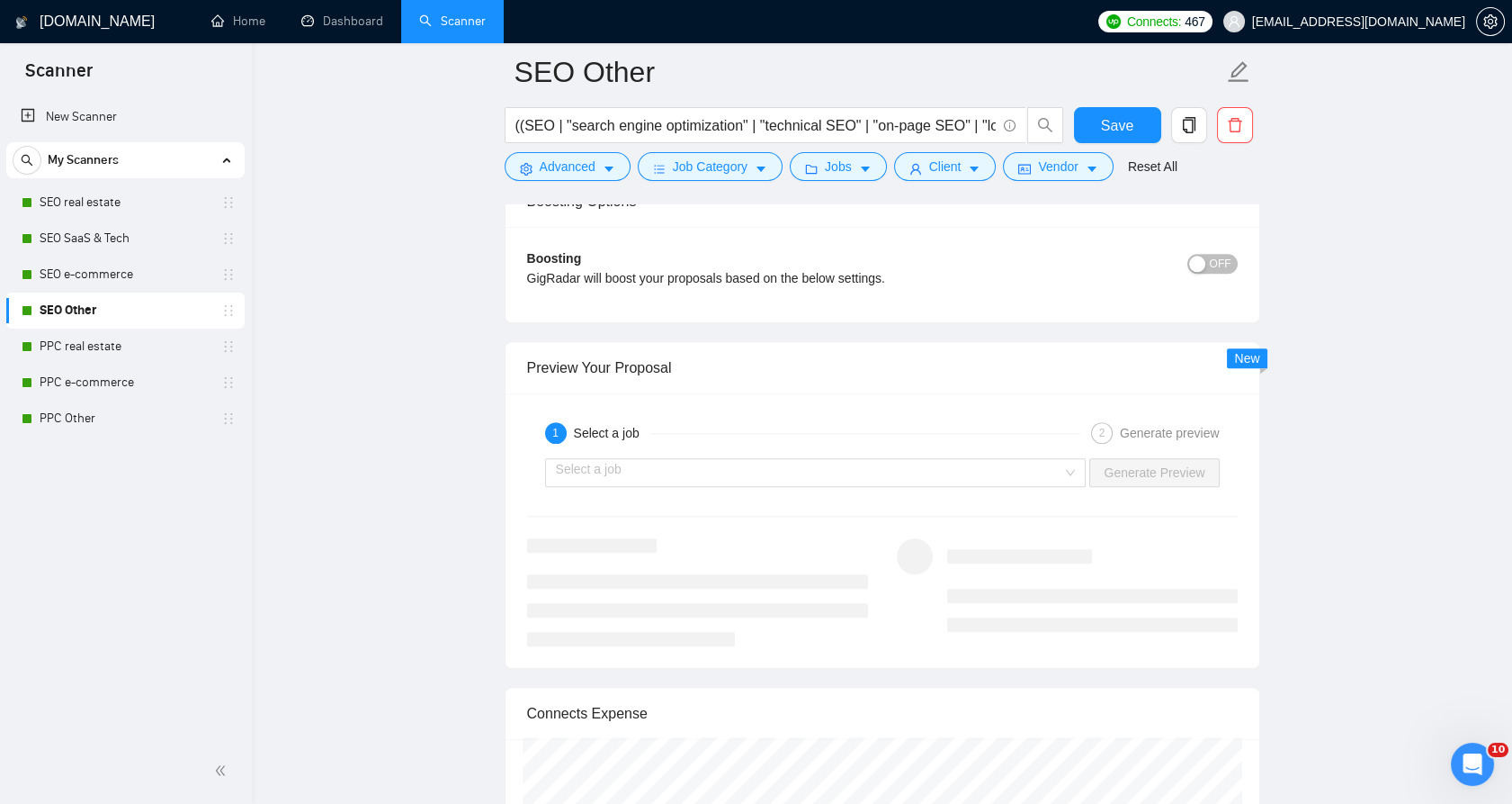
click at [598, 451] on div "Select a job Generate Preview" at bounding box center [882, 472] width 714 height 43
click at [150, 356] on link "PPC real estate" at bounding box center [124, 346] width 171 height 36
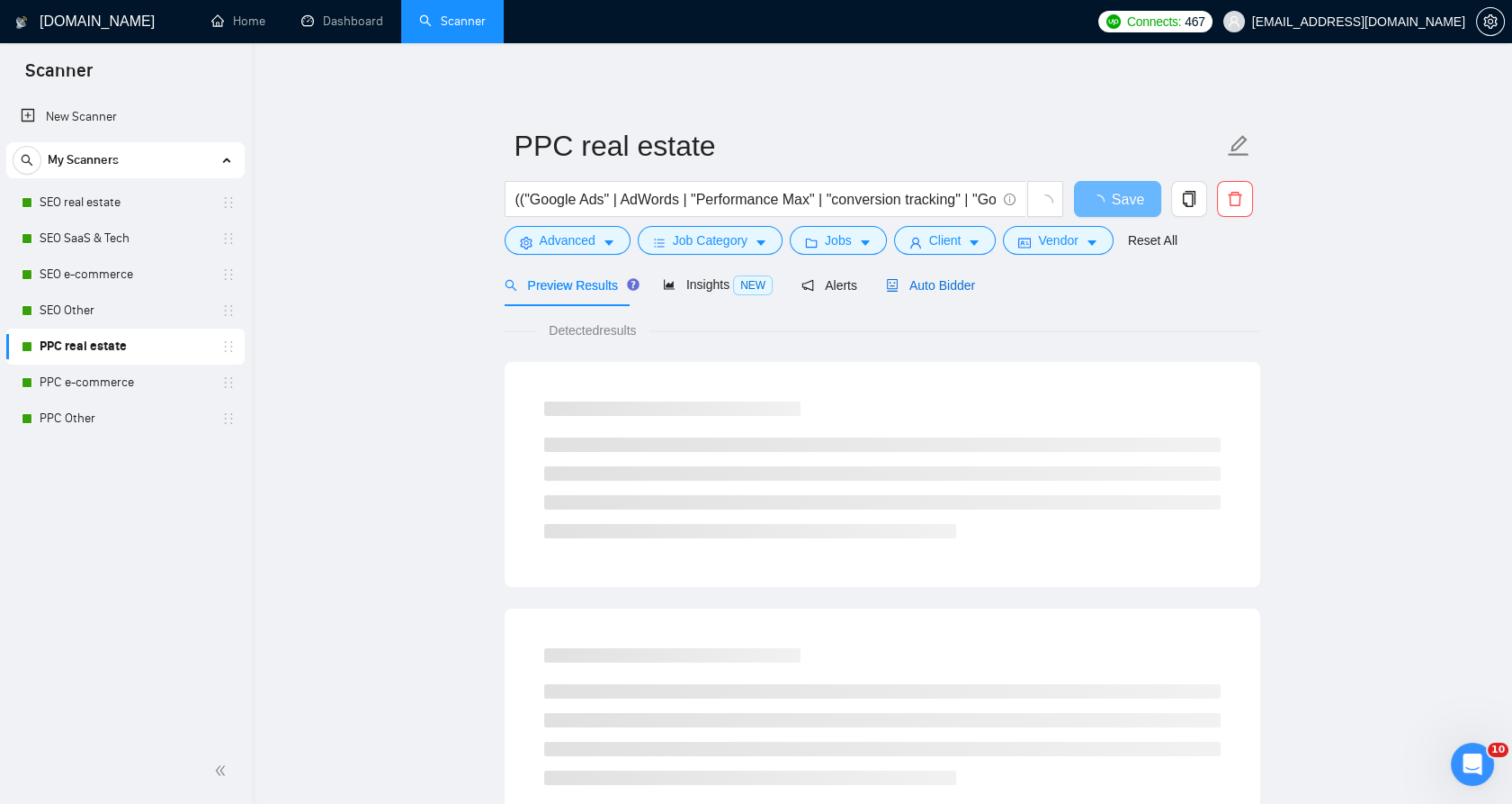
click at [925, 286] on span "Auto Bidder" at bounding box center [930, 284] width 89 height 14
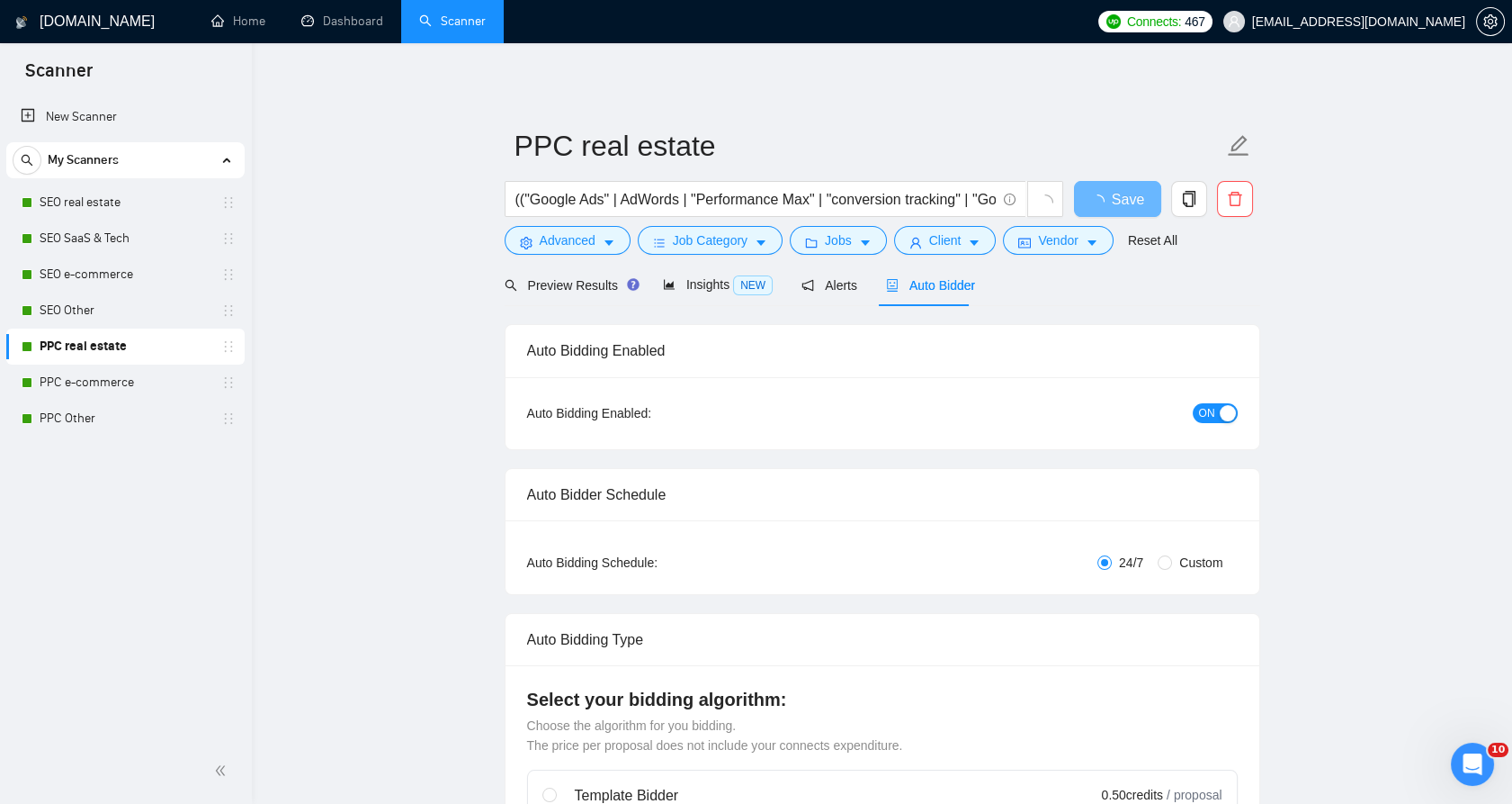
checkbox input "true"
click at [123, 405] on link "PPC Other" at bounding box center [124, 418] width 171 height 36
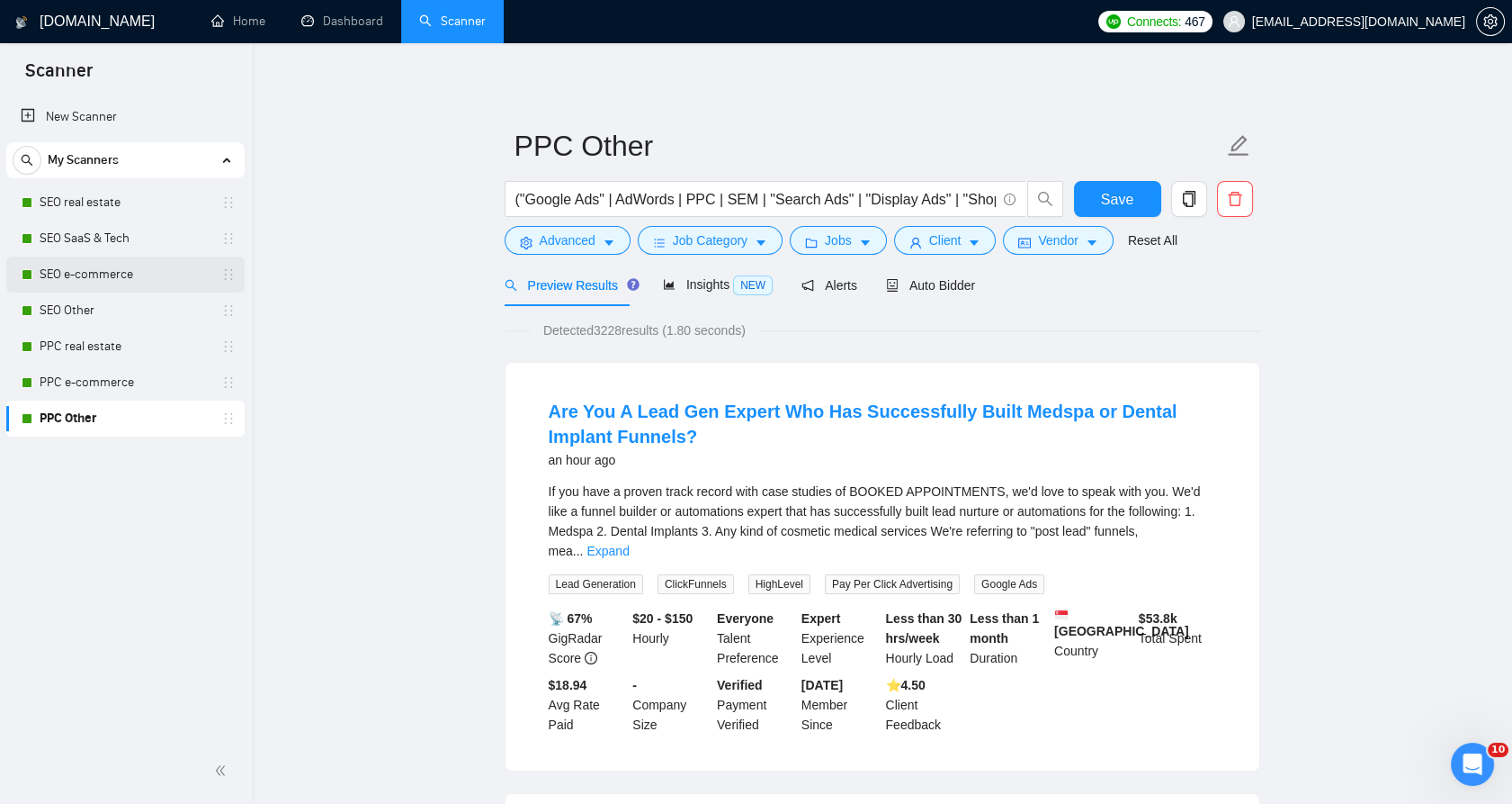
click at [175, 270] on link "SEO e-commerce" at bounding box center [124, 274] width 171 height 36
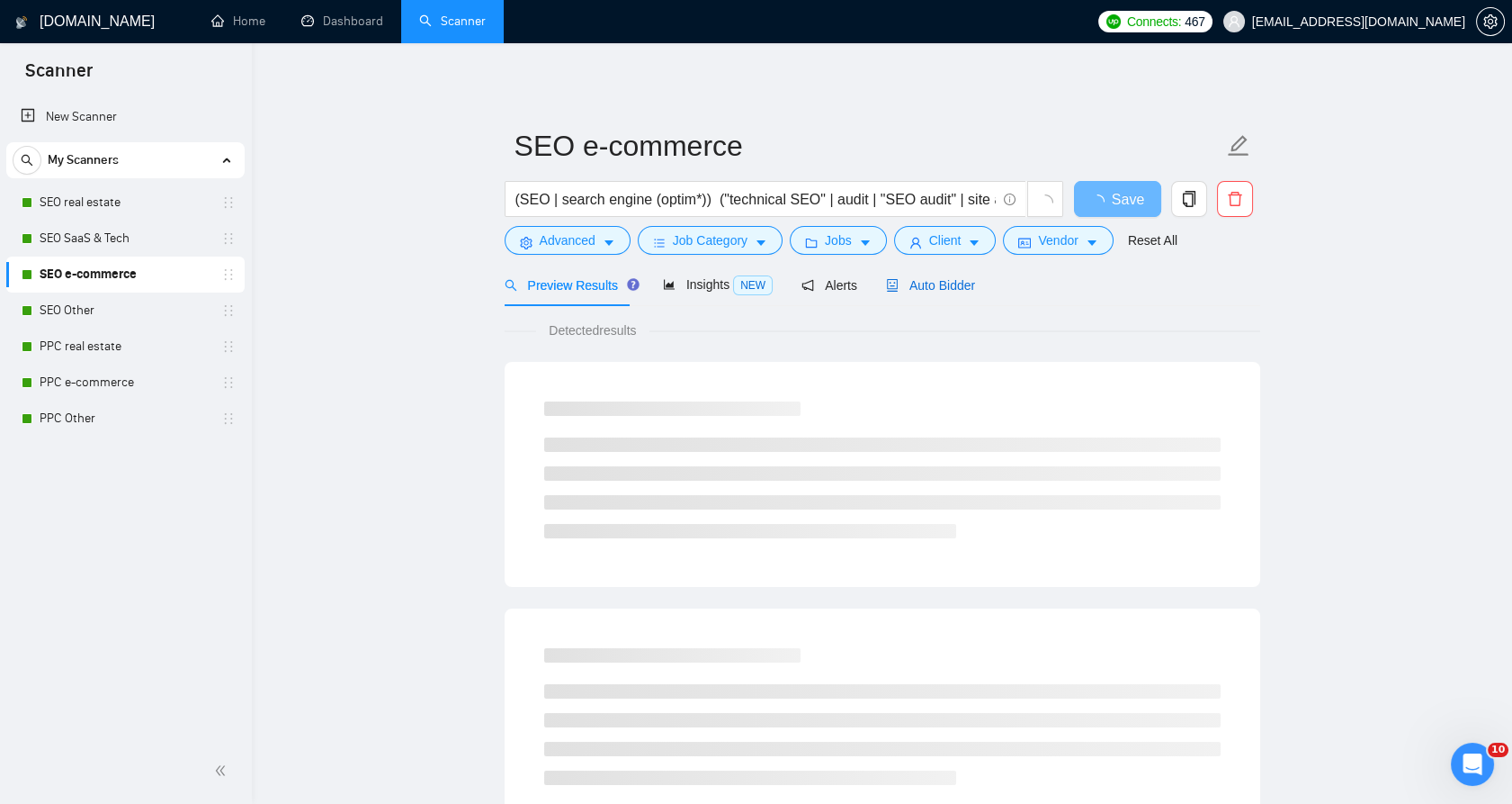
click at [919, 281] on span "Auto Bidder" at bounding box center [930, 284] width 89 height 14
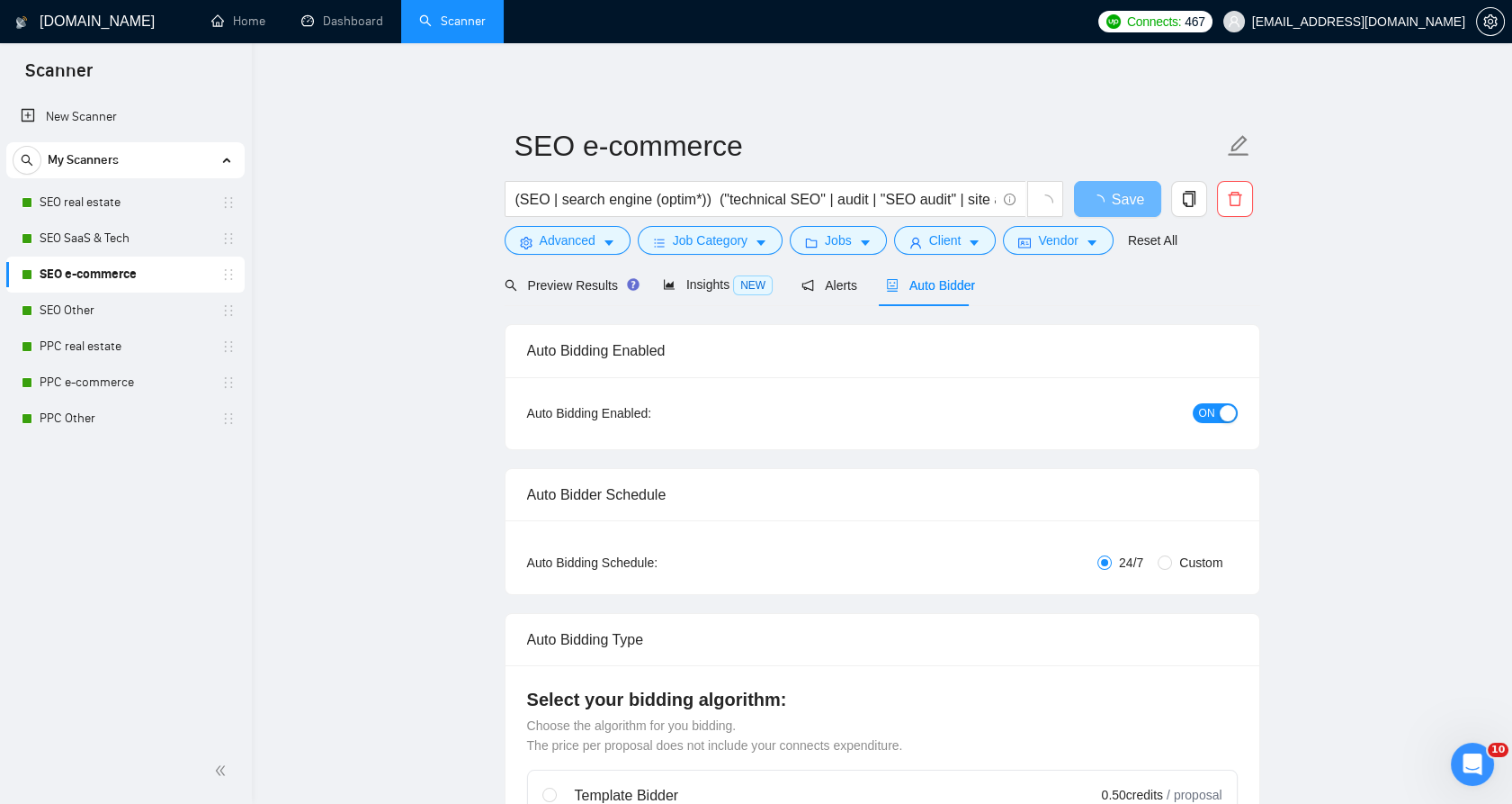
checkbox input "true"
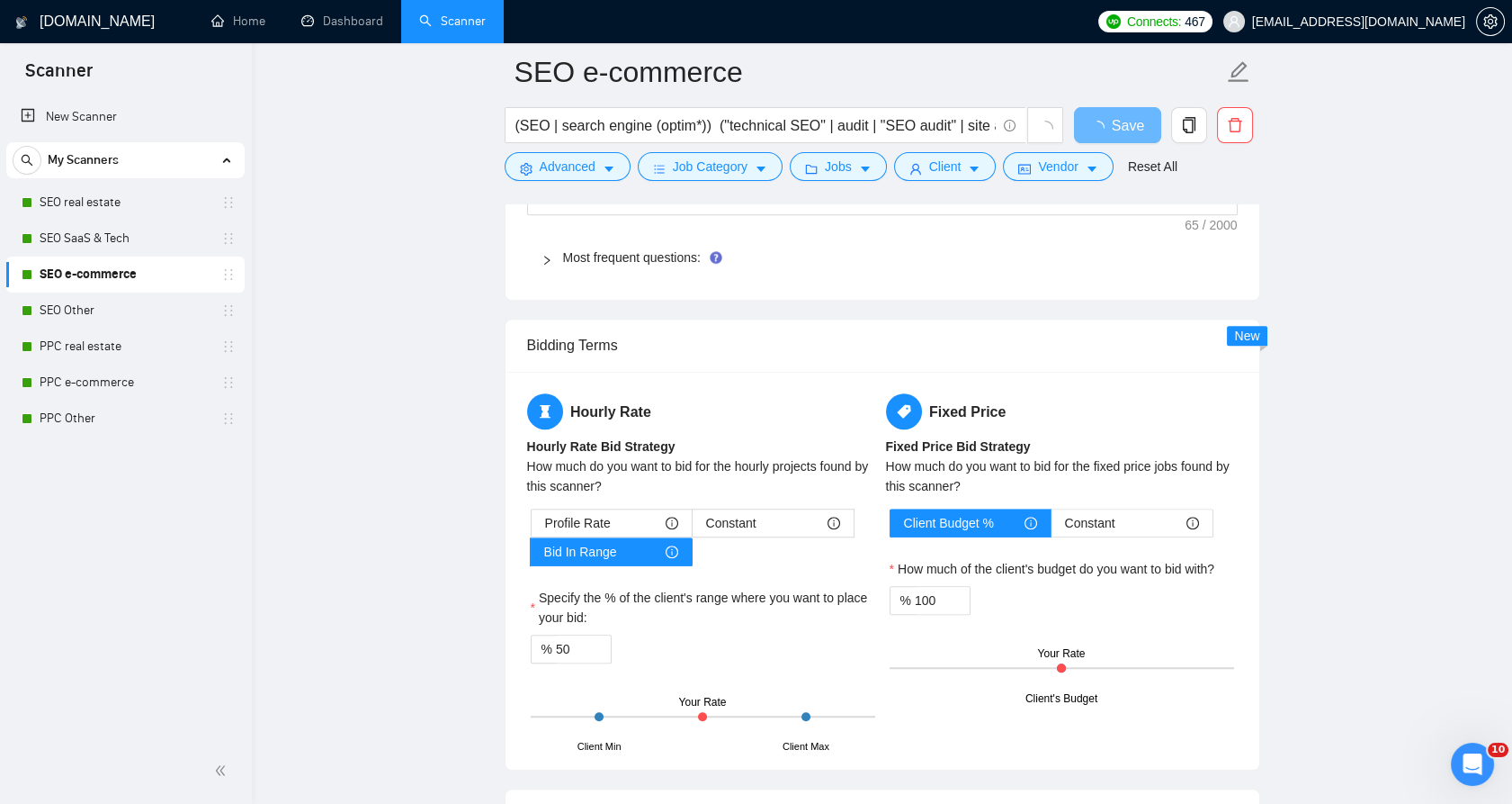
scroll to position [2599, 0]
click at [641, 250] on link "Most frequent questions:" at bounding box center [632, 256] width 138 height 14
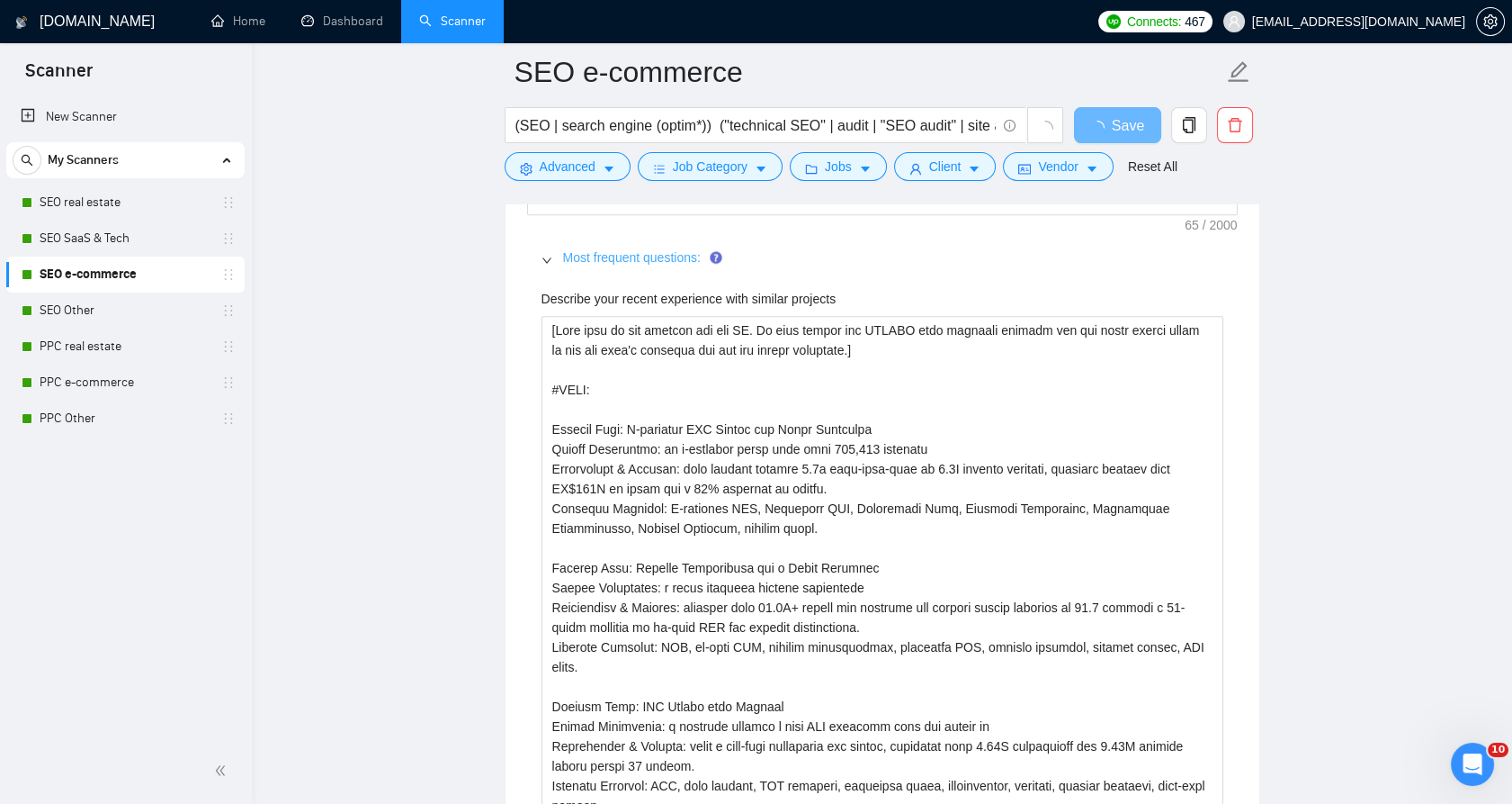
click at [640, 257] on link "Most frequent questions:" at bounding box center [632, 256] width 138 height 14
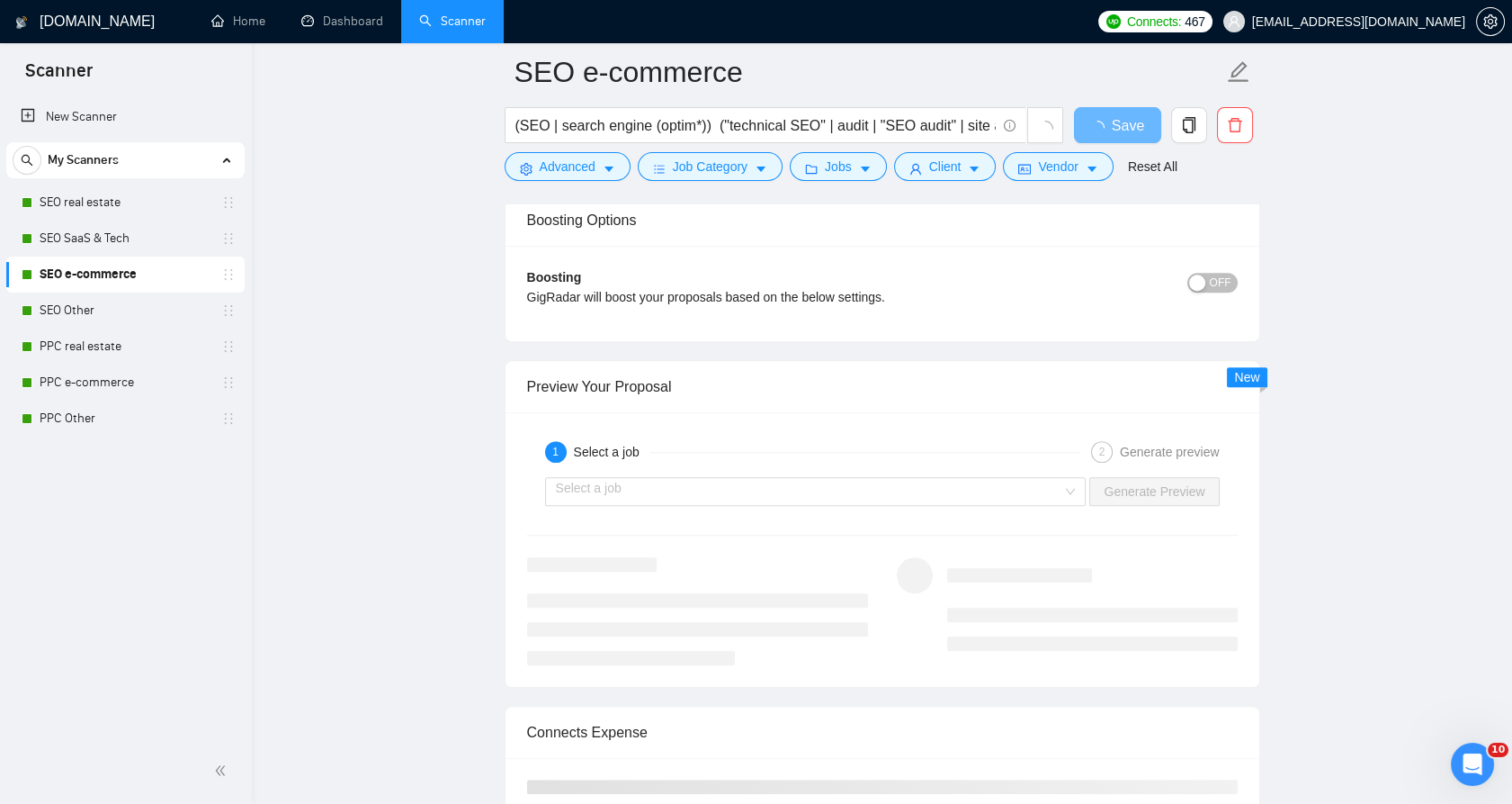
scroll to position [3399, 0]
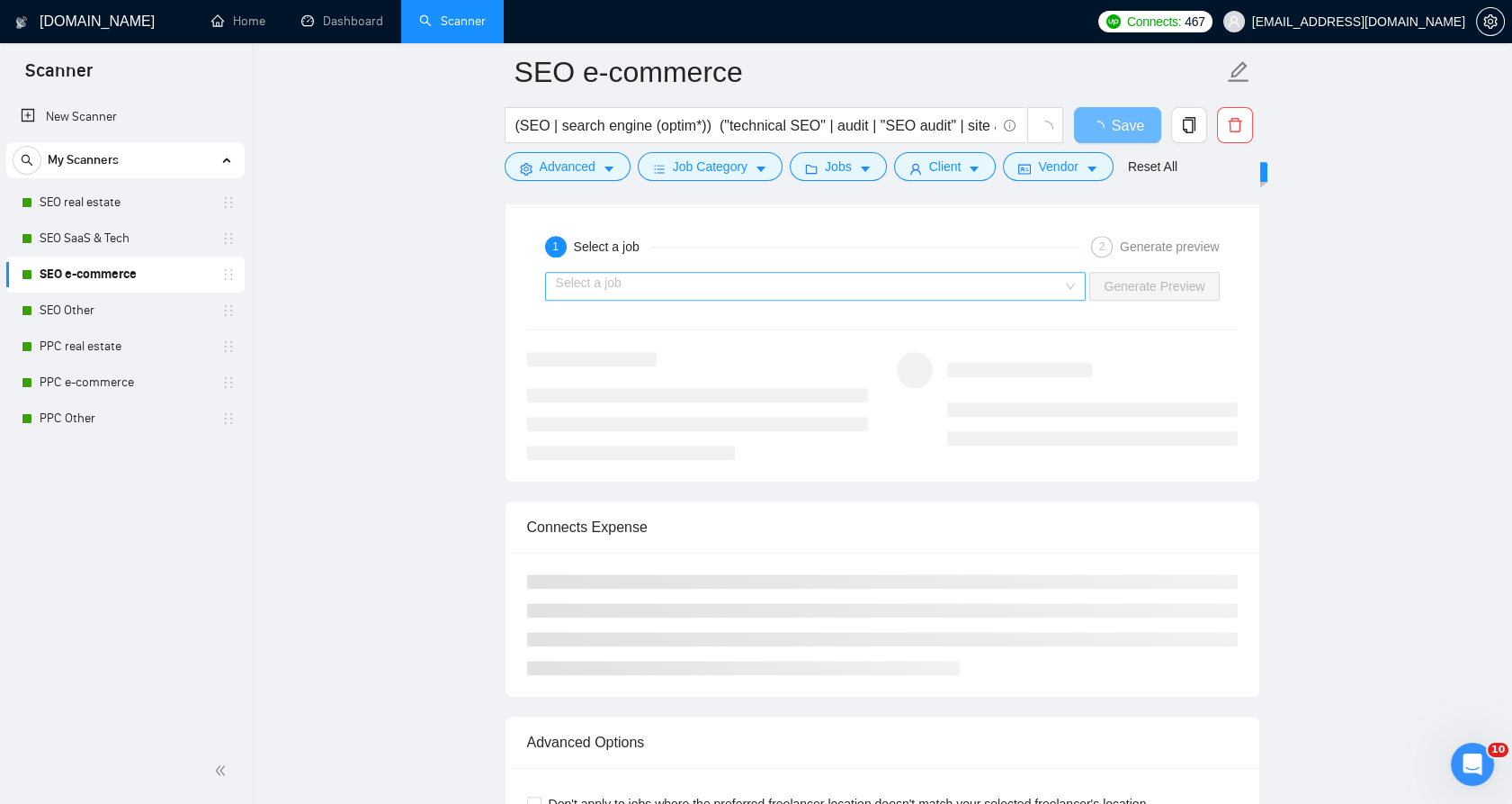
click at [731, 274] on input "search" at bounding box center [809, 285] width 507 height 27
click at [841, 288] on input "search" at bounding box center [809, 285] width 507 height 27
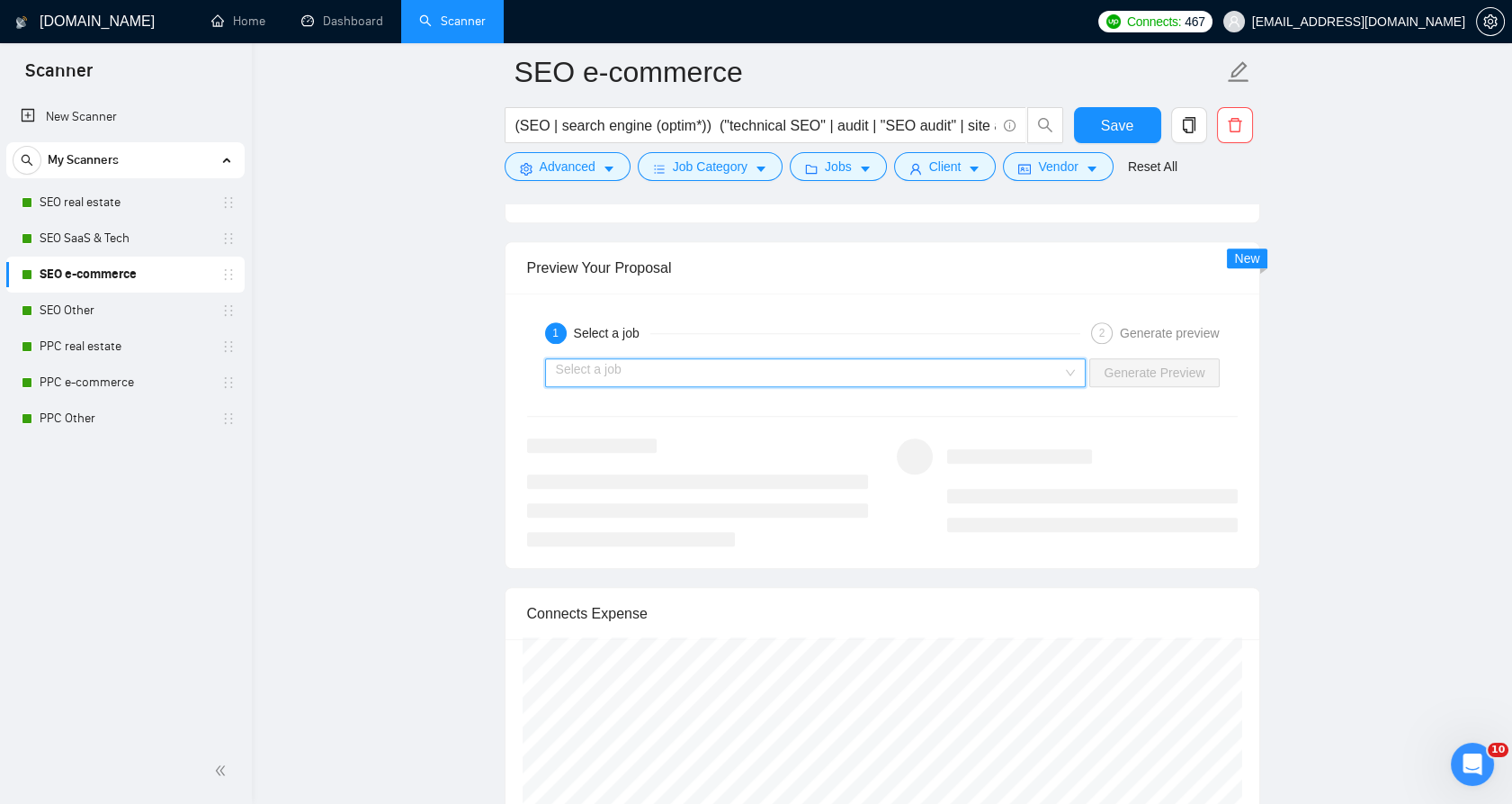
click at [882, 363] on input "search" at bounding box center [809, 372] width 507 height 27
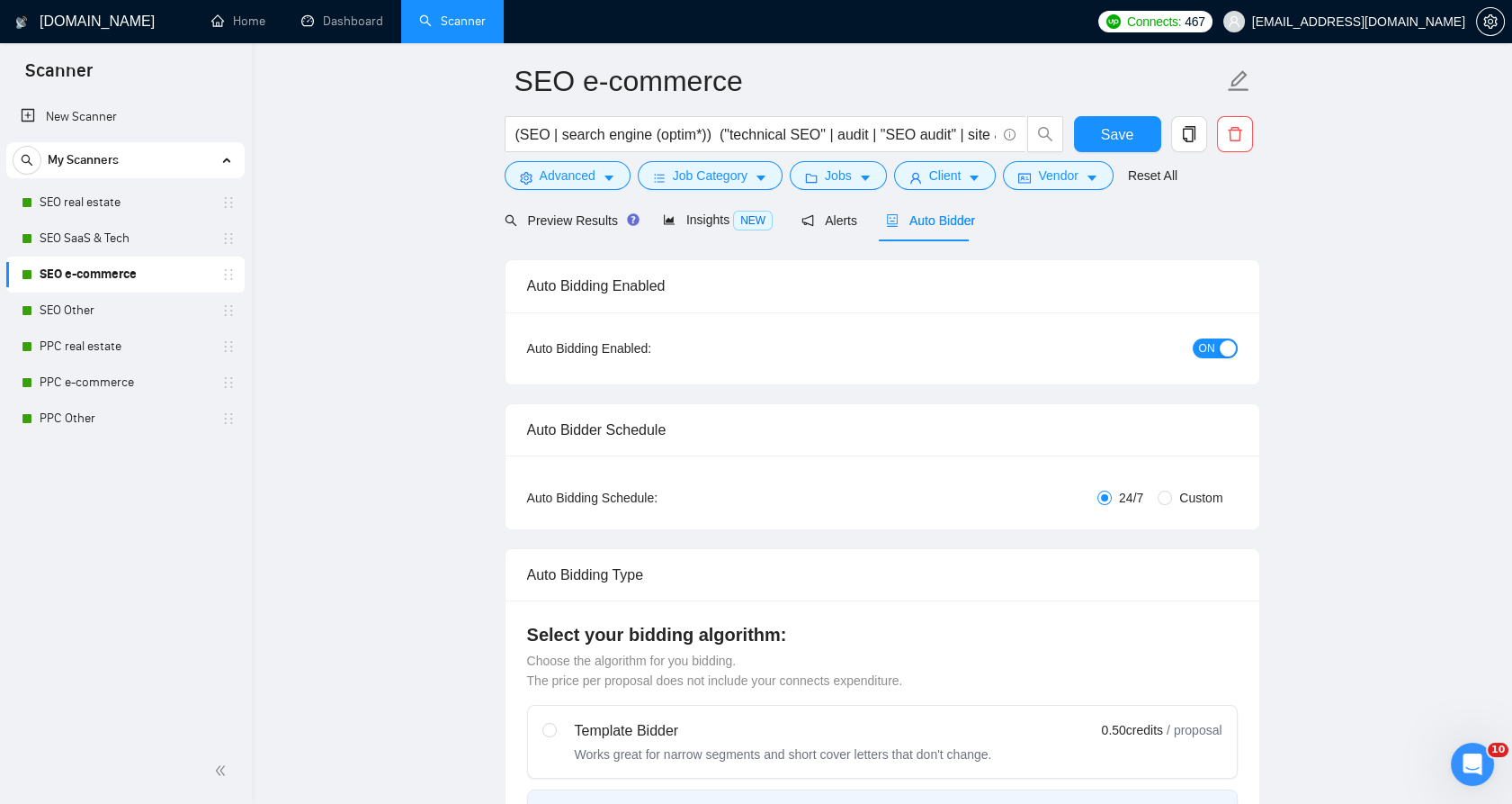
scroll to position [0, 0]
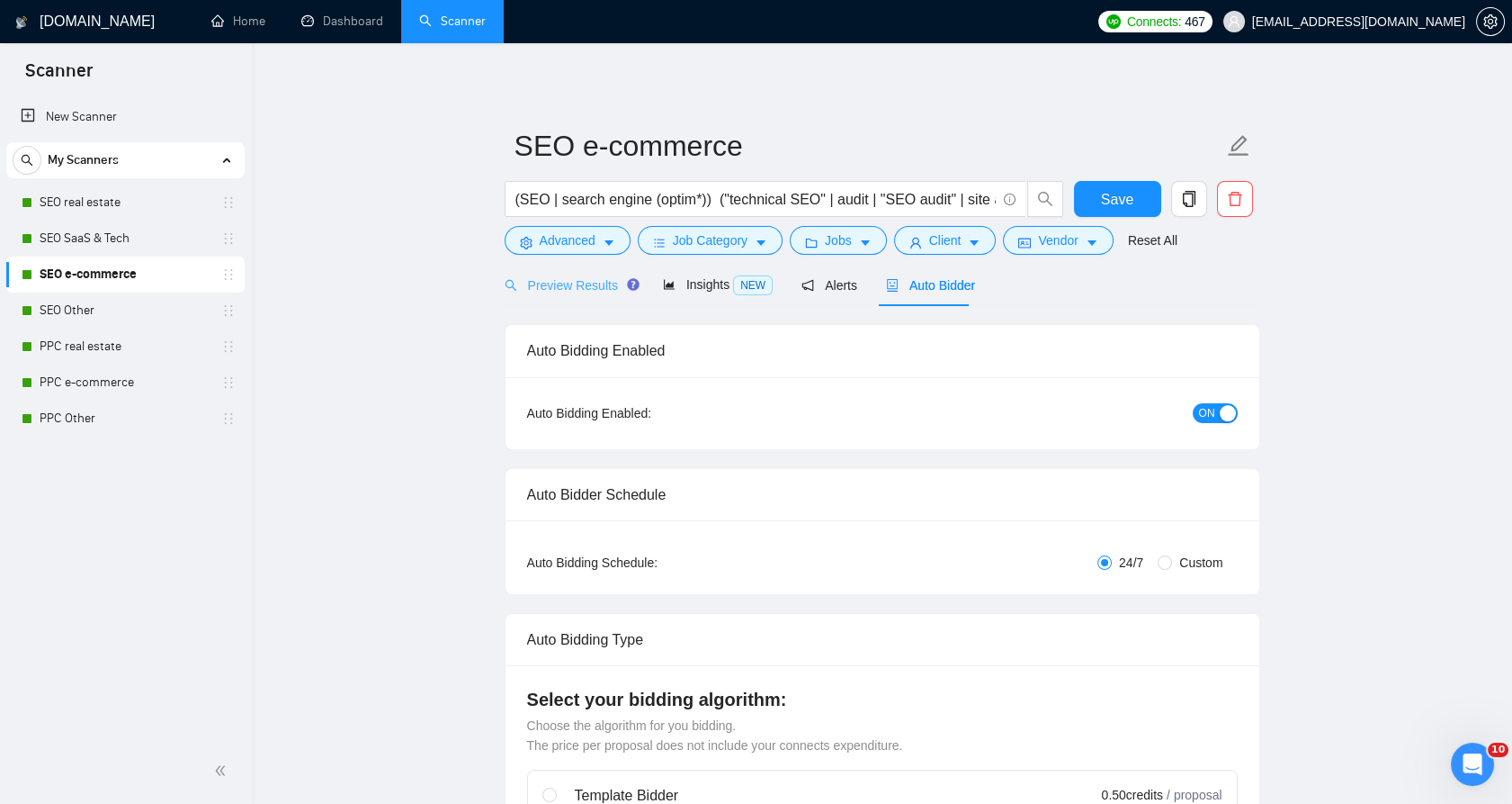
click at [573, 265] on div "Preview Results" at bounding box center [569, 284] width 130 height 42
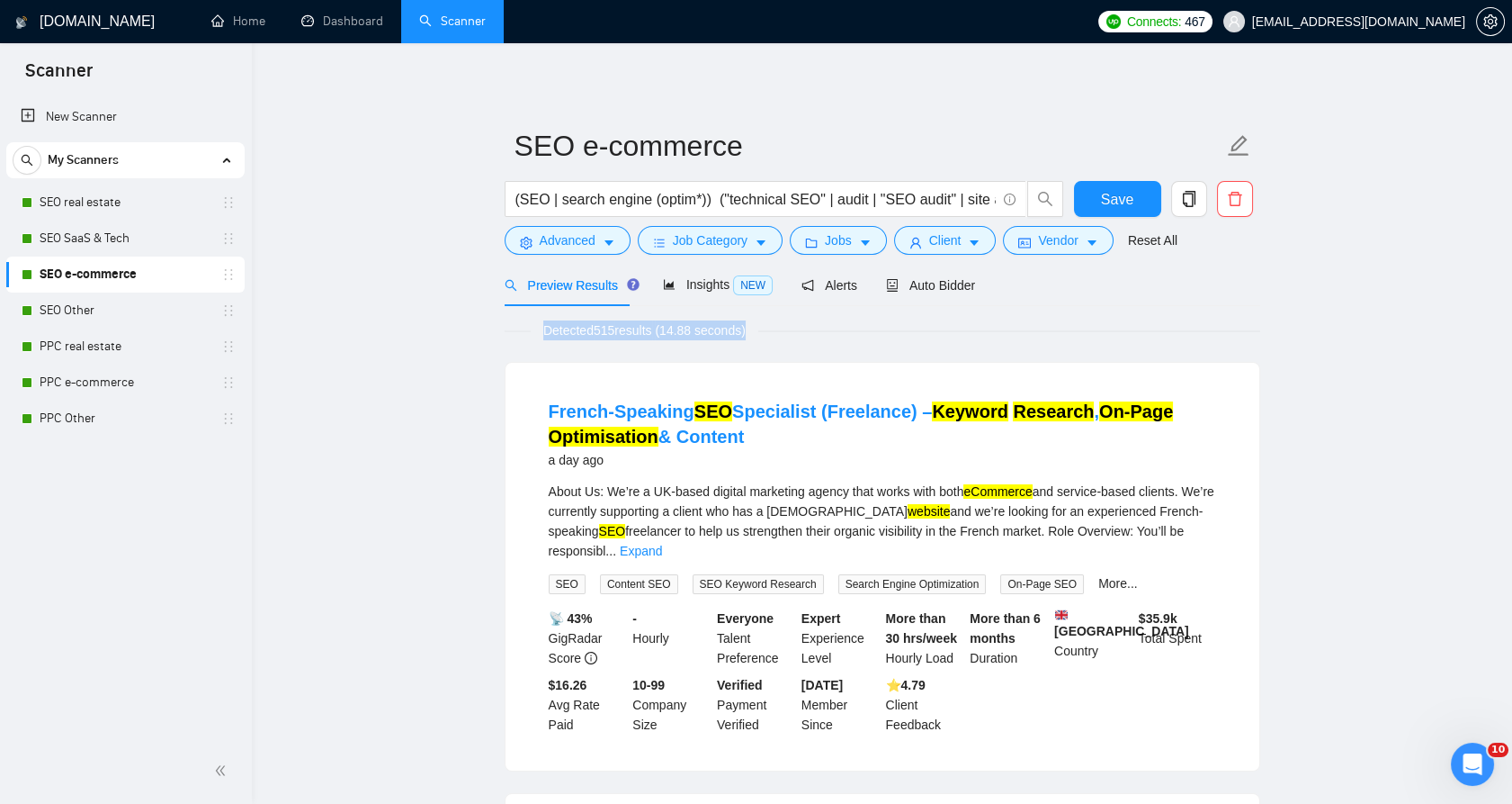
drag, startPoint x: 582, startPoint y: 326, endPoint x: 849, endPoint y: 327, distance: 267.0
click at [843, 328] on div "Detected 515 results (14.88 seconds)" at bounding box center [882, 329] width 755 height 20
click at [612, 326] on span "Detected 515 results (14.88 seconds)" at bounding box center [644, 329] width 227 height 20
click at [612, 324] on span "Detected 515 results (14.88 seconds)" at bounding box center [644, 329] width 227 height 20
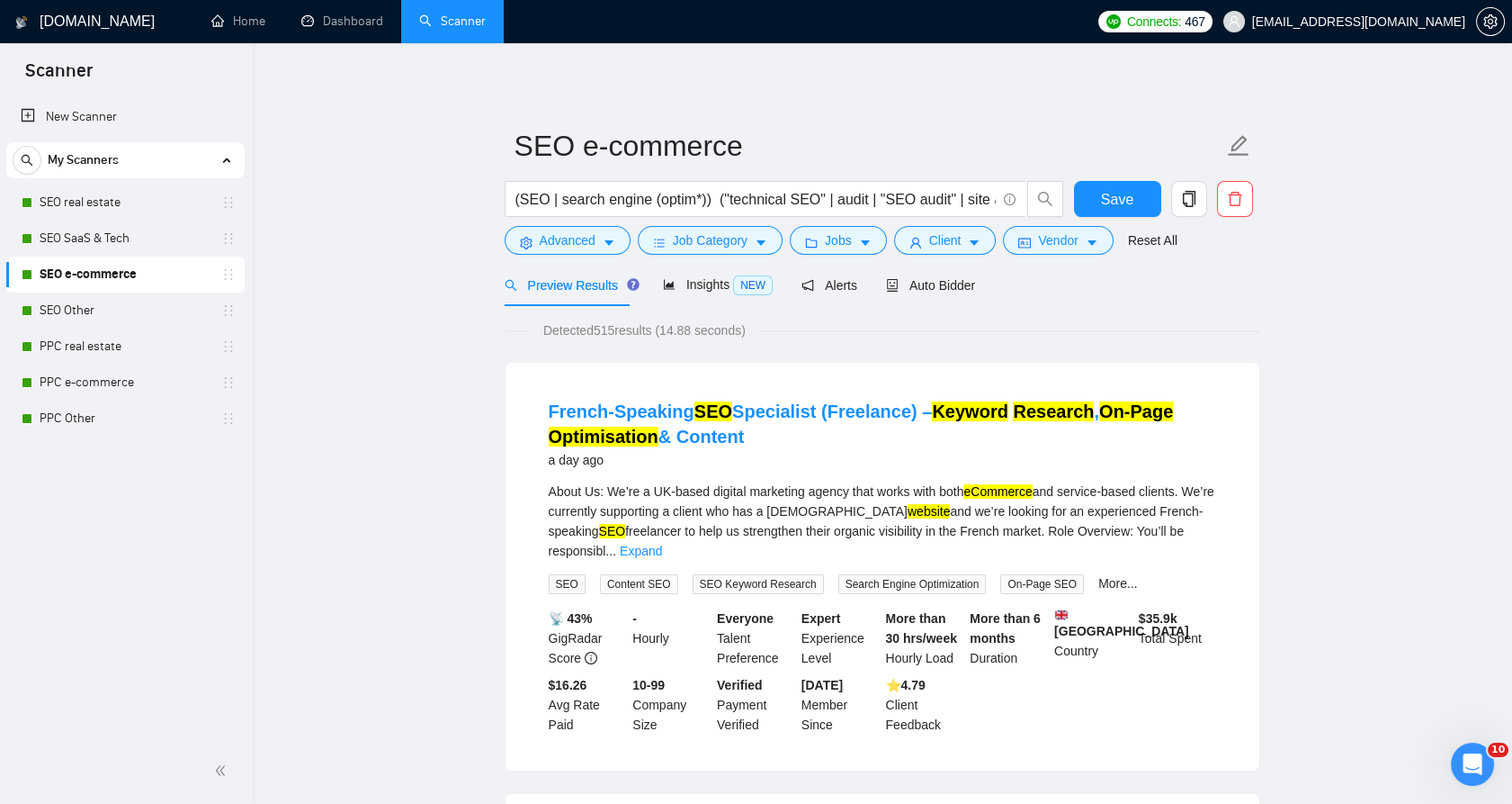
click at [612, 324] on span "Detected 515 results (14.88 seconds)" at bounding box center [644, 329] width 227 height 20
click at [612, 328] on span "Detected 515 results (14.88 seconds)" at bounding box center [644, 329] width 227 height 20
click at [612, 329] on span "Detected 515 results (14.88 seconds)" at bounding box center [644, 329] width 227 height 20
click at [612, 333] on span "Detected 515 results (14.88 seconds)" at bounding box center [644, 329] width 227 height 20
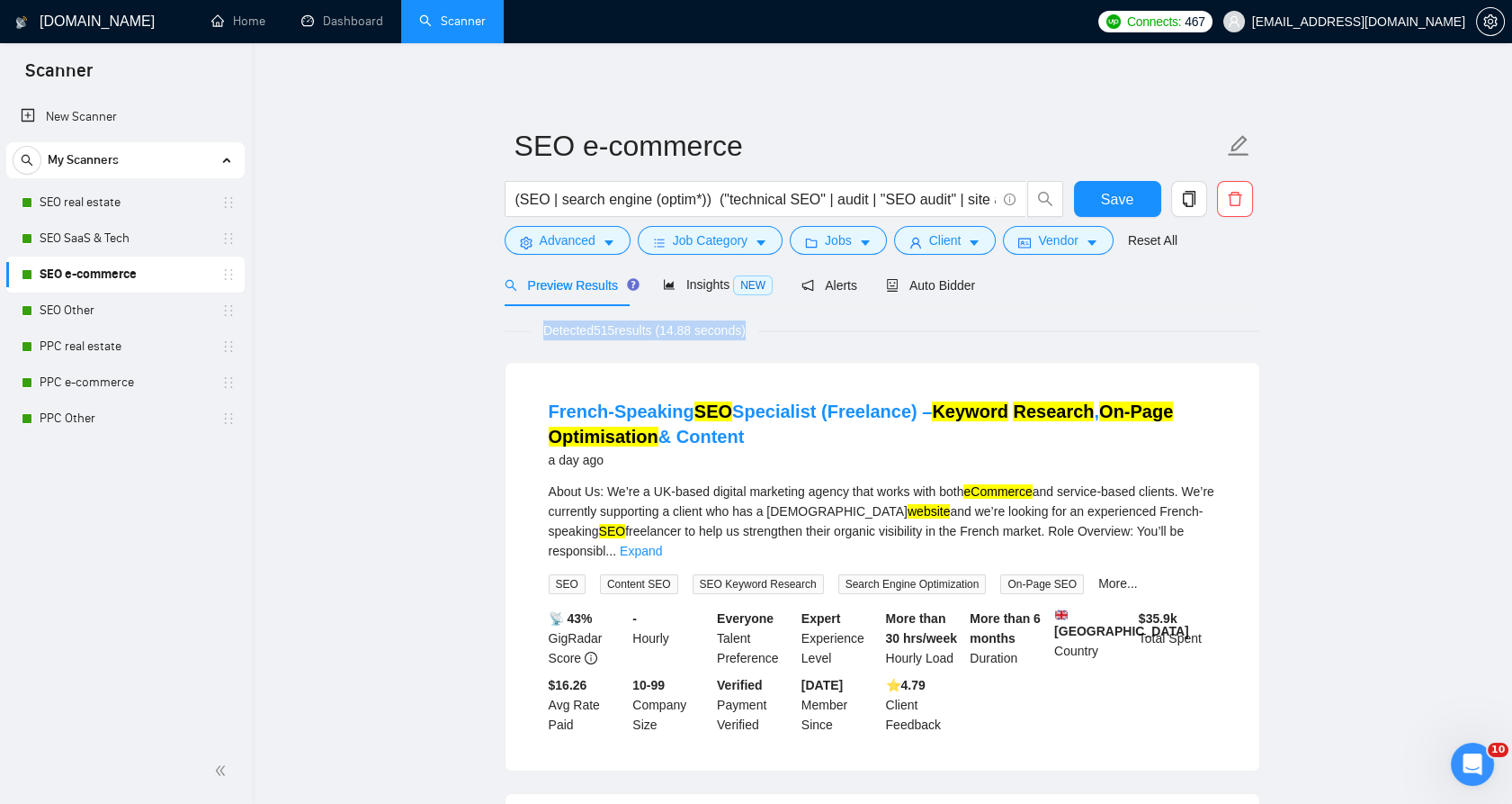
click at [612, 333] on span "Detected 515 results (14.88 seconds)" at bounding box center [644, 329] width 227 height 20
click at [612, 338] on span "Detected 515 results (14.88 seconds)" at bounding box center [644, 329] width 227 height 20
click at [615, 333] on span "Detected 515 results (14.88 seconds)" at bounding box center [644, 329] width 227 height 20
click at [592, 201] on input "(SEO | search engine (optim*)) ("technical SEO" | audit | "SEO audit" | site au…" at bounding box center [755, 200] width 480 height 22
click at [592, 200] on input "(SEO | search engine (optim*)) ("technical SEO" | audit | "SEO audit" | site au…" at bounding box center [755, 200] width 480 height 22
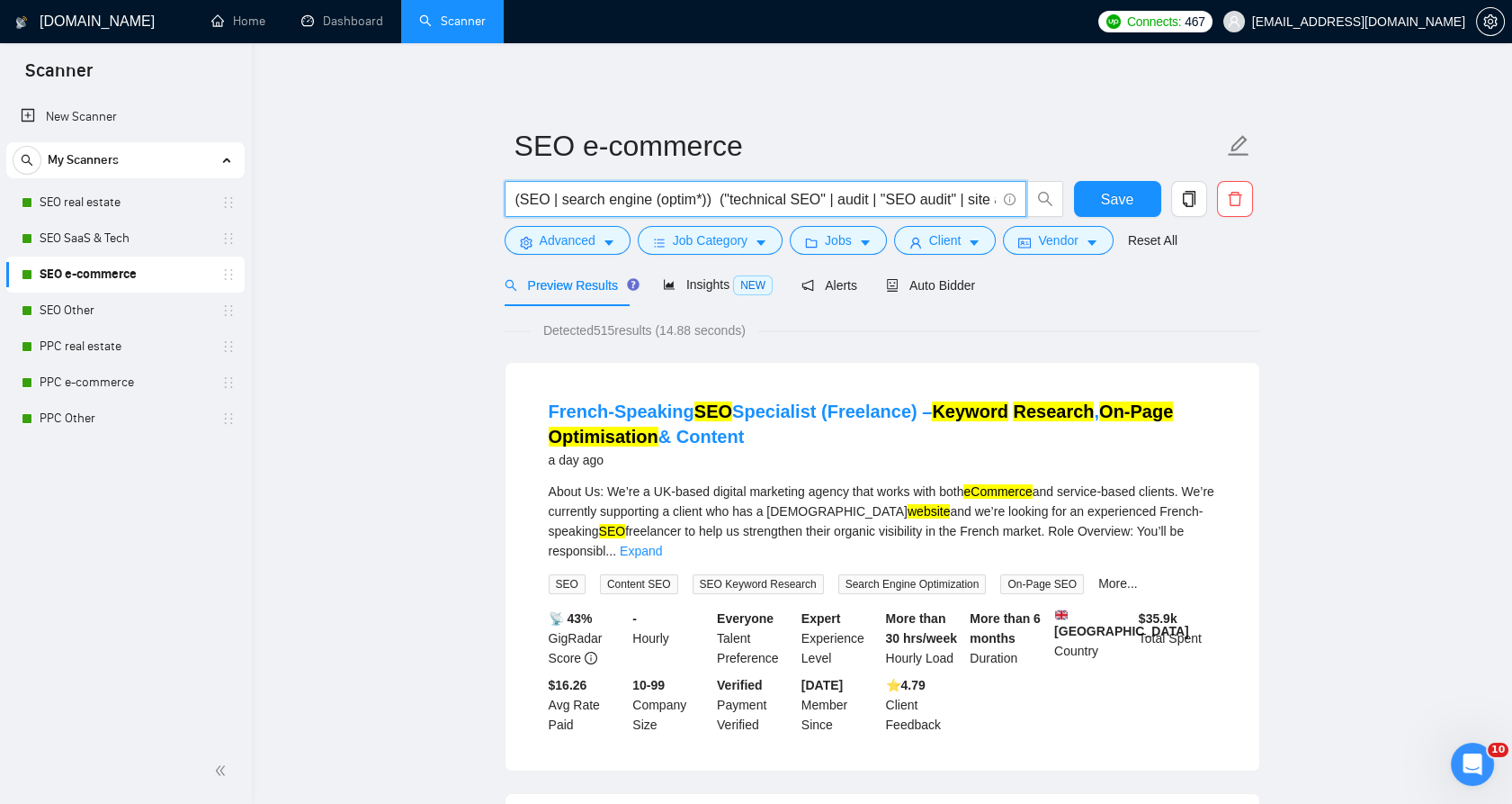
click at [592, 200] on input "(SEO | search engine (optim*)) ("technical SEO" | audit | "SEO audit" | site au…" at bounding box center [755, 200] width 480 height 22
click at [592, 199] on input "(SEO | search engine (optim*)) ("technical SEO" | audit | "SEO audit" | site au…" at bounding box center [755, 200] width 480 height 22
click at [592, 198] on input "(SEO | search engine (optim*)) ("technical SEO" | audit | "SEO audit" | site au…" at bounding box center [755, 200] width 480 height 22
click at [577, 242] on span "Advanced" at bounding box center [568, 240] width 56 height 20
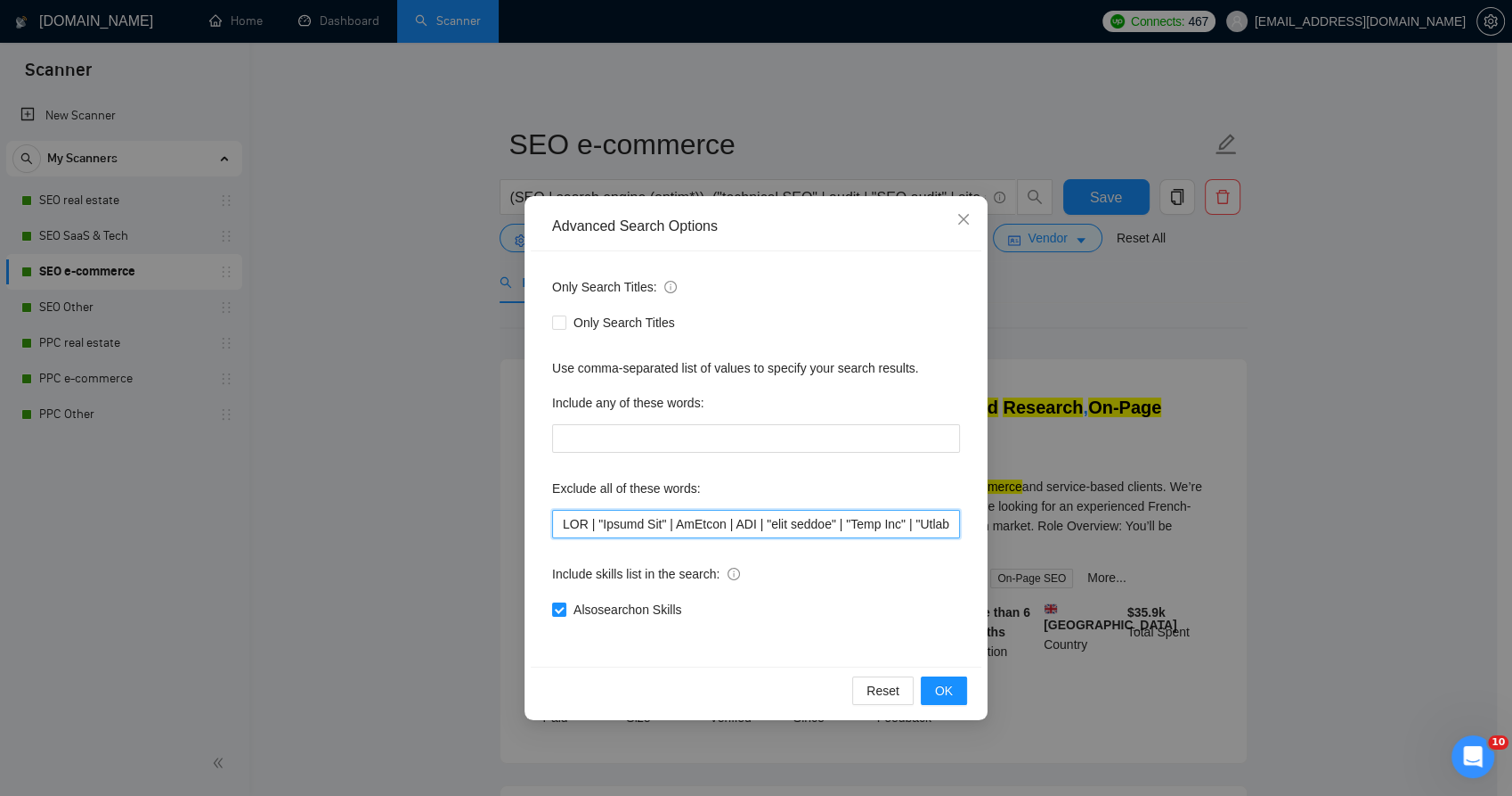
click at [642, 510] on input "text" at bounding box center [756, 524] width 408 height 29
click at [642, 508] on div "Exclude all of these words:" at bounding box center [756, 505] width 408 height 64
click at [642, 508] on div "Exclude all of these words:" at bounding box center [756, 491] width 408 height 36
click at [642, 513] on input "text" at bounding box center [756, 524] width 408 height 29
click at [644, 525] on input "text" at bounding box center [756, 524] width 408 height 29
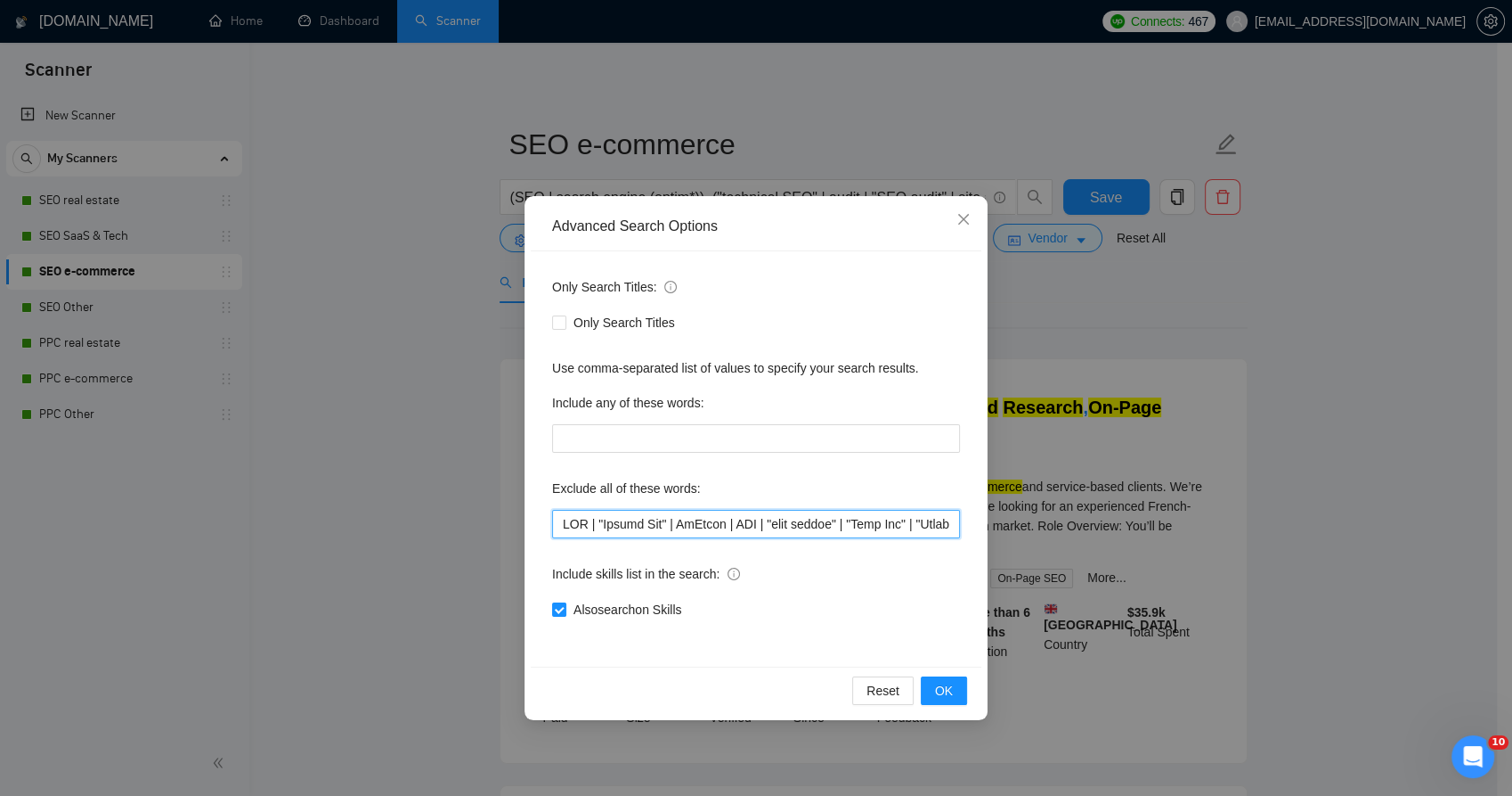
click at [644, 525] on input "text" at bounding box center [756, 524] width 408 height 29
drag, startPoint x: 1070, startPoint y: 256, endPoint x: 680, endPoint y: 18, distance: 456.9
click at [1069, 256] on div "Advanced Search Options Only Search Titles: Only Search Titles Use comma-separa…" at bounding box center [756, 398] width 1512 height 796
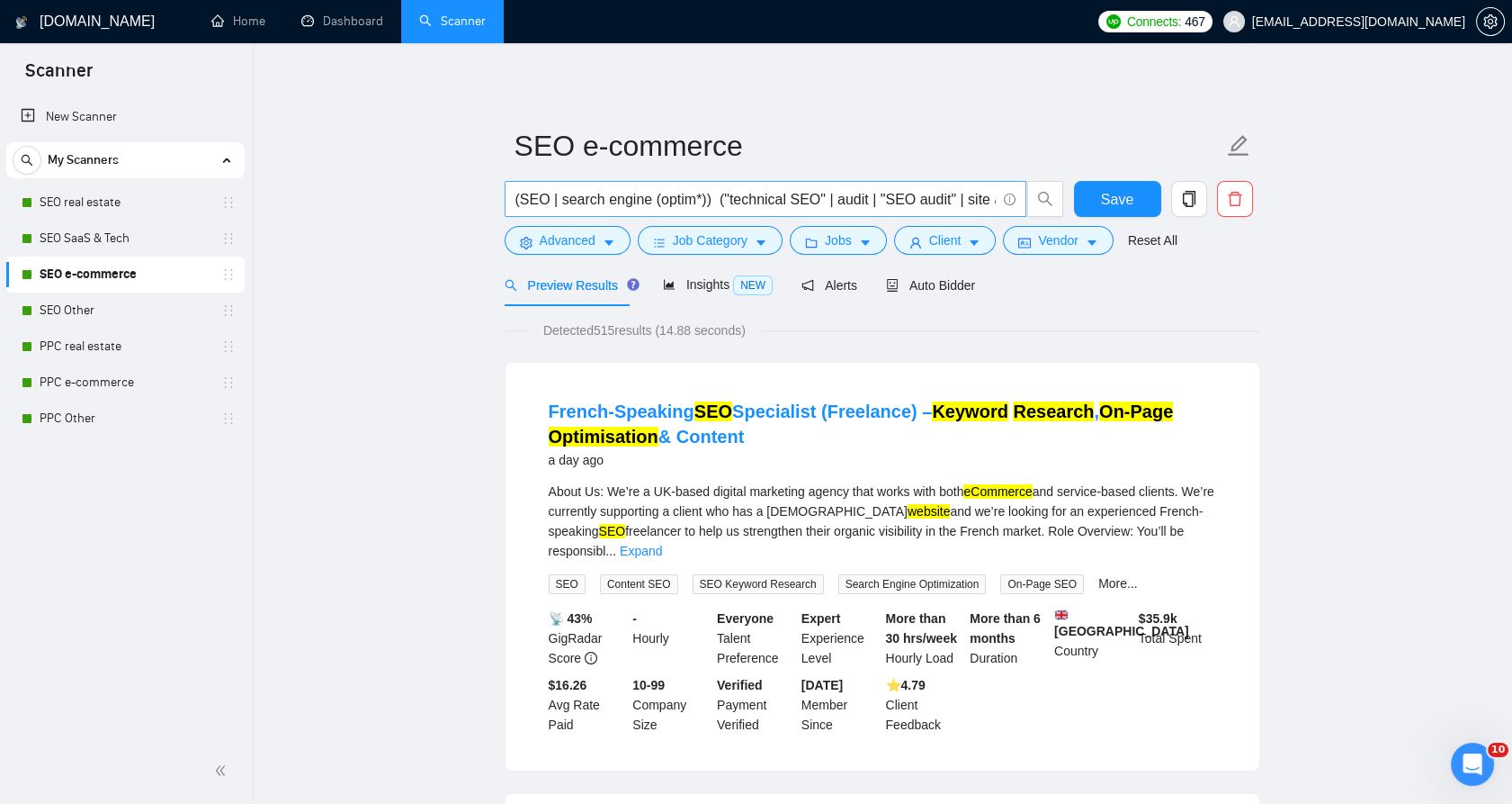
click at [703, 190] on input "(SEO | search engine (optim*)) ("technical SEO" | audit | "SEO audit" | site au…" at bounding box center [755, 200] width 480 height 22
click at [702, 188] on input "(SEO | search engine (optim*)) ("technical SEO" | audit | "SEO audit" | site au…" at bounding box center [755, 200] width 480 height 22
click at [702, 187] on span "(SEO | search engine (optim*)) ("technical SEO" | audit | "SEO audit" | site au…" at bounding box center [765, 199] width 522 height 36
click at [705, 203] on input "(SEO | search engine (optim*)) ("technical SEO" | audit | "SEO audit" | site au…" at bounding box center [755, 200] width 480 height 22
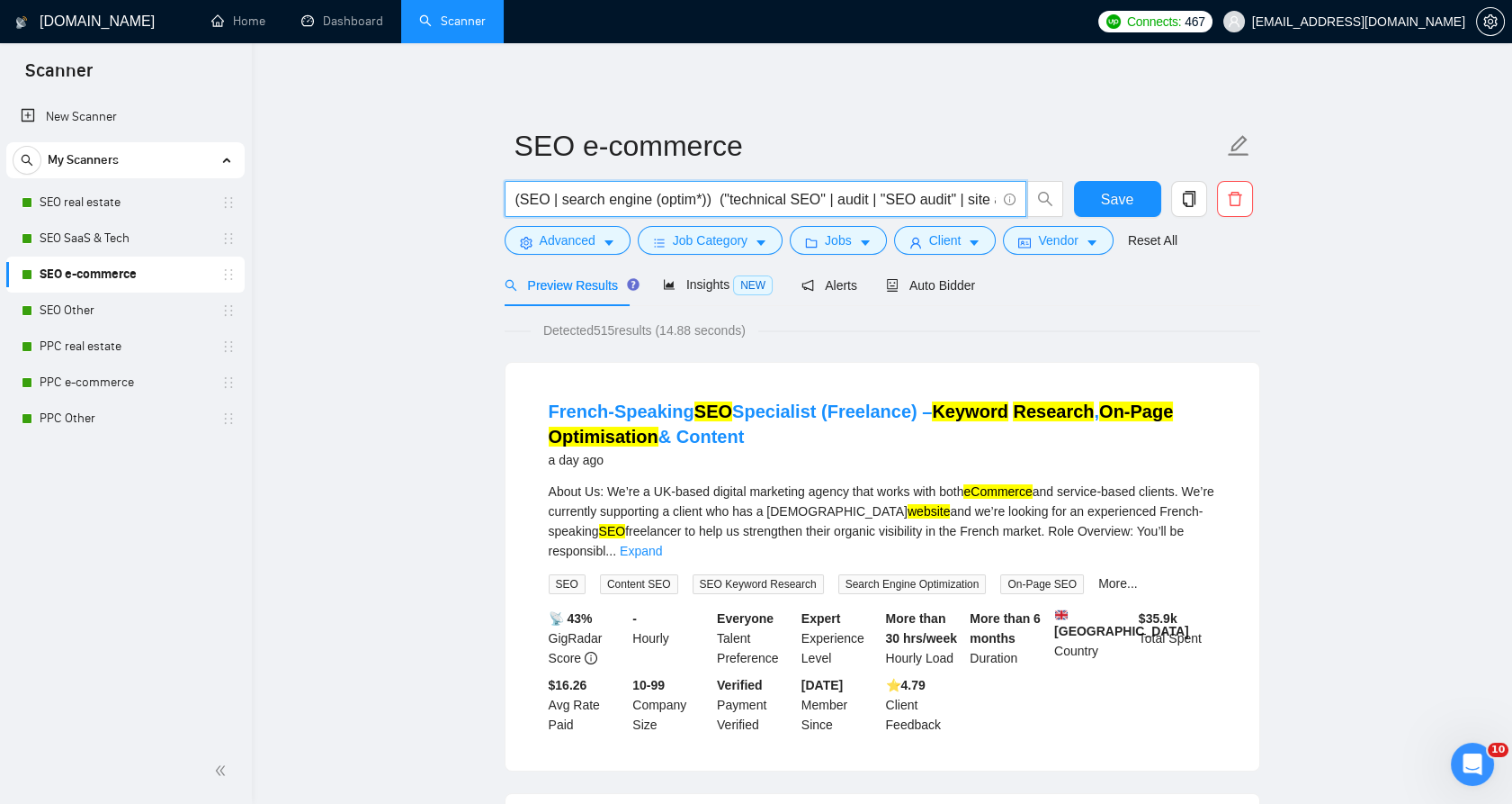
click at [705, 203] on input "(SEO | search engine (optim*)) ("technical SEO" | audit | "SEO audit" | site au…" at bounding box center [755, 200] width 480 height 22
paste input "(SEO | "search engine optimization" | "technical SEO" | "on-page SEO" | "SEO au…"
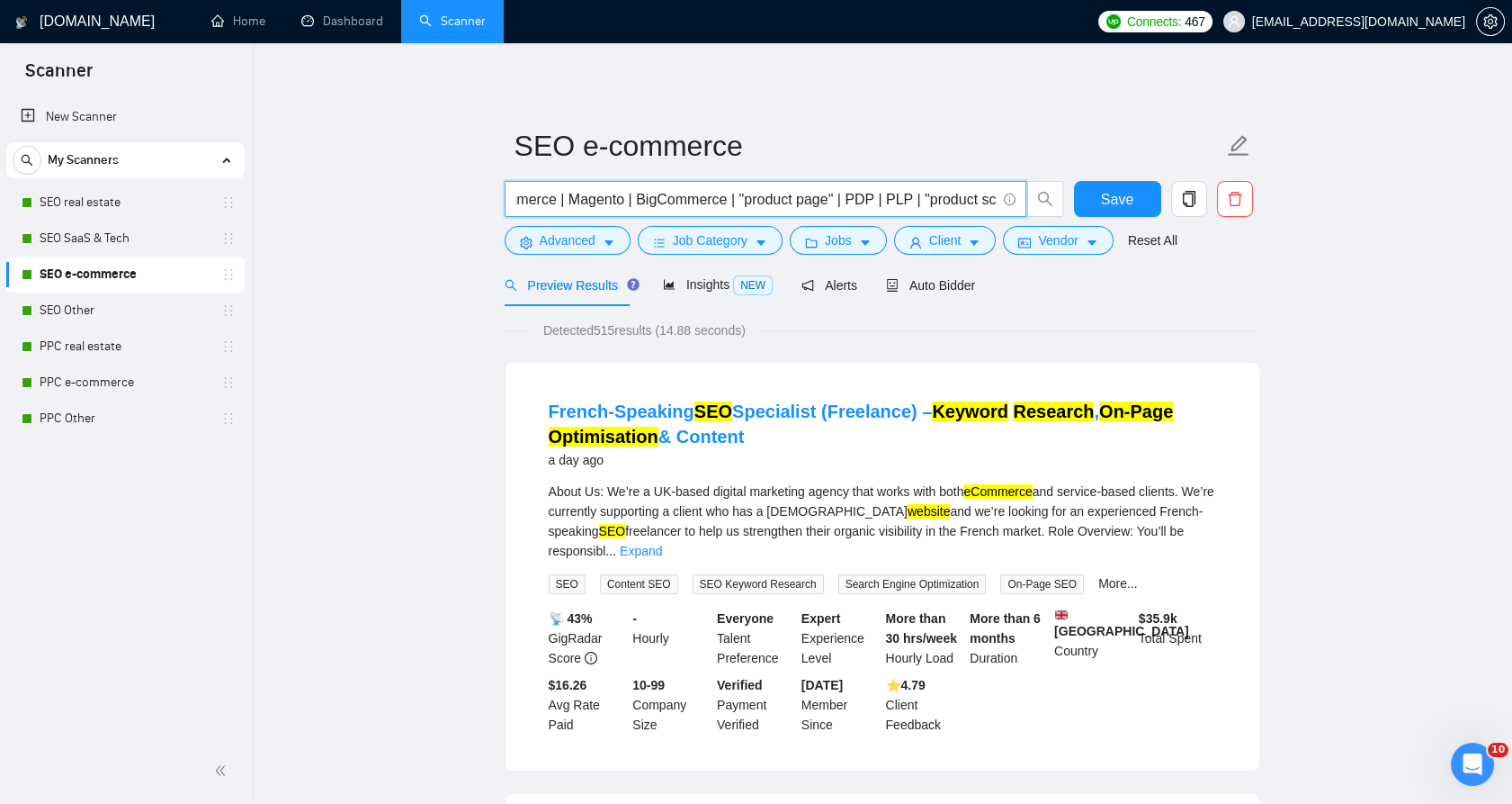
click at [757, 203] on input "((SEO | "search engine optimization" | "technical SEO" | "on-page SEO" | "SEO a…" at bounding box center [755, 200] width 480 height 22
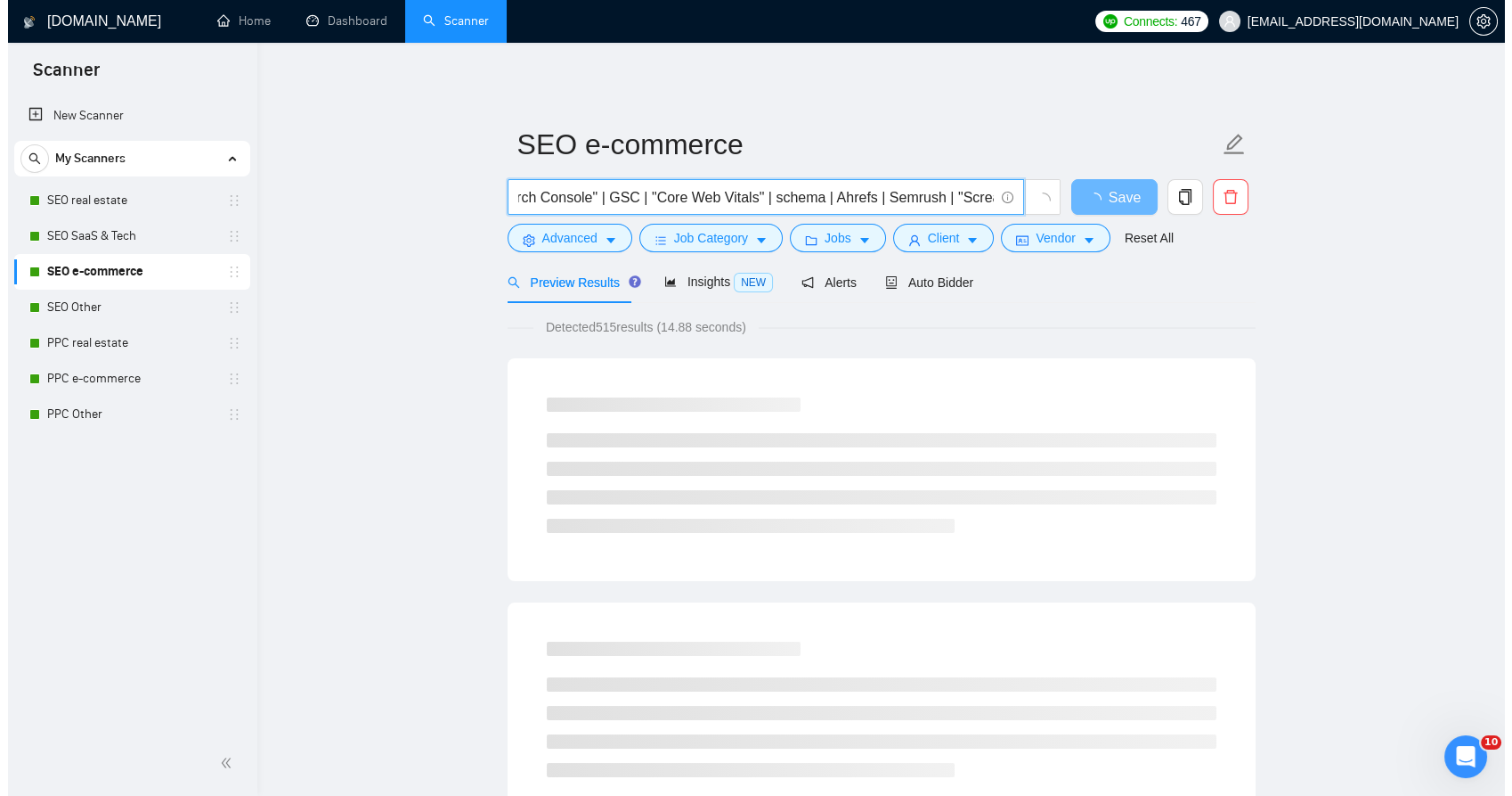
scroll to position [0, 0]
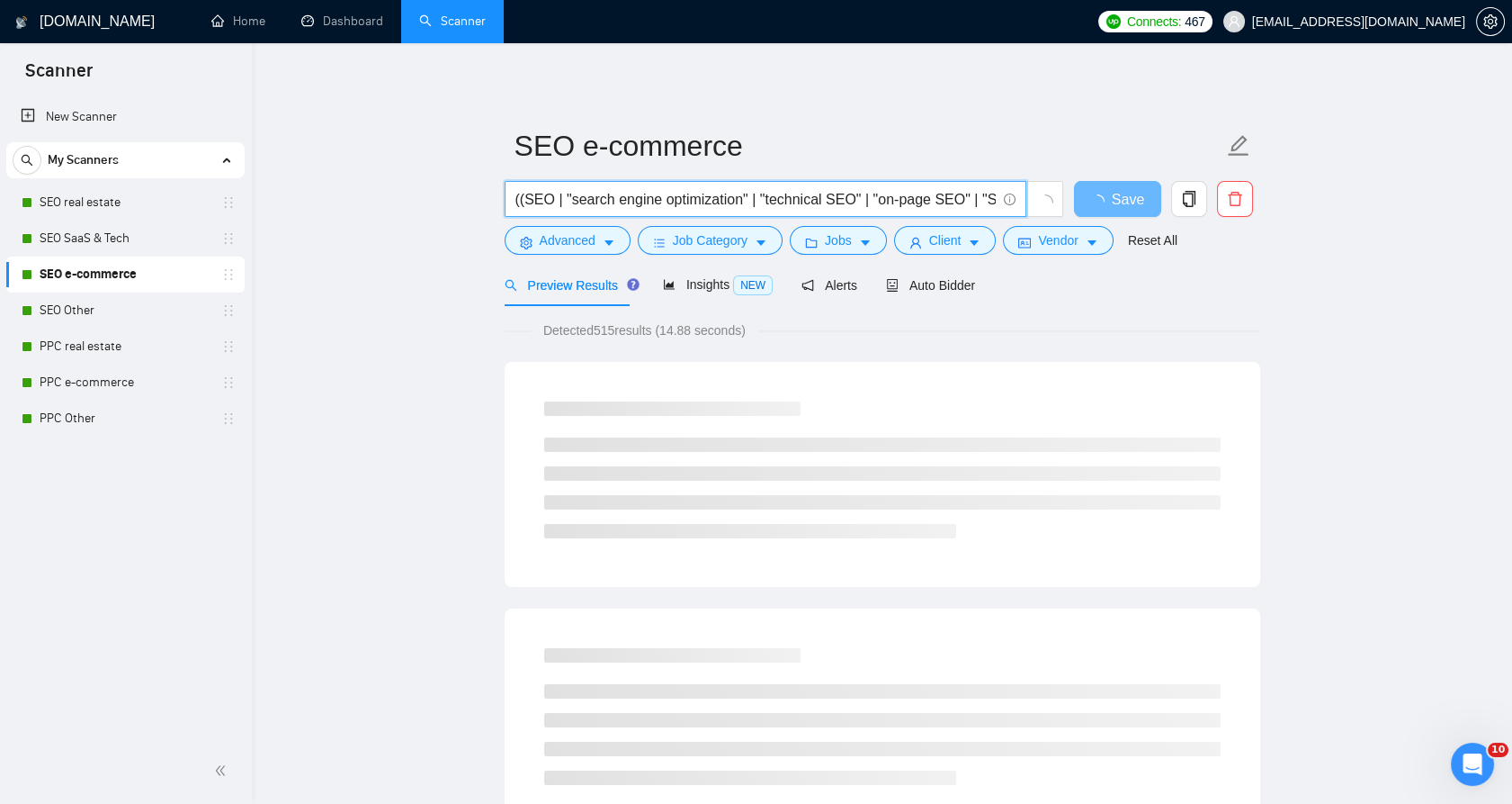
drag, startPoint x: 757, startPoint y: 203, endPoint x: 566, endPoint y: 210, distance: 191.1
click at [579, 208] on input "((SEO | "search engine optimization" | "technical SEO" | "on-page SEO" | "SEO a…" at bounding box center [755, 200] width 480 height 22
click at [607, 195] on input "((SEO | "search engine optimization" | "technical SEO" | "on-page SEO" | "SEO a…" at bounding box center [755, 200] width 480 height 22
type input "((SEO | "search engine optimization" | "technical SEO" | "on-page SEO" | "SEO a…"
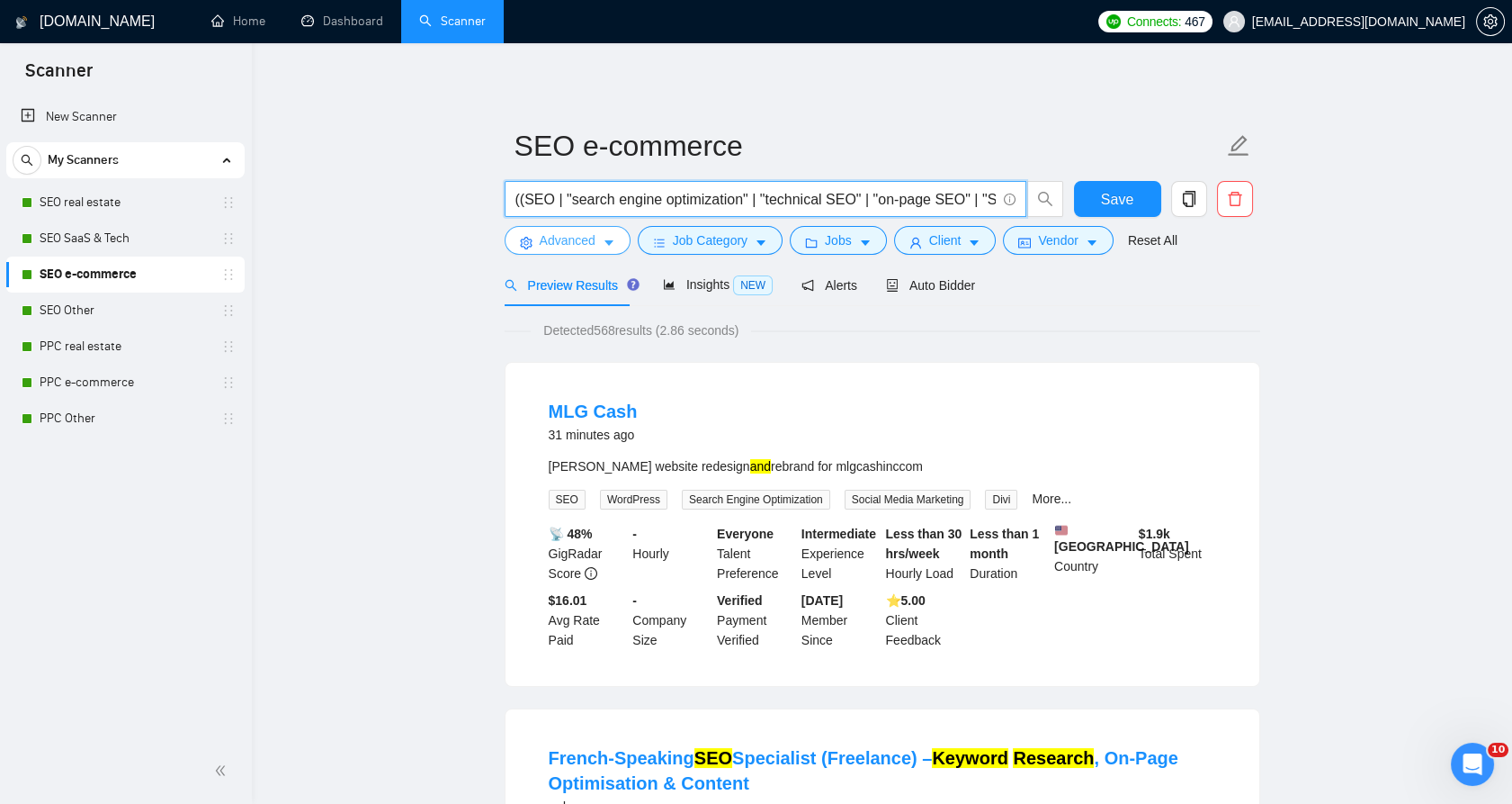
click at [575, 233] on span "Advanced" at bounding box center [568, 240] width 56 height 20
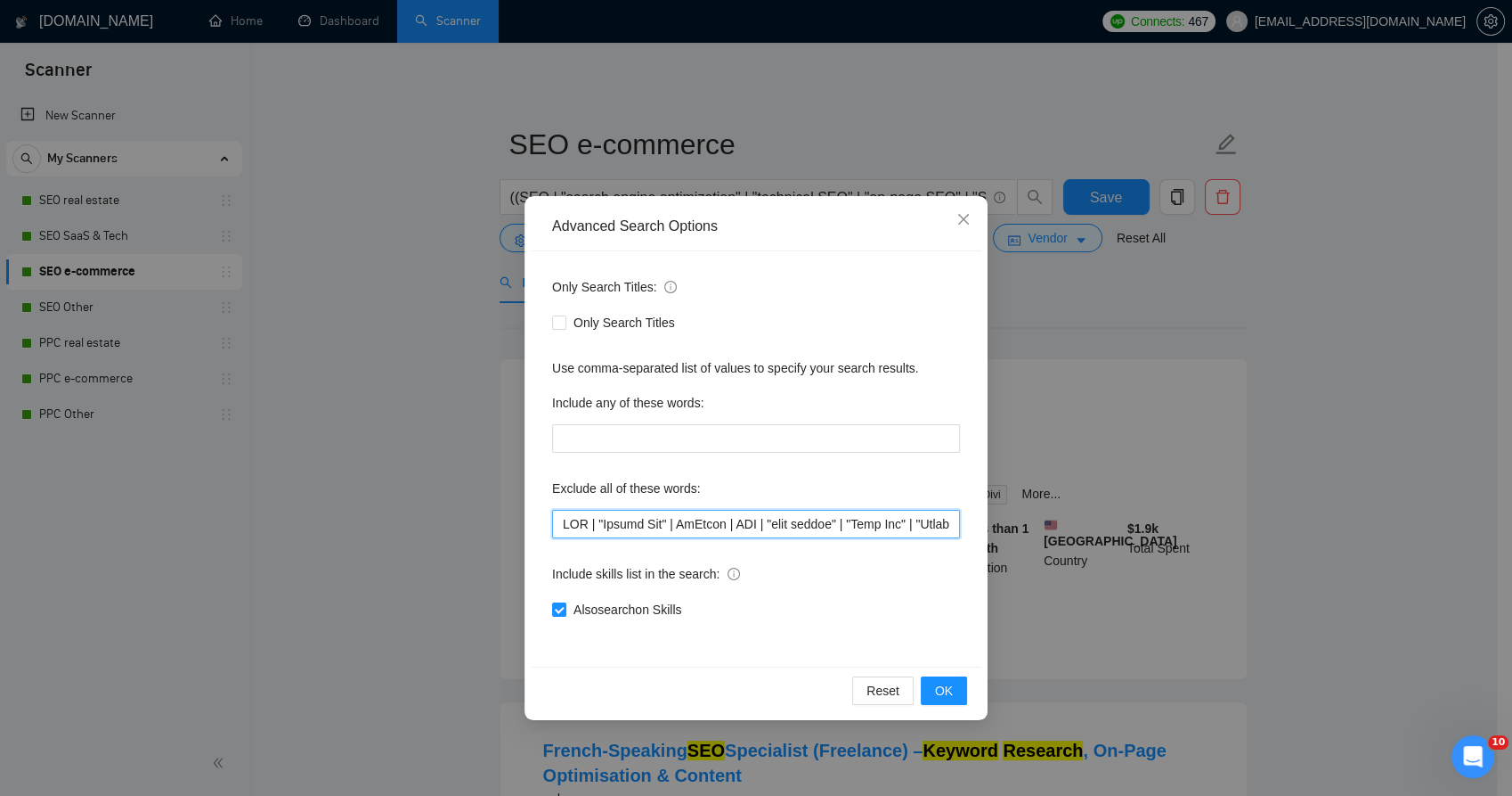
click at [726, 526] on input "text" at bounding box center [756, 524] width 408 height 29
click at [725, 526] on input "text" at bounding box center [756, 524] width 408 height 29
click at [725, 525] on input "text" at bounding box center [756, 524] width 408 height 29
click at [725, 525] on input "text" at bounding box center [756, 524] width 408 height 29
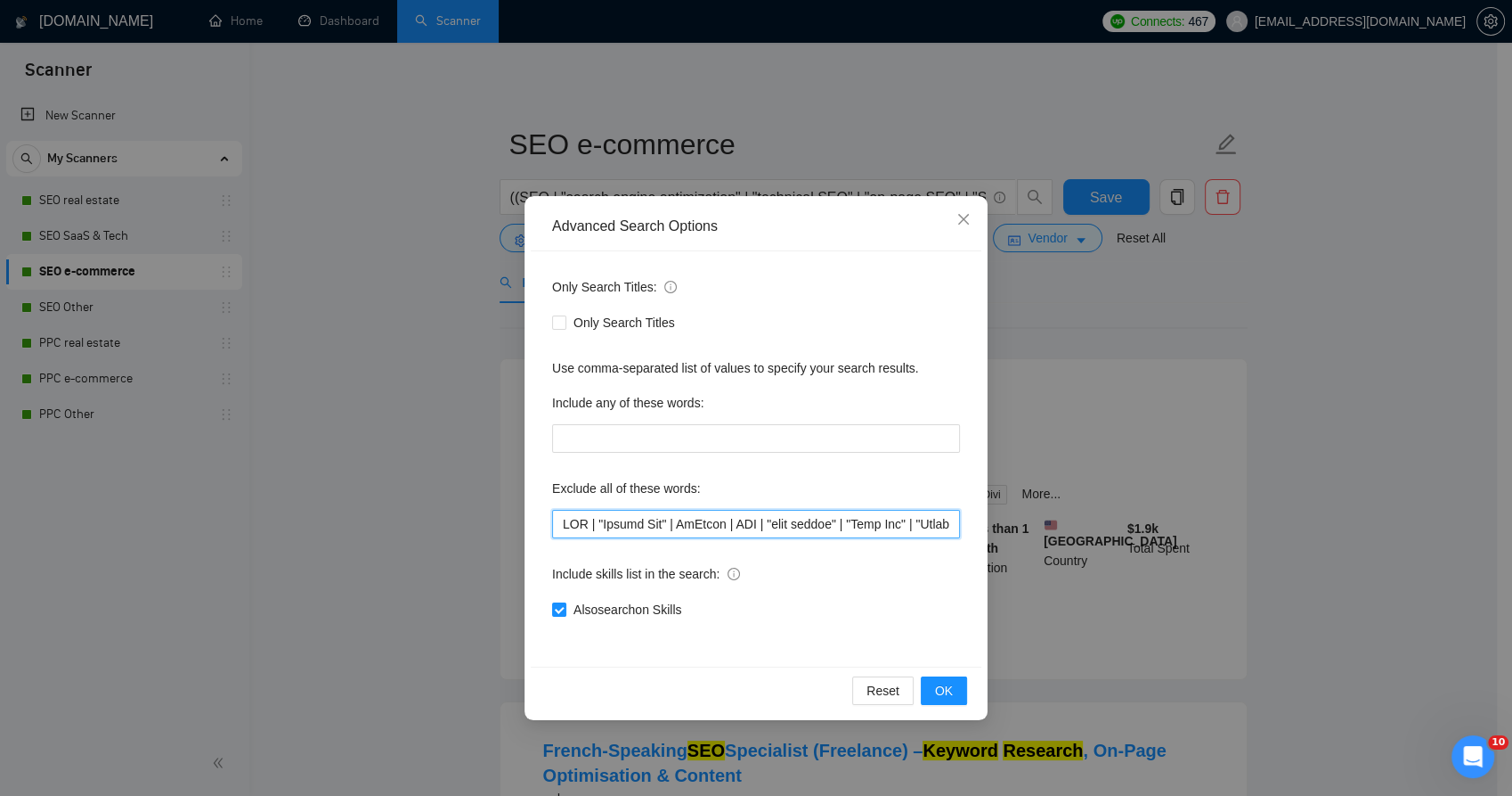
click at [725, 525] on input "text" at bounding box center [756, 524] width 408 height 29
paste input "(consultant | training | coach | mentor | "marketing manager" | "affiliate mark…"
type input "(consultant | training | coach | mentor | "marketing manager" | "affiliate mark…"
click at [945, 691] on span "OK" at bounding box center [943, 690] width 18 height 19
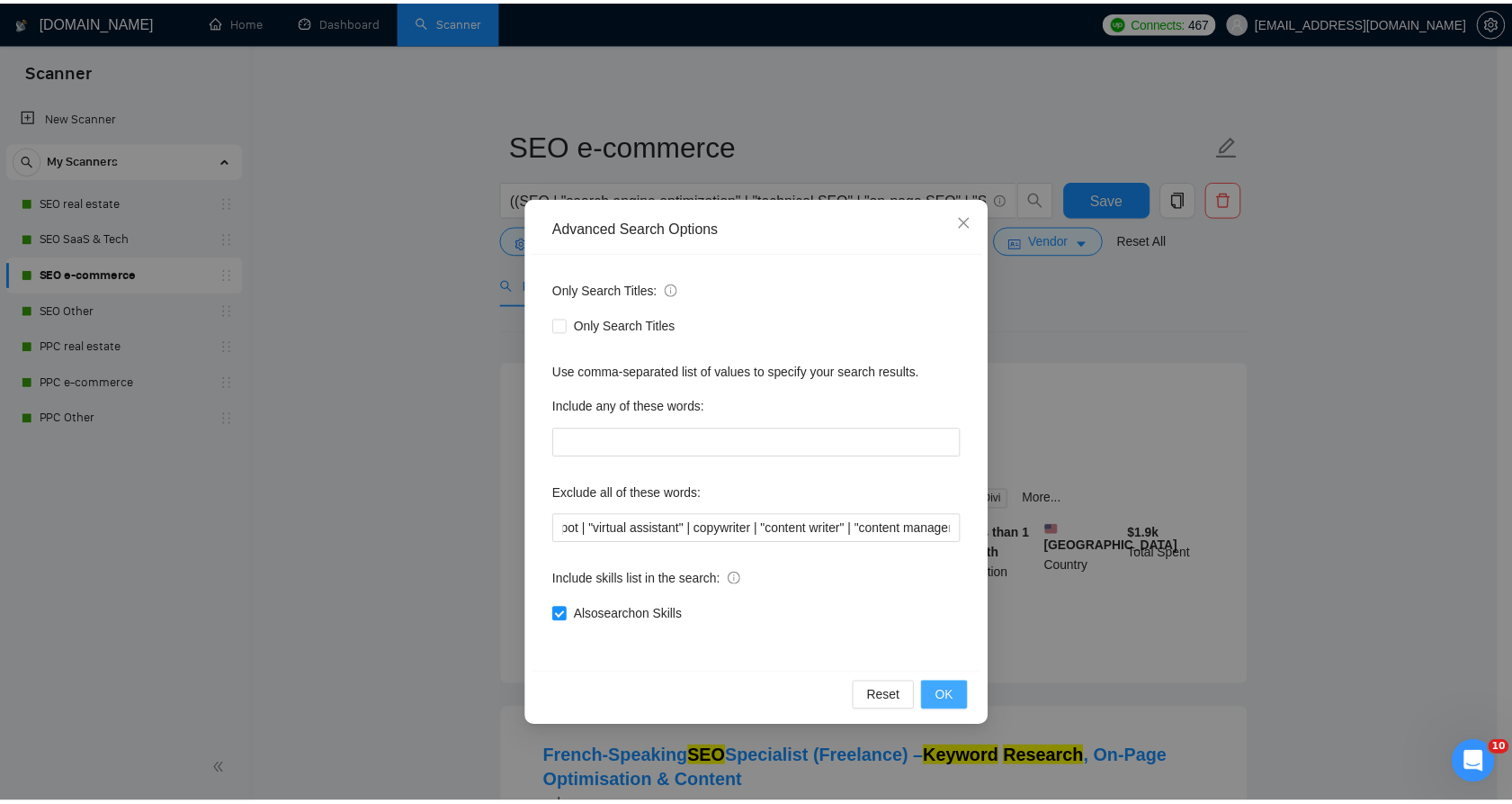
scroll to position [0, 0]
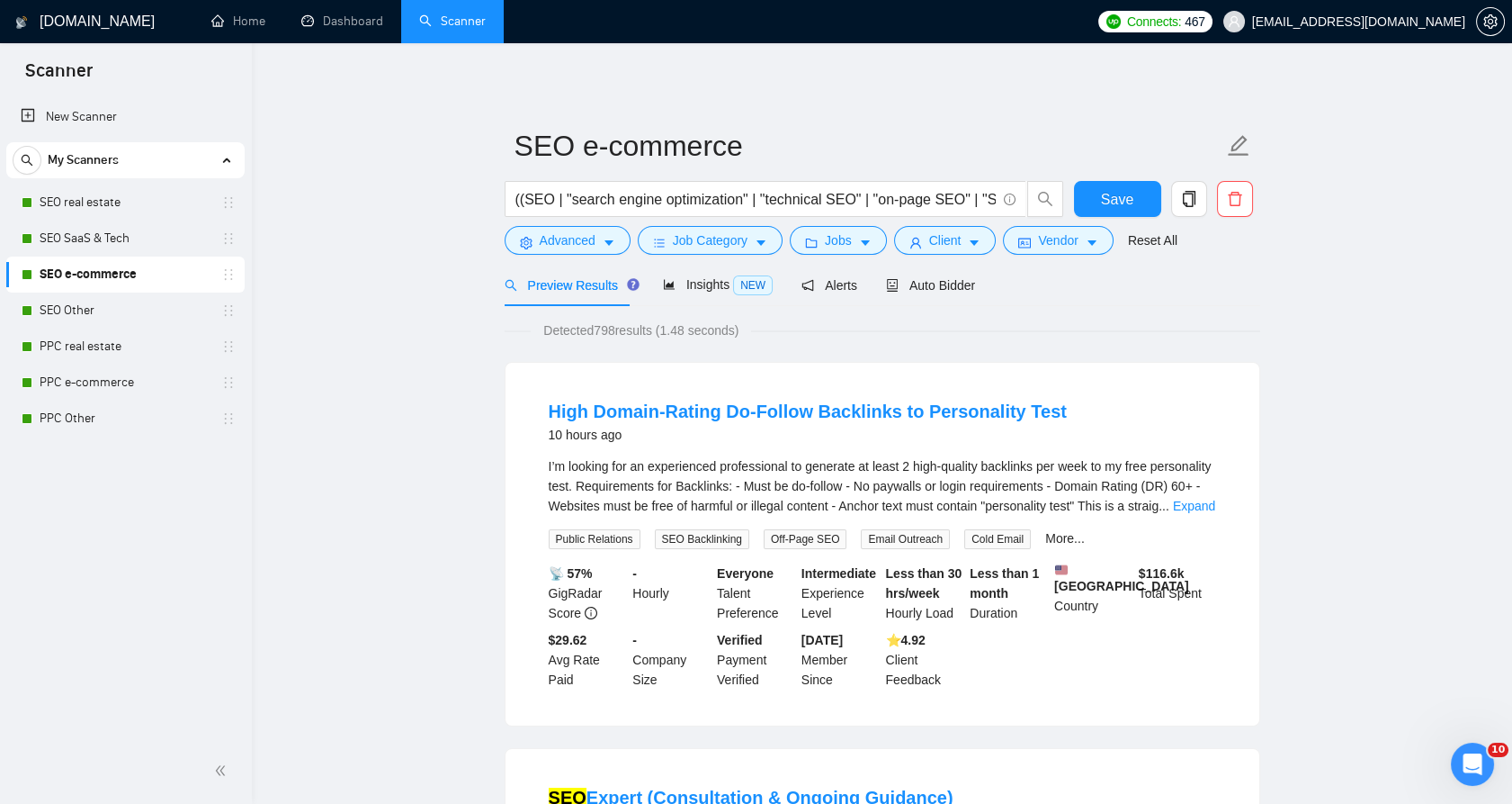
click at [1195, 505] on link "Expand" at bounding box center [1193, 505] width 42 height 14
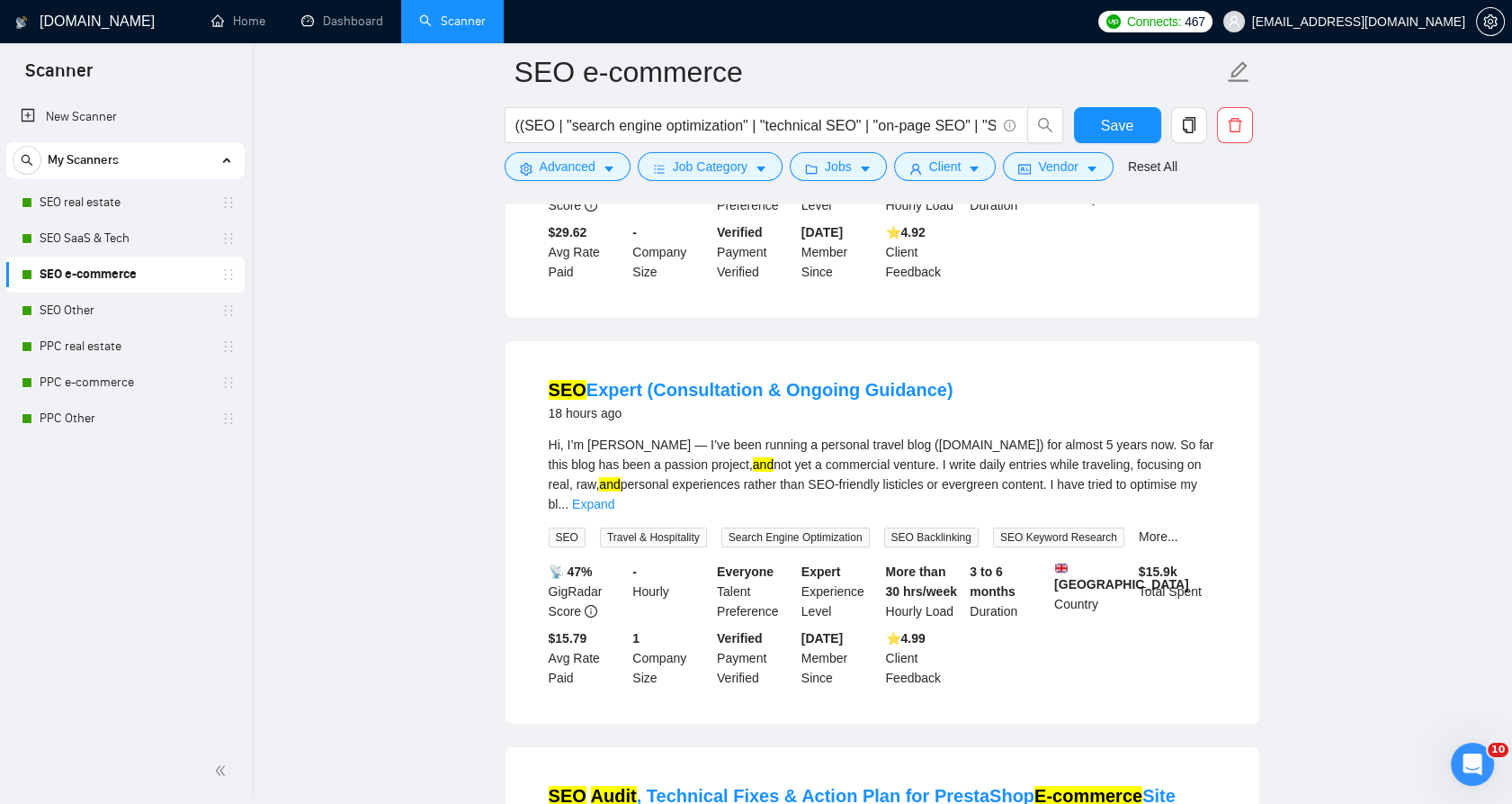
scroll to position [100, 0]
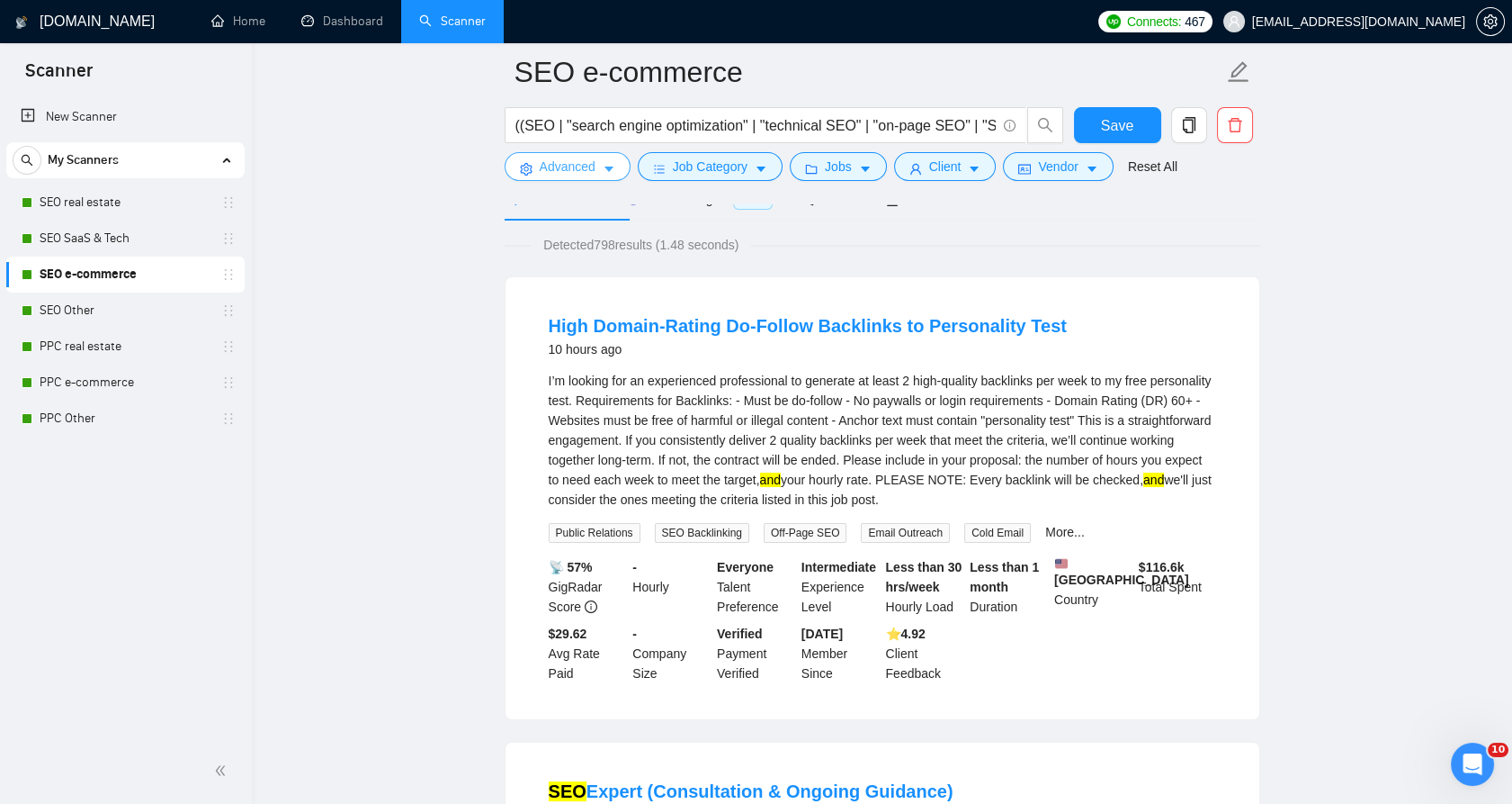
drag, startPoint x: 515, startPoint y: 151, endPoint x: 338, endPoint y: 132, distance: 178.0
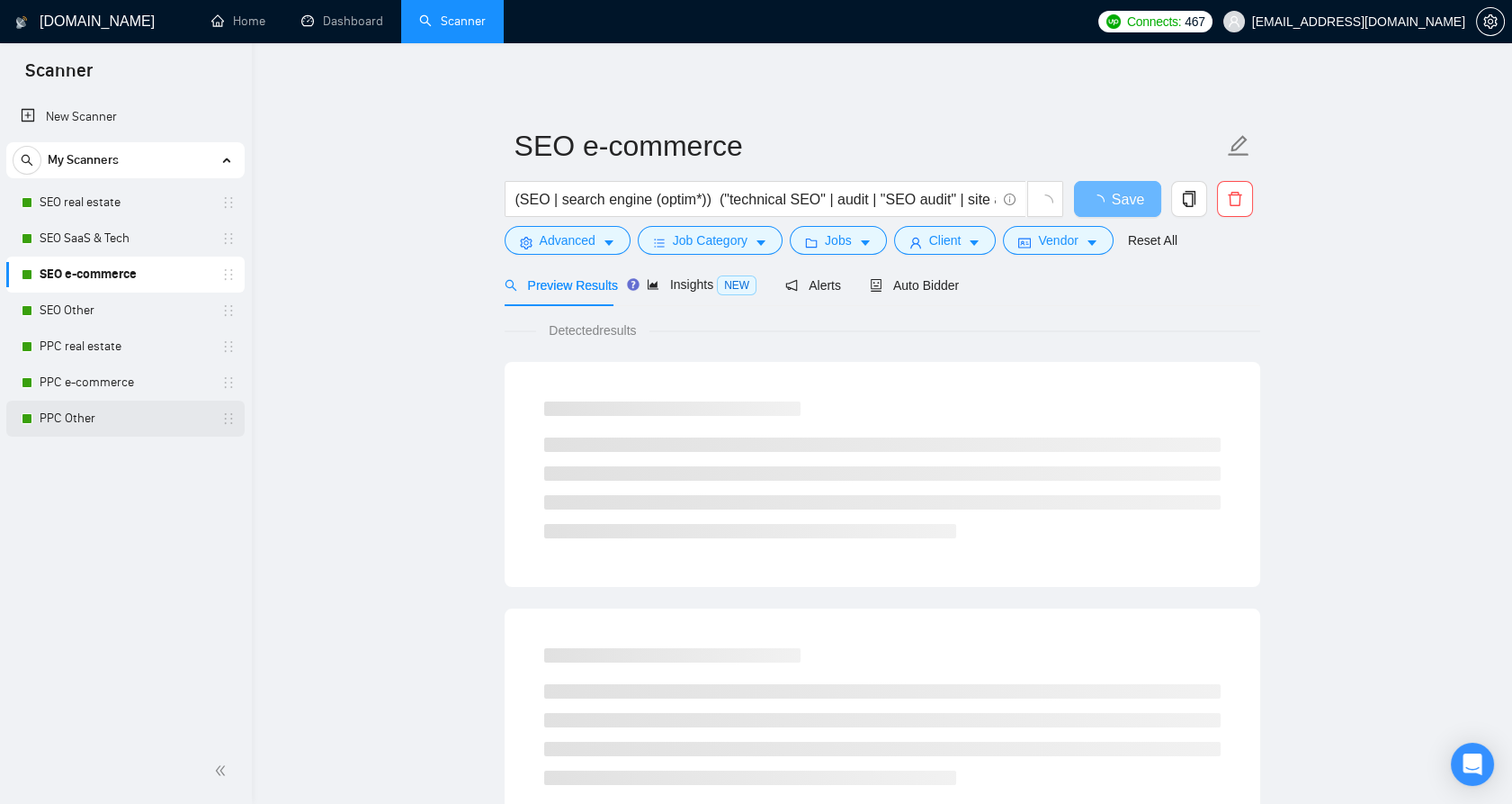
click at [141, 410] on link "PPC Other" at bounding box center [124, 418] width 171 height 36
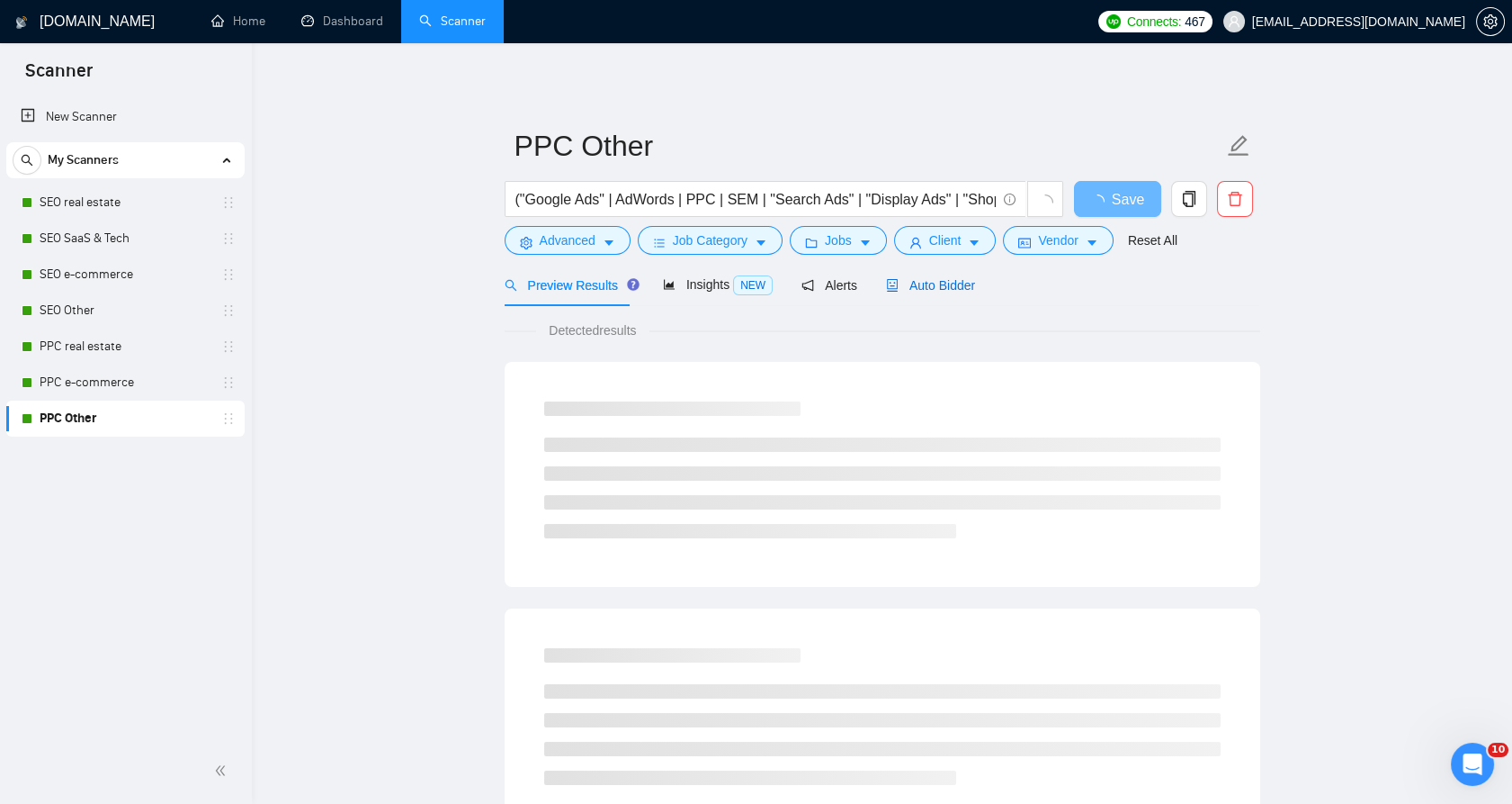
click at [946, 289] on span "Auto Bidder" at bounding box center [930, 284] width 89 height 14
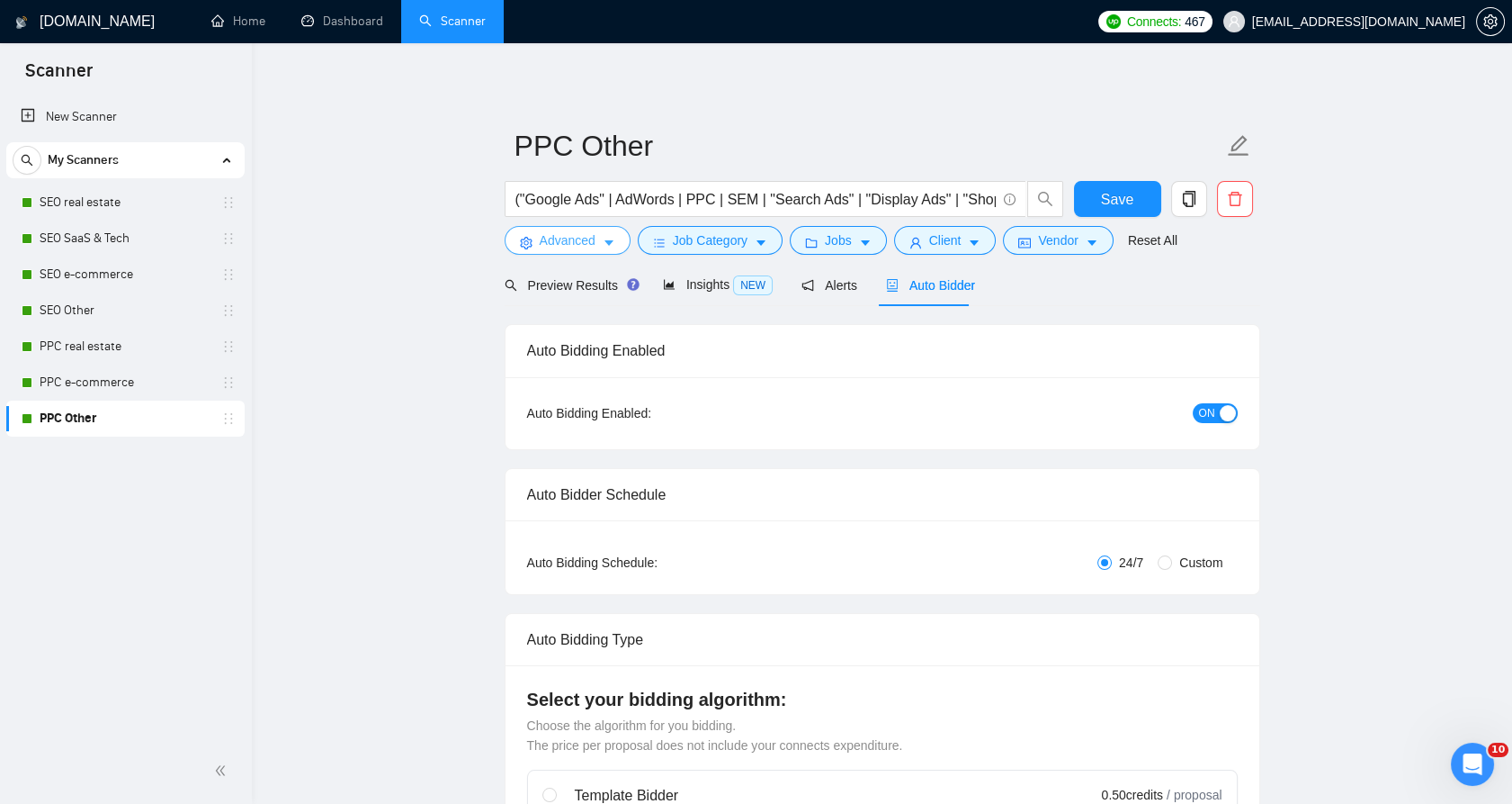
click at [557, 249] on span "Advanced" at bounding box center [568, 240] width 56 height 20
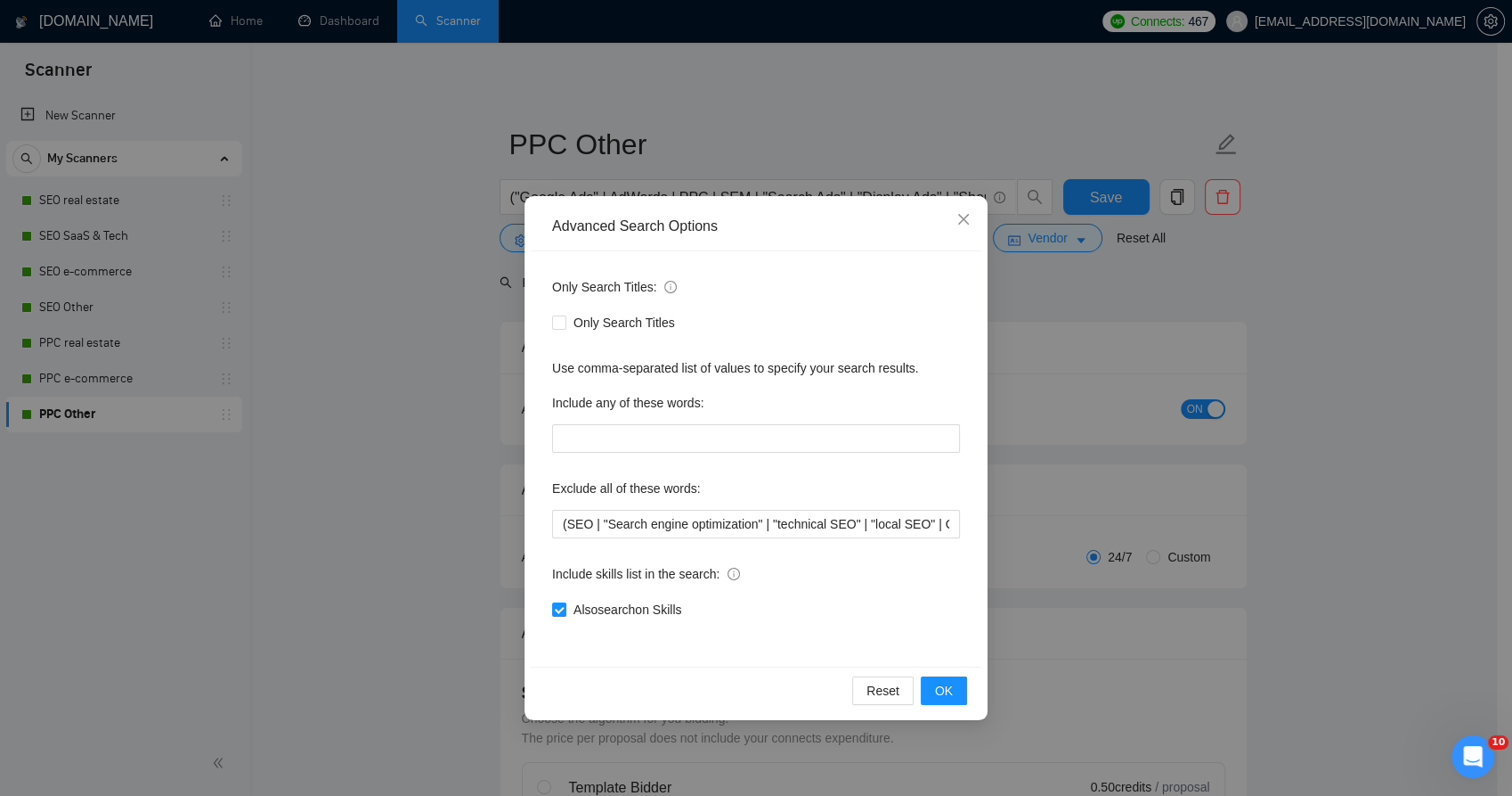
click at [491, 221] on div "Advanced Search Options Only Search Titles: Only Search Titles Use comma-separa…" at bounding box center [756, 398] width 1512 height 796
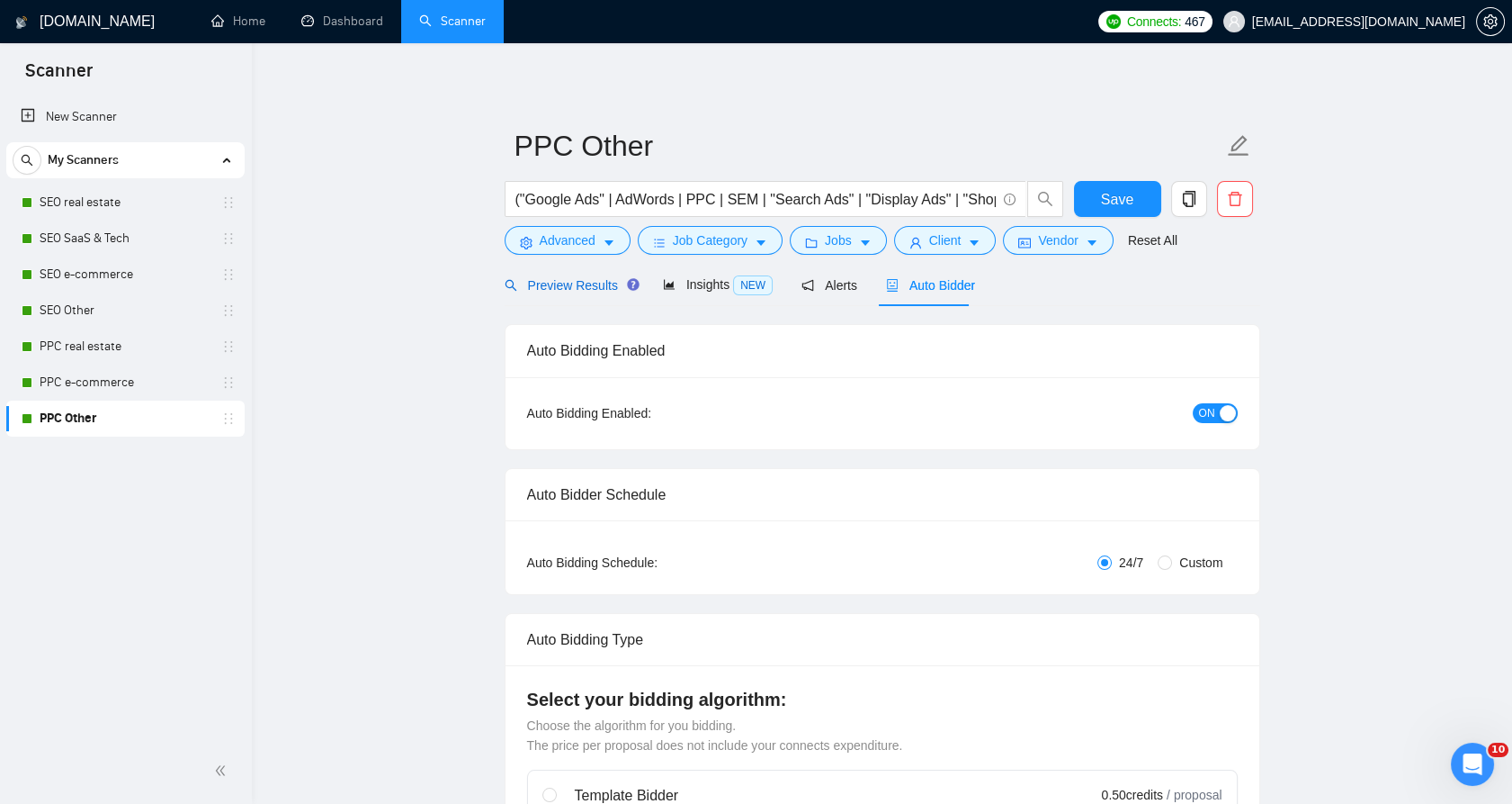
click at [548, 280] on span "Preview Results" at bounding box center [569, 284] width 130 height 14
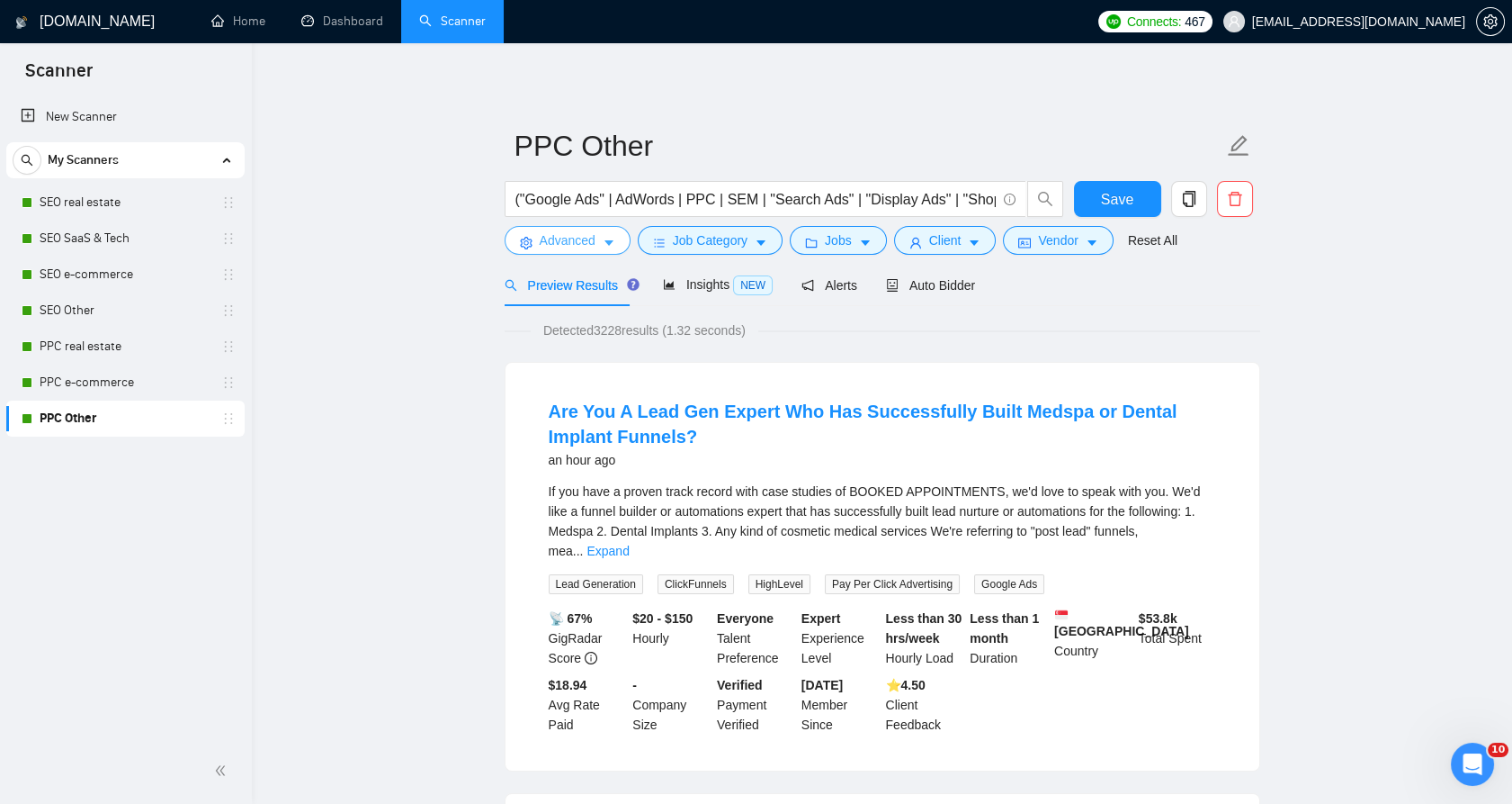
click at [578, 232] on span "Advanced" at bounding box center [568, 240] width 56 height 20
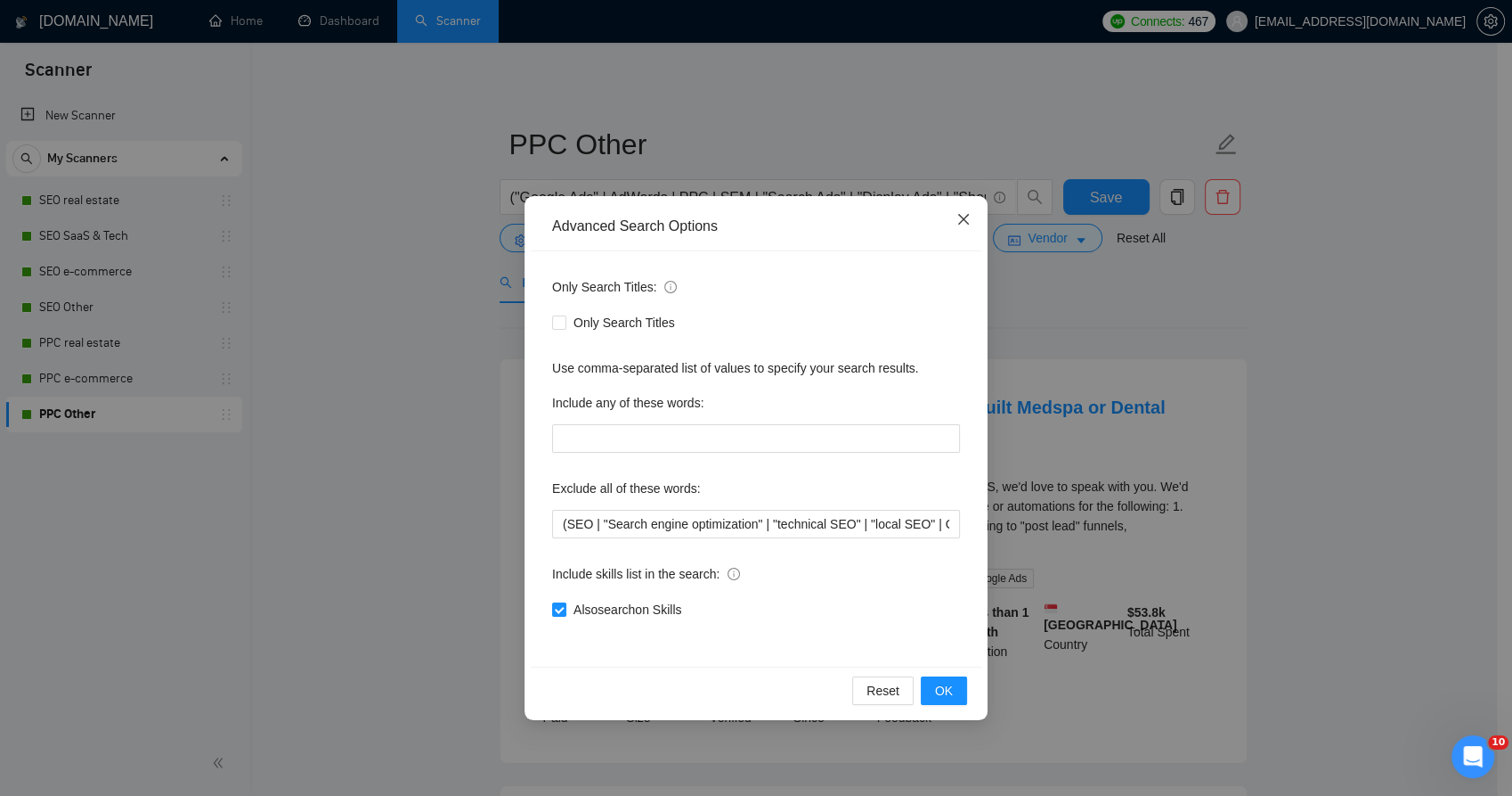
click at [967, 219] on icon "close" at bounding box center [963, 219] width 14 height 14
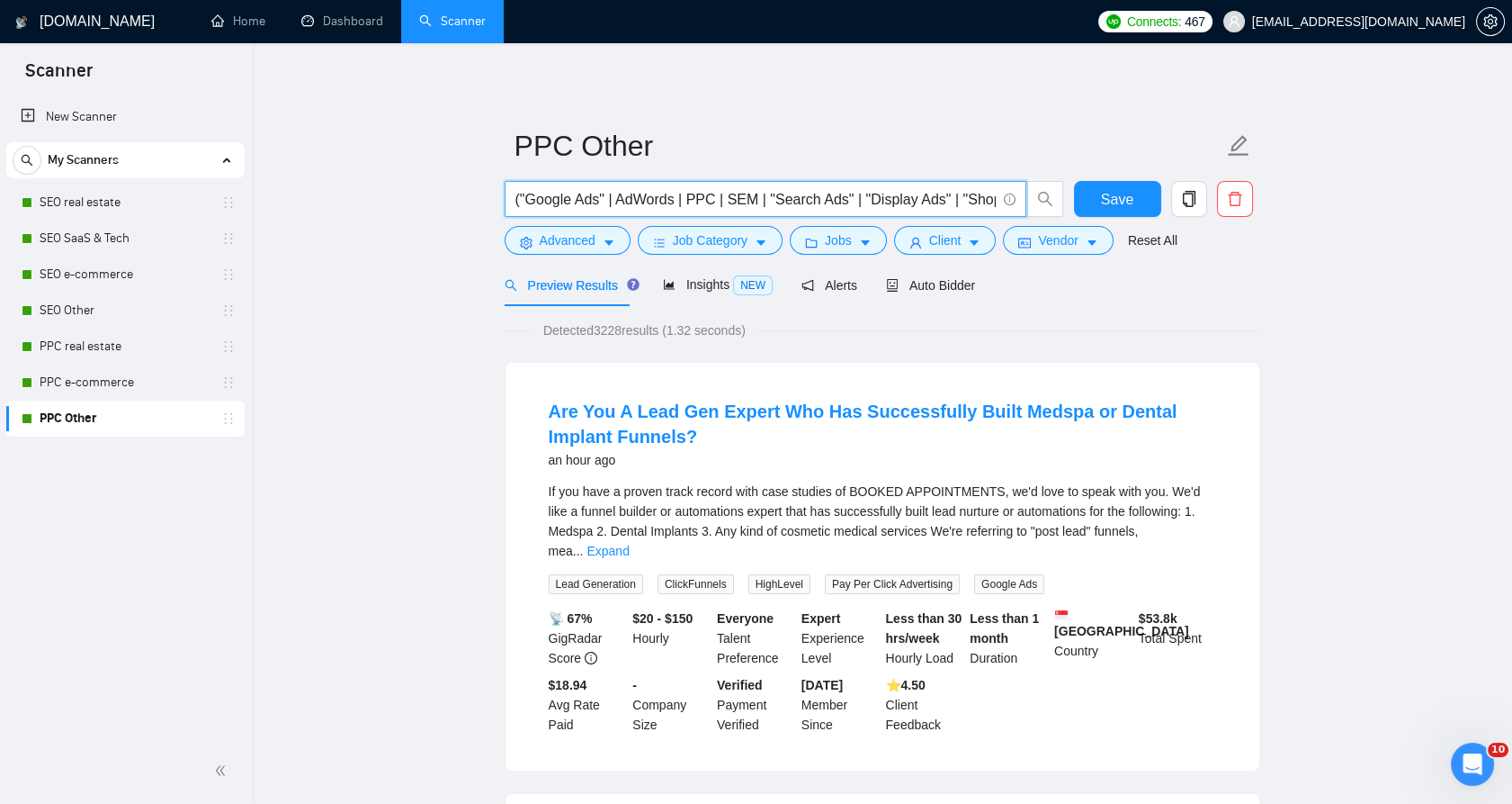
click at [625, 204] on input "("Google Ads" | AdWords | PPC | SEM | "Search Ads" | "Display Ads" | "Shopping …" at bounding box center [755, 200] width 480 height 22
click at [625, 203] on input "("Google Ads" | AdWords | PPC | SEM | "Search Ads" | "Display Ads" | "Shopping …" at bounding box center [755, 200] width 480 height 22
click at [621, 194] on input "("Google Ads" | AdWords | PPC | SEM | "Search Ads" | "Display Ads" | "Shopping …" at bounding box center [755, 200] width 480 height 22
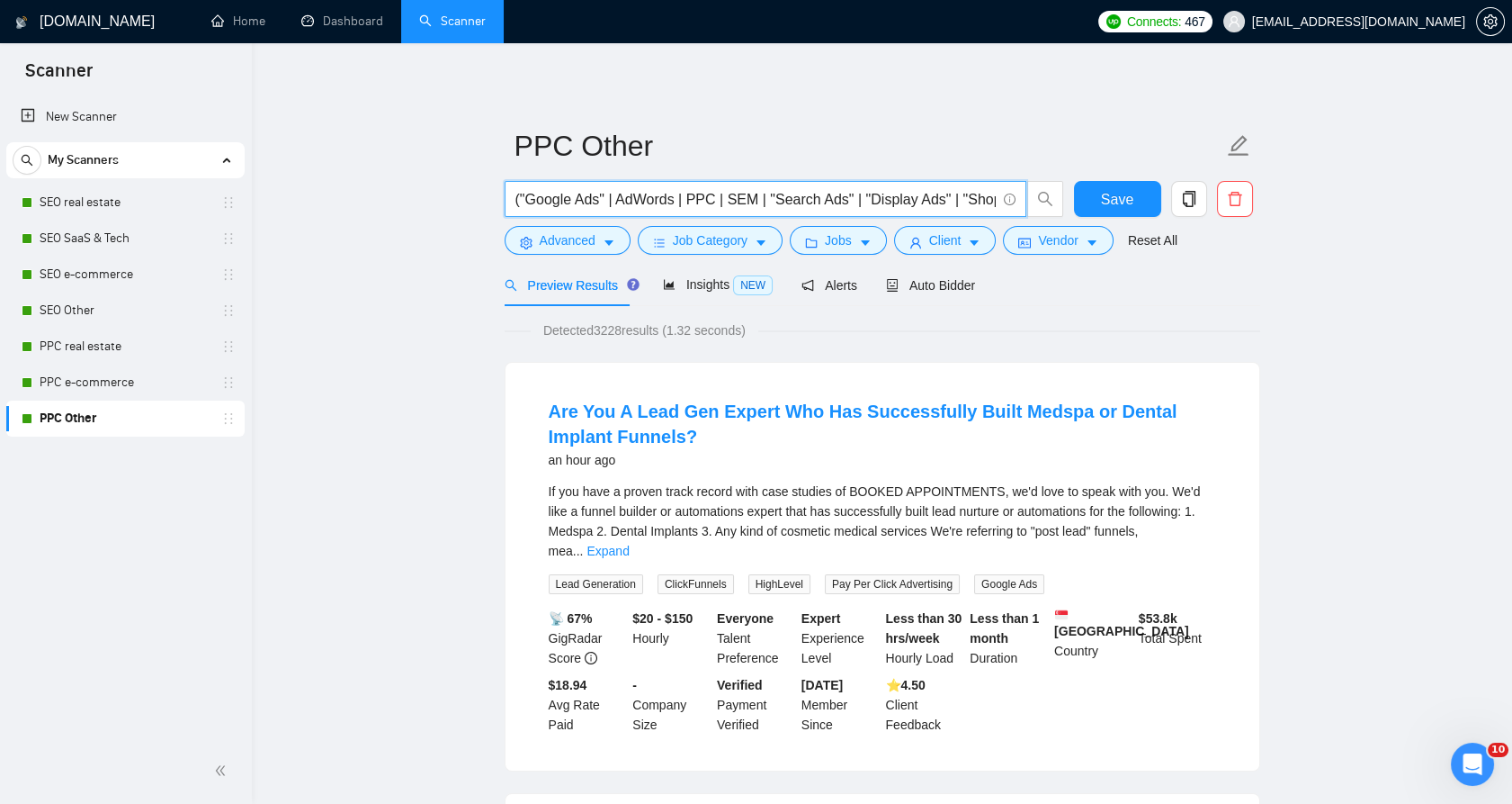
click at [620, 194] on input "("Google Ads" | AdWords | PPC | SEM | "Search Ads" | "Display Ads" | "Shopping …" at bounding box center [755, 200] width 480 height 22
click at [551, 247] on span "Advanced" at bounding box center [568, 240] width 56 height 20
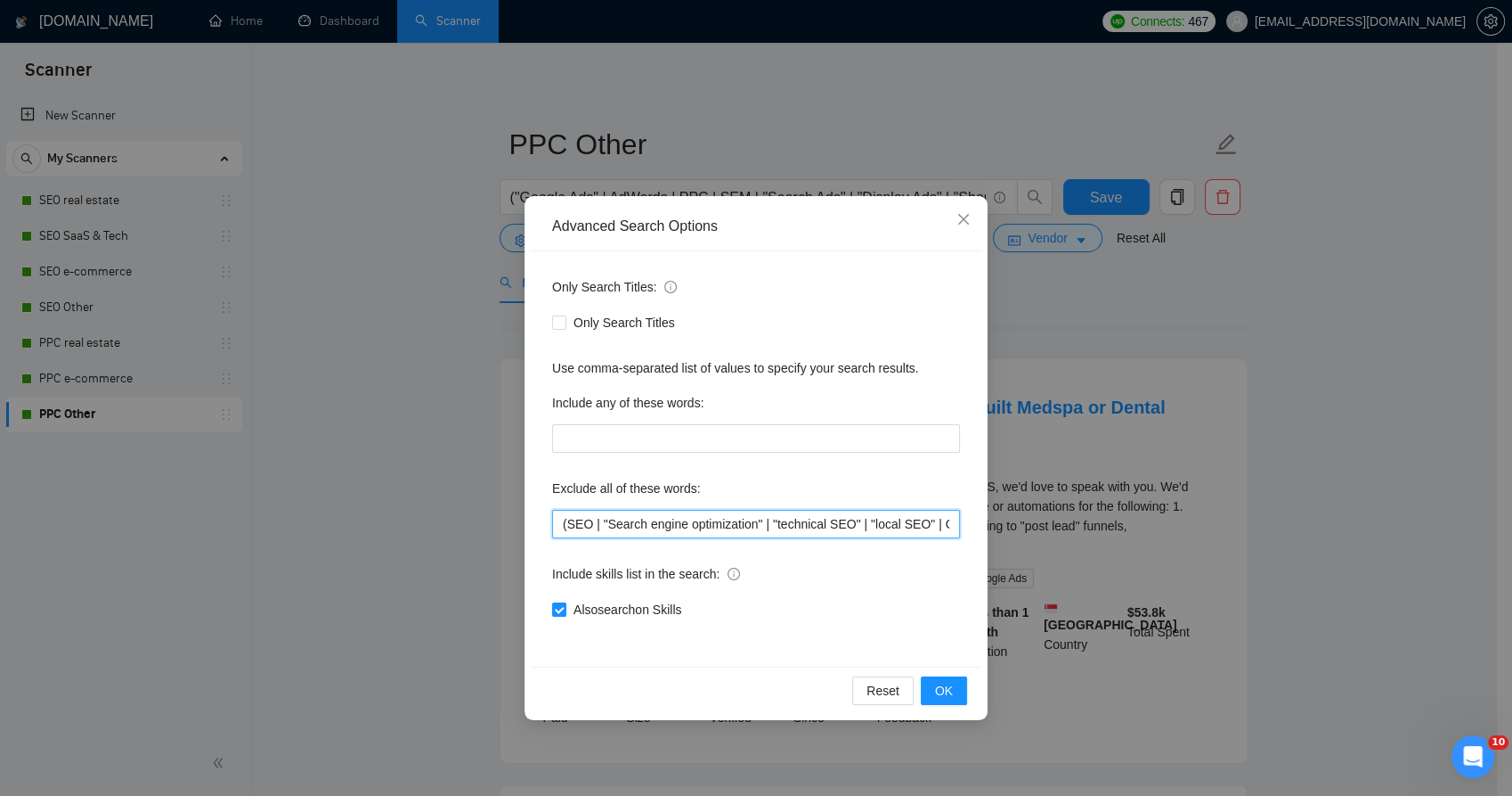
click at [670, 533] on input "(SEO | "Search engine optimization" | "technical SEO" | "local SEO" | GSC | SER…" at bounding box center [756, 524] width 408 height 29
click at [672, 532] on input "(SEO | "Search engine optimization" | "technical SEO" | "local SEO" | GSC | SER…" at bounding box center [756, 524] width 408 height 29
click at [671, 532] on input "(SEO | "Search engine optimization" | "technical SEO" | "local SEO" | GSC | SER…" at bounding box center [756, 524] width 408 height 29
click at [956, 222] on icon "close" at bounding box center [963, 219] width 14 height 14
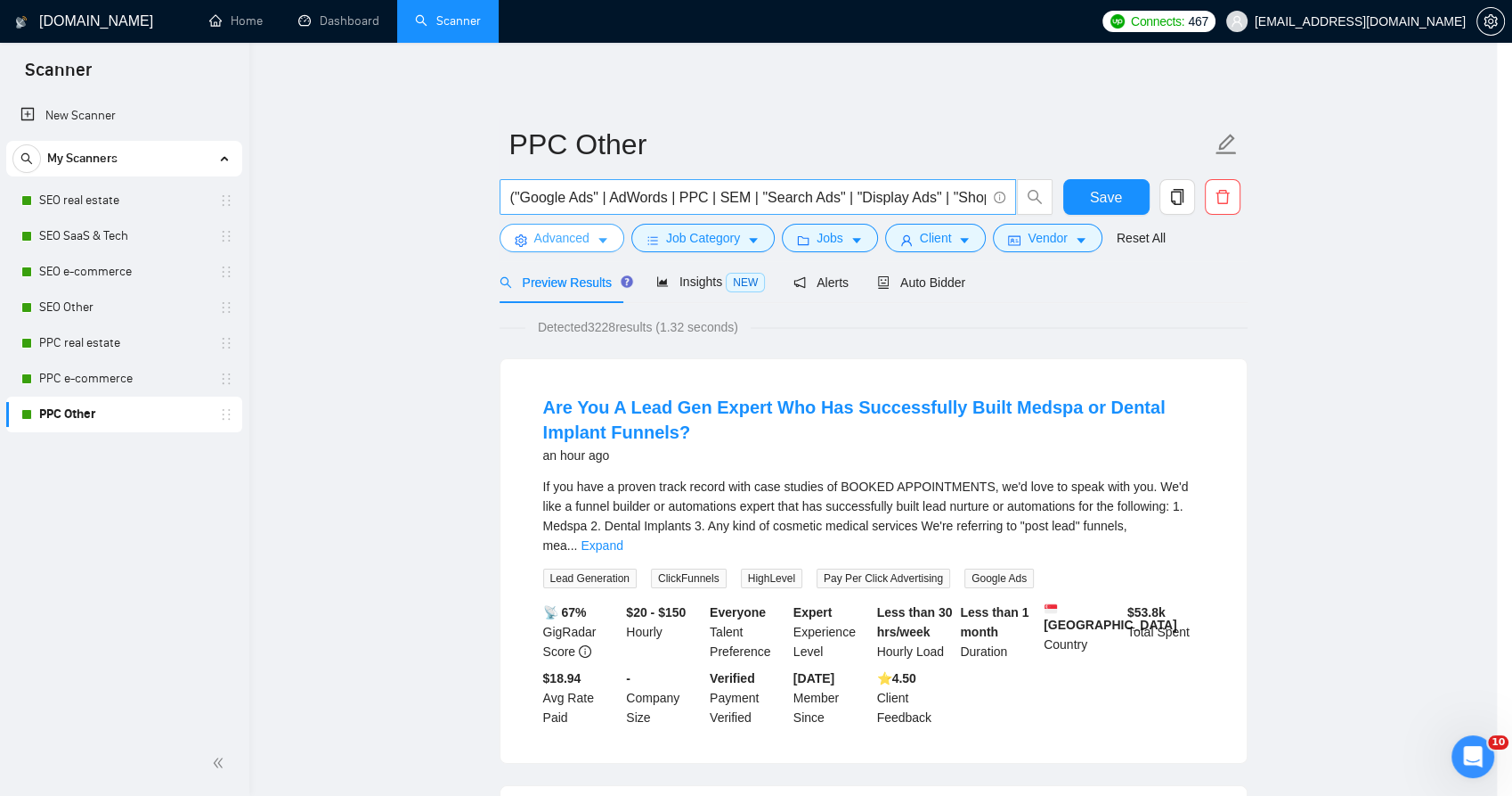
click at [699, 183] on body "Scanner New Scanner My Scanners SEO real estate SEO SaaS & Tech SEO e-commerce …" at bounding box center [749, 398] width 1497 height 796
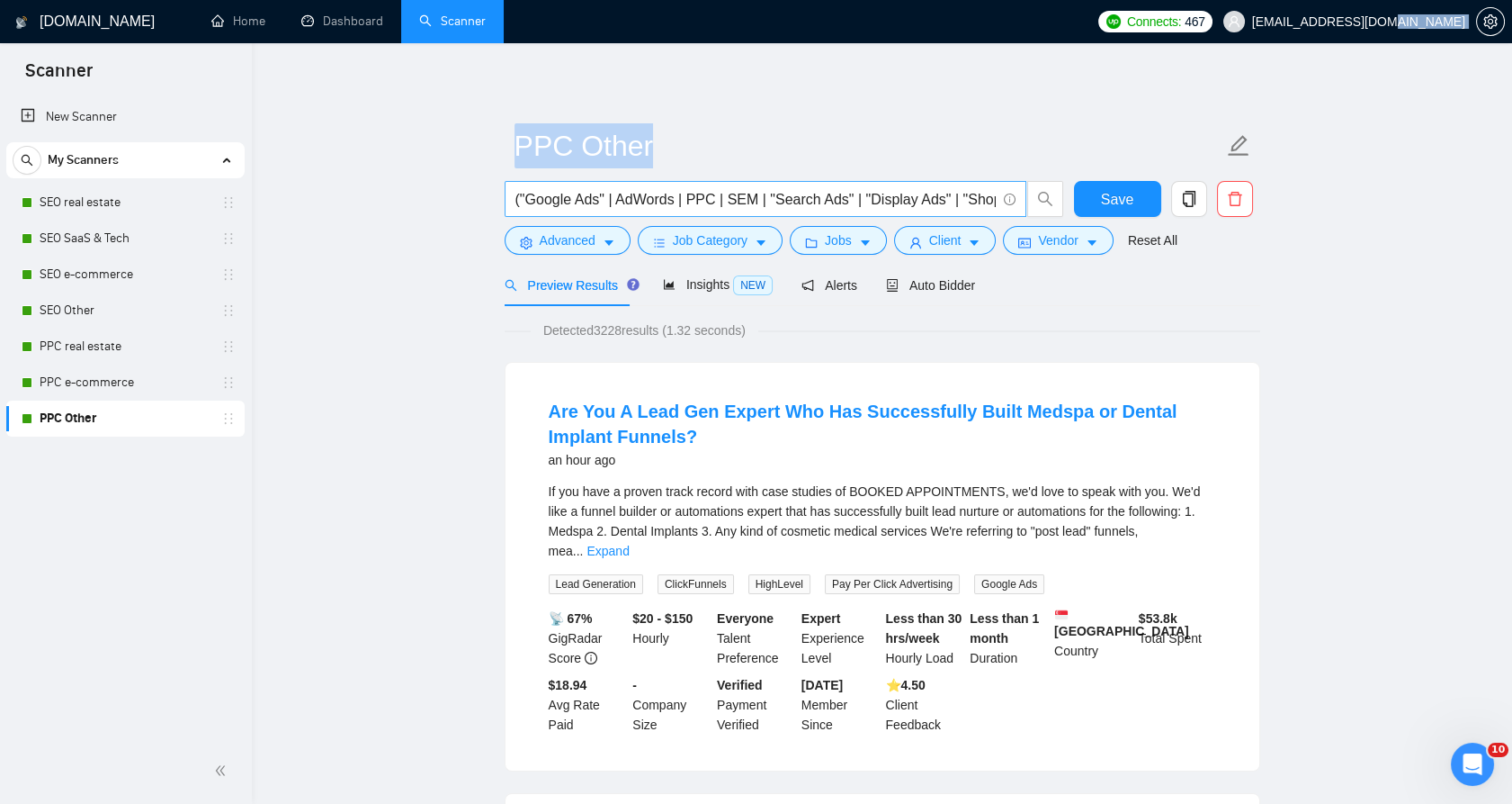
click at [706, 185] on span "("Google Ads" | AdWords | PPC | SEM | "Search Ads" | "Display Ads" | "Shopping …" at bounding box center [765, 199] width 522 height 36
click at [705, 191] on input "("Google Ads" | AdWords | PPC | SEM | "Search Ads" | "Display Ads" | "Shopping …" at bounding box center [755, 200] width 480 height 22
click at [702, 196] on input "("Google Ads" | AdWords | PPC | SEM | "Search Ads" | "Display Ads" | "Shopping …" at bounding box center [755, 200] width 480 height 22
click at [701, 199] on input "("Google Ads" | AdWords | PPC | SEM | "Search Ads" | "Display Ads" | "Shopping …" at bounding box center [755, 200] width 480 height 22
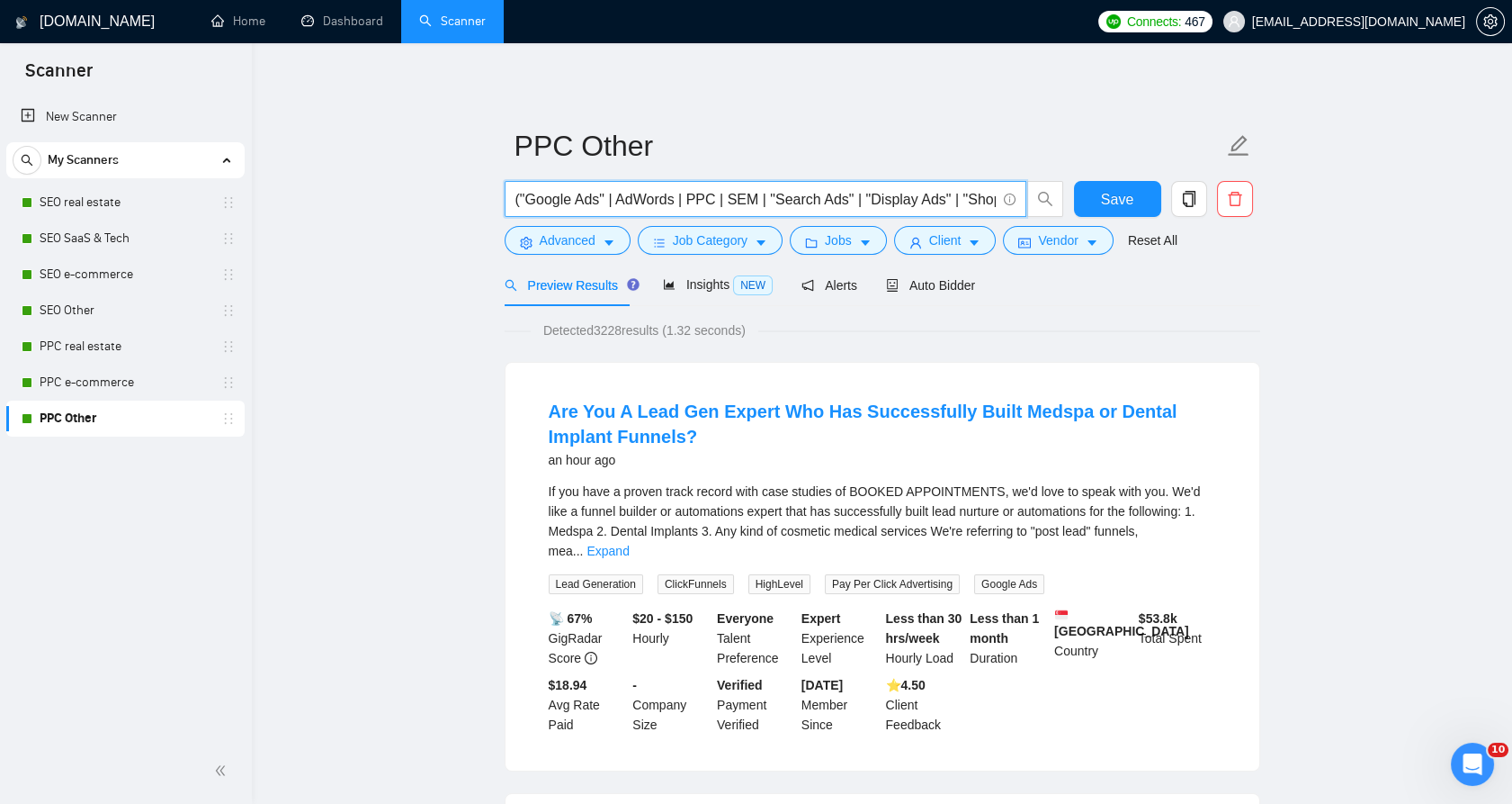
click at [701, 200] on input "("Google Ads" | AdWords | PPC | SEM | "Search Ads" | "Display Ads" | "Shopping …" at bounding box center [755, 200] width 480 height 22
click at [701, 199] on input "("Google Ads" | AdWords | PPC | SEM | "Search Ads" | "Display Ads" | "Shopping …" at bounding box center [755, 200] width 480 height 22
paste input "("Google Ads" | AdWords | PPC | SEM | "paid search") AND ("Campaign Optimizatio…"
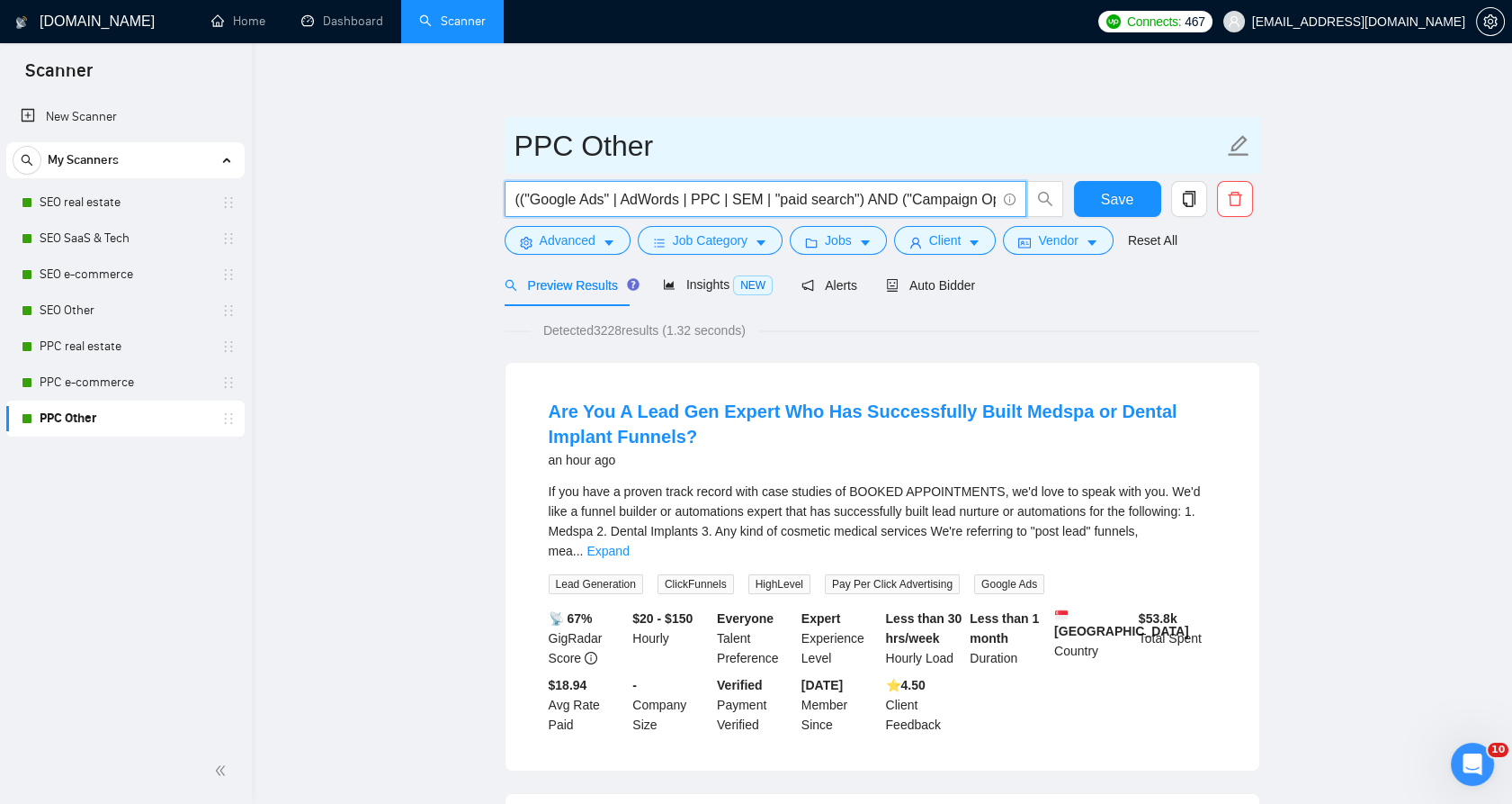
scroll to position [0, 970]
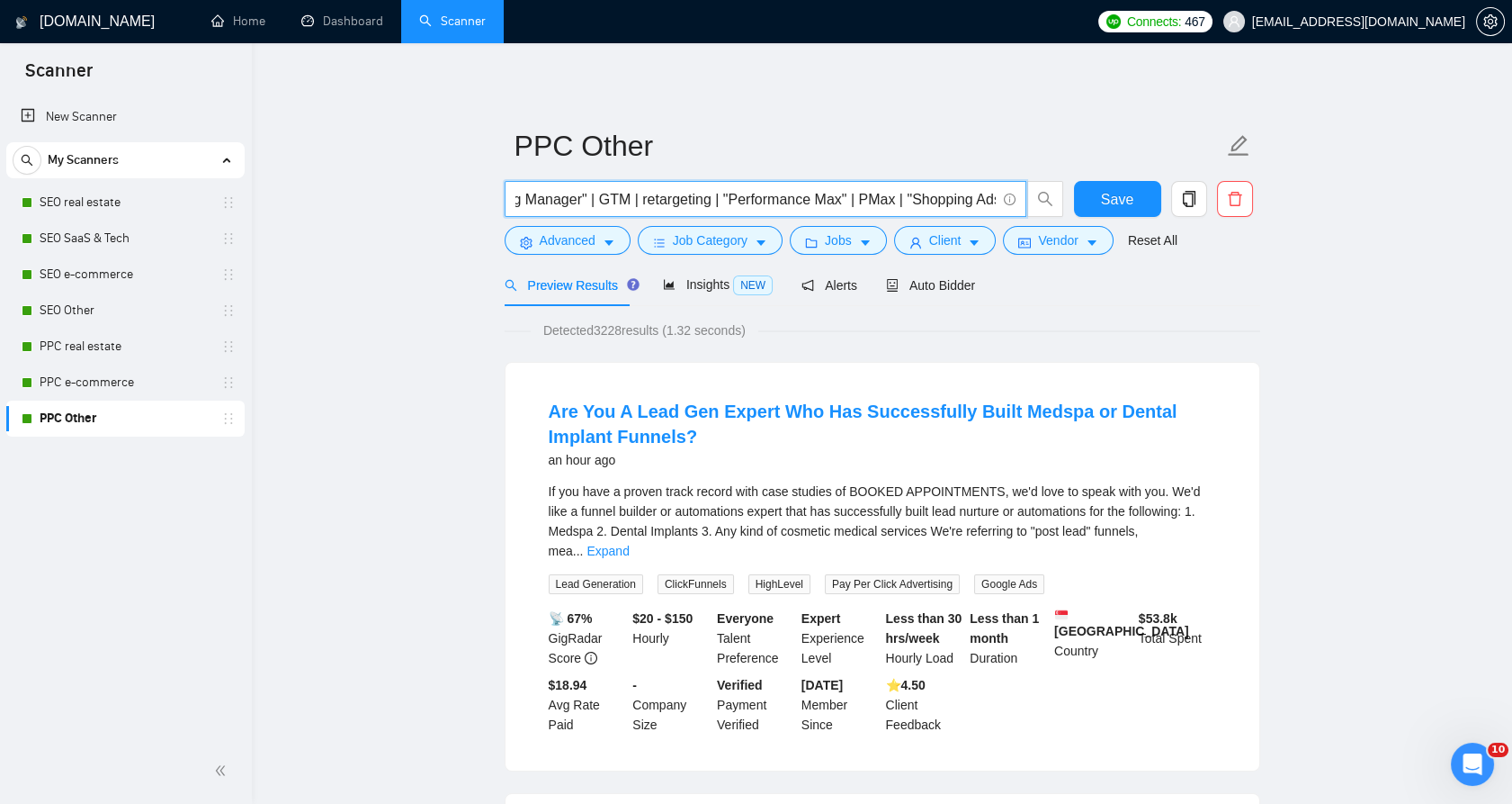
type input "(("Google Ads" | AdWords | PPC | SEM | "paid search") AND ("Campaign Optimizati…"
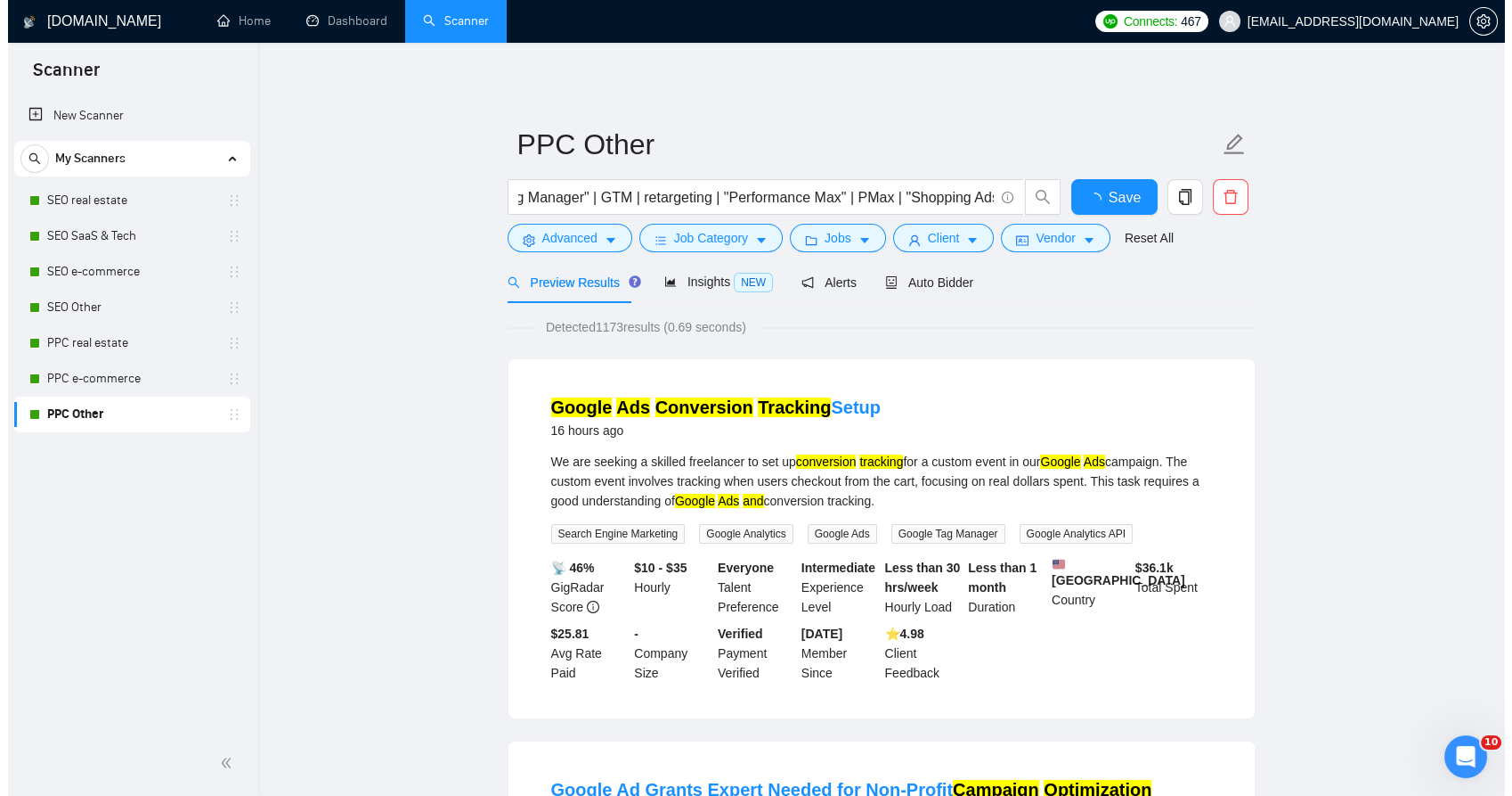
scroll to position [0, 0]
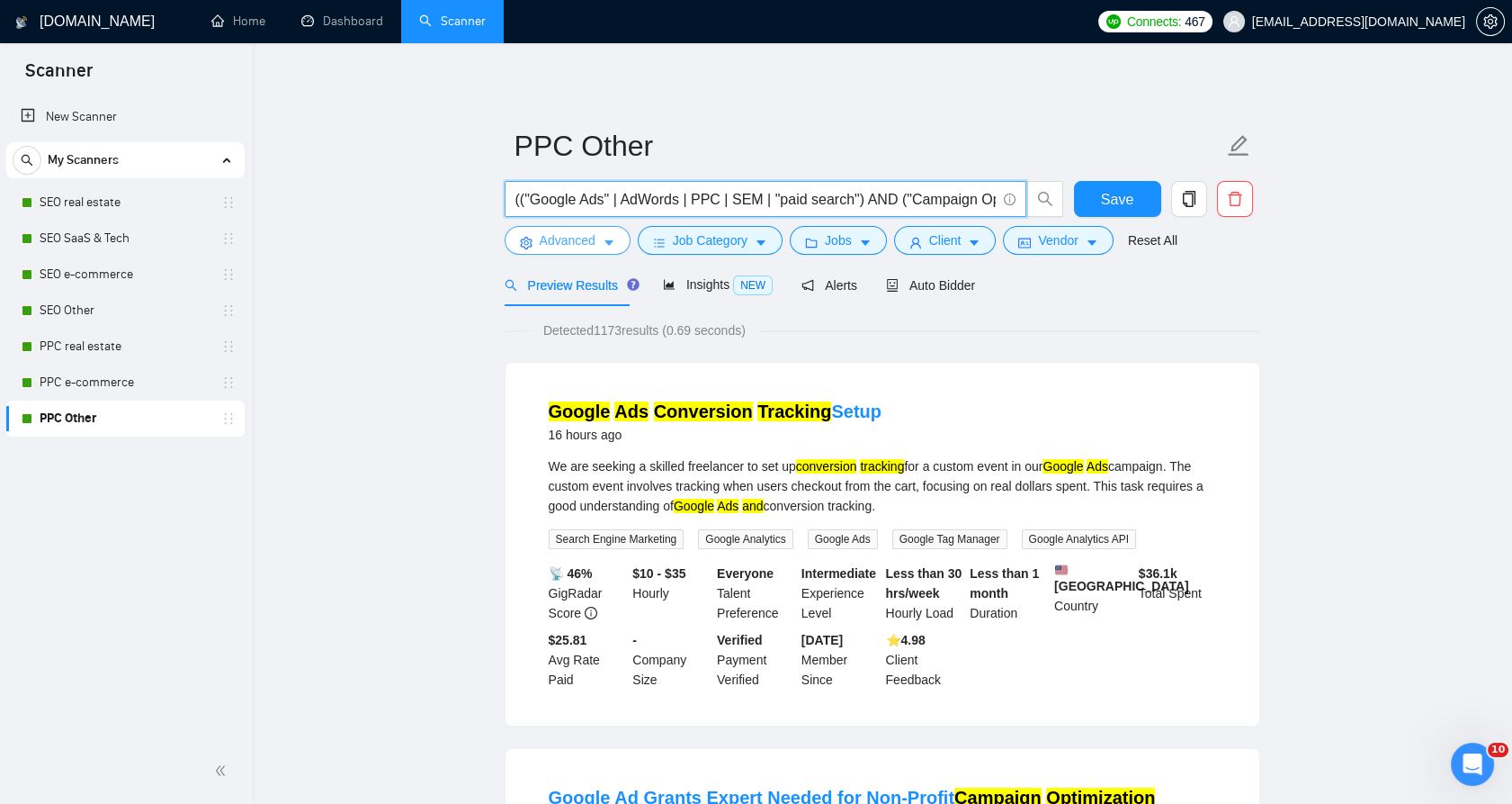
click at [572, 233] on span "Advanced" at bounding box center [568, 240] width 56 height 20
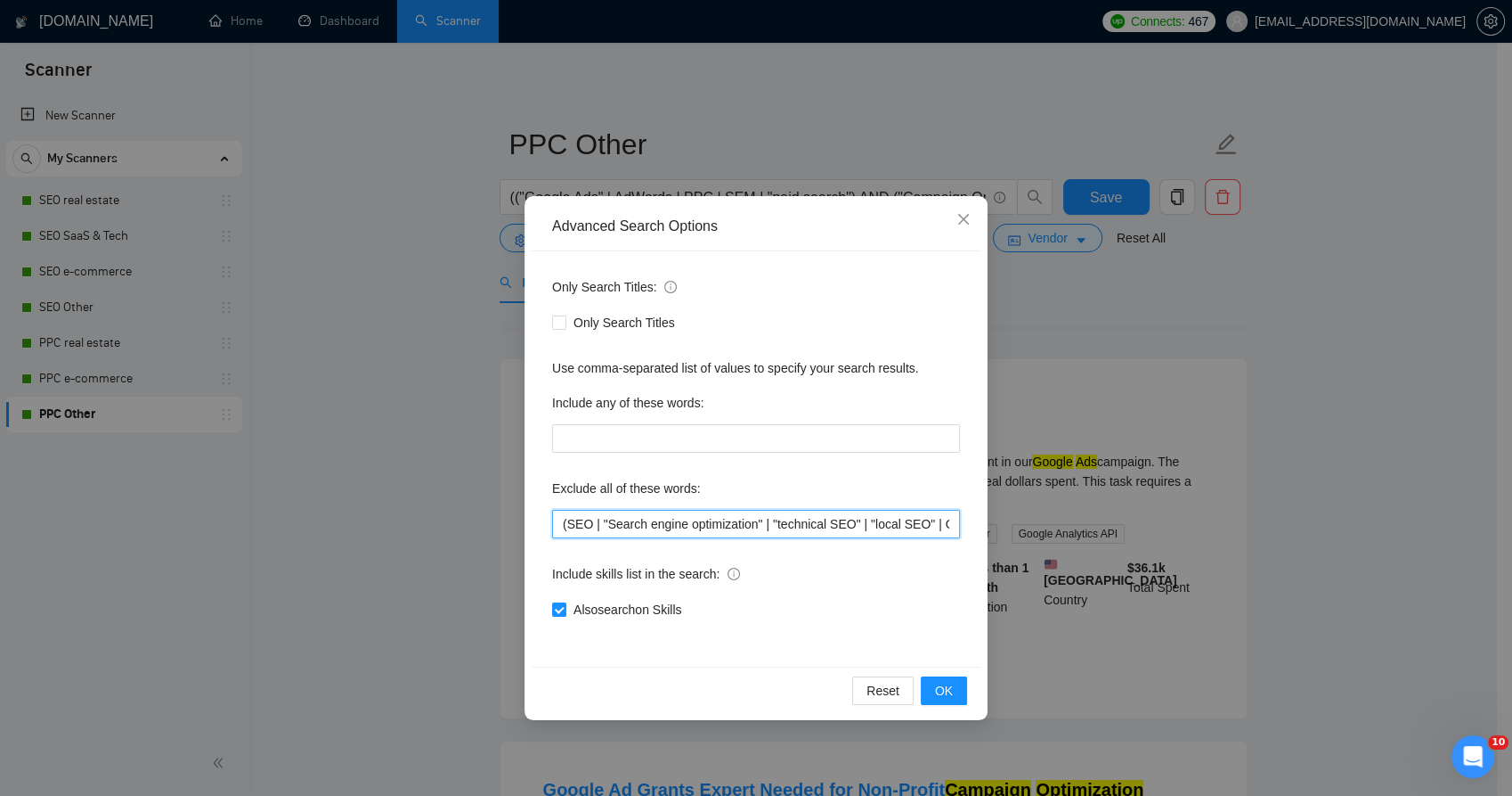
click at [710, 521] on input "(SEO | "Search engine optimization" | "technical SEO" | "local SEO" | GSC | SER…" at bounding box center [756, 524] width 408 height 29
click at [709, 521] on input "(SEO | "Search engine optimization" | "technical SEO" | "local SEO" | GSC | SER…" at bounding box center [756, 524] width 408 height 29
click at [708, 520] on input "(SEO | "Search engine optimization" | "technical SEO" | "local SEO" | GSC | SER…" at bounding box center [756, 524] width 408 height 29
paste input "coach | coaching | training | trainer | mentor | instructor | "commission only"…"
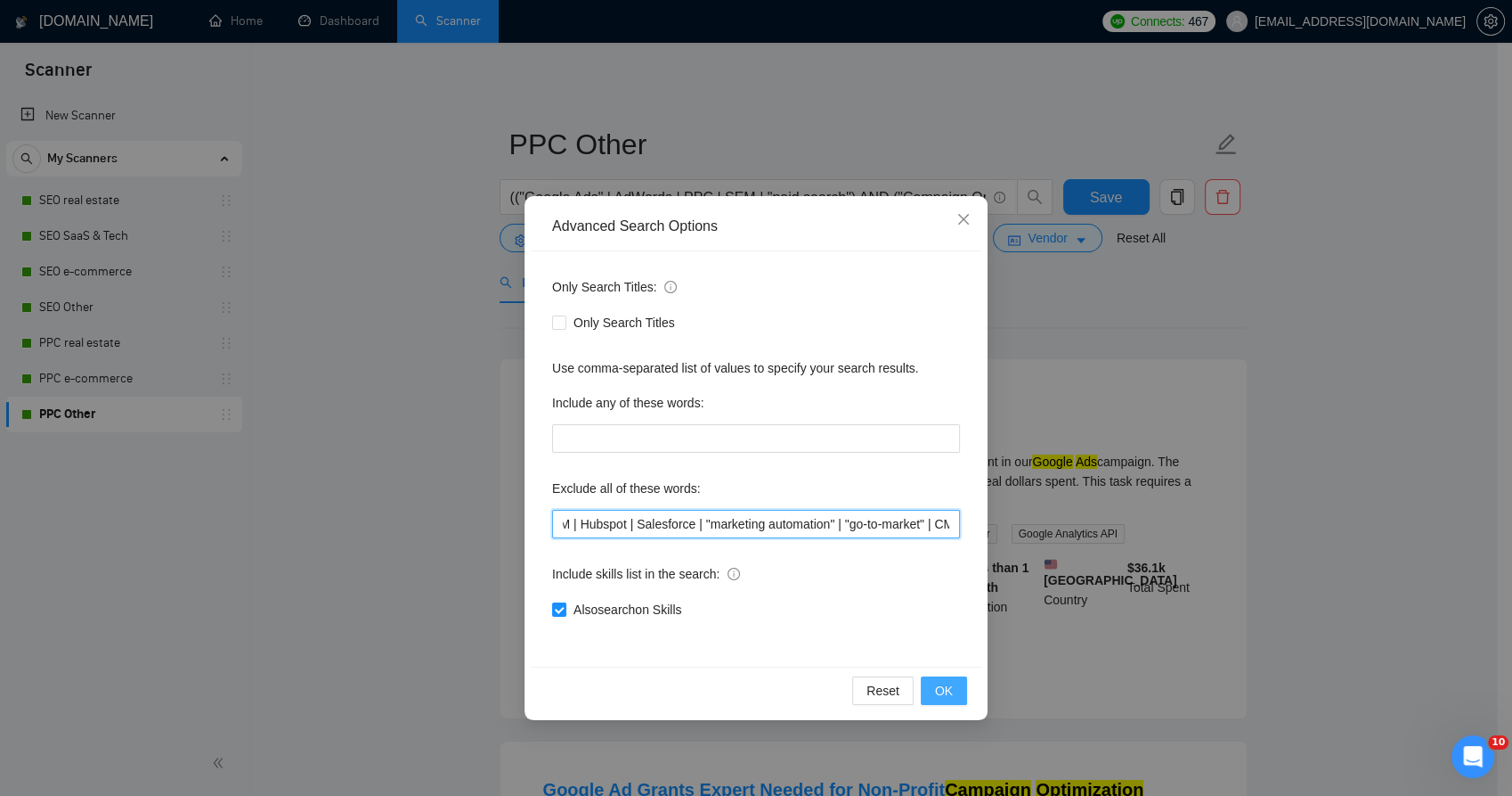
type input "(coach | coaching | training | trainer | mentor | instructor | "commission only…"
click at [954, 698] on button "OK" at bounding box center [944, 690] width 46 height 29
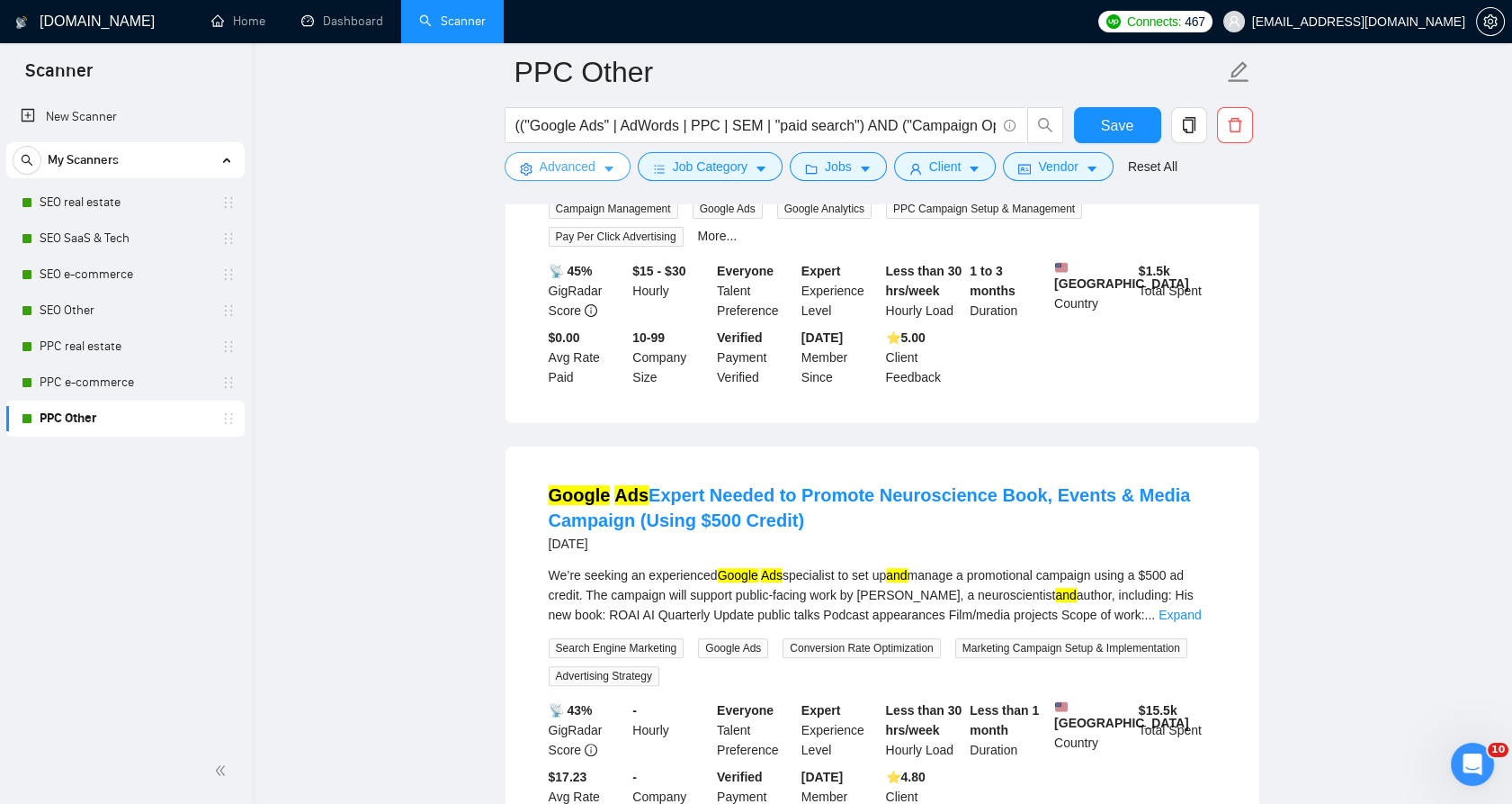
scroll to position [1299, 0]
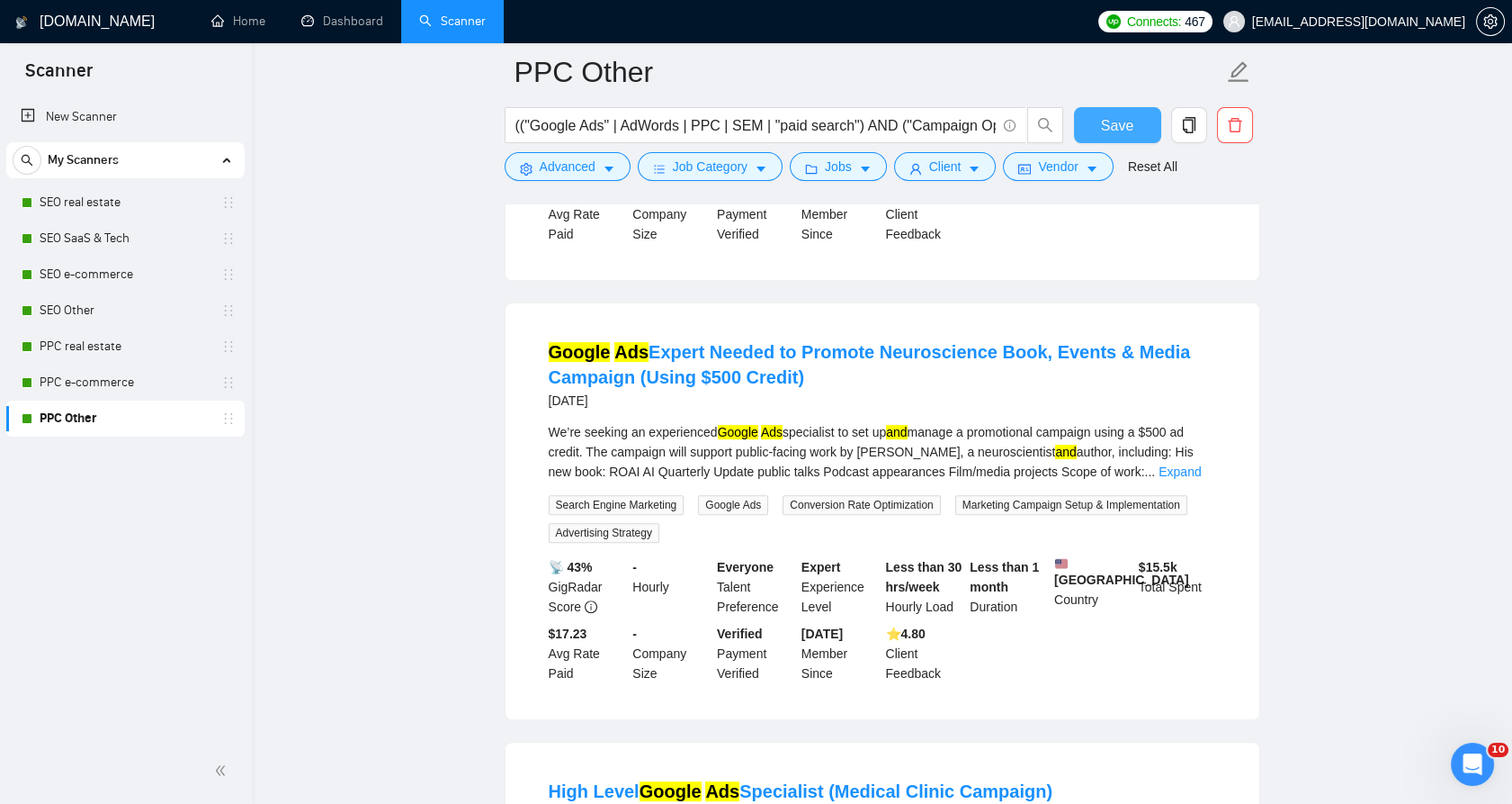
click at [1082, 117] on button "Save" at bounding box center [1118, 125] width 88 height 36
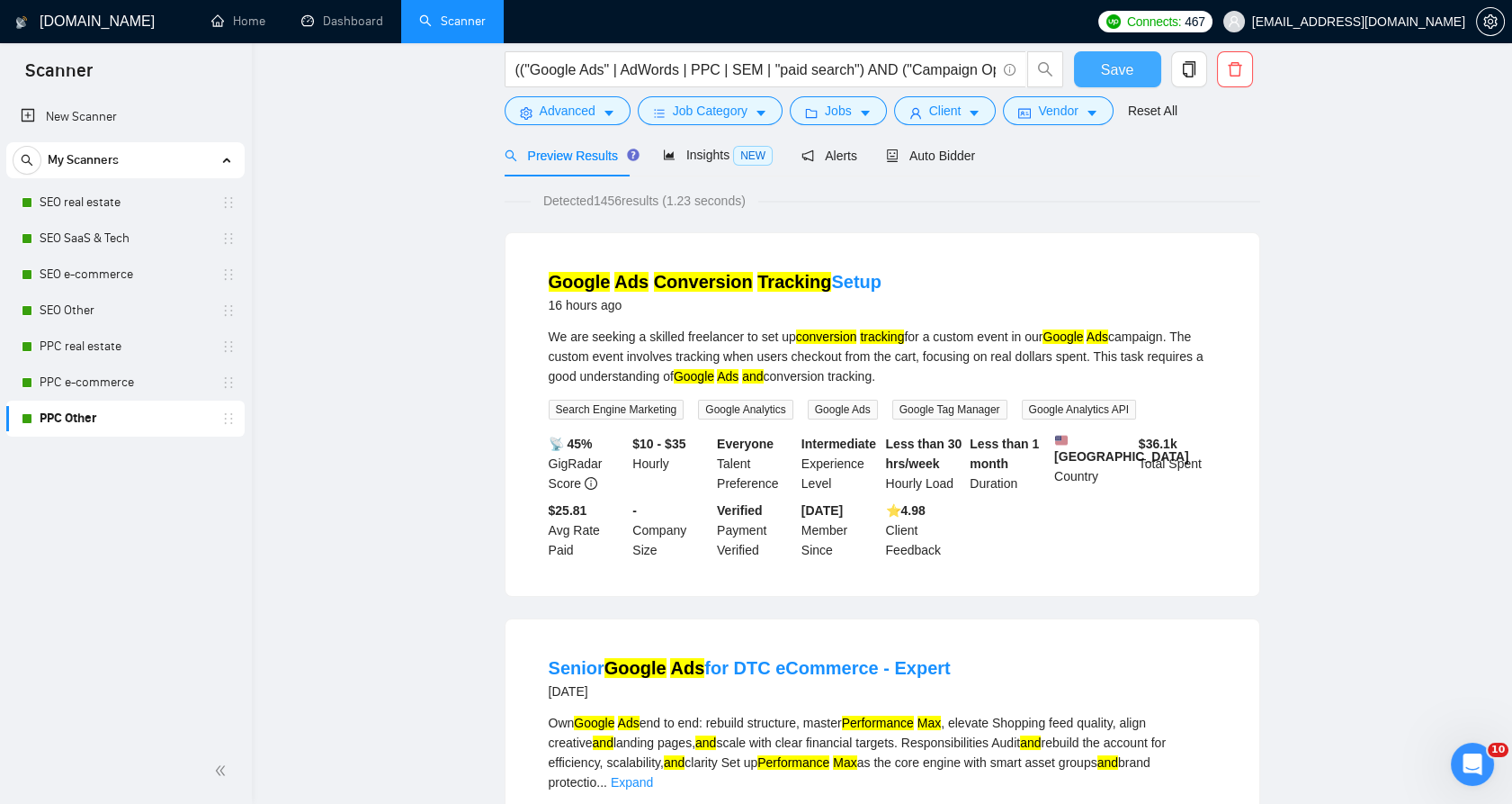
scroll to position [0, 0]
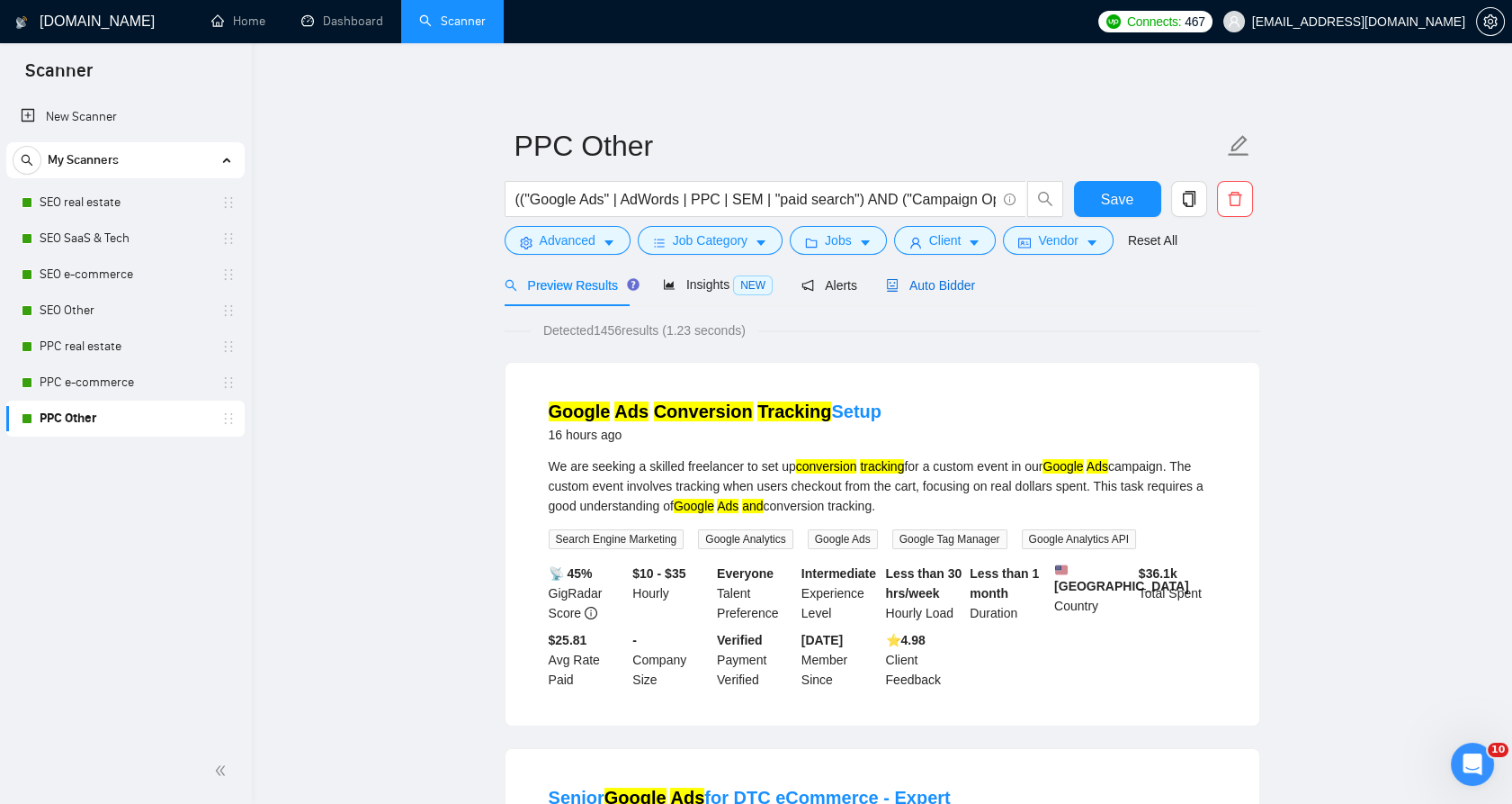
click at [909, 283] on span "Auto Bidder" at bounding box center [930, 284] width 89 height 14
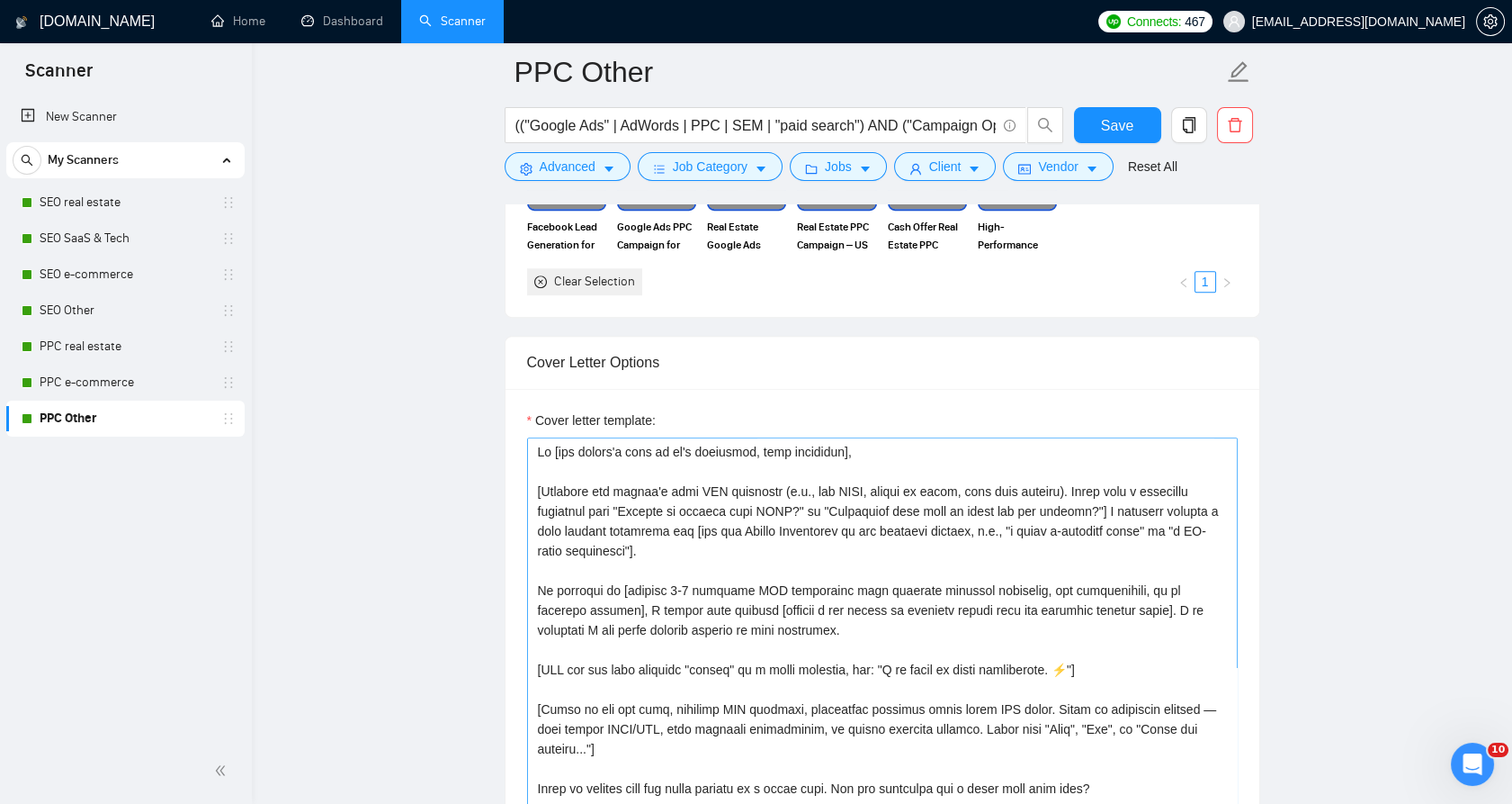
scroll to position [2000, 0]
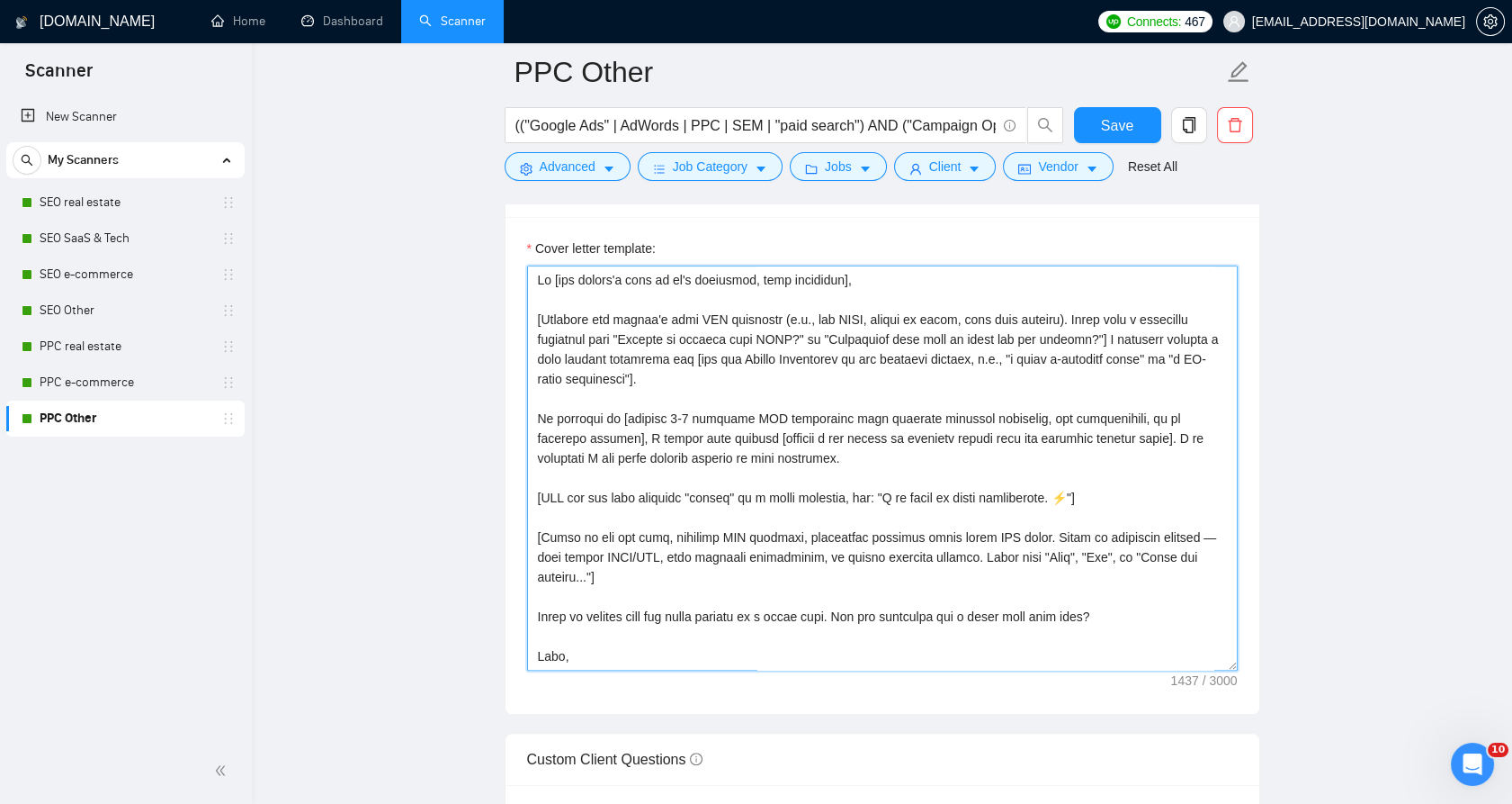
click at [715, 367] on textarea "Cover letter template:" at bounding box center [882, 468] width 710 height 405
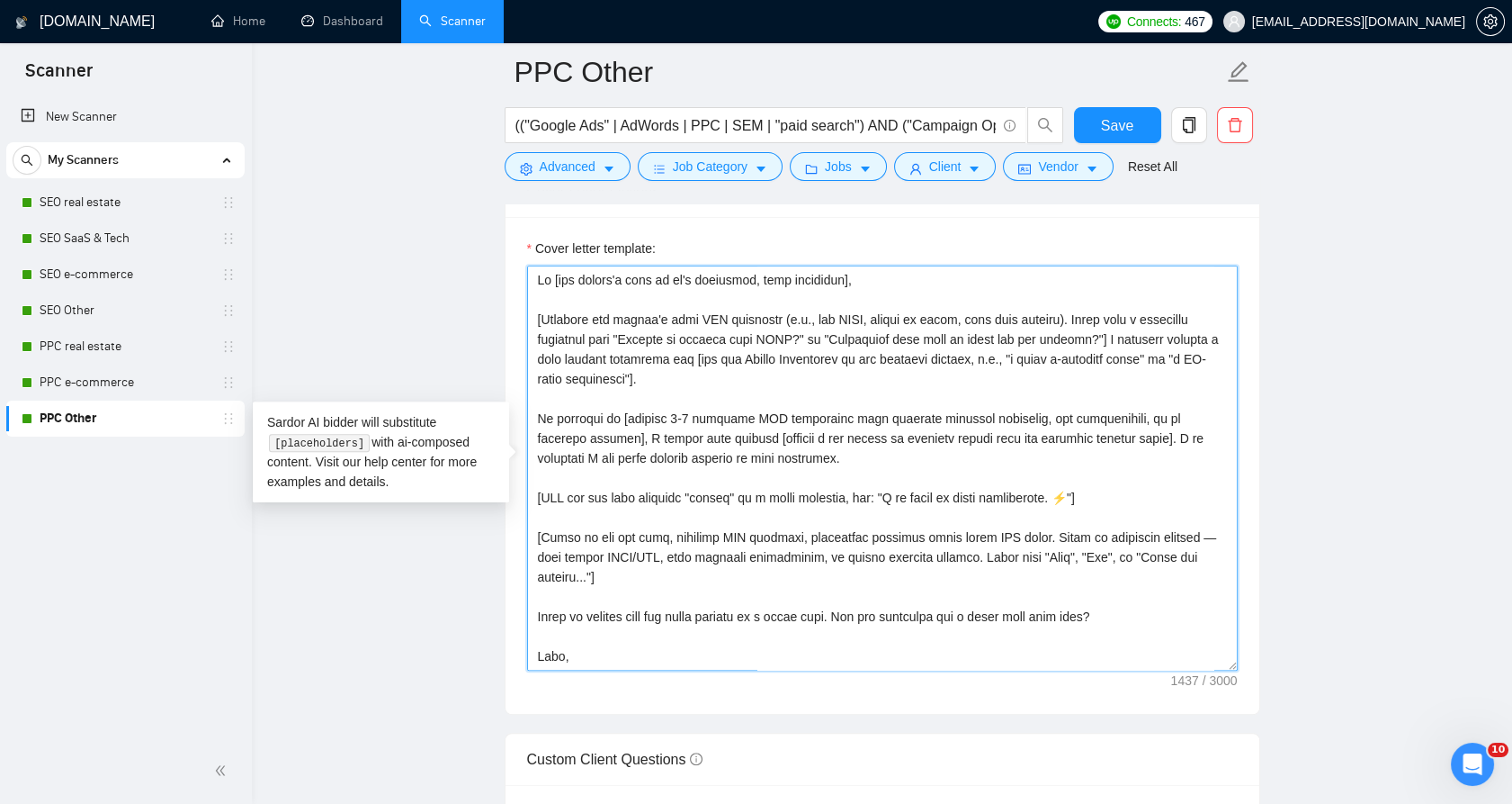
drag, startPoint x: 548, startPoint y: 309, endPoint x: 530, endPoint y: 300, distance: 20.1
click at [530, 300] on textarea "Cover letter template:" at bounding box center [882, 468] width 710 height 405
click at [712, 374] on textarea "Cover letter template:" at bounding box center [882, 468] width 710 height 405
drag, startPoint x: 696, startPoint y: 361, endPoint x: 535, endPoint y: 323, distance: 165.4
click at [535, 323] on textarea "Cover letter template:" at bounding box center [882, 468] width 710 height 405
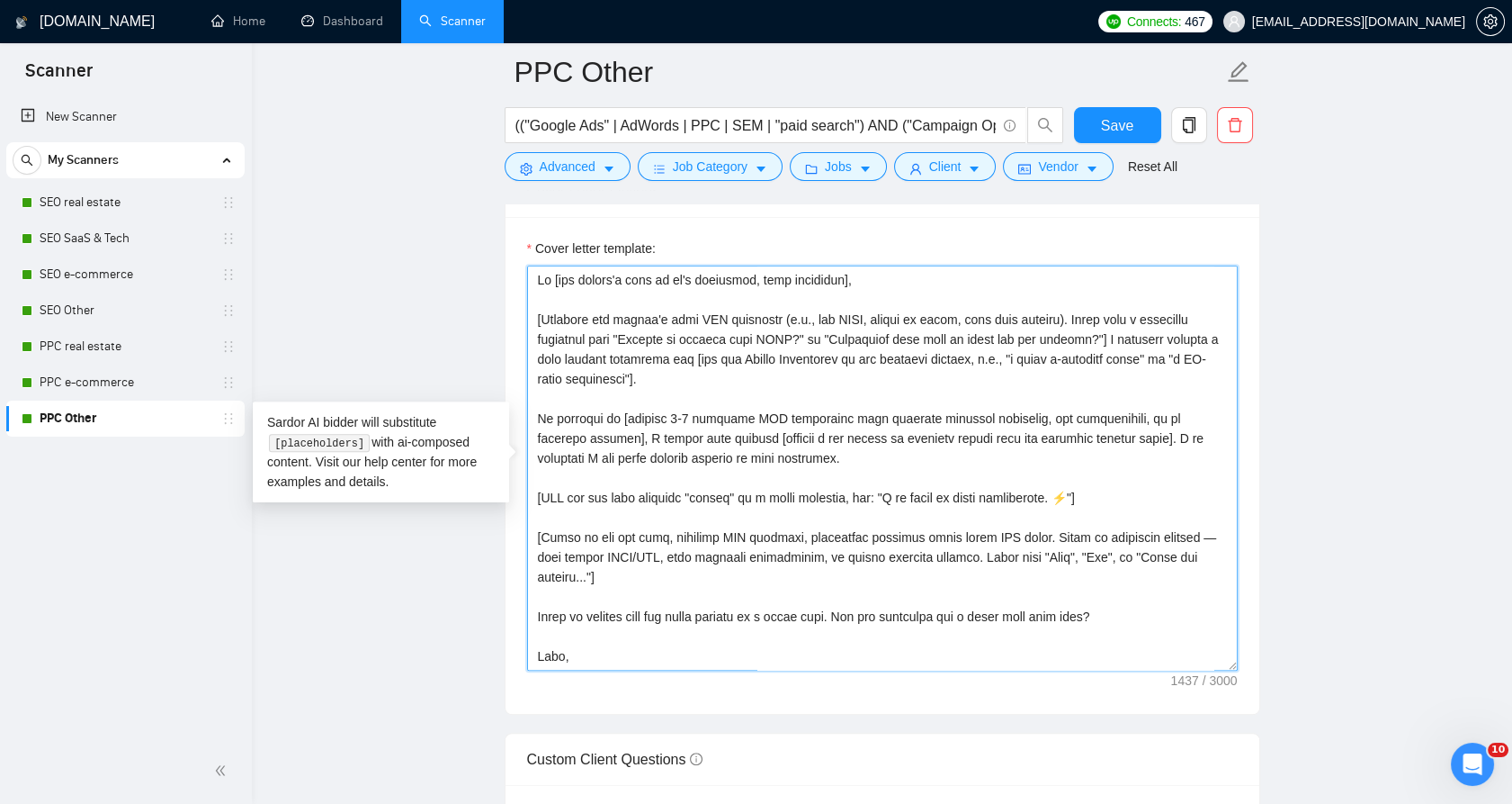
click at [655, 379] on textarea "Cover letter template:" at bounding box center [882, 468] width 710 height 405
click at [720, 534] on textarea "Cover letter template:" at bounding box center [882, 468] width 710 height 405
click at [728, 494] on textarea "Cover letter template:" at bounding box center [882, 468] width 710 height 405
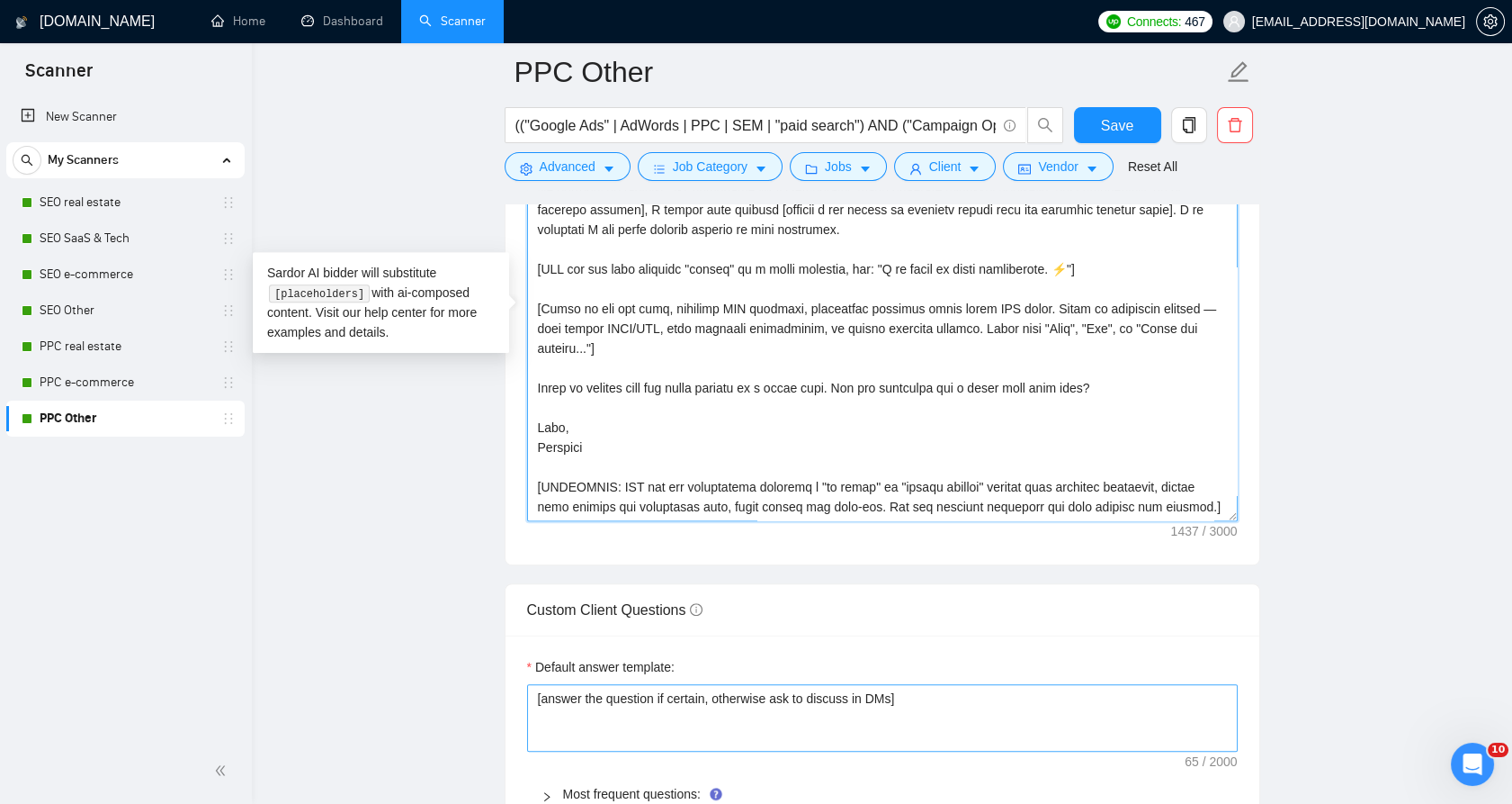
scroll to position [2399, 0]
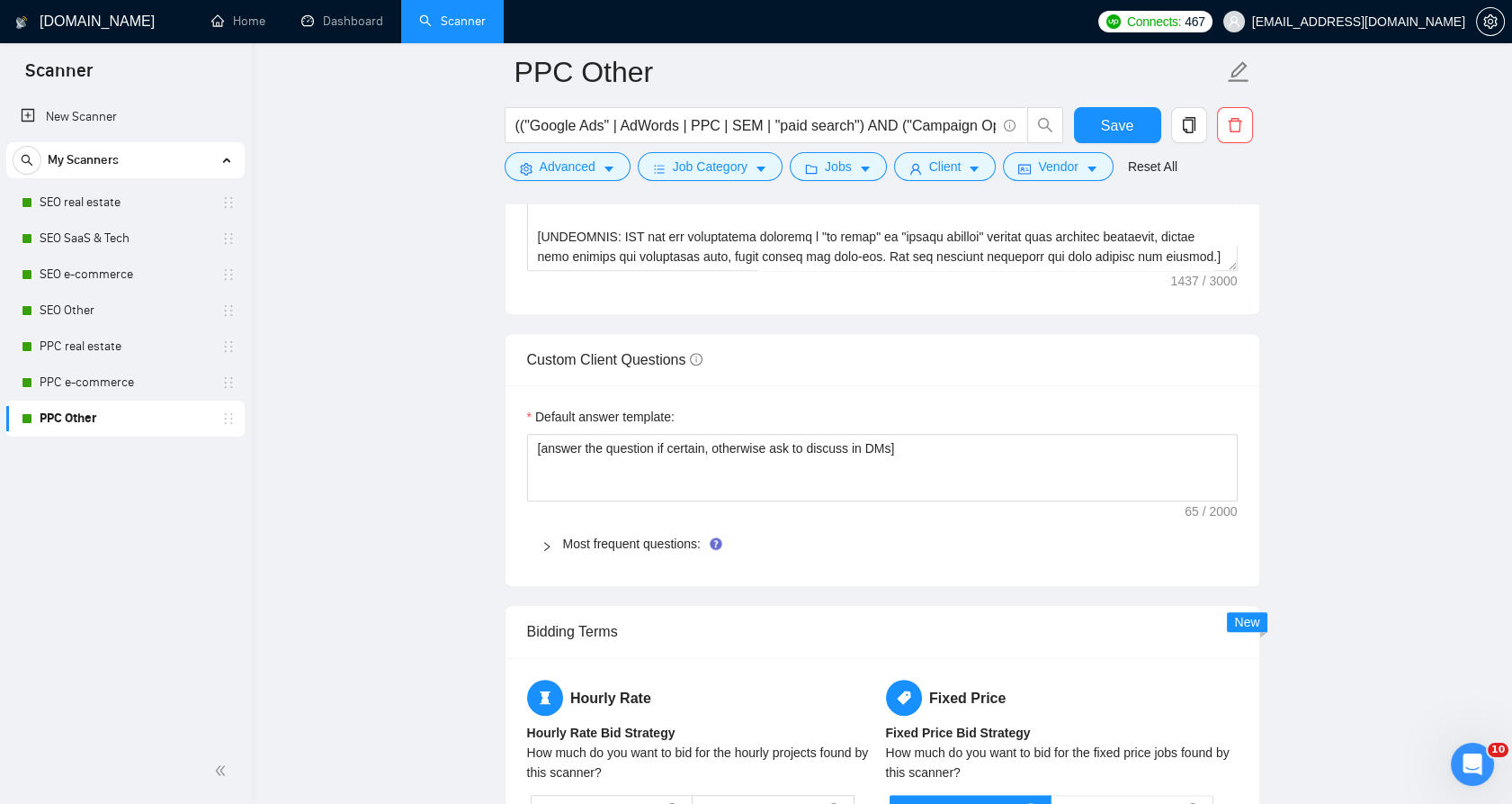
click at [568, 523] on div "Most frequent questions:" at bounding box center [882, 544] width 710 height 41
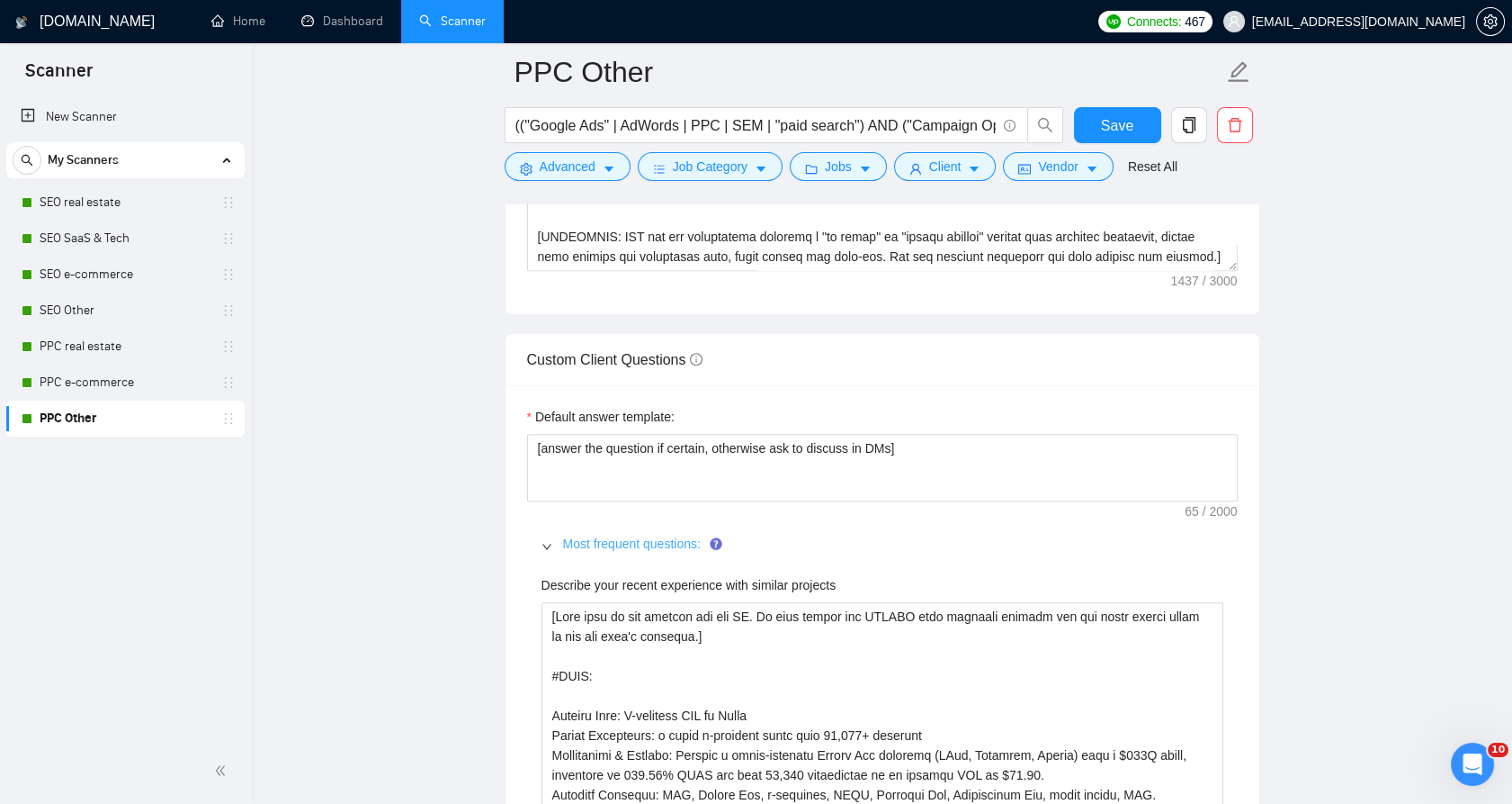
click at [572, 534] on span "Most frequent questions:" at bounding box center [893, 543] width 660 height 20
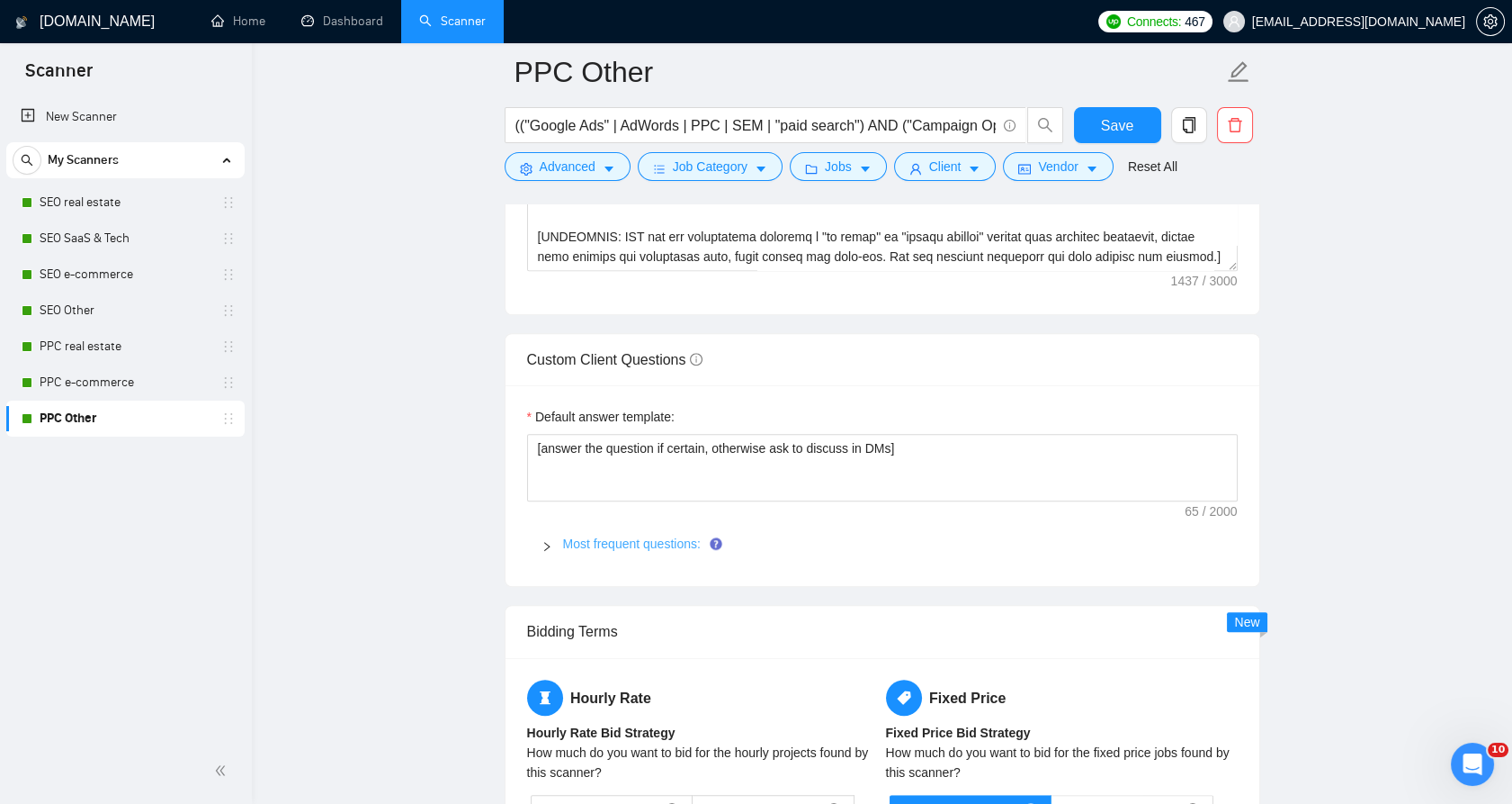
click at [572, 537] on link "Most frequent questions:" at bounding box center [632, 543] width 138 height 14
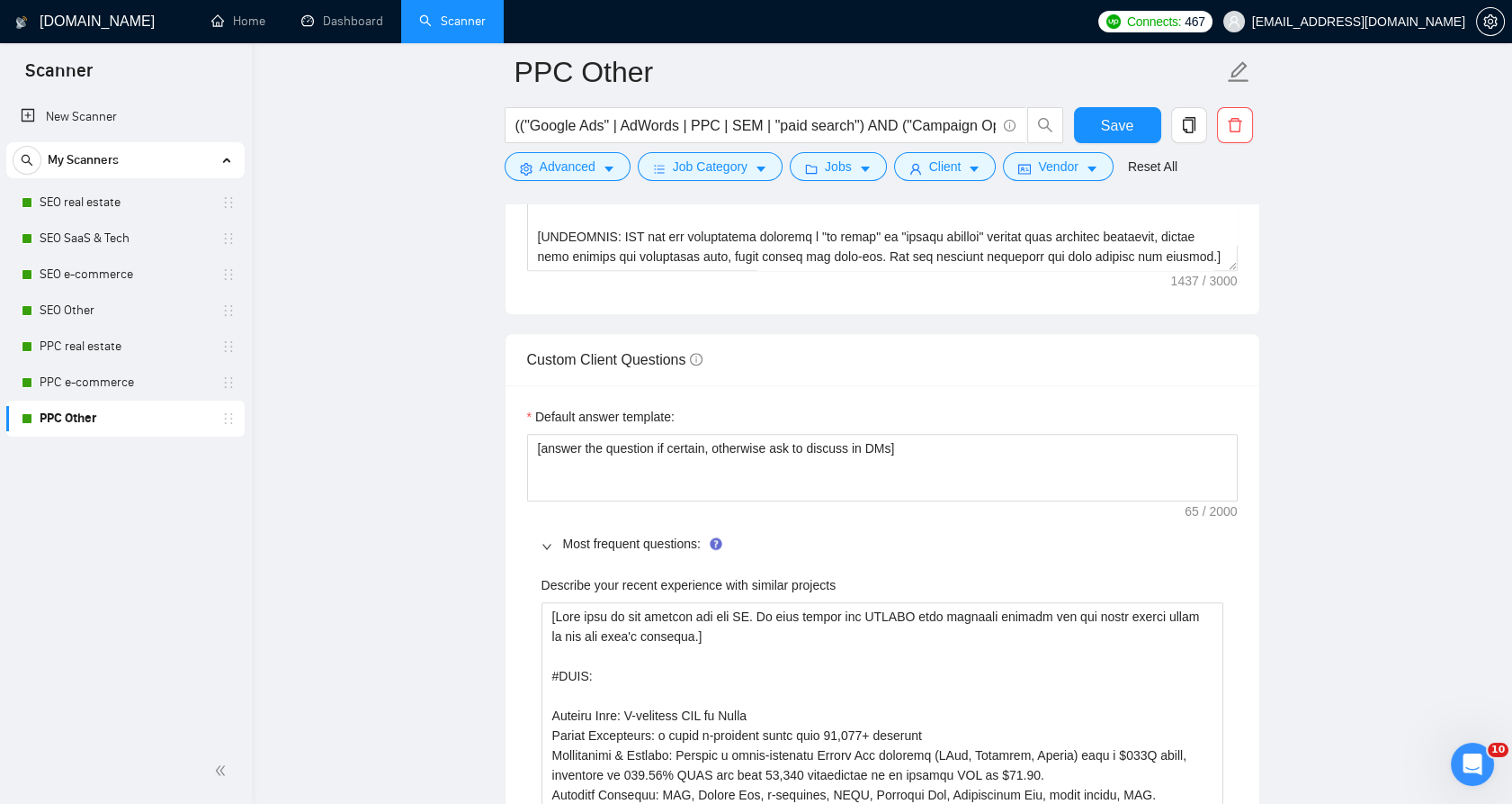
click at [547, 575] on label "Describe your recent experience with similar projects" at bounding box center [689, 584] width 295 height 20
drag, startPoint x: 547, startPoint y: 575, endPoint x: 840, endPoint y: 580, distance: 293.0
click at [840, 580] on div "Describe your recent experience with similar projects" at bounding box center [882, 588] width 681 height 27
copy label "Describe your recent experience with similar projects"
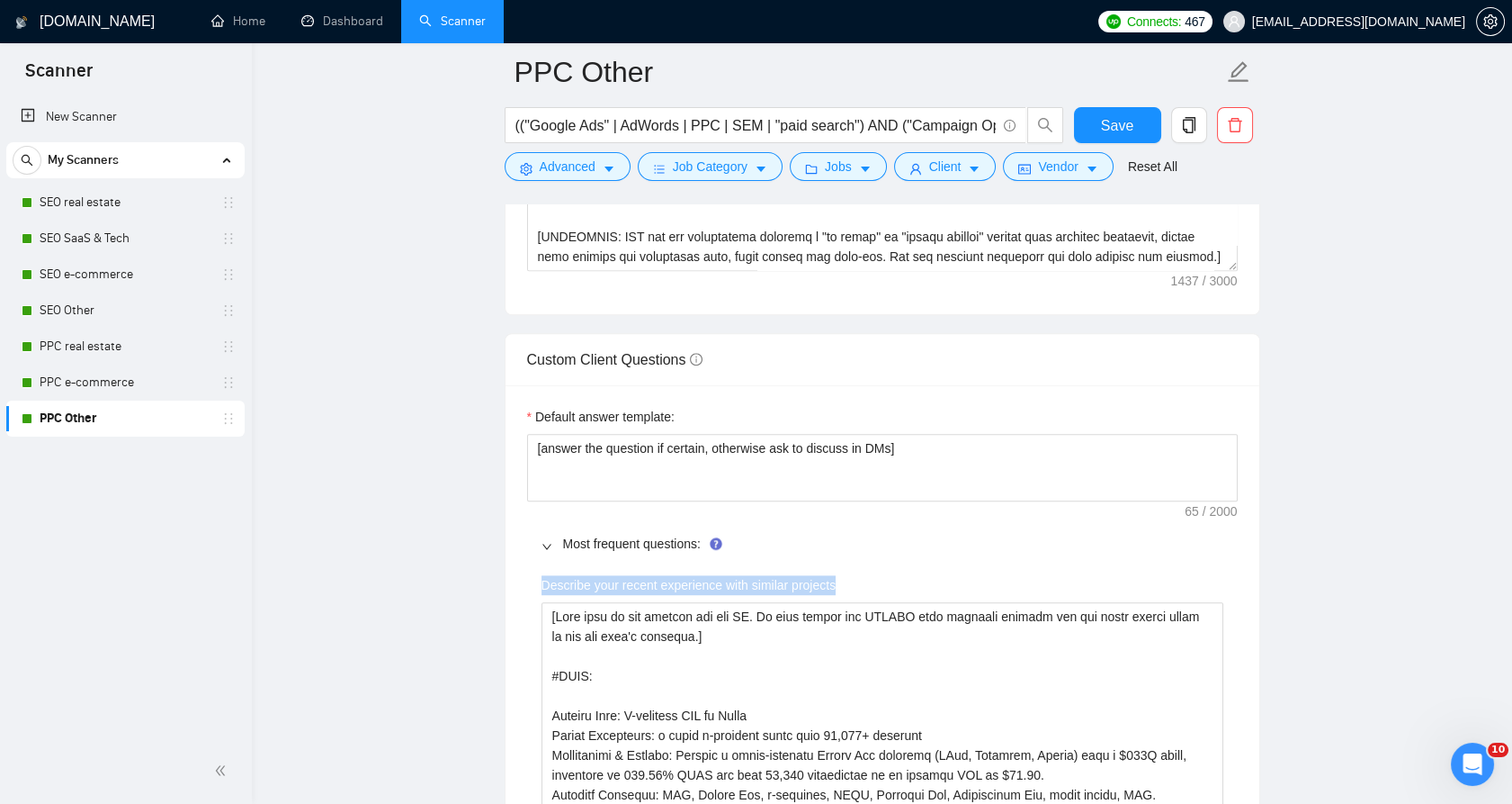
click at [584, 575] on label "Describe your recent experience with similar projects" at bounding box center [689, 584] width 295 height 20
click at [545, 577] on label "Describe your recent experience with similar projects" at bounding box center [689, 584] width 295 height 20
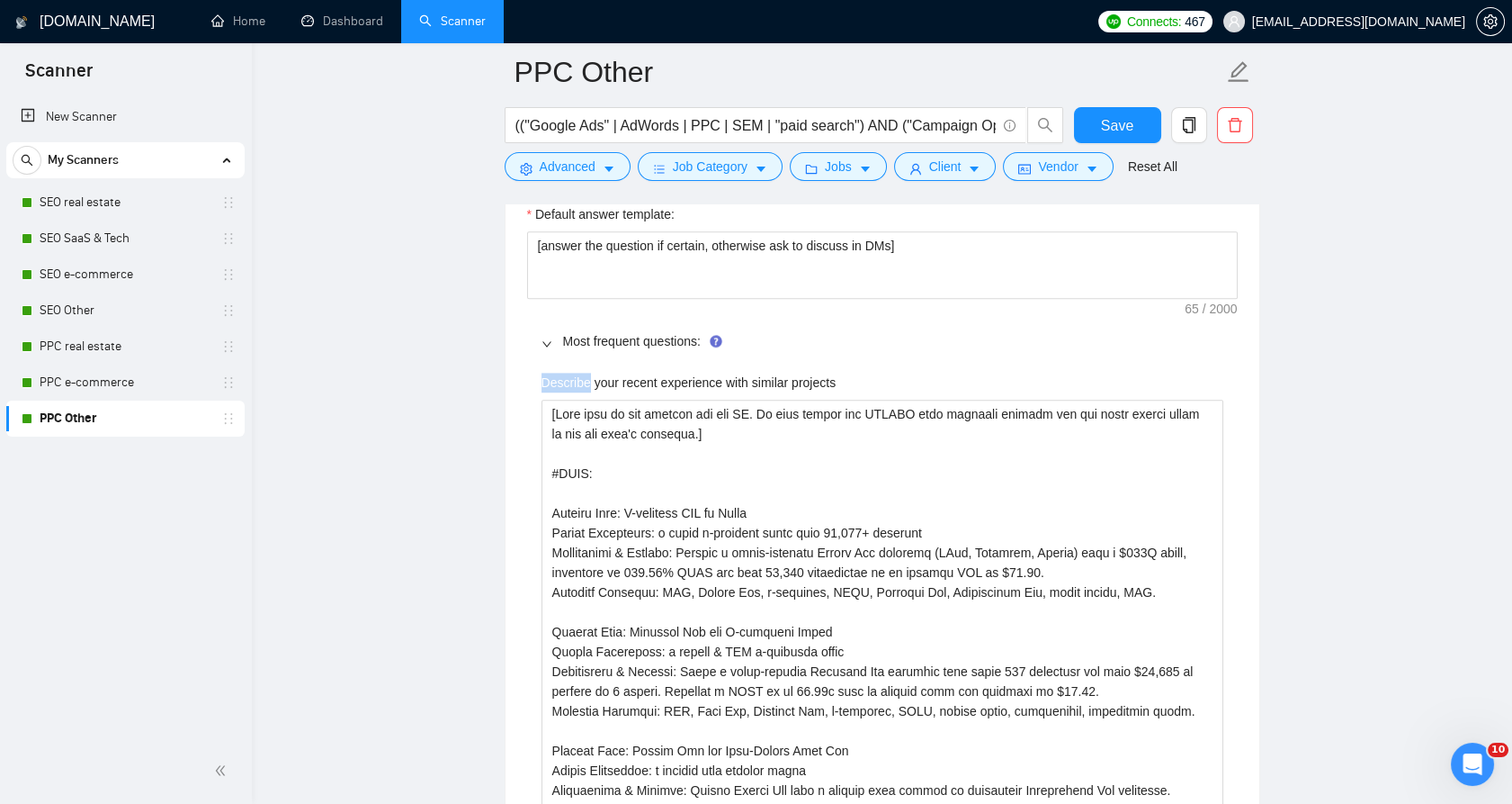
scroll to position [2599, 0]
drag, startPoint x: 545, startPoint y: 577, endPoint x: 836, endPoint y: 385, distance: 348.6
click at [836, 385] on div "Describe your recent experience with similar projects" at bounding box center [882, 388] width 681 height 27
copy label "Describe your recent experience with similar projects"
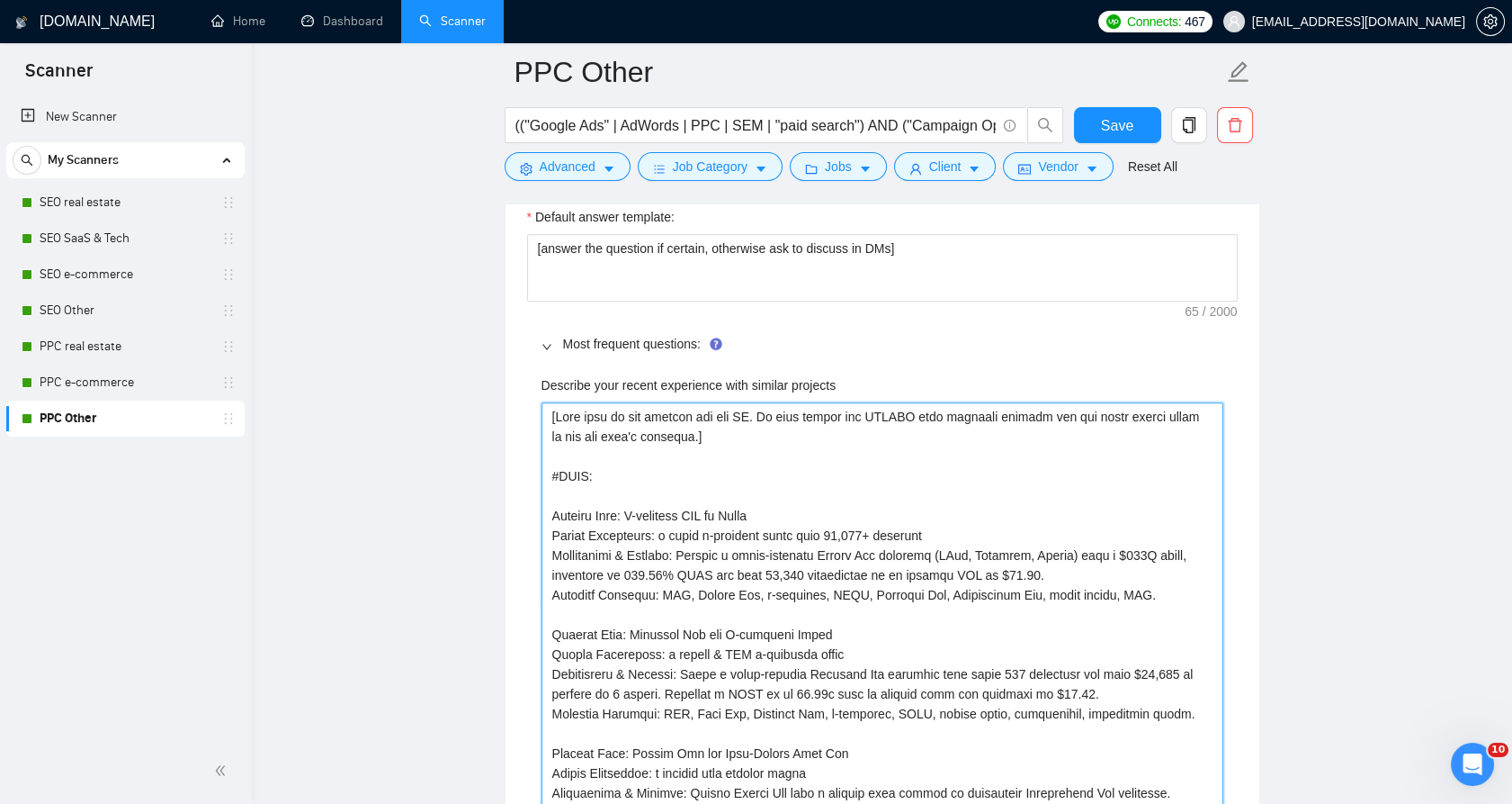
click at [560, 418] on projects "Describe your recent experience with similar projects" at bounding box center [882, 693] width 681 height 583
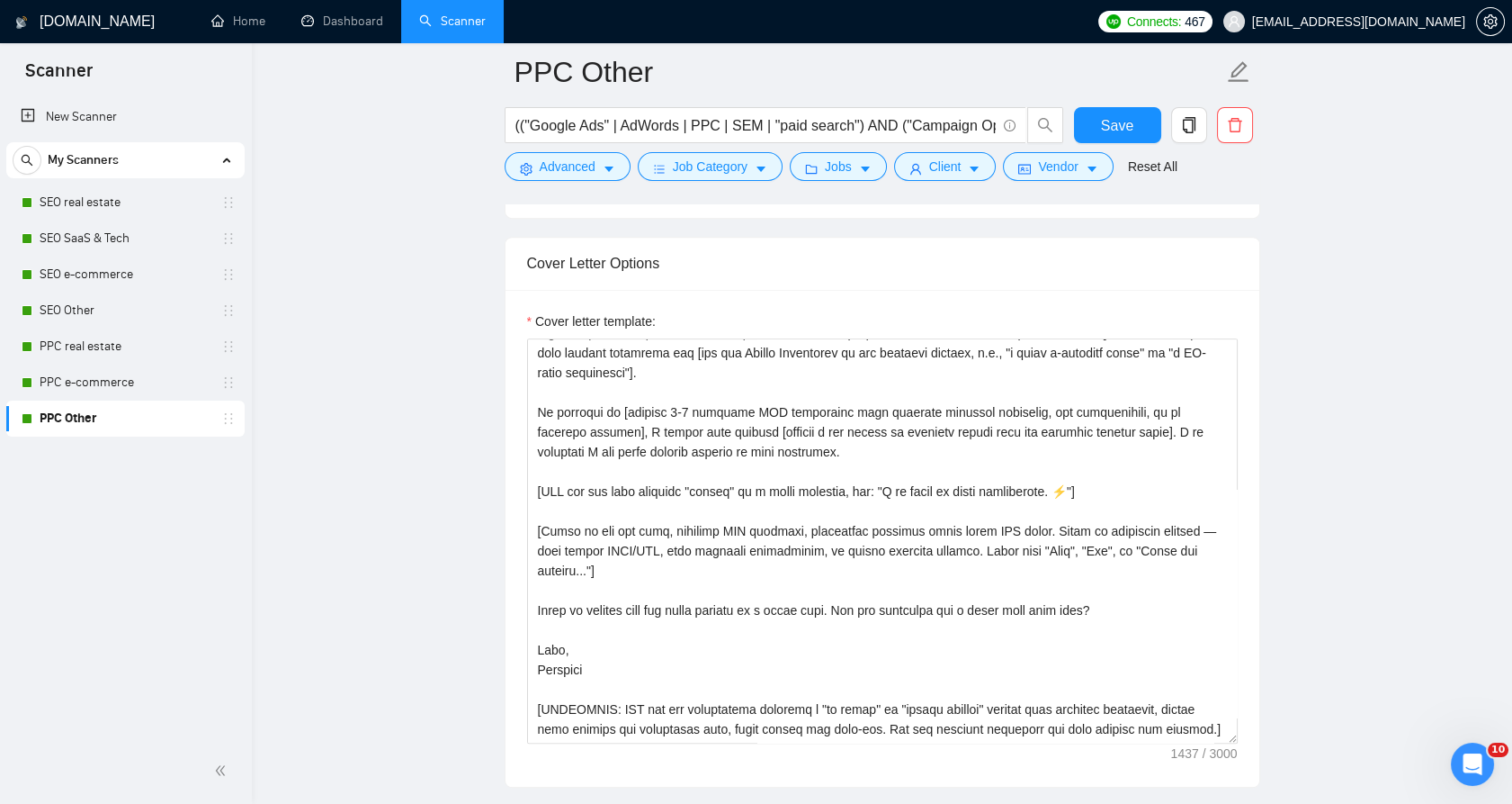
scroll to position [1900, 0]
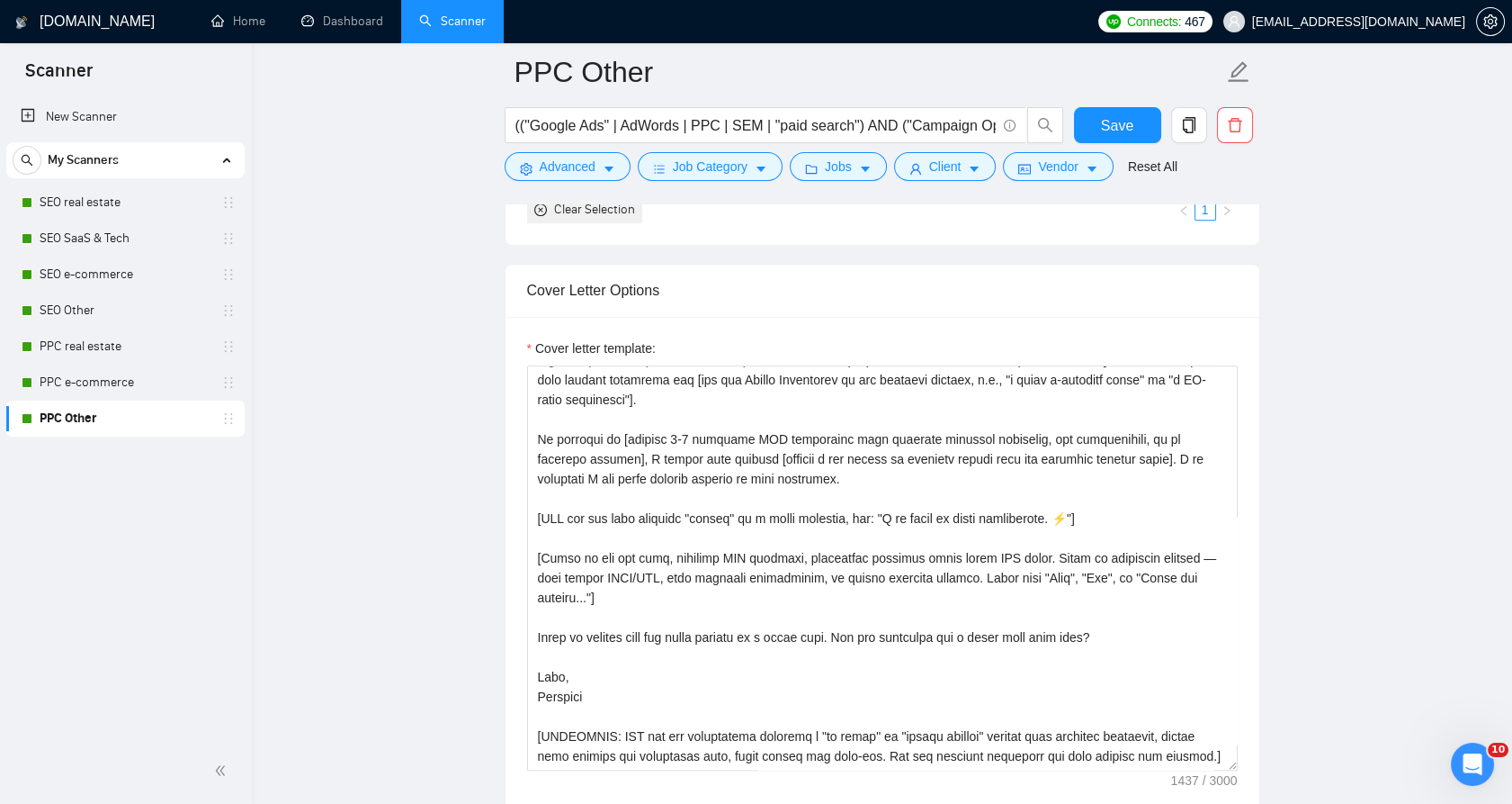
click at [539, 352] on label "Cover letter template:" at bounding box center [591, 348] width 129 height 20
click at [539, 366] on textarea "Cover letter template:" at bounding box center [882, 568] width 710 height 405
click at [540, 350] on label "Cover letter template:" at bounding box center [591, 348] width 129 height 20
click at [540, 366] on textarea "Cover letter template:" at bounding box center [882, 568] width 710 height 405
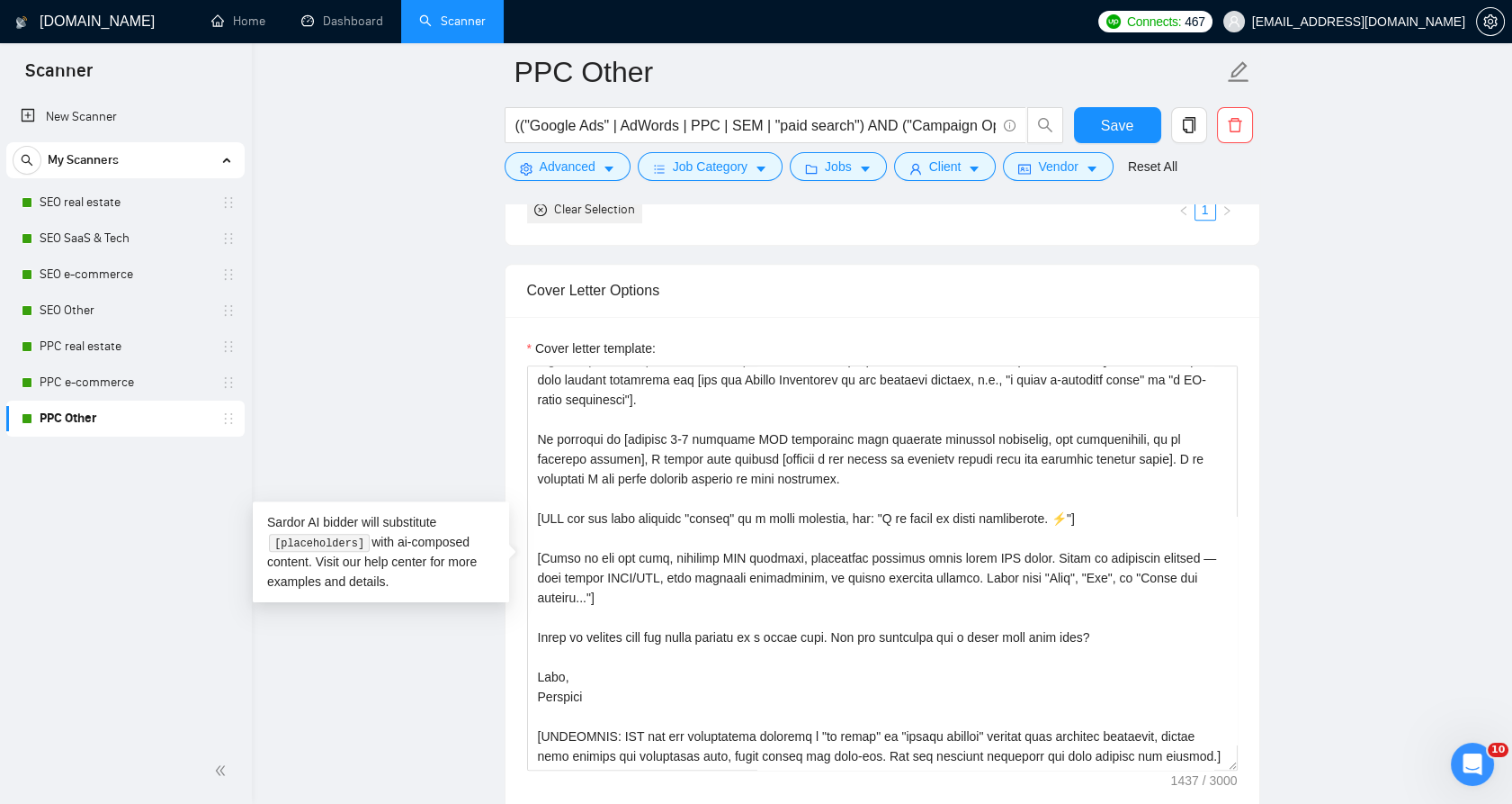
click at [551, 344] on label "Cover letter template:" at bounding box center [591, 348] width 129 height 20
click at [551, 366] on textarea "Cover letter template:" at bounding box center [882, 568] width 710 height 405
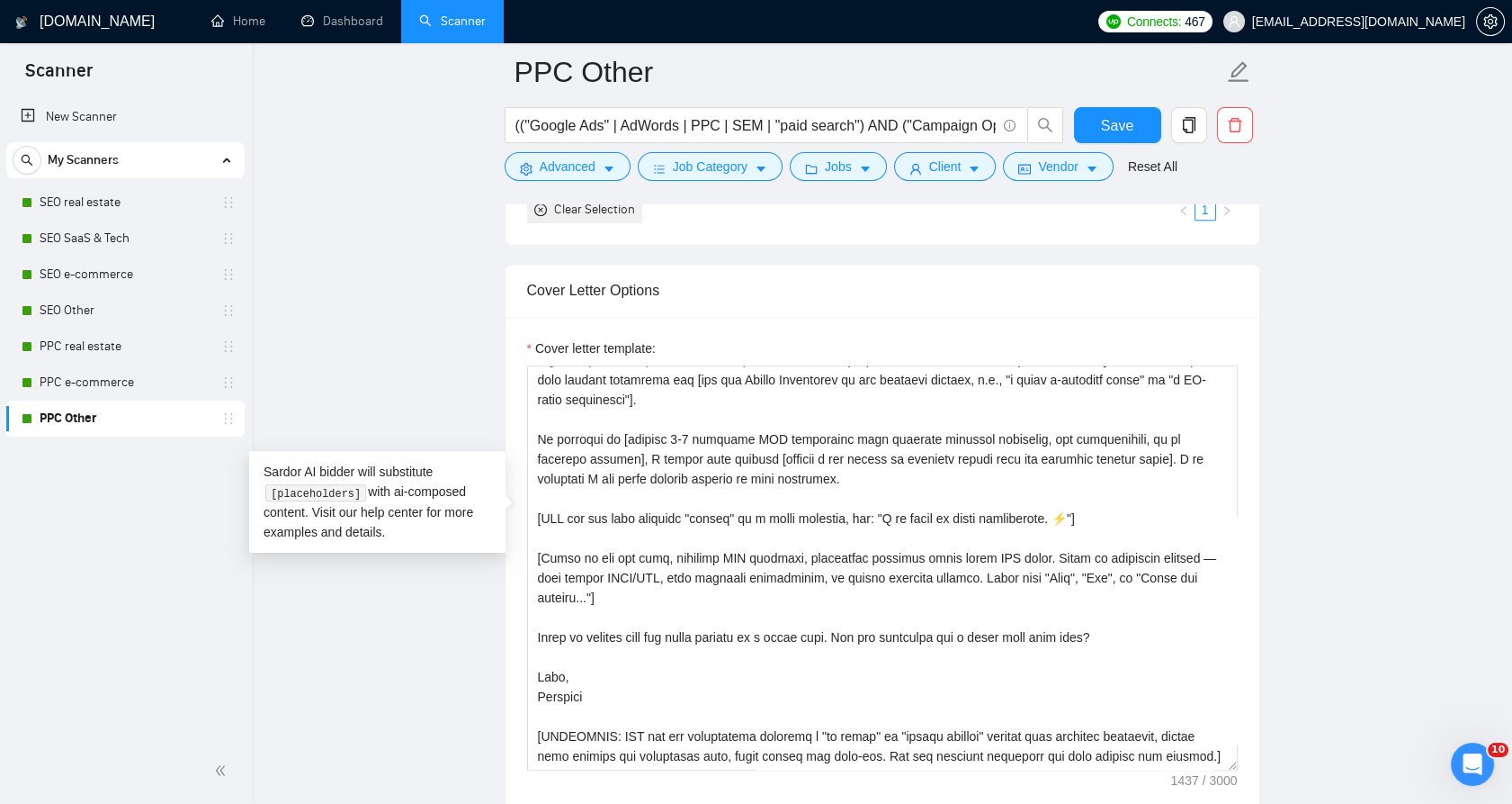
drag, startPoint x: 551, startPoint y: 344, endPoint x: 662, endPoint y: 342, distance: 111.0
click at [662, 342] on div "Cover letter template:" at bounding box center [882, 352] width 710 height 27
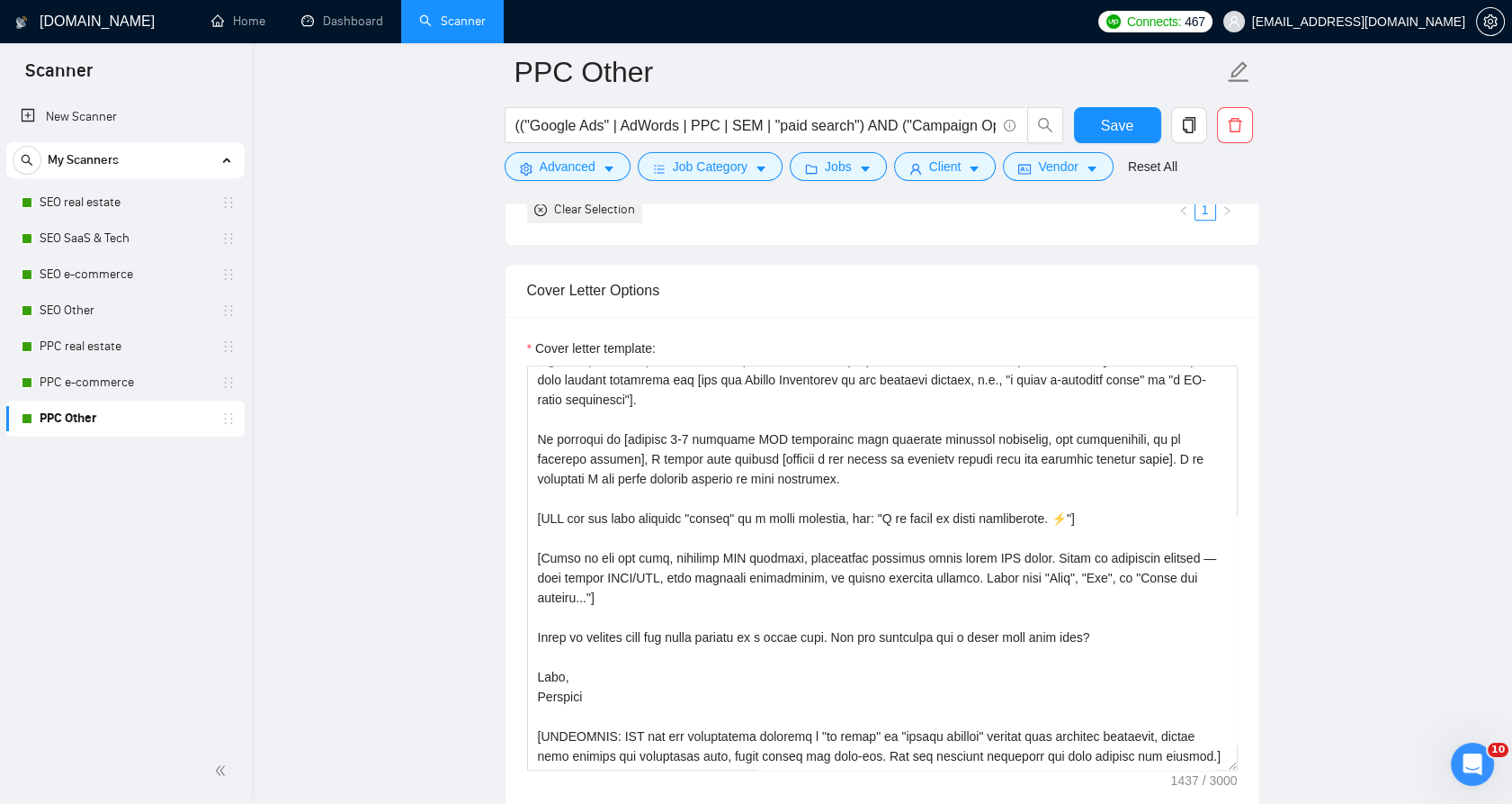
click at [561, 339] on label "Cover letter template:" at bounding box center [591, 348] width 129 height 20
click at [561, 366] on textarea "Cover letter template:" at bounding box center [882, 568] width 710 height 405
drag, startPoint x: 561, startPoint y: 339, endPoint x: 721, endPoint y: 342, distance: 160.0
click at [652, 341] on label "Cover letter template:" at bounding box center [591, 348] width 129 height 20
click at [652, 366] on textarea "Cover letter template:" at bounding box center [882, 568] width 710 height 405
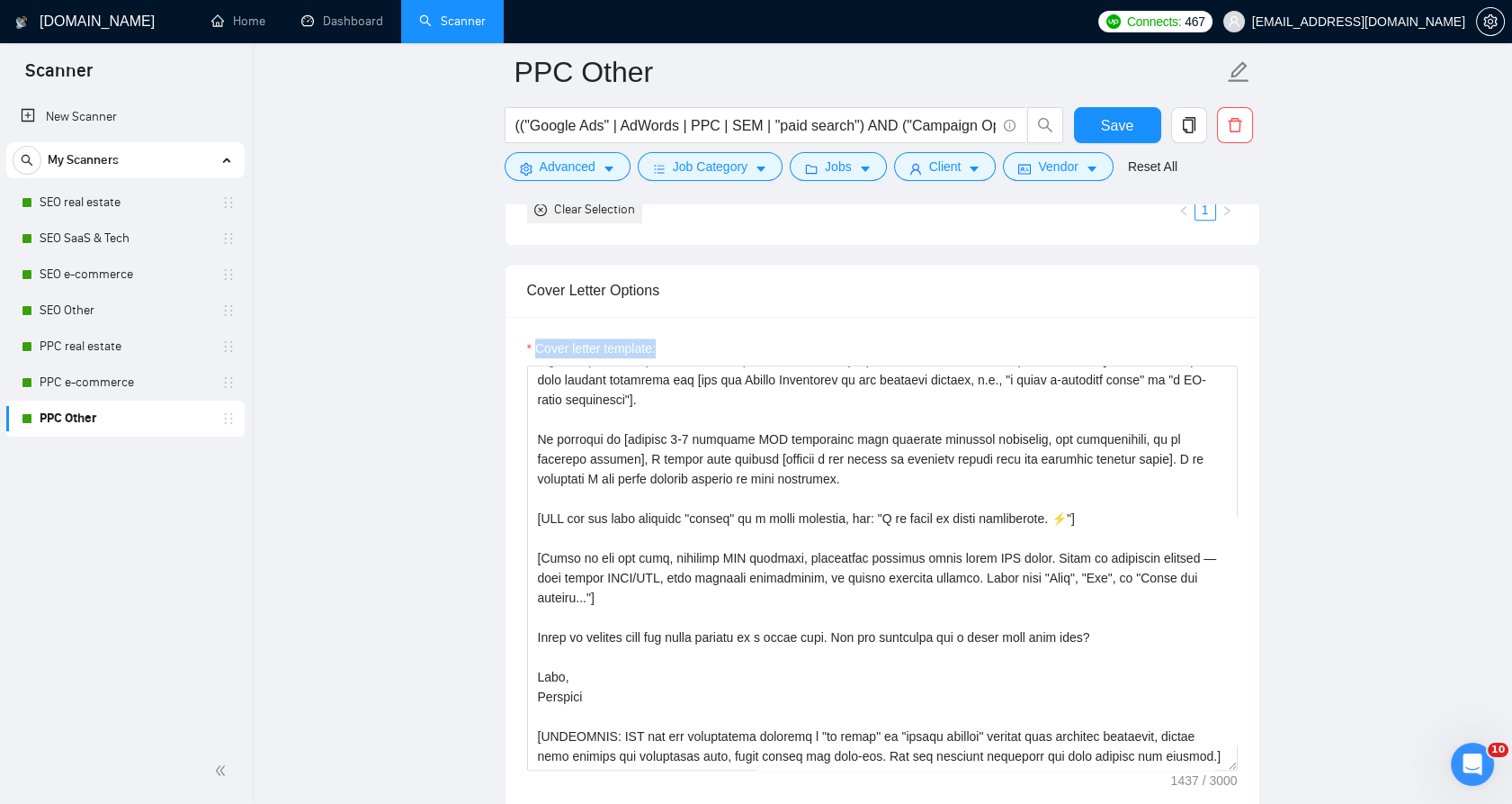
drag, startPoint x: 686, startPoint y: 342, endPoint x: 537, endPoint y: 340, distance: 149.0
click at [537, 340] on div "Cover letter template:" at bounding box center [882, 352] width 710 height 27
copy label "Cover letter template:"
click at [682, 466] on textarea "Cover letter template:" at bounding box center [882, 568] width 710 height 405
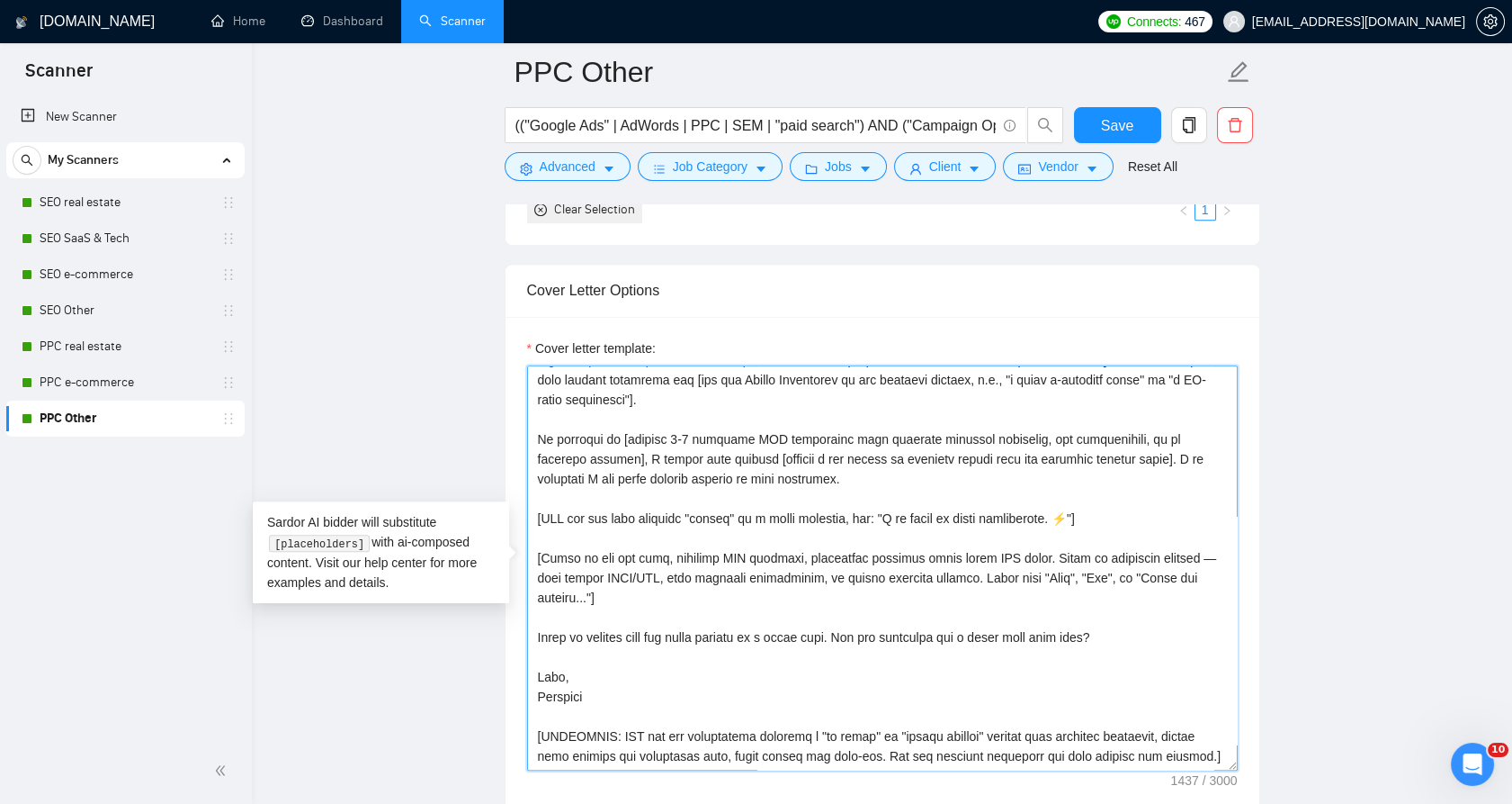
paste textarea "Cover letter template:"
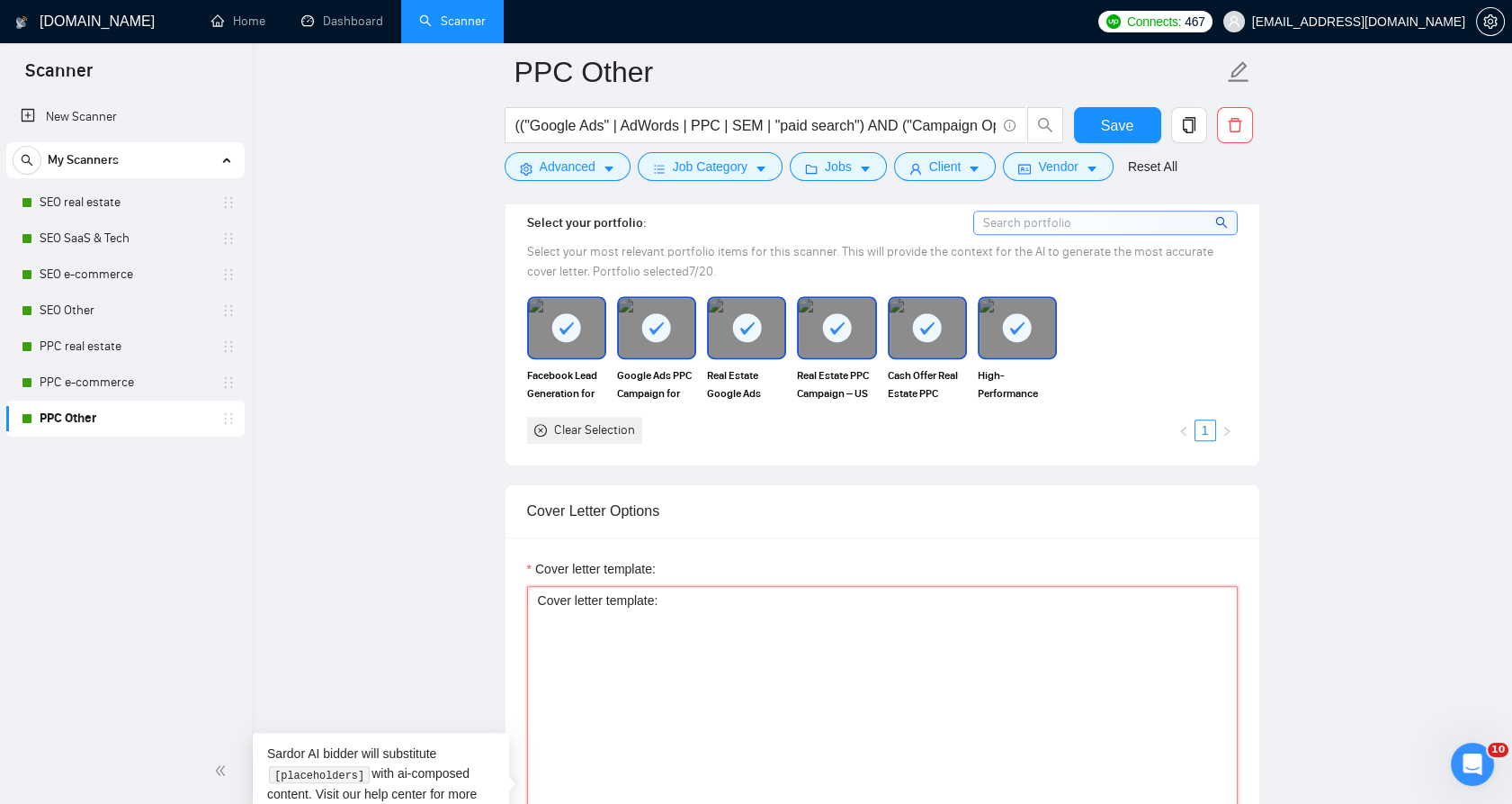
scroll to position [1499, 0]
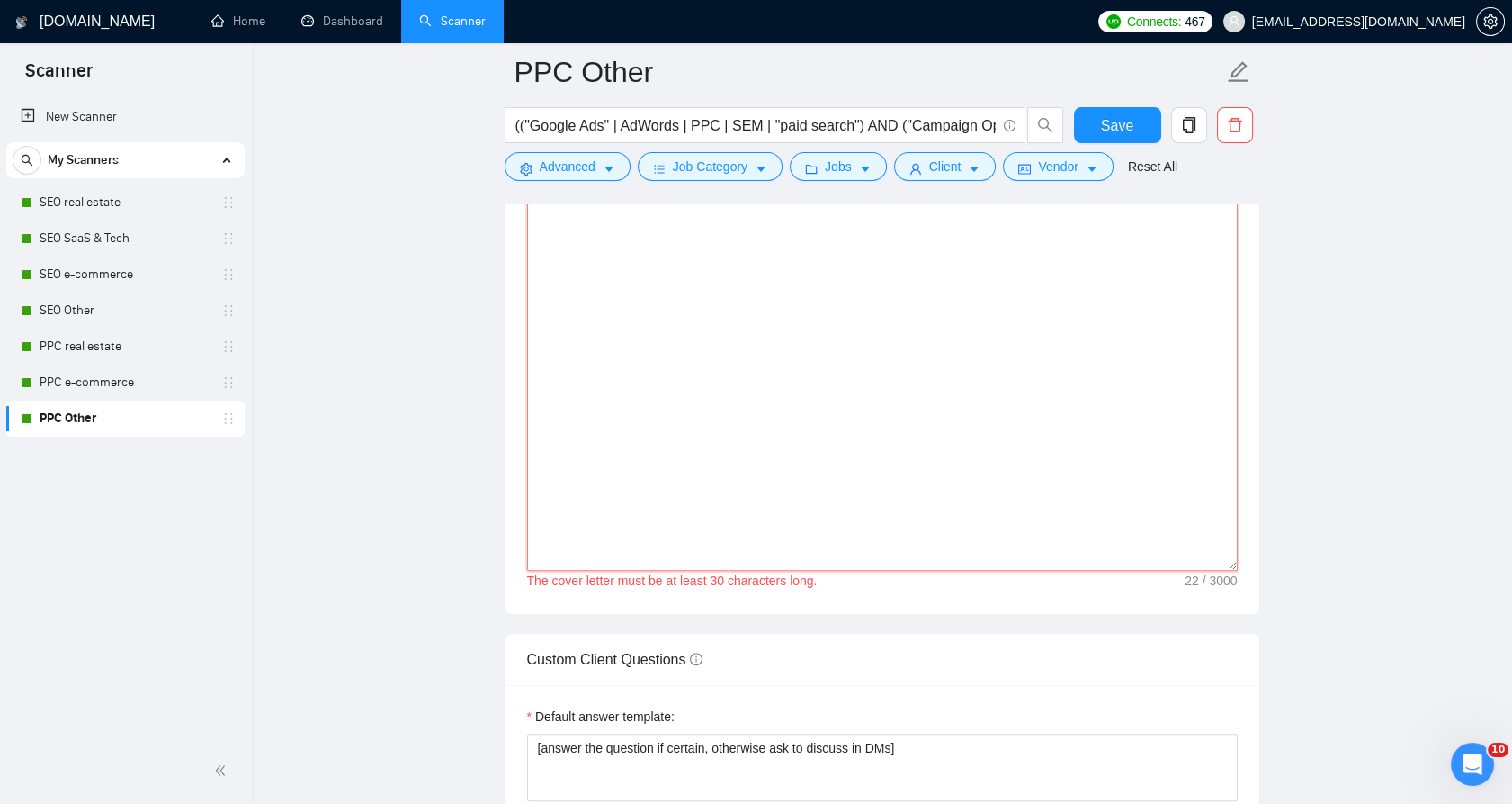
click at [705, 464] on textarea "Cover letter template:" at bounding box center [882, 368] width 710 height 405
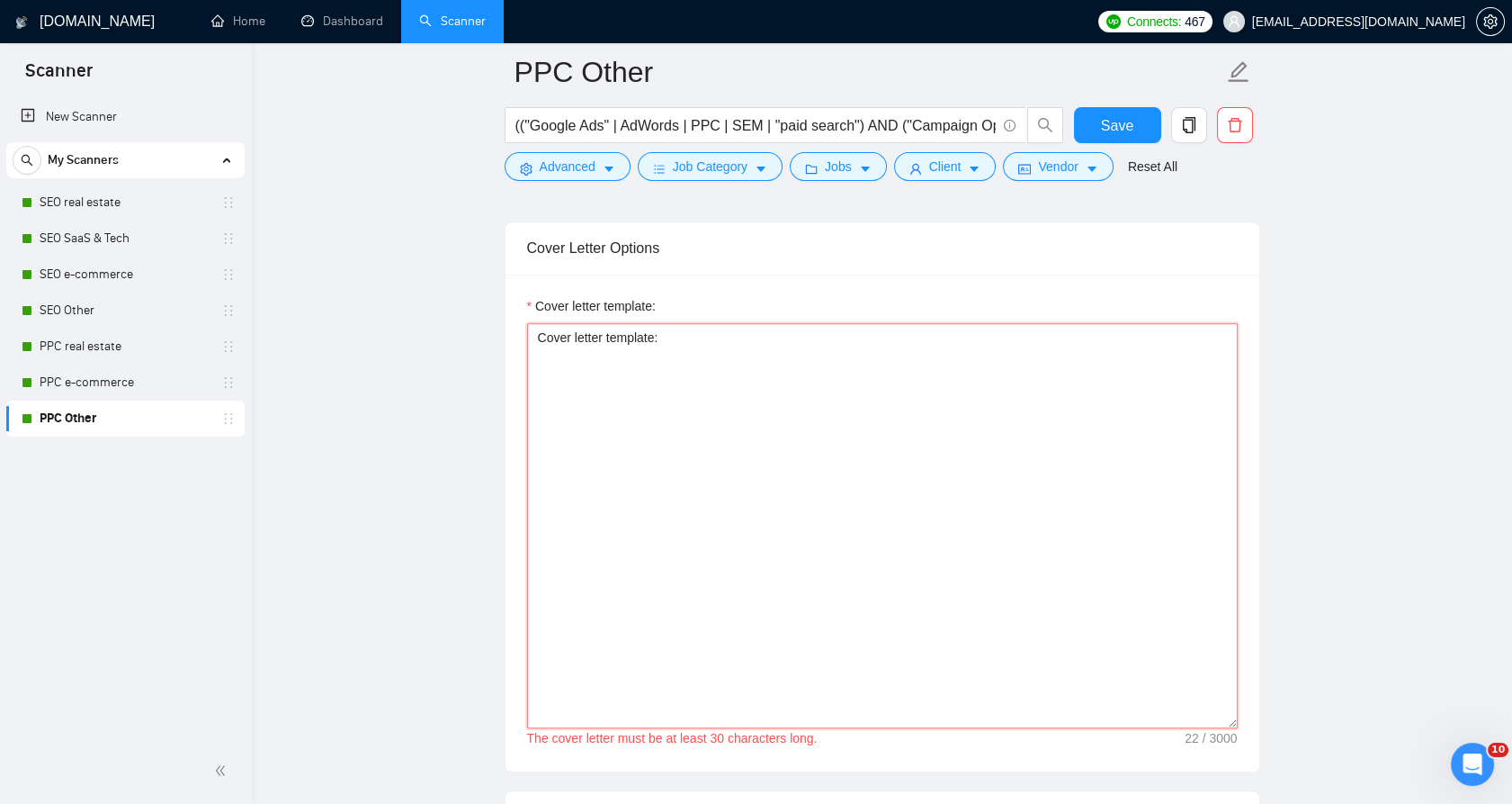
scroll to position [1900, 0]
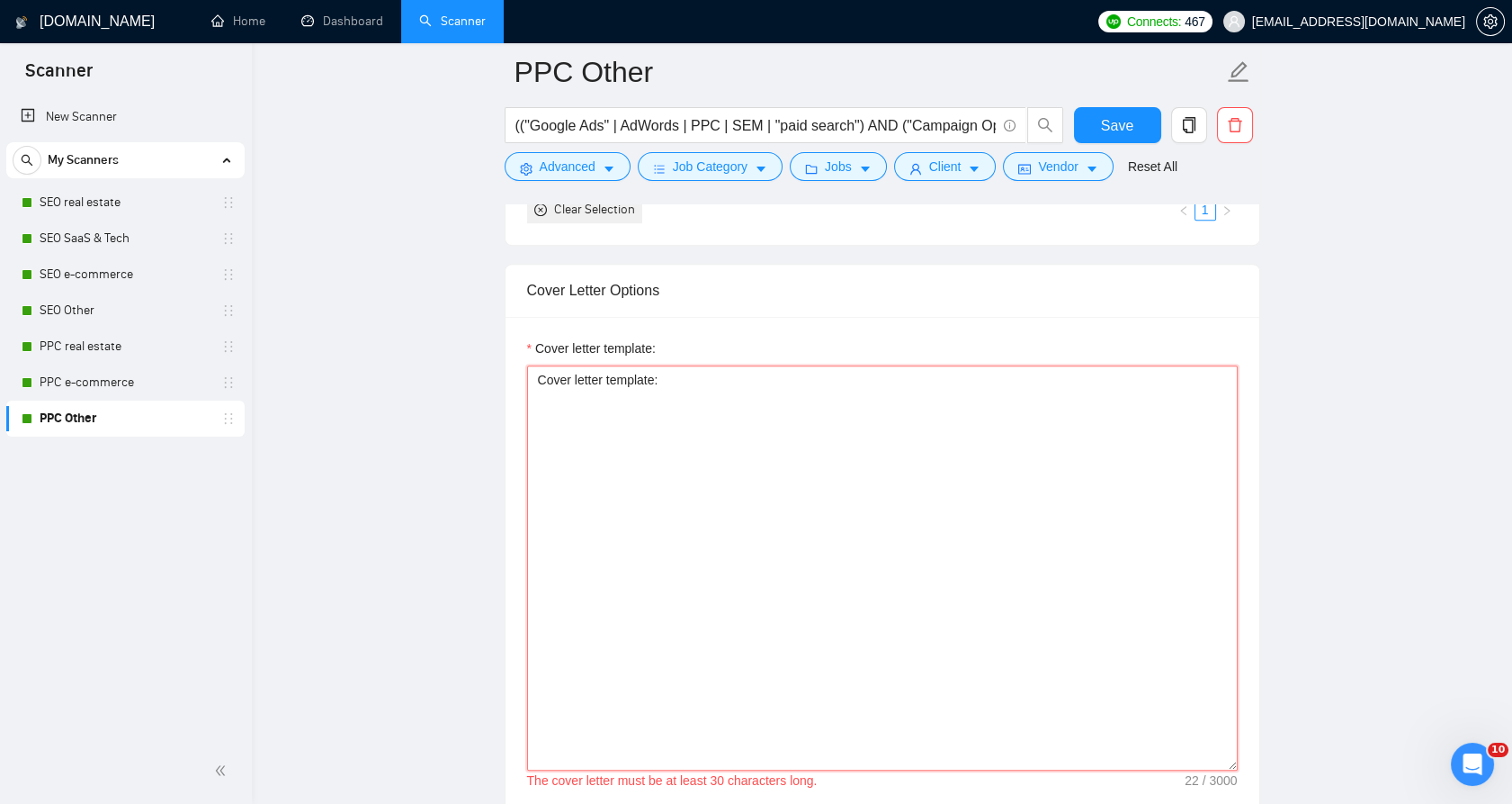
click at [685, 488] on textarea "Cover letter template:" at bounding box center [882, 568] width 710 height 405
paste textarea "Lo [ips dolors'a cons ad el's doeiusmod, temp incididun], [Utlabore etd magnaa'…"
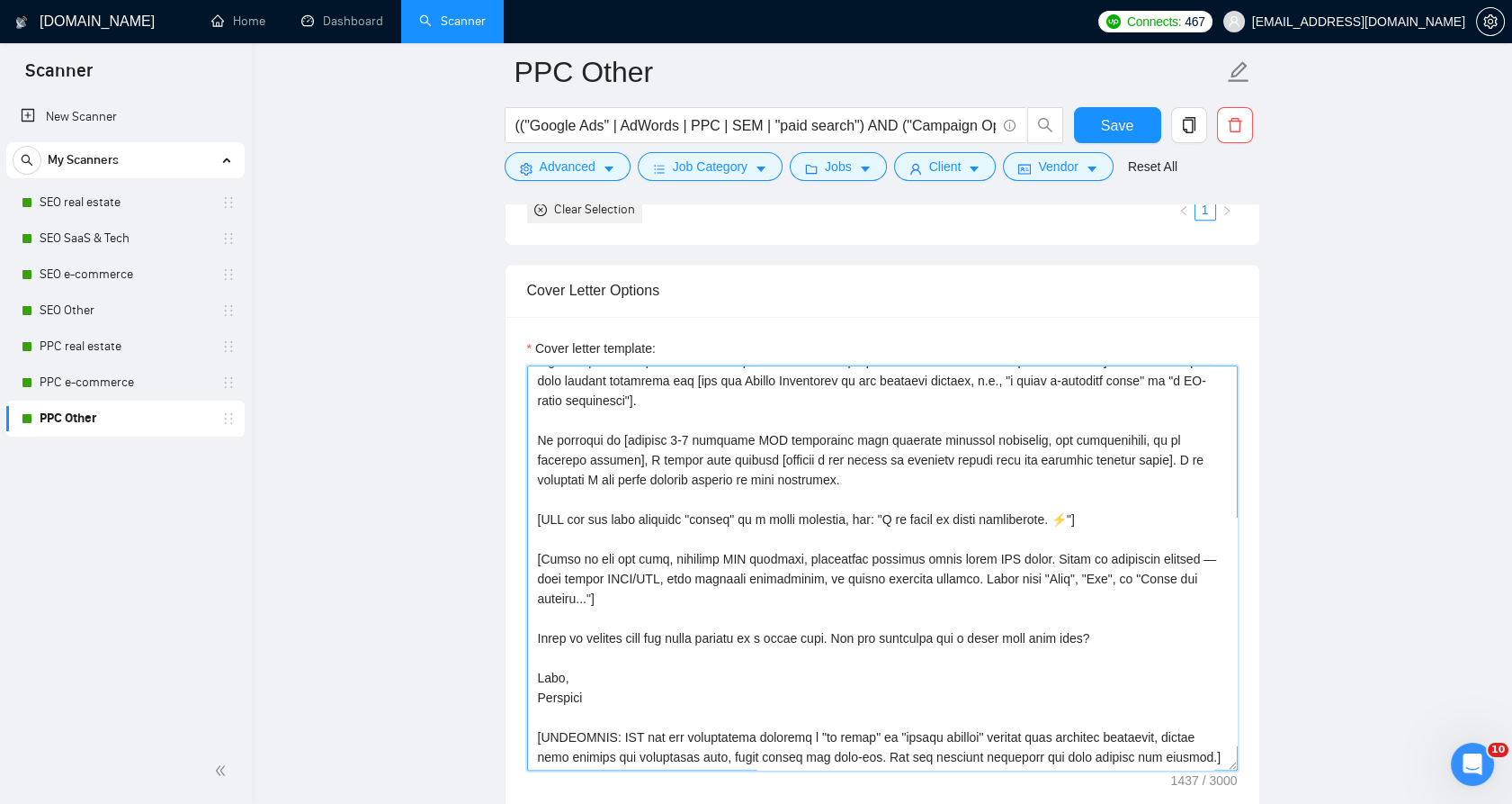
scroll to position [79, 0]
type textarea "Lo [ips dolors'a cons ad el's doeiusmod, temp incididun], [Utlabore etd magnaa'…"
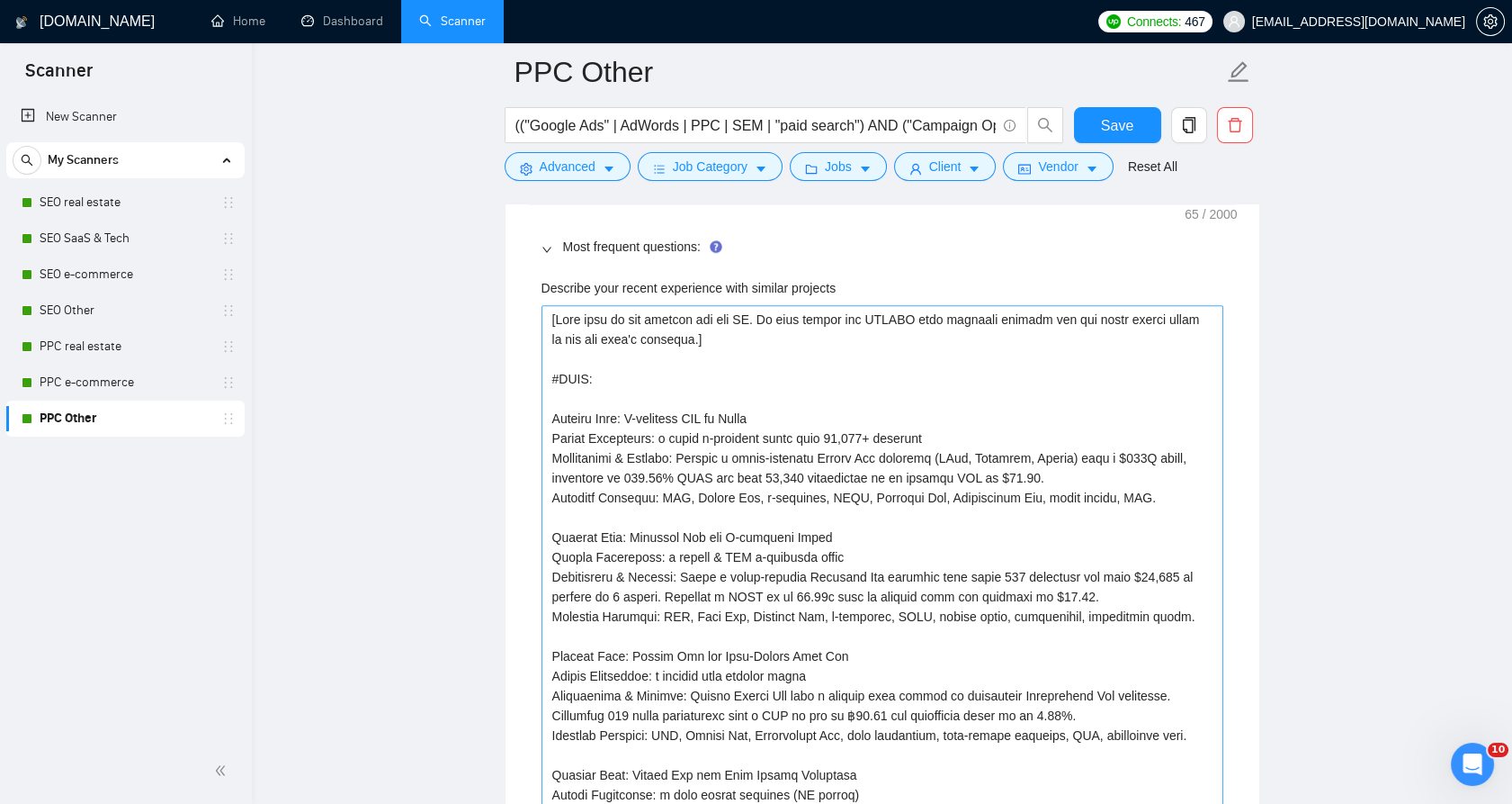
scroll to position [2699, 0]
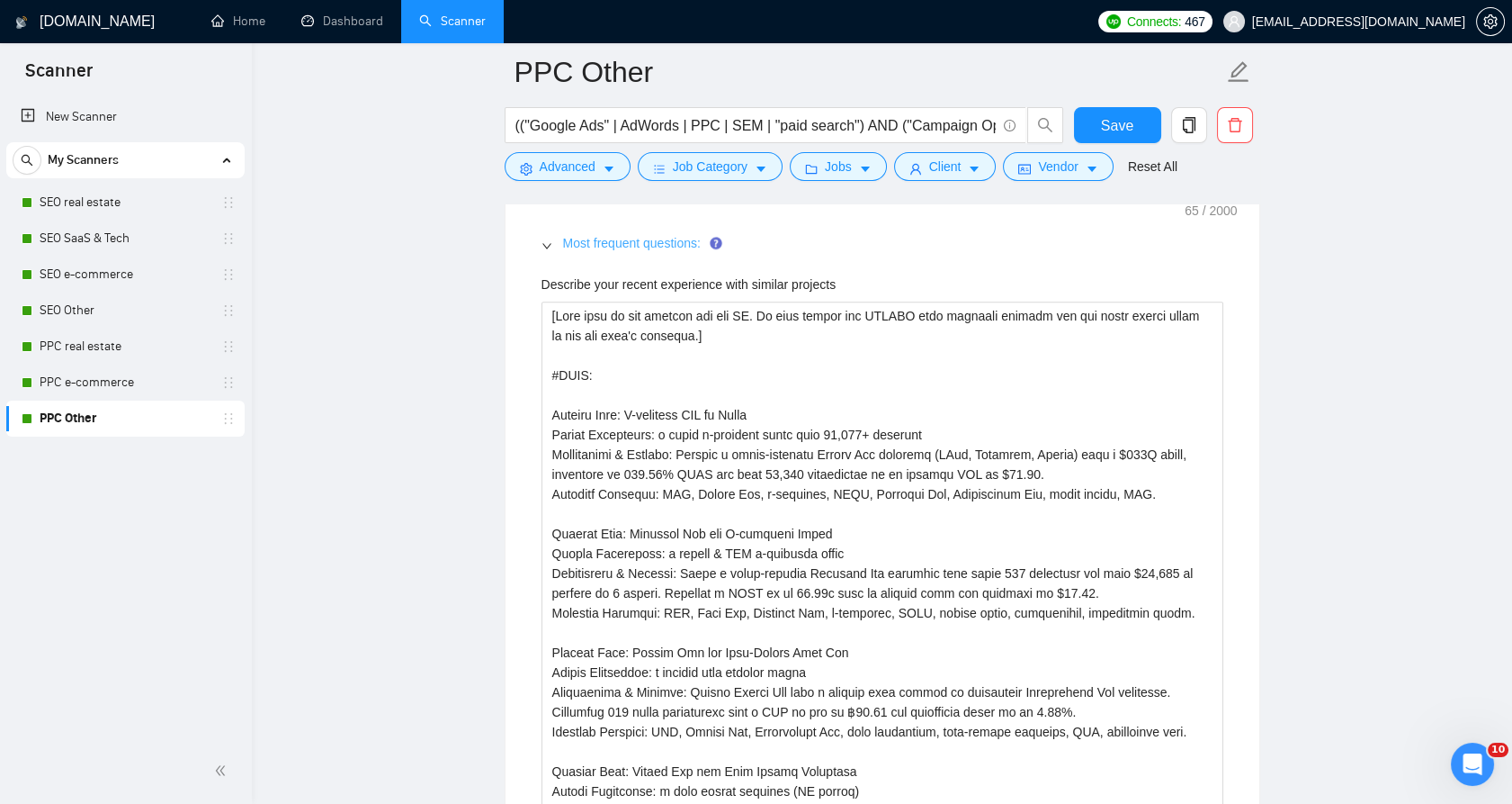
click at [585, 237] on link "Most frequent questions:" at bounding box center [632, 243] width 138 height 14
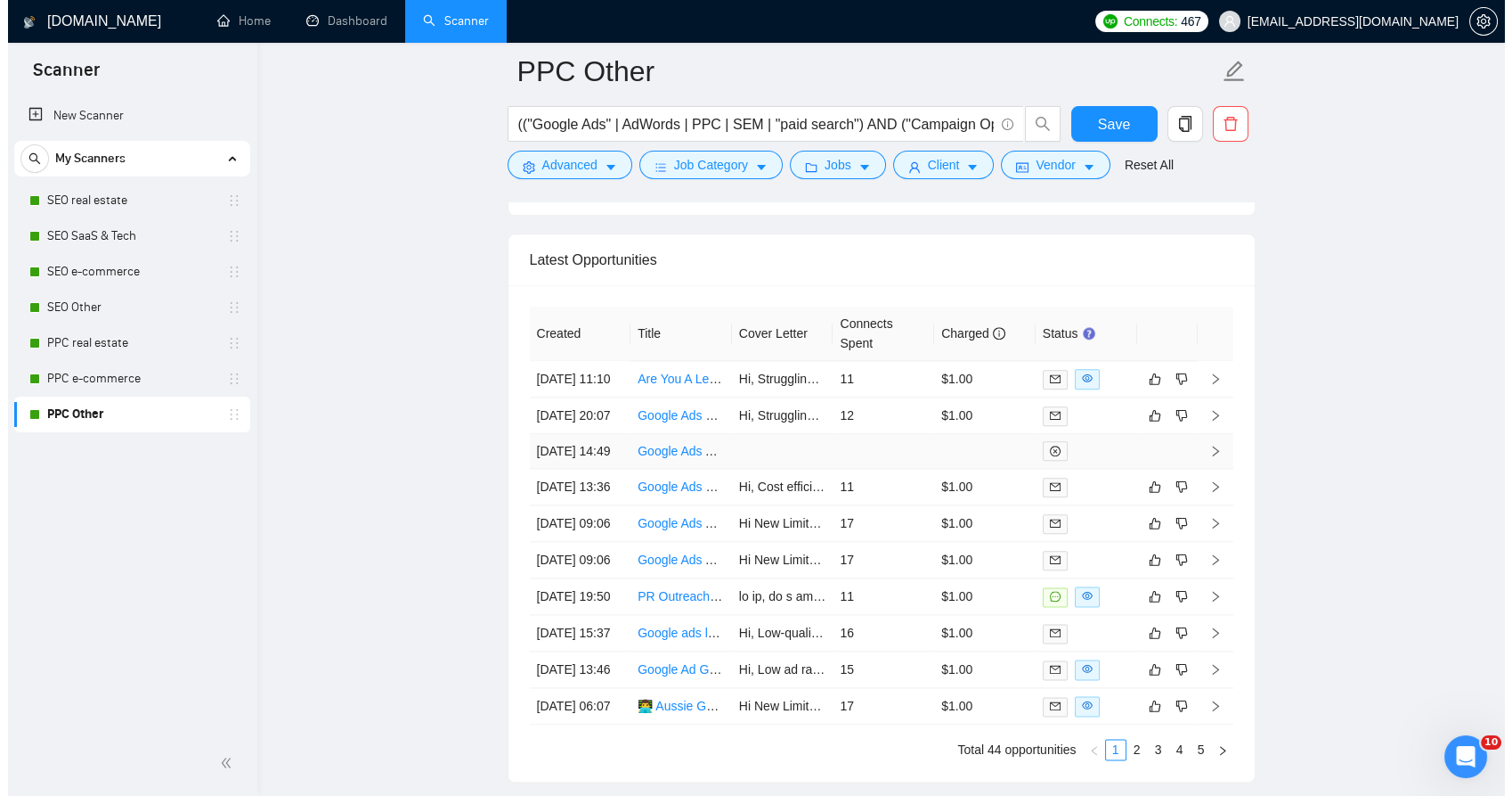
scroll to position [4377, 0]
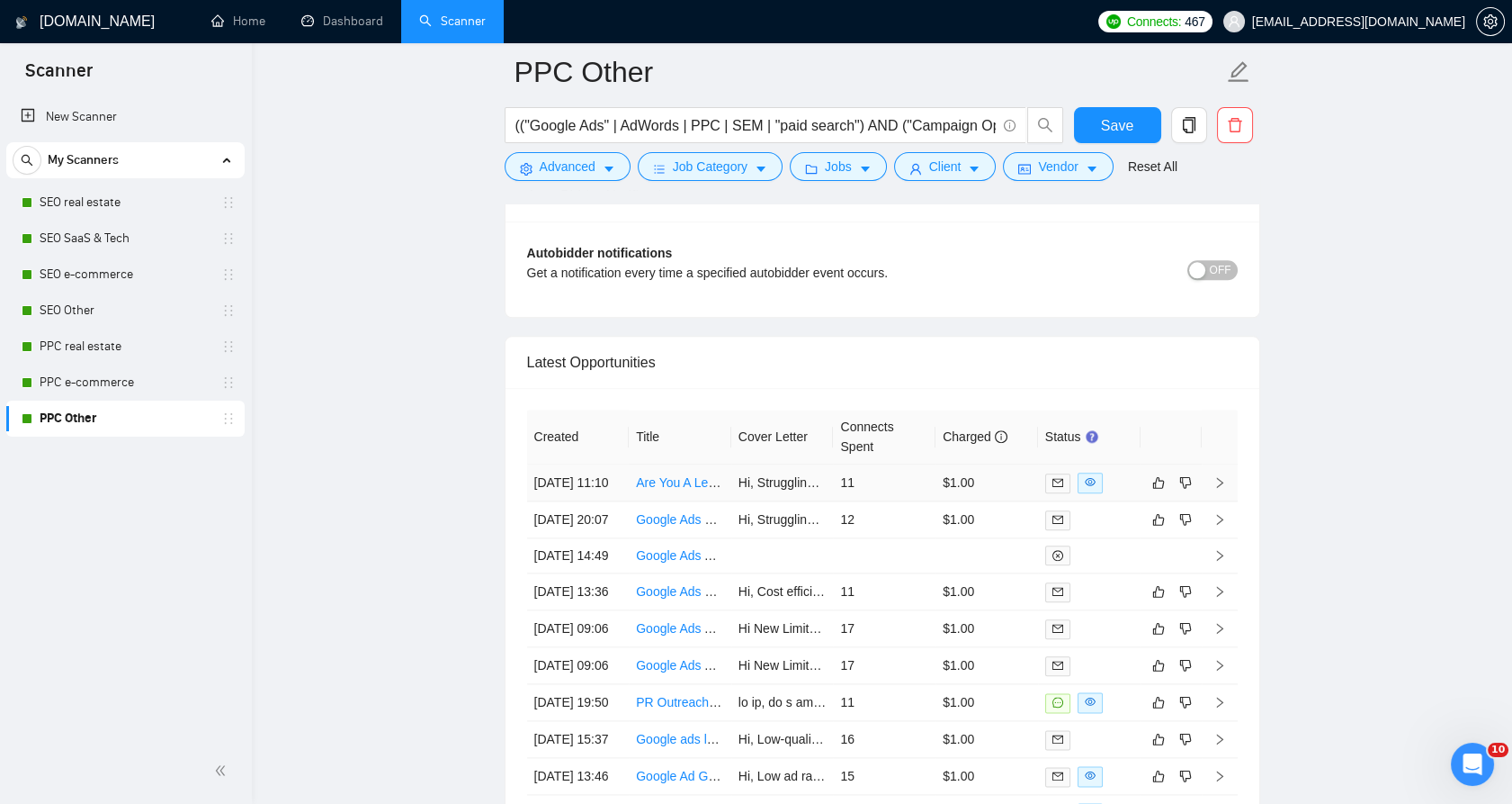
click at [979, 489] on td "$1.00" at bounding box center [986, 483] width 103 height 37
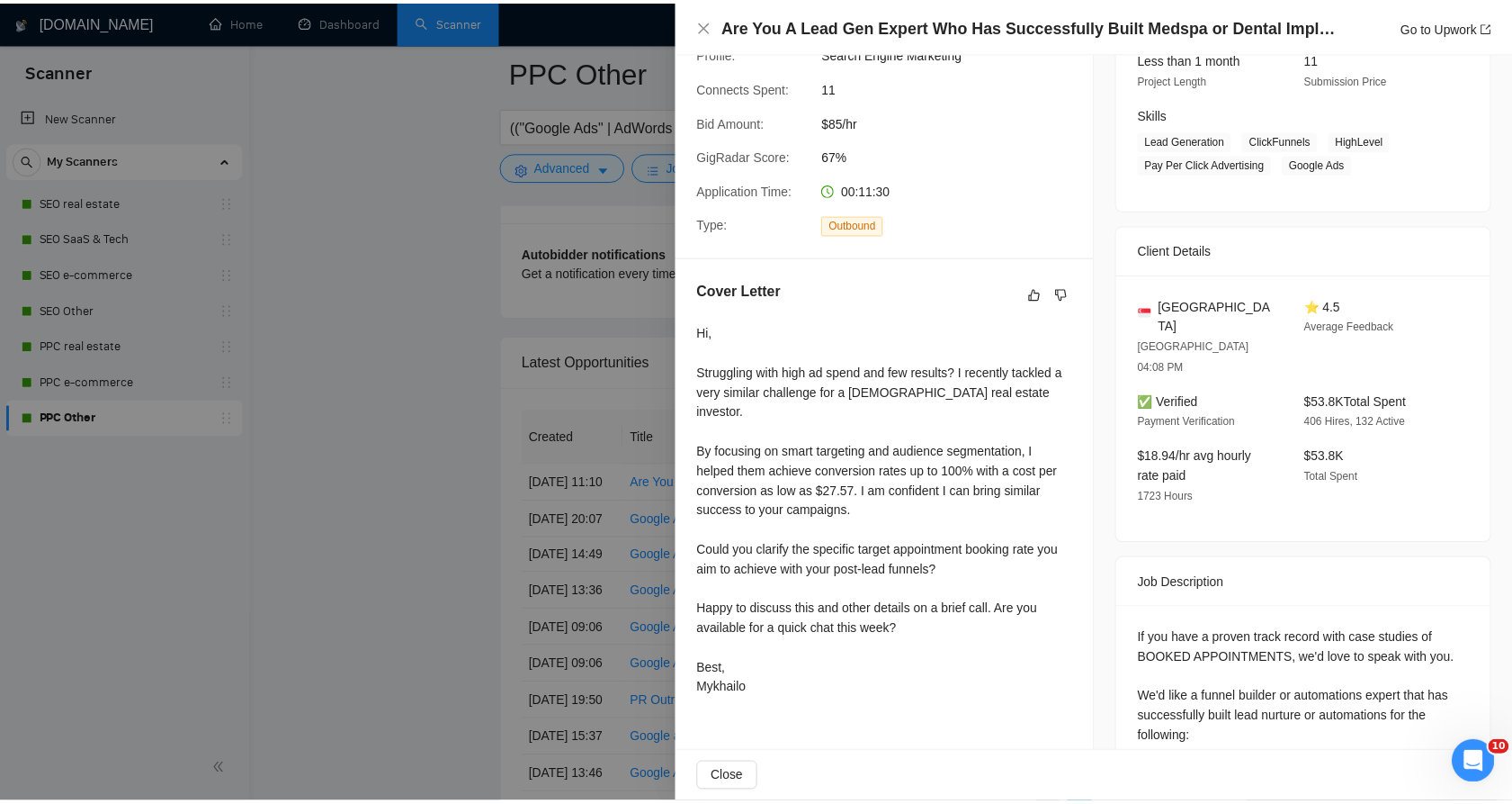
scroll to position [299, 0]
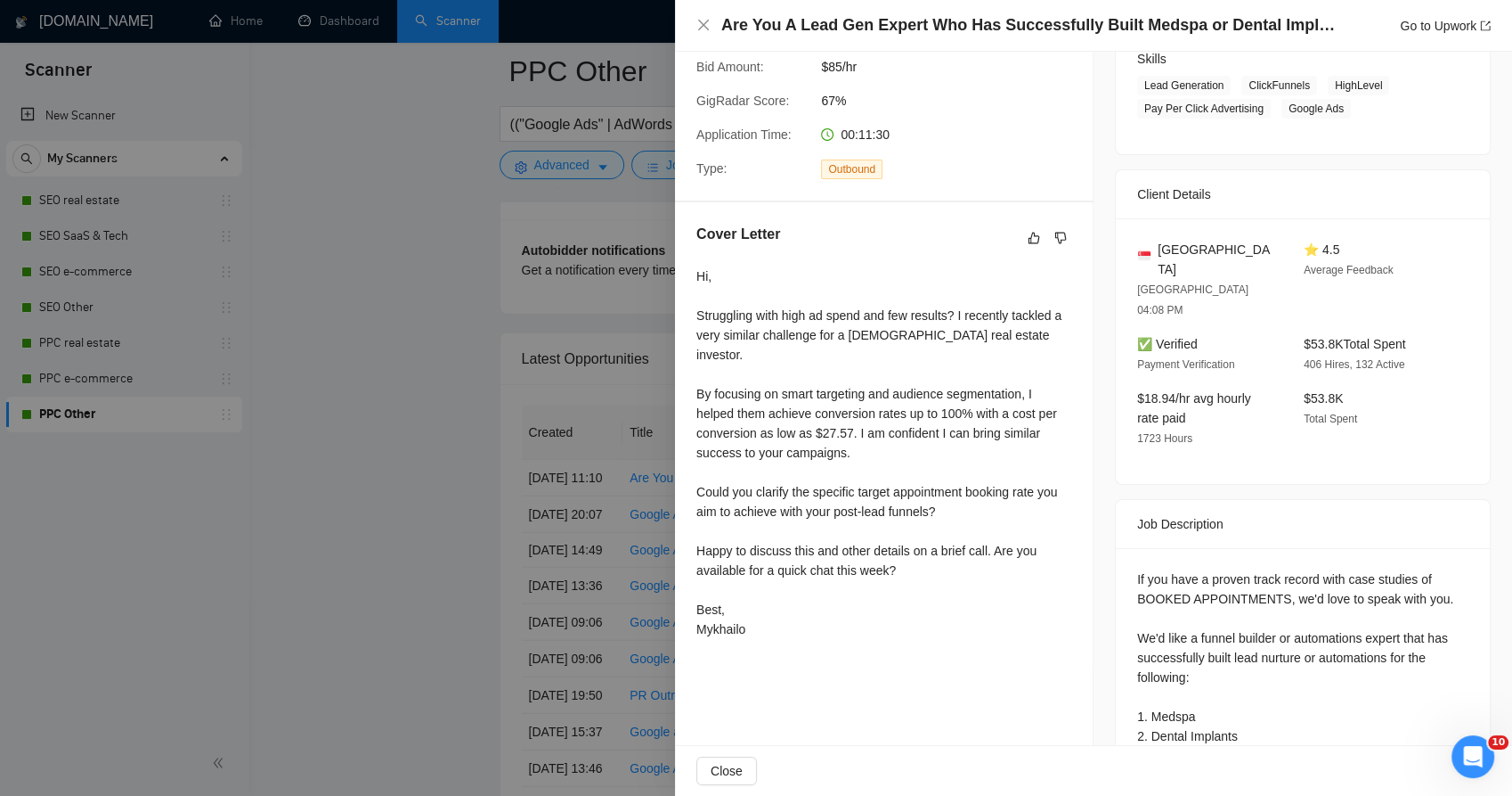
click at [625, 386] on div at bounding box center [756, 398] width 1512 height 796
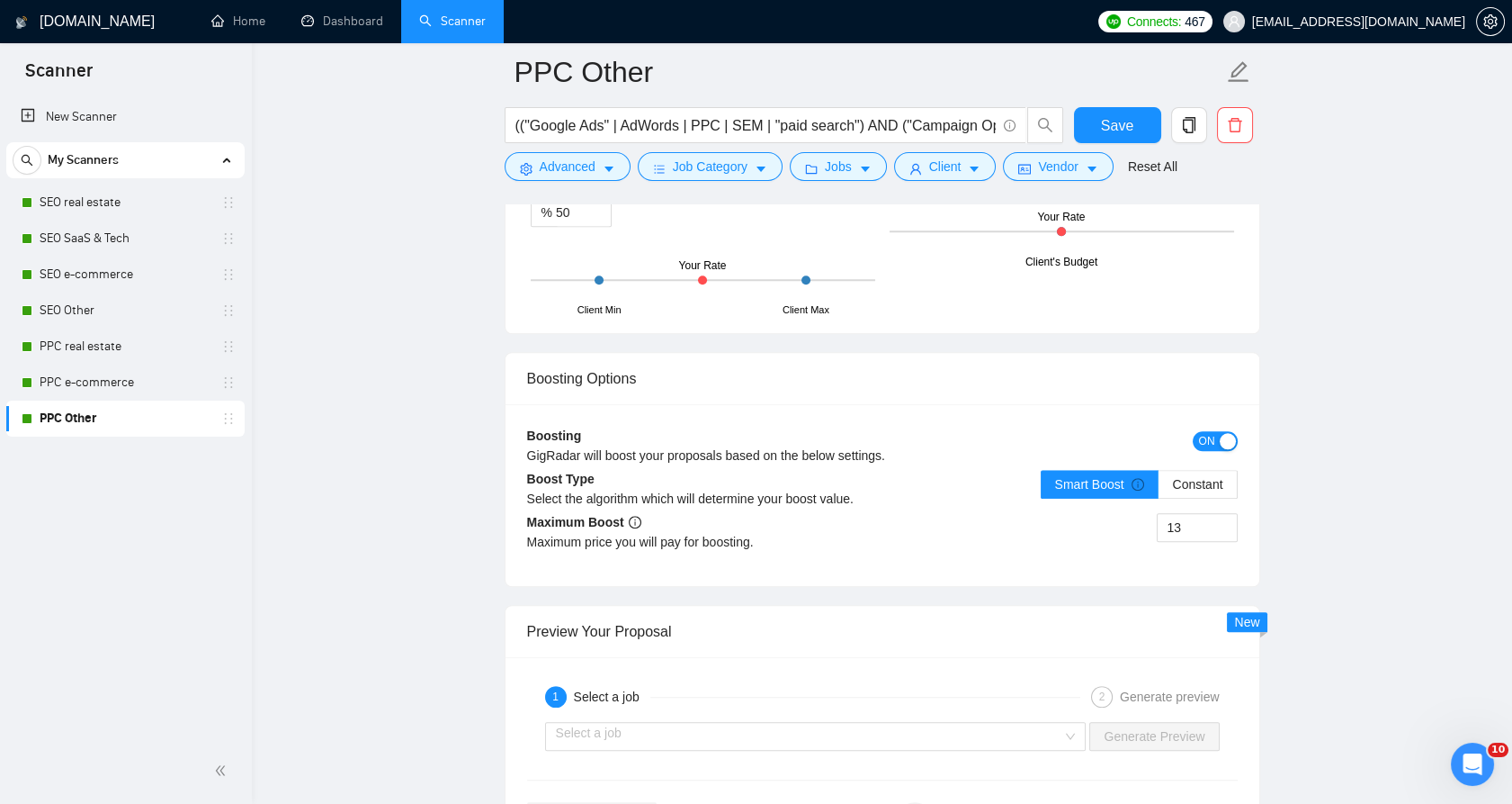
scroll to position [3321, 0]
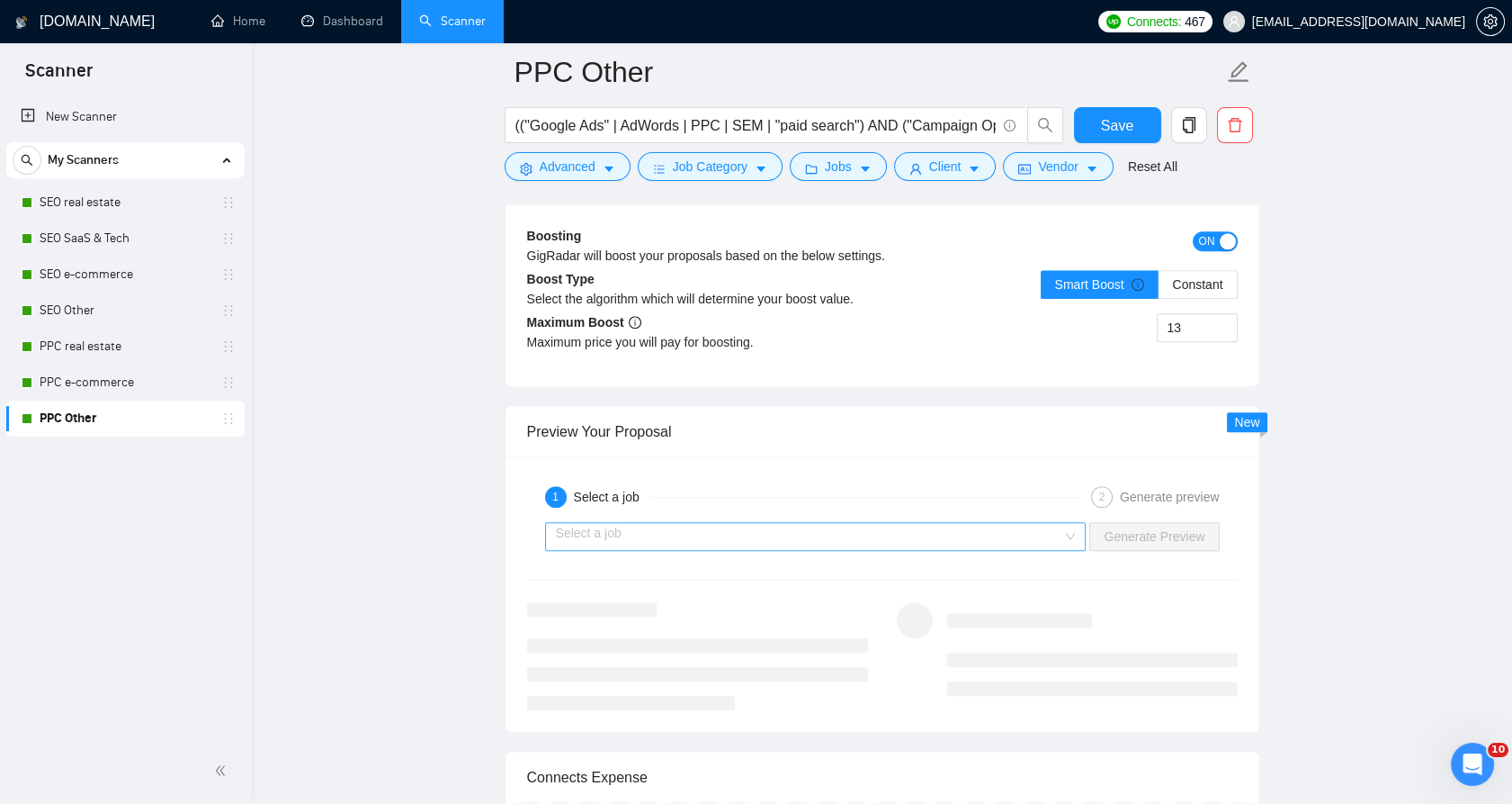
click at [885, 532] on input "search" at bounding box center [809, 536] width 507 height 27
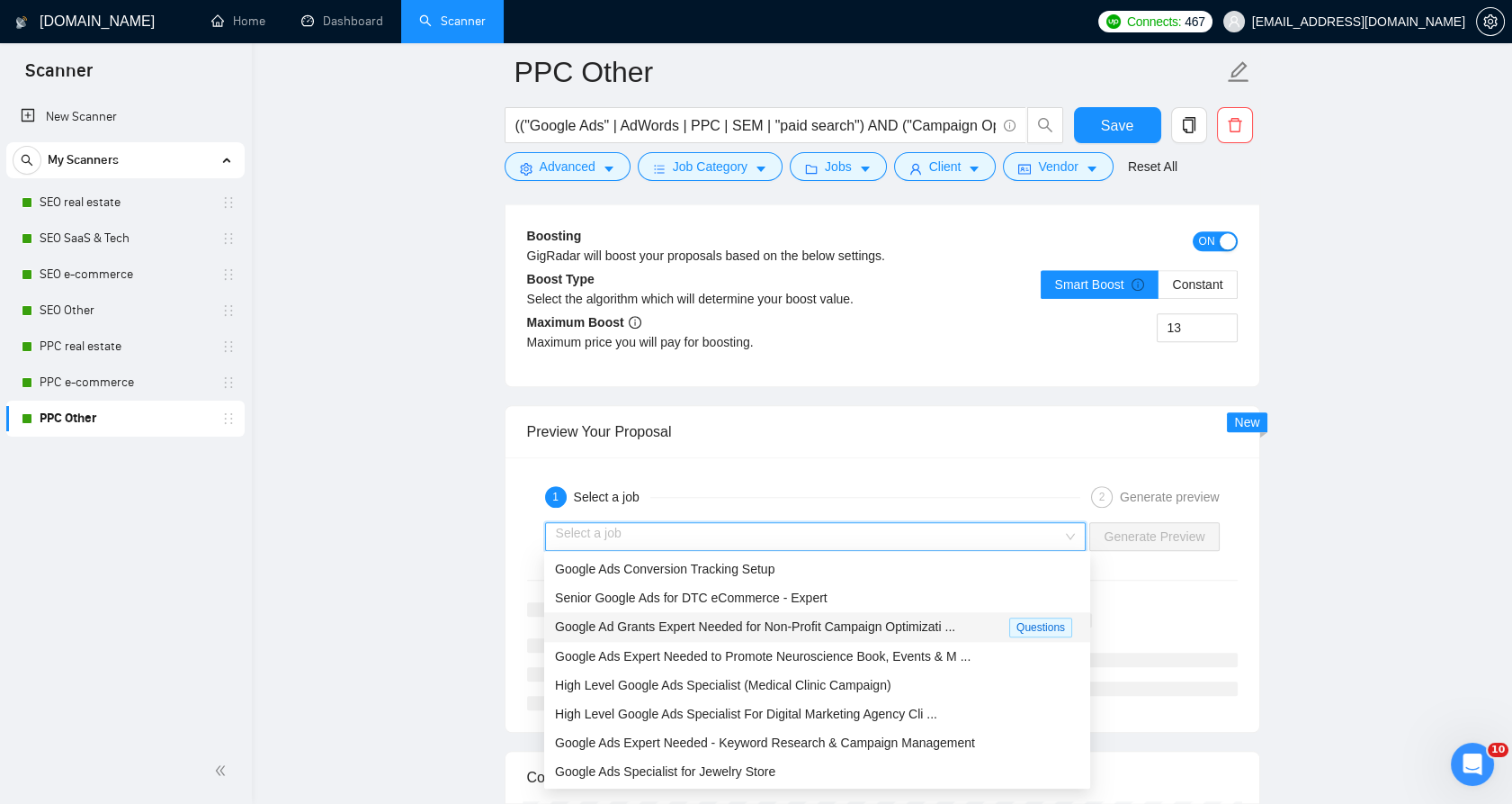
click at [834, 622] on span "Google Ad Grants Expert Needed for Non-Profit Campaign Optimizati ..." at bounding box center [754, 626] width 400 height 14
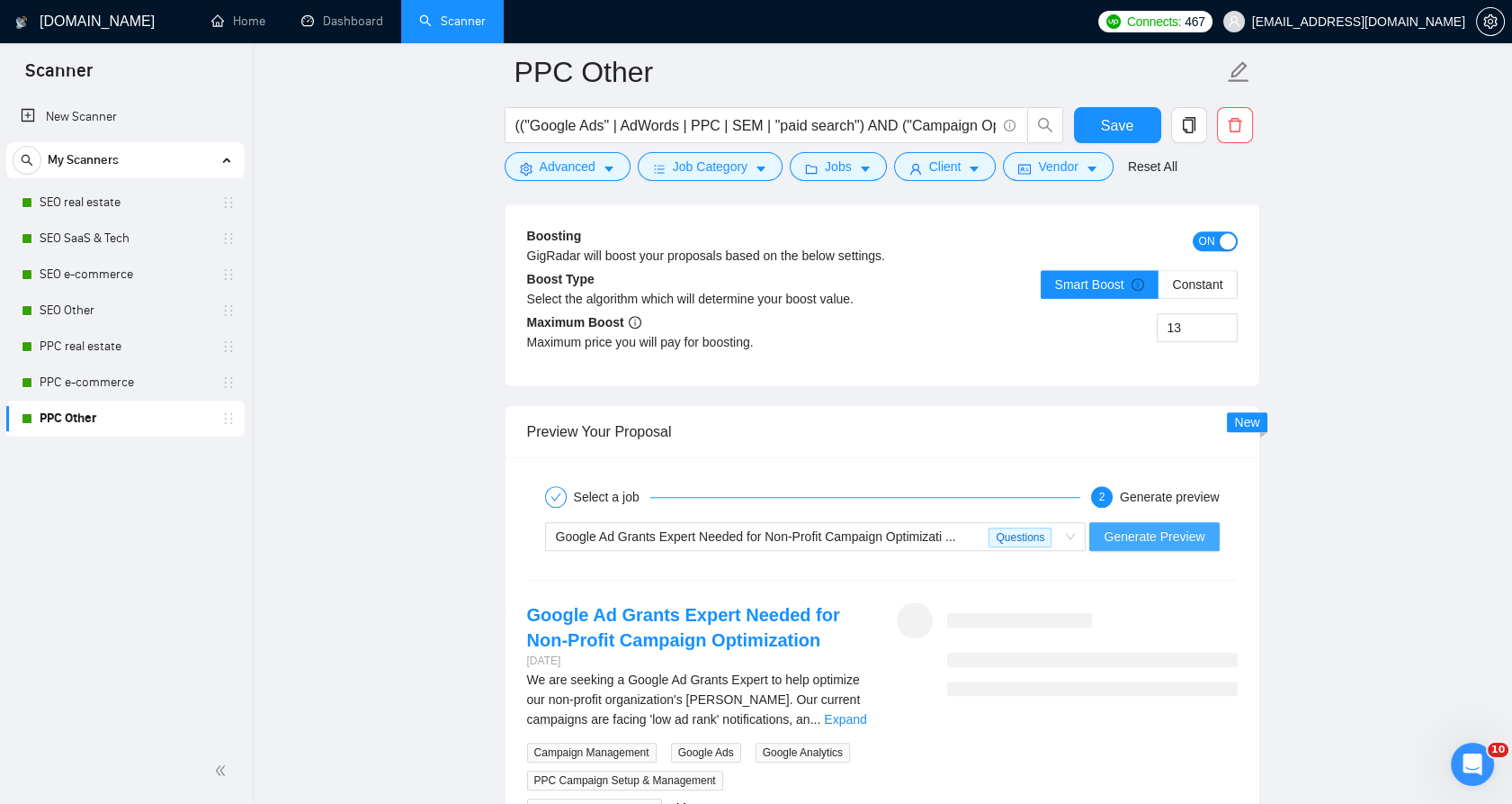
click at [1150, 532] on span "Generate Preview" at bounding box center [1154, 535] width 101 height 20
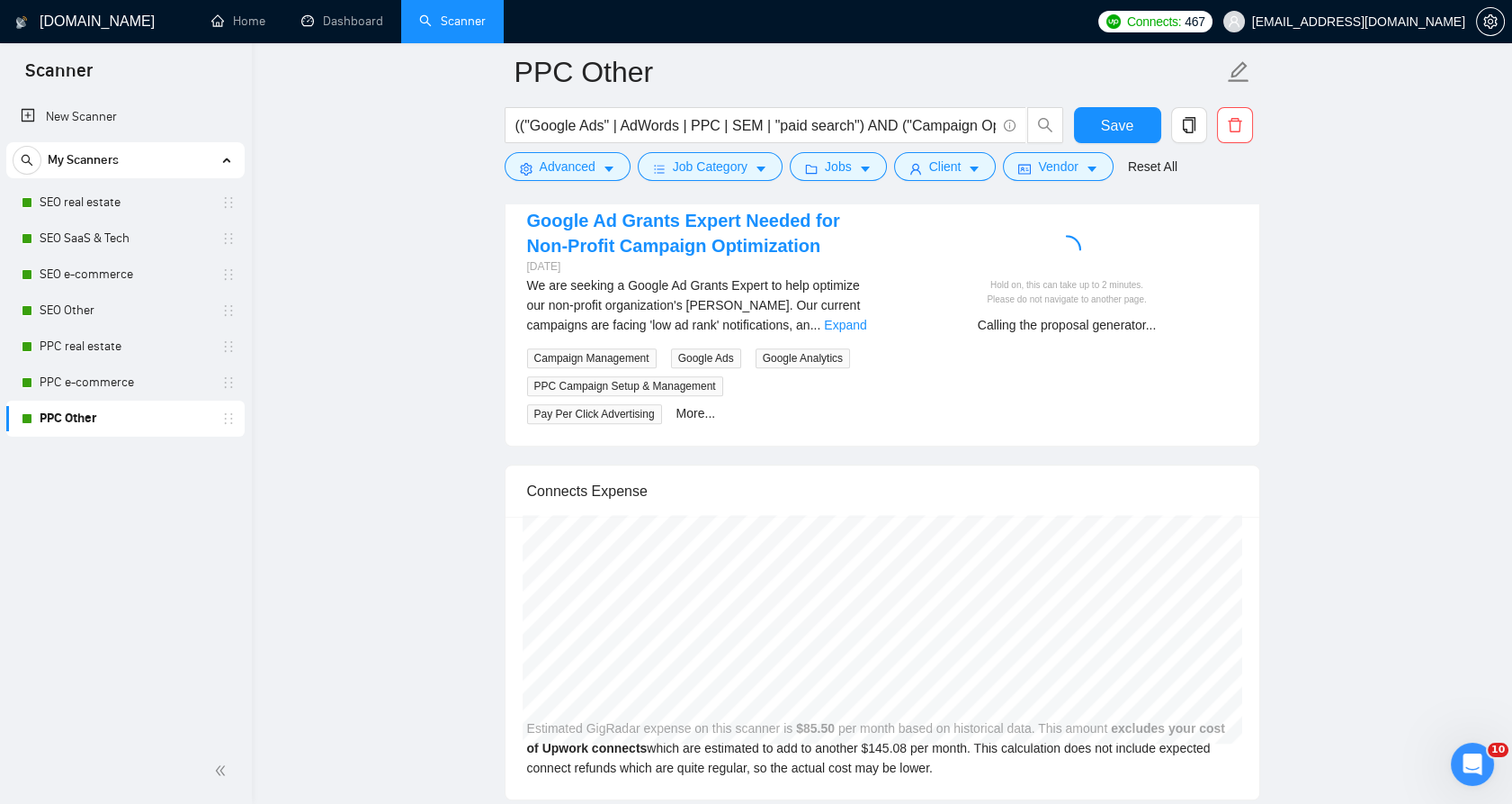
scroll to position [3621, 0]
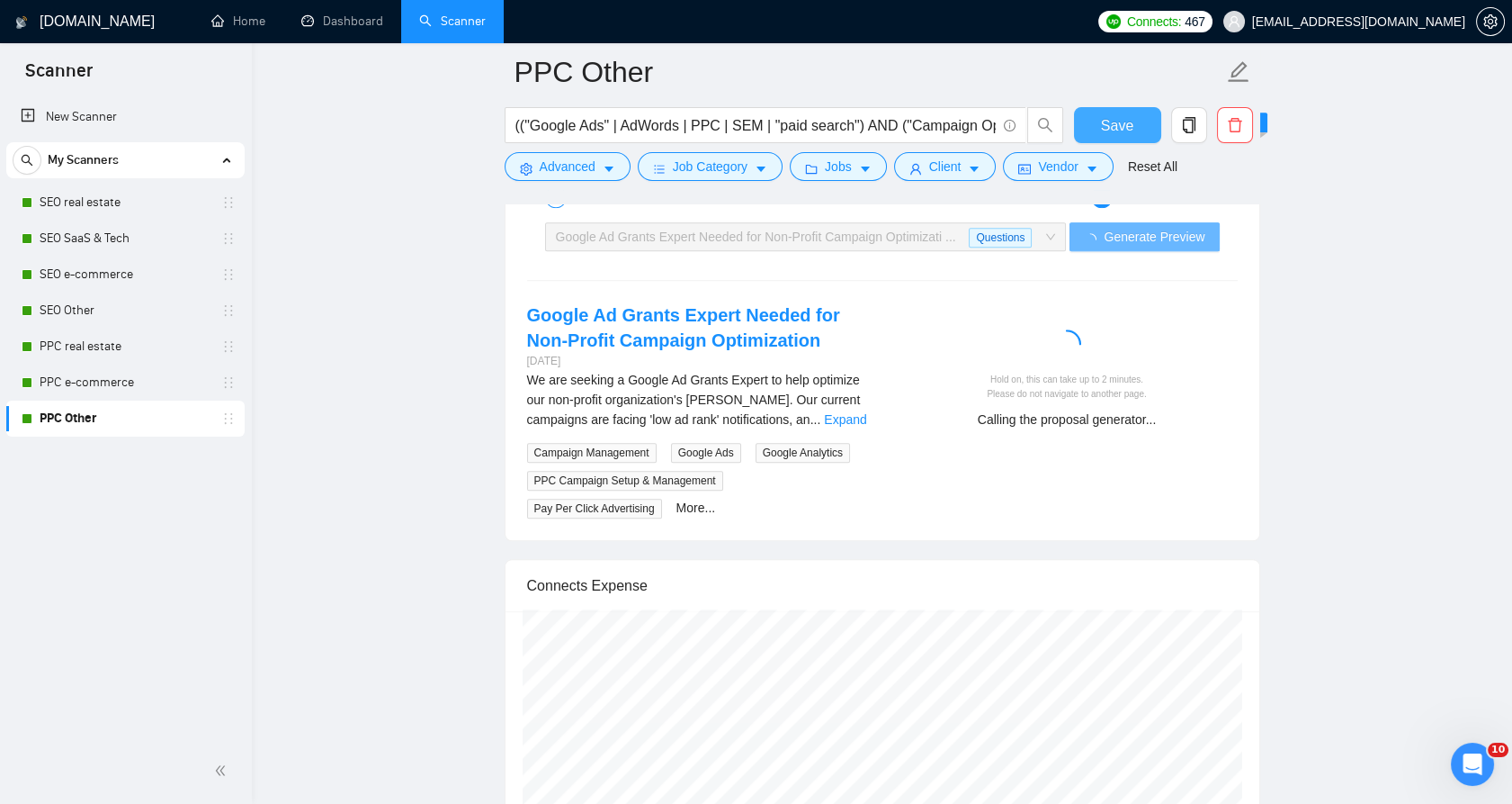
click at [1117, 133] on span "Save" at bounding box center [1117, 126] width 33 height 22
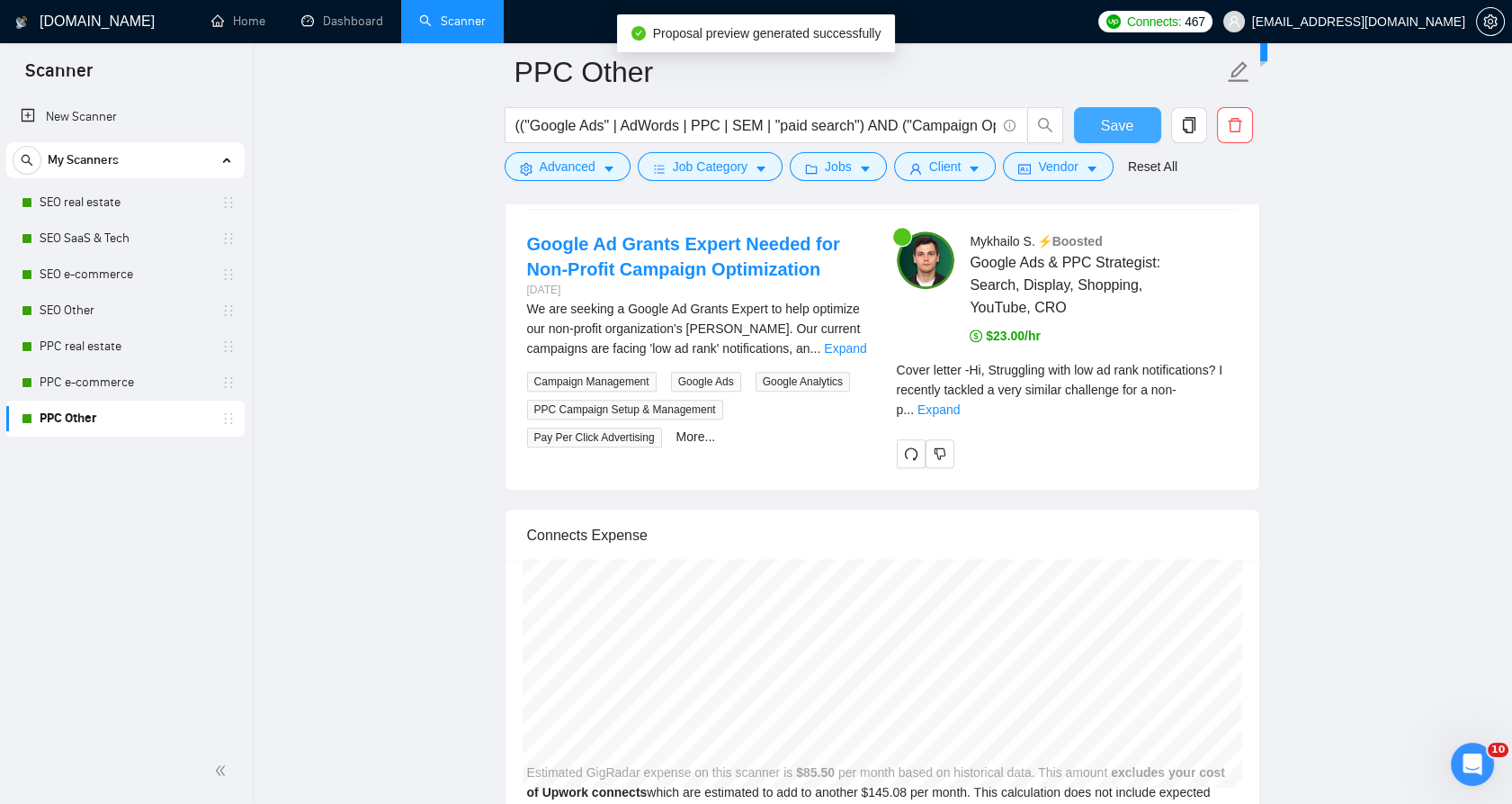
scroll to position [3722, 0]
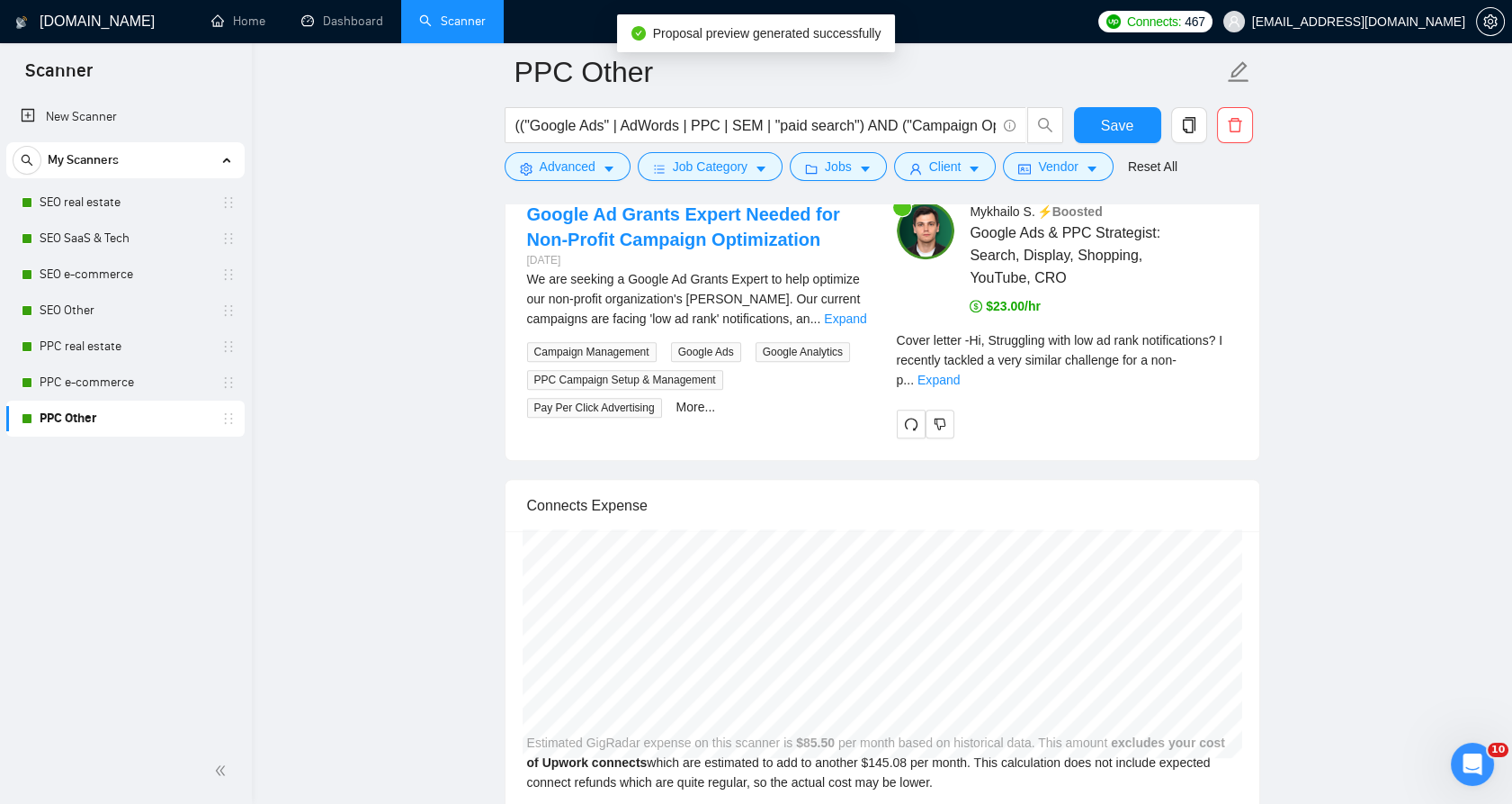
click at [1211, 367] on div "Cover letter - Hi, Struggling with low ad rank notifications? I recently tackle…" at bounding box center [1067, 366] width 341 height 72
click at [959, 372] on link "Expand" at bounding box center [938, 379] width 42 height 14
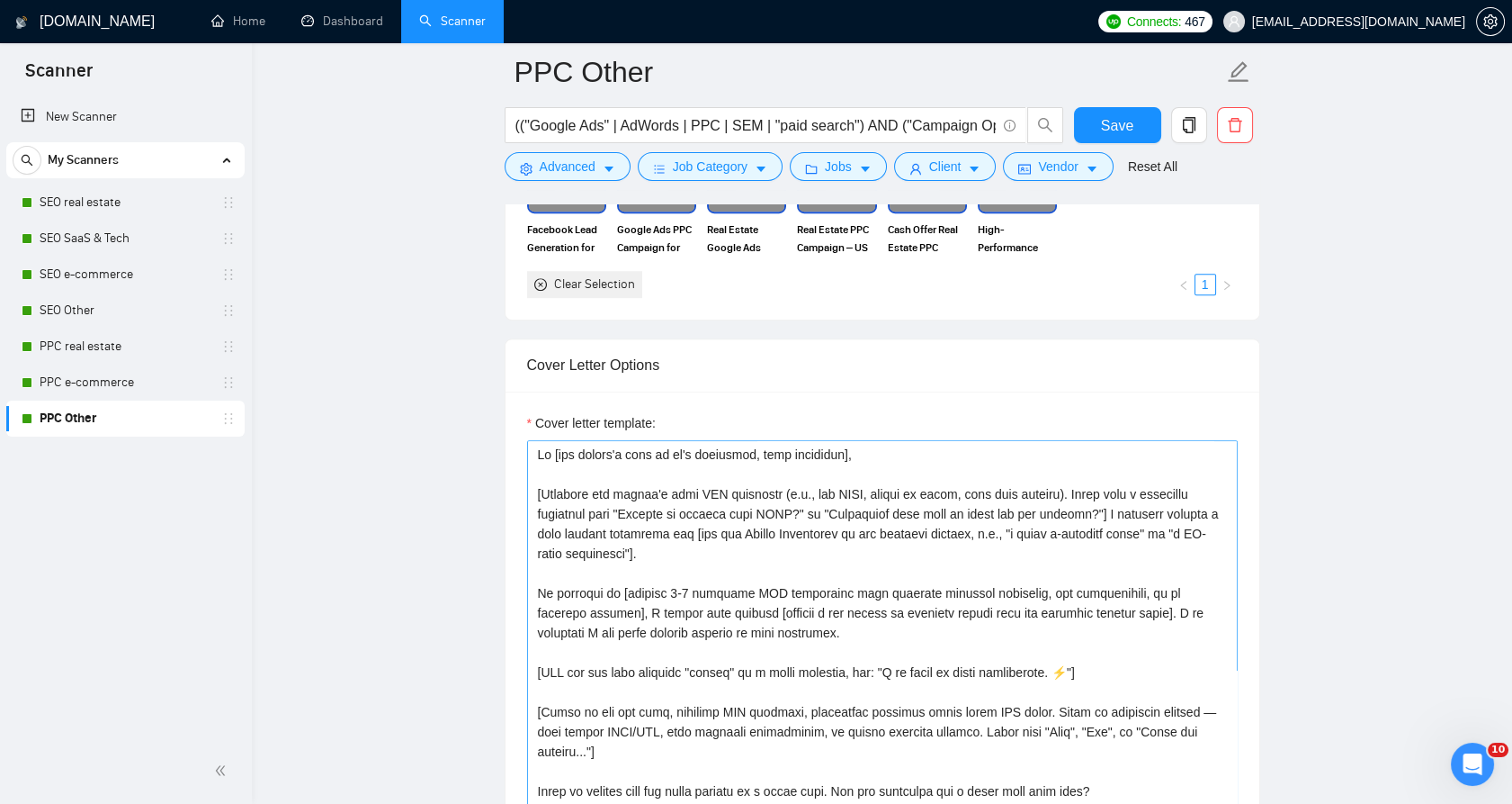
scroll to position [1822, 0]
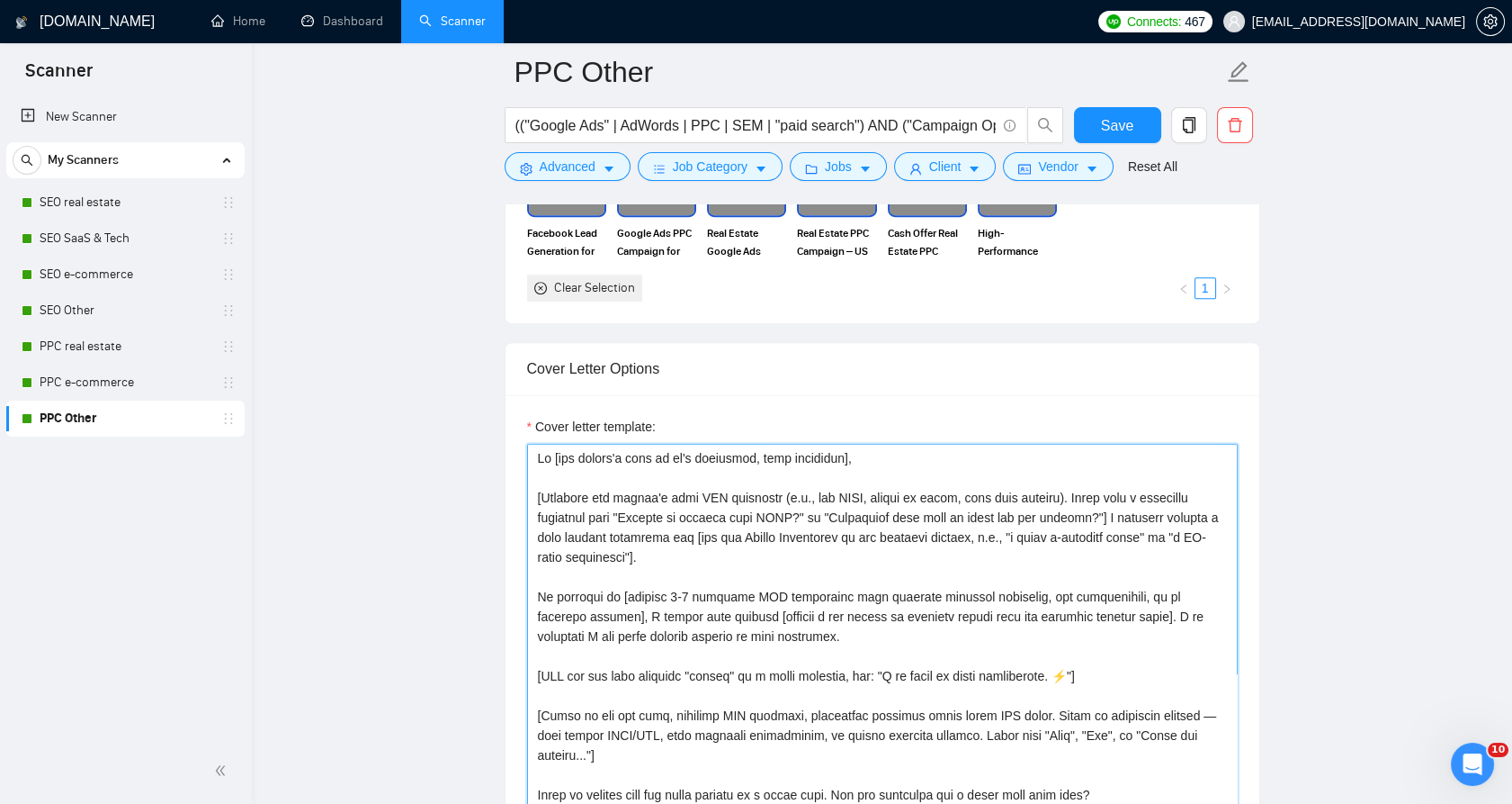
click at [764, 540] on textarea "Cover letter template:" at bounding box center [882, 646] width 710 height 405
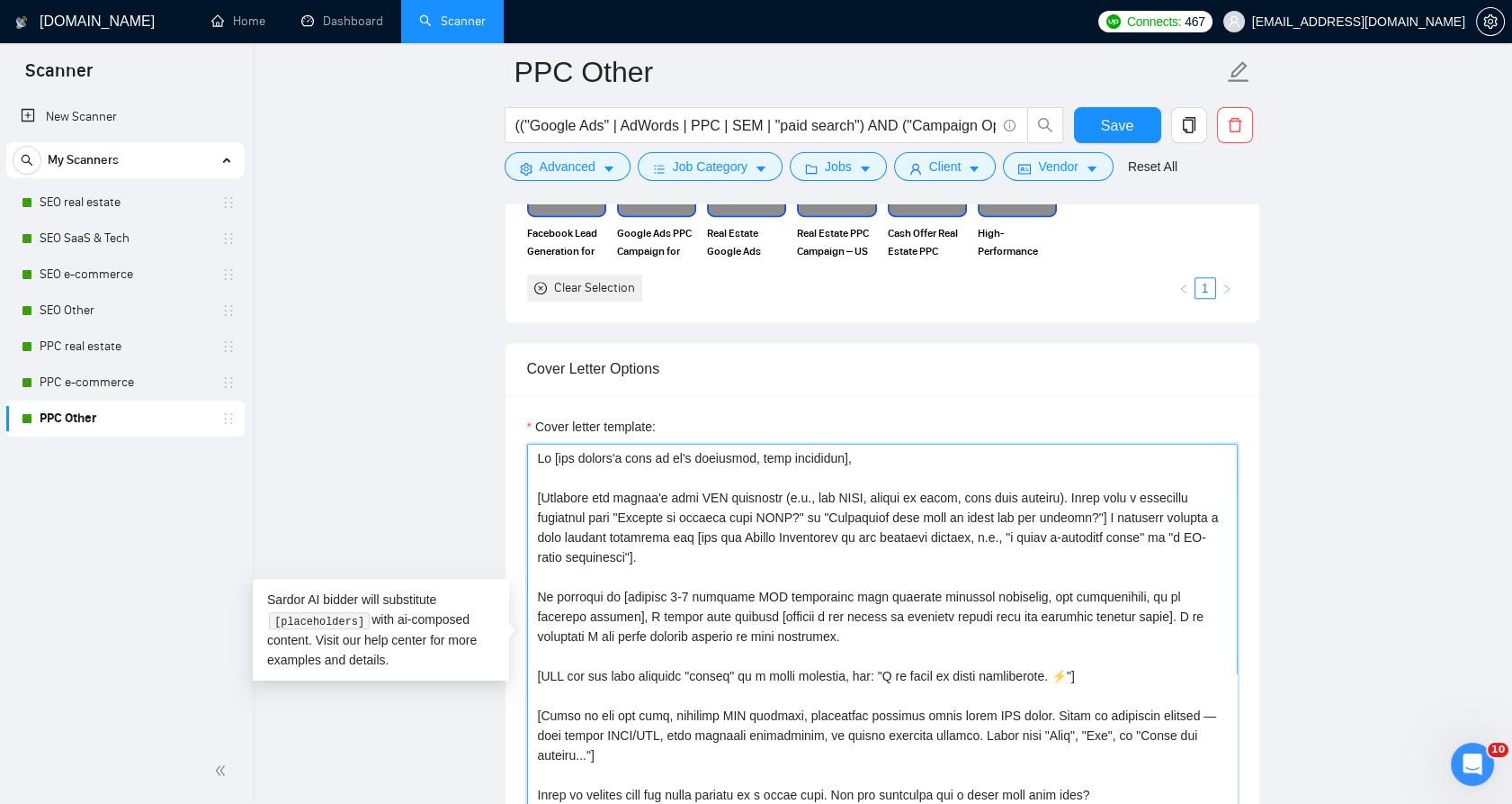
paste textarea "[LOREMIPSU DOLORSI AMETCONSECTE: Adi ELIT sed DOEI tem incididu utlabo etdol ma…"
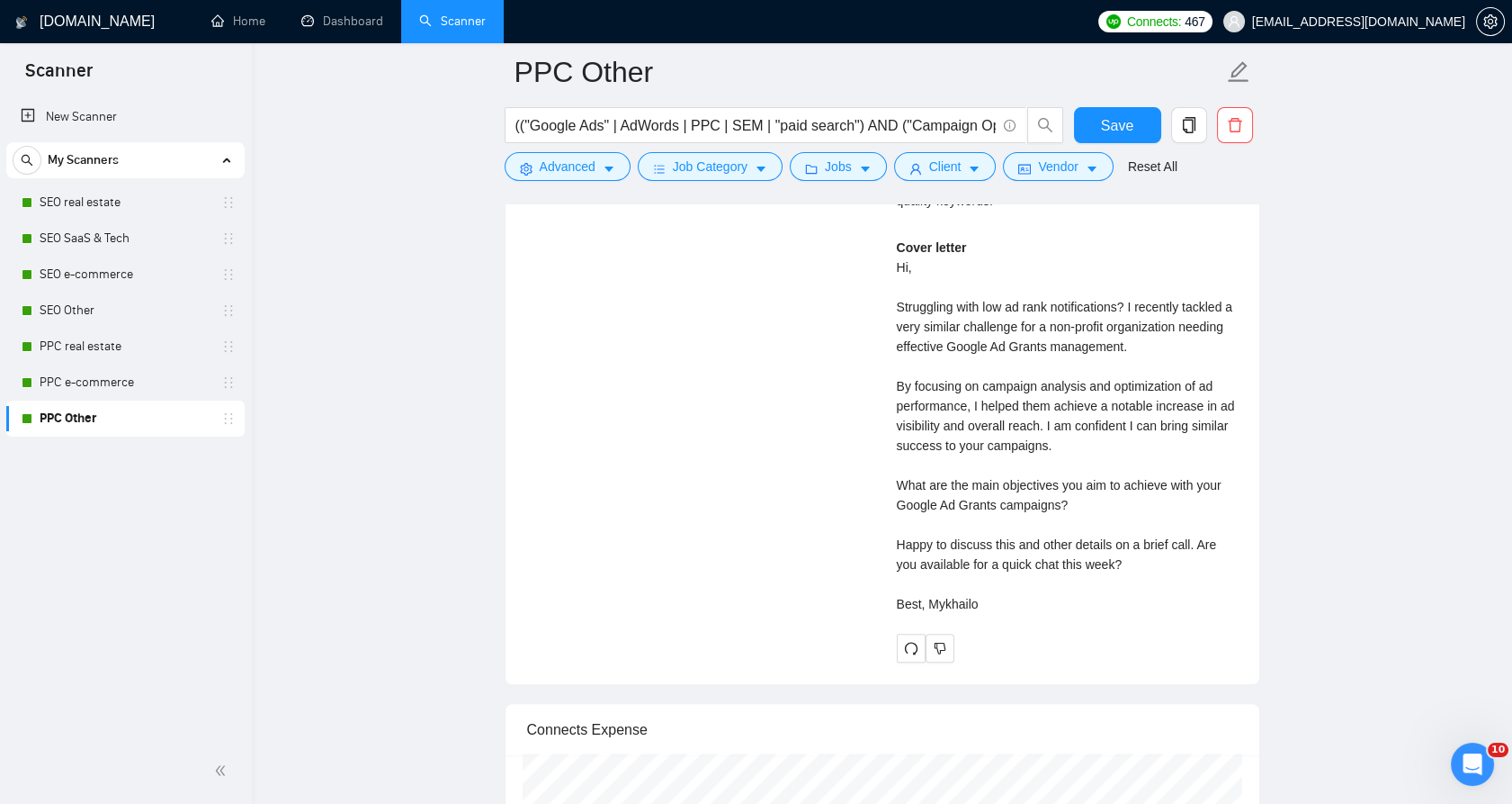
scroll to position [4461, 0]
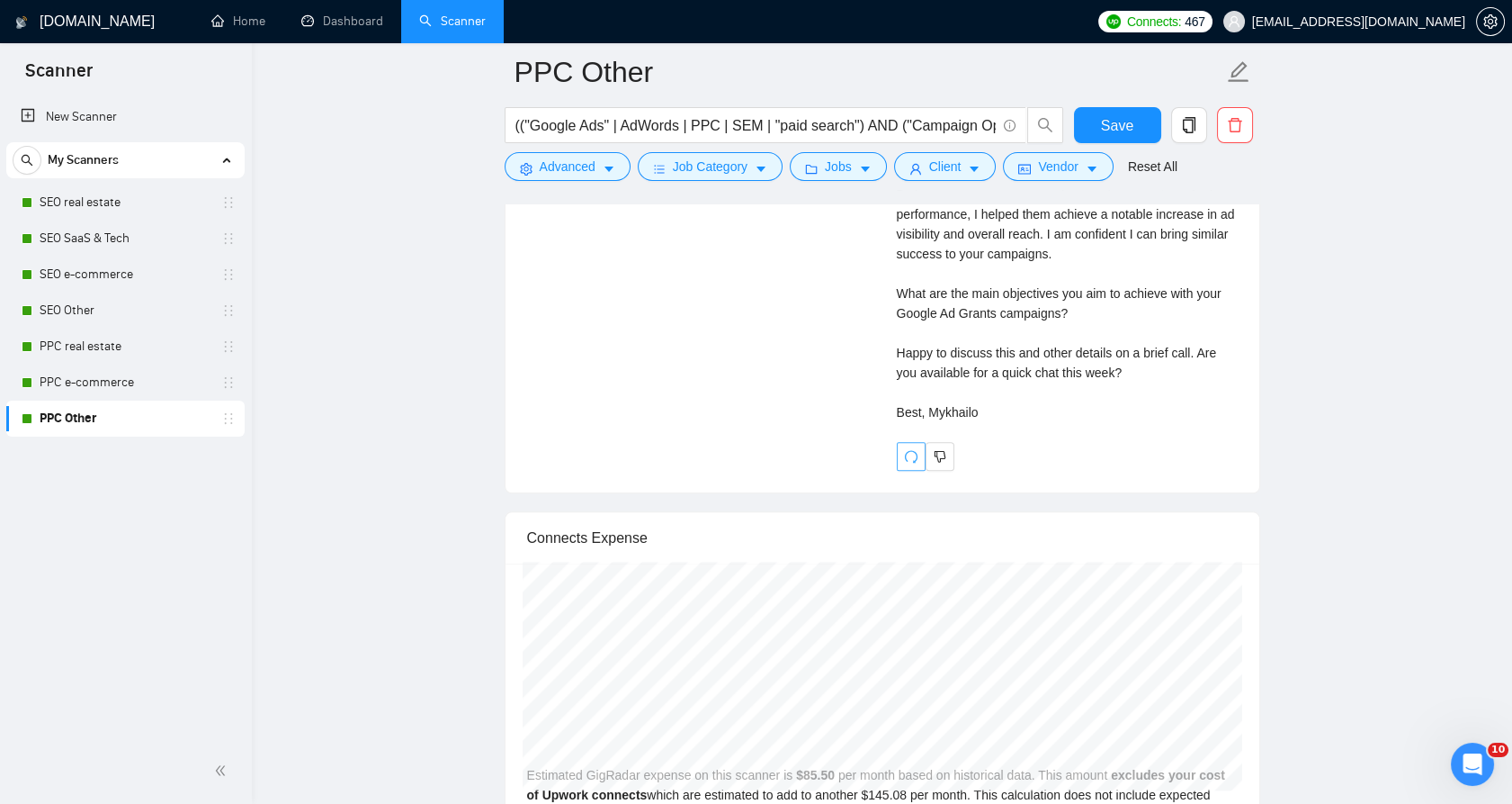
type textarea "[LOREMIPSU DOLORSI AMETCONSECTE: Adi ELIT sed DOEI tem incididu utlabo etdol ma…"
click at [910, 458] on icon "redo" at bounding box center [911, 455] width 14 height 14
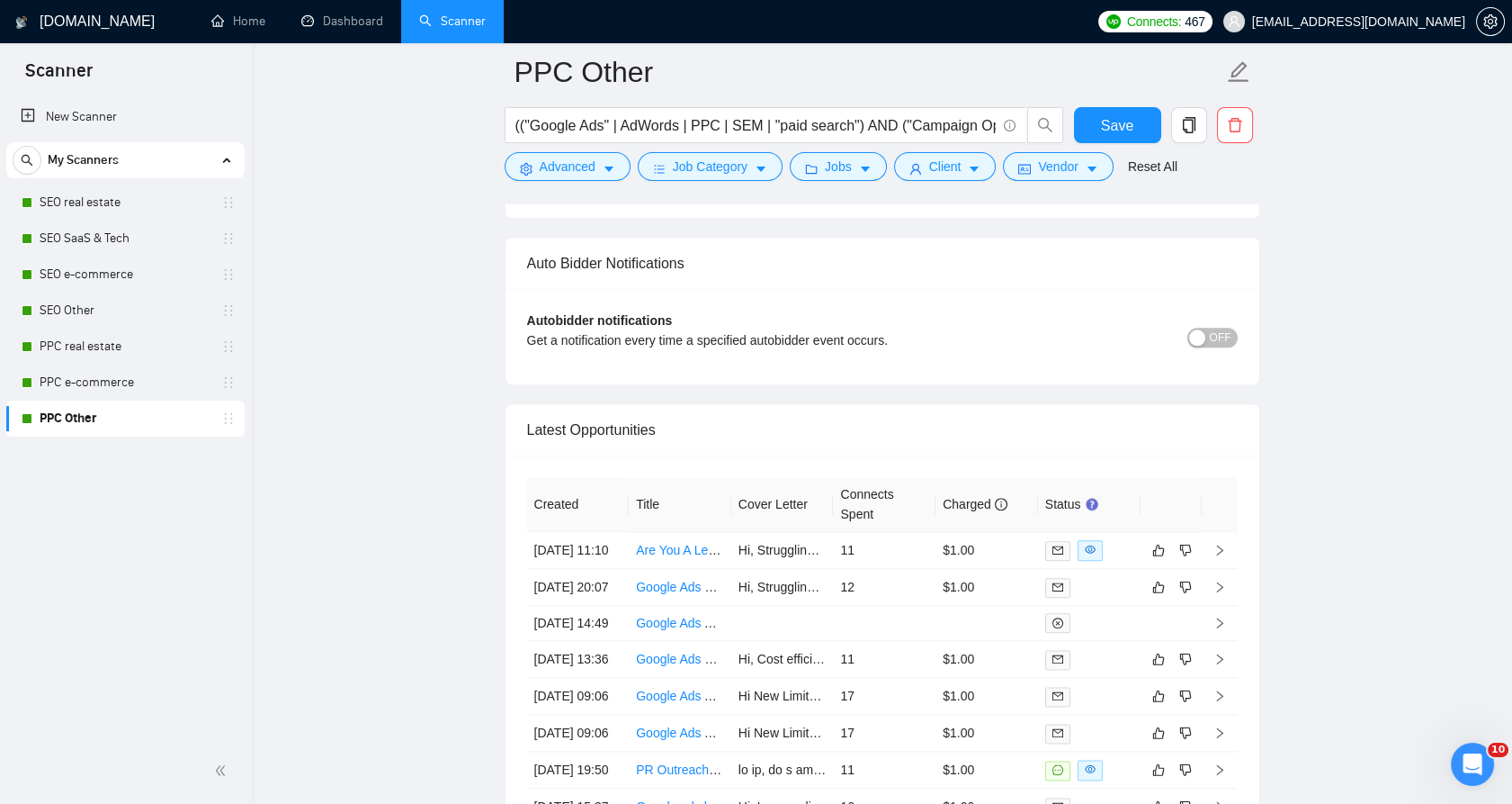
click at [1099, 104] on form "PPC Other (("Google Ads" | AdWords | PPC | SEM | "paid search") AND ("Campaign …" at bounding box center [882, 116] width 755 height 146
drag, startPoint x: 1101, startPoint y: 114, endPoint x: 1101, endPoint y: 123, distance: 9.0
click at [1101, 115] on button "Save" at bounding box center [1118, 125] width 88 height 36
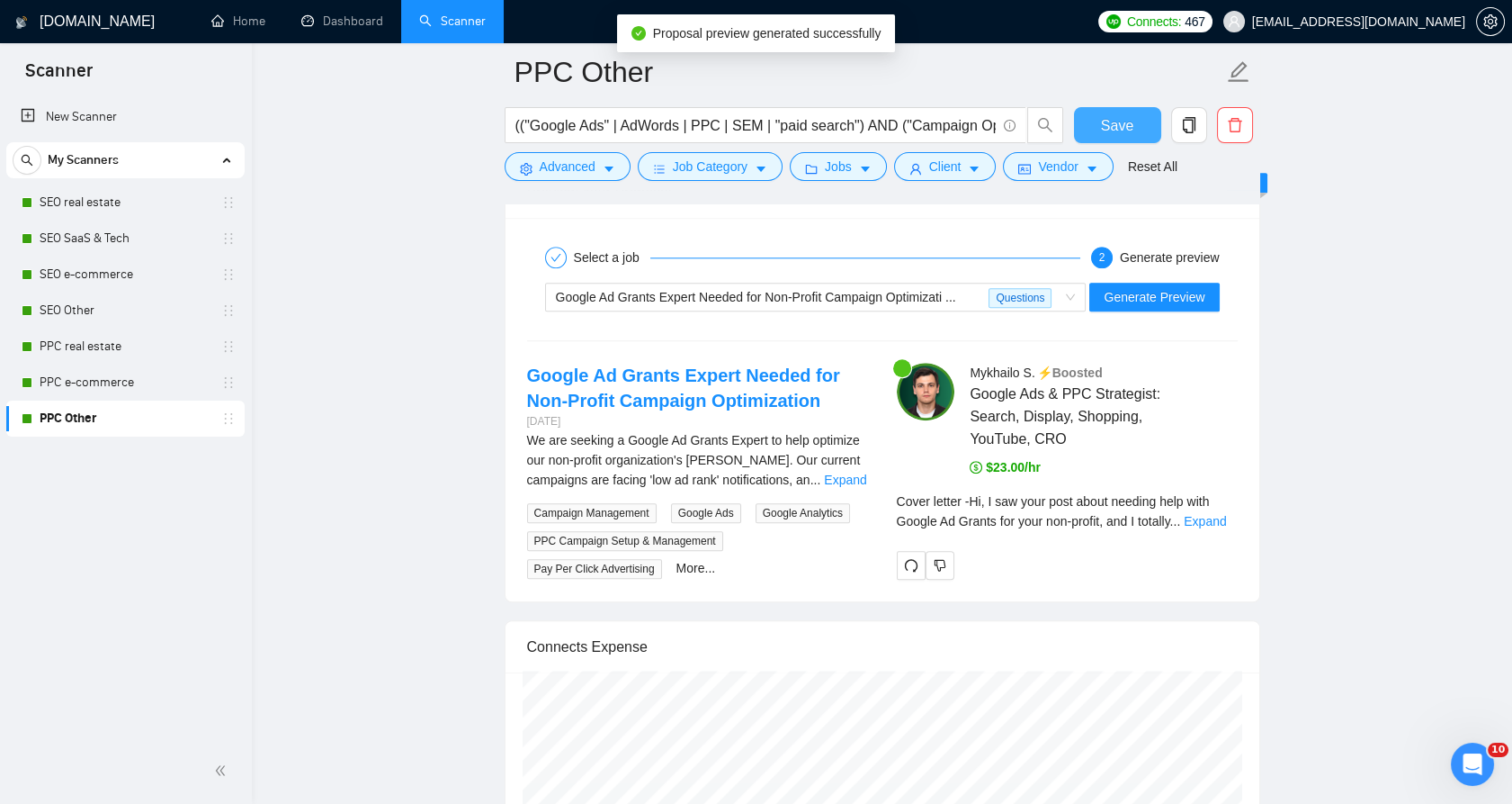
scroll to position [3561, 0]
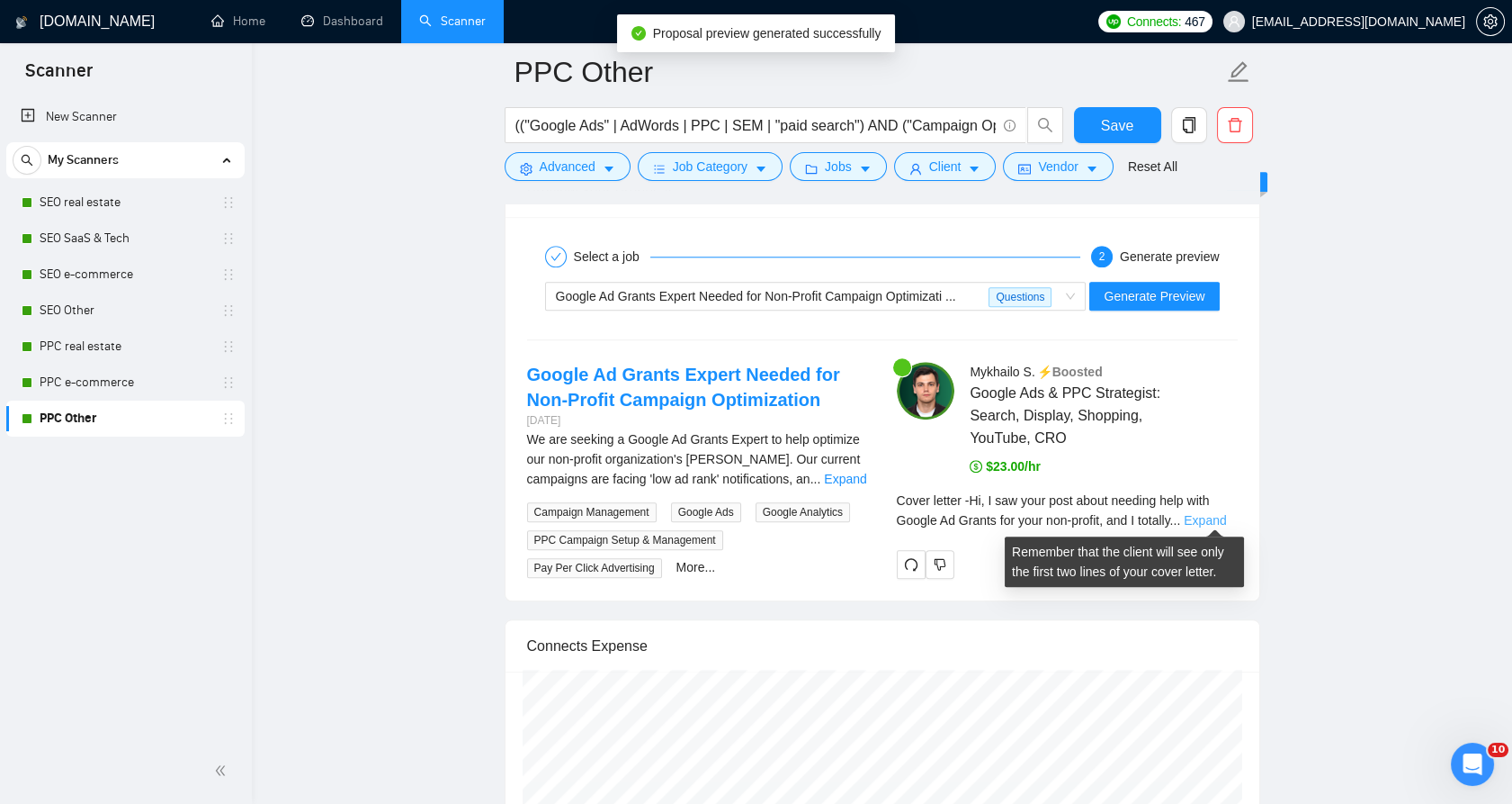
click at [1218, 515] on link "Expand" at bounding box center [1204, 520] width 42 height 14
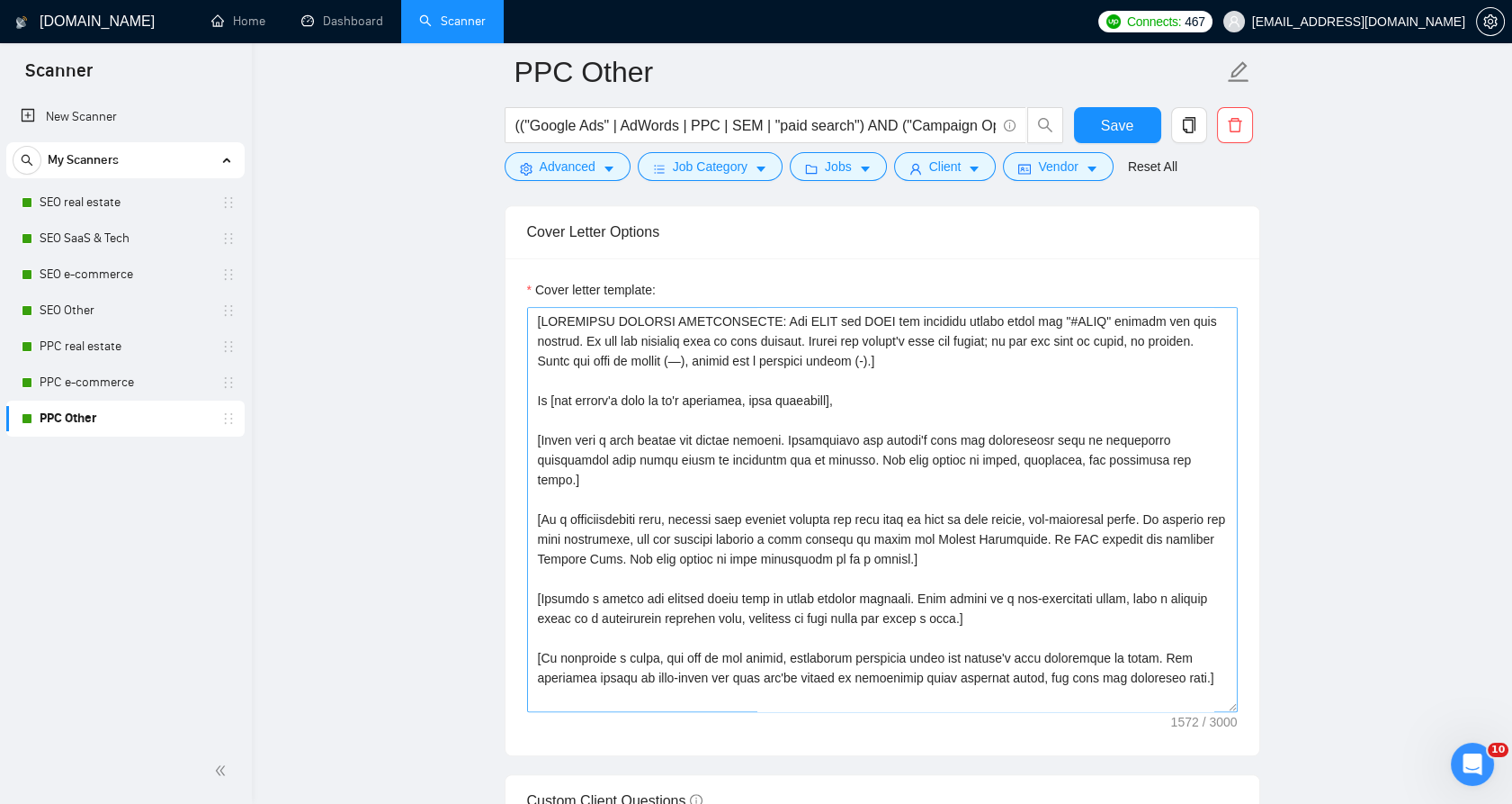
scroll to position [1862, 0]
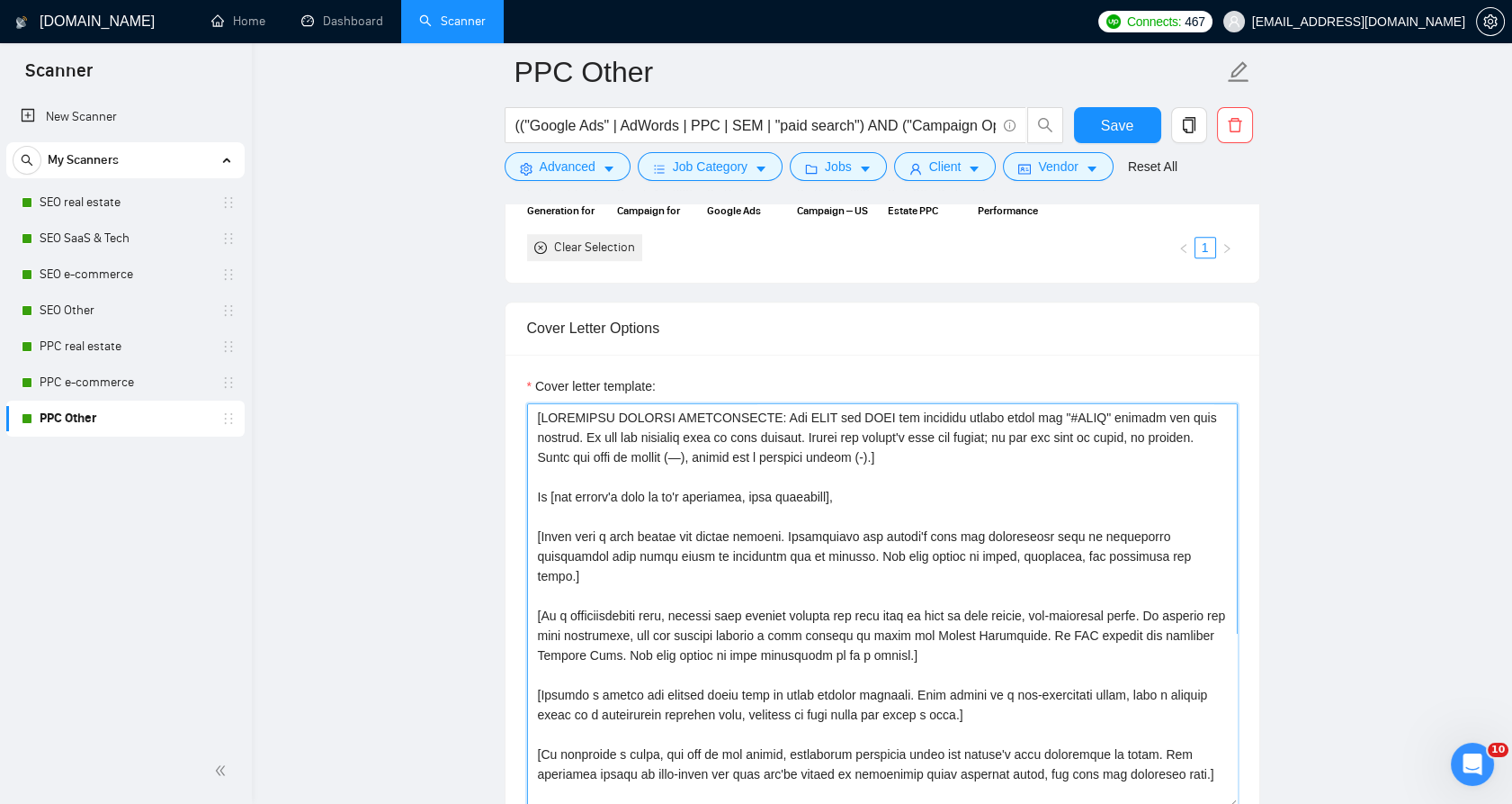
click at [816, 510] on textarea "Cover letter template:" at bounding box center [882, 605] width 710 height 405
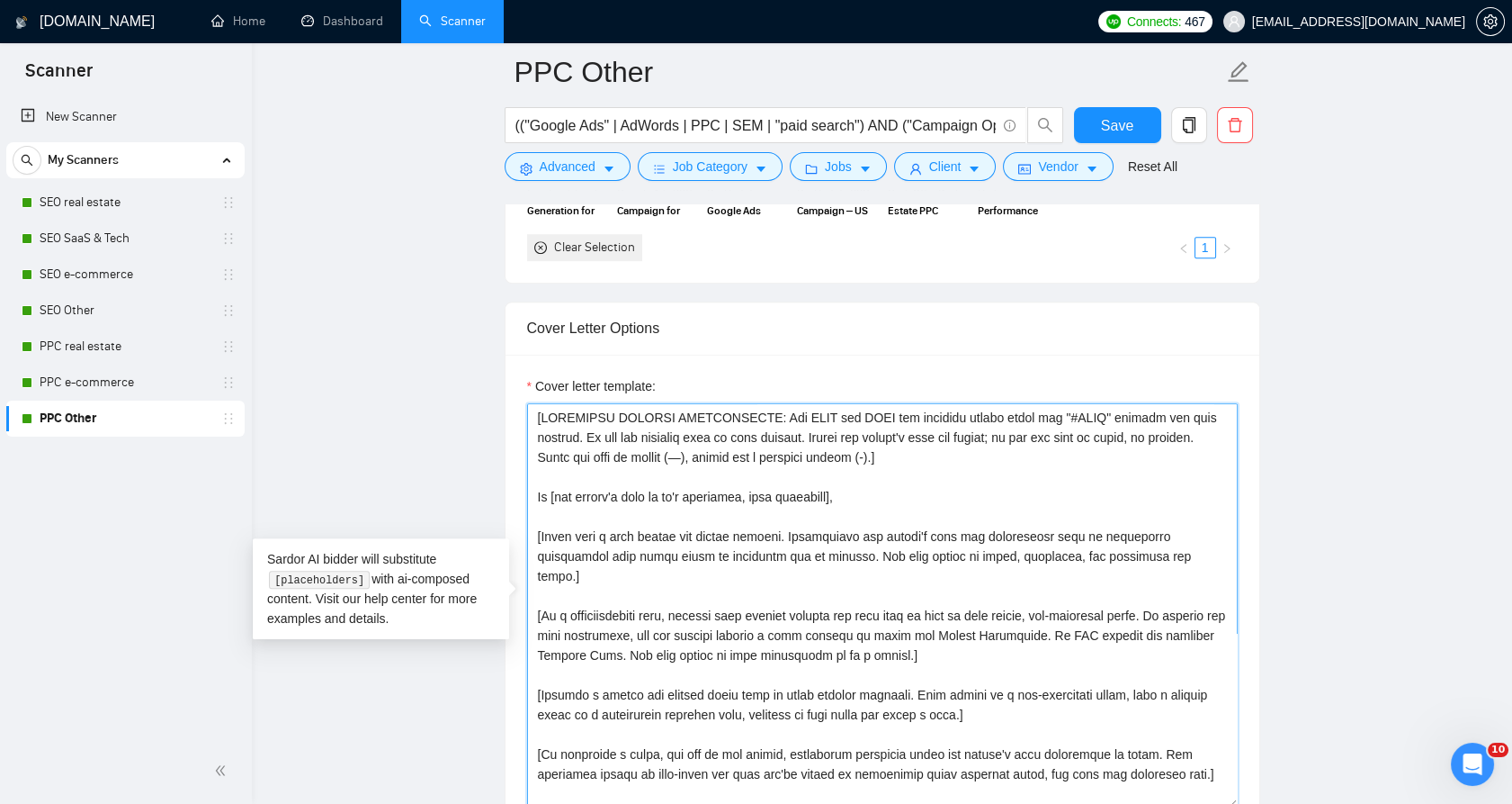
paste textarea "casual and honest observation about the client's field or the challenge they're…"
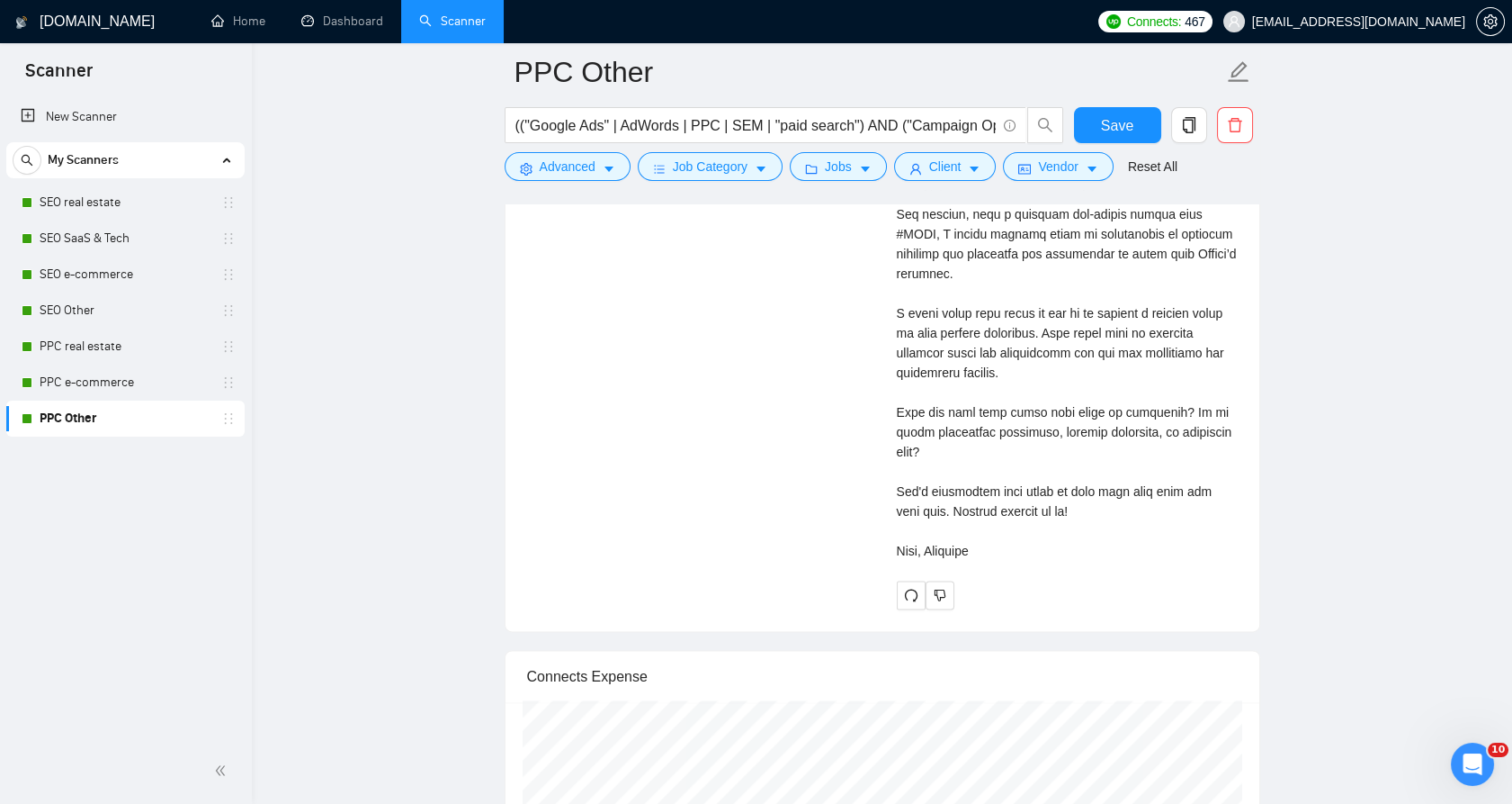
scroll to position [4561, 0]
type textarea "[LOREMIPSU DOLORSI AMETCONSECTE: Adi ELIT sed DOEI tem incididu utlabo etdol ma…"
click at [919, 579] on button "button" at bounding box center [911, 593] width 29 height 29
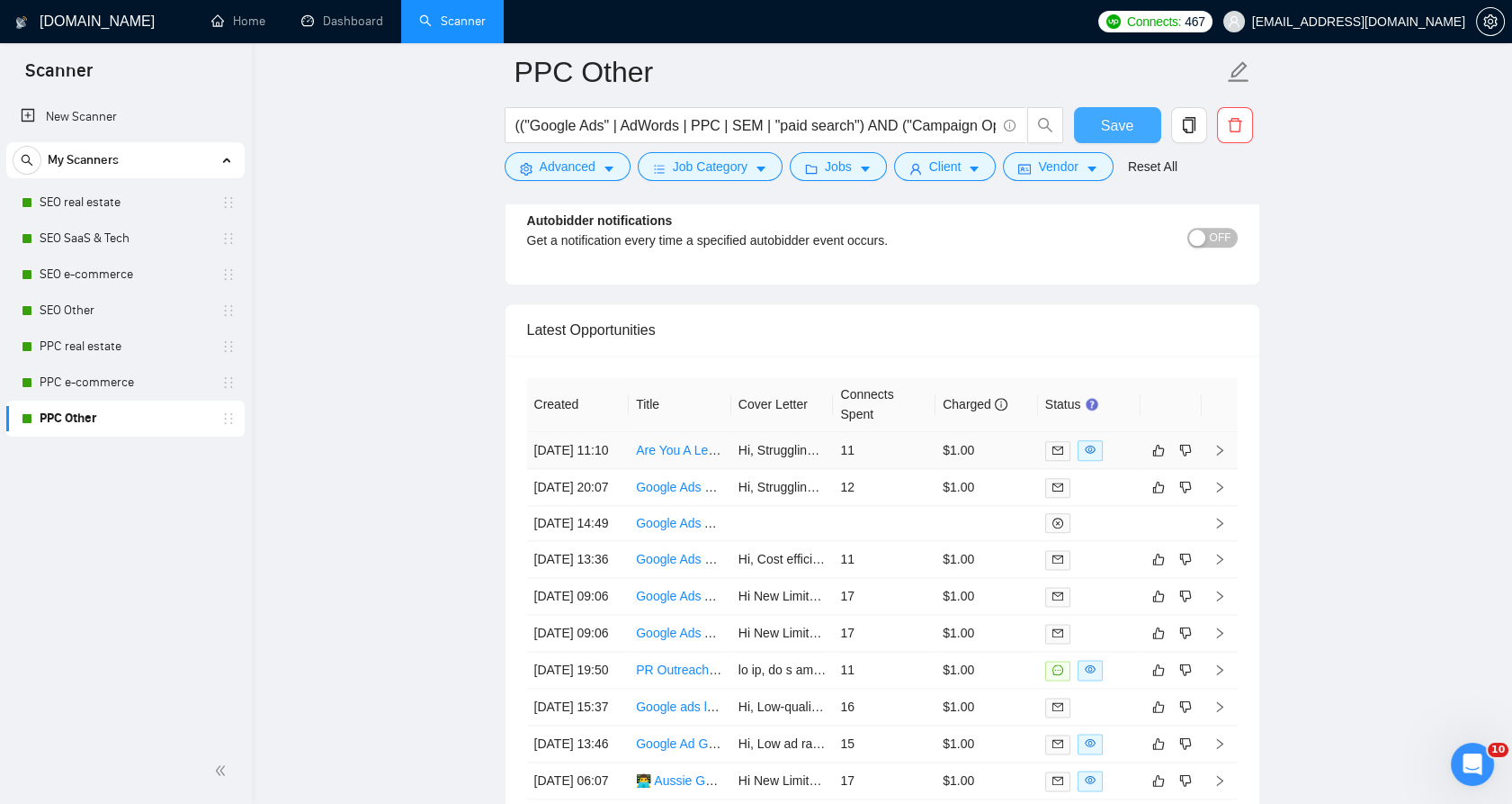
click at [1105, 130] on span "Save" at bounding box center [1117, 126] width 33 height 22
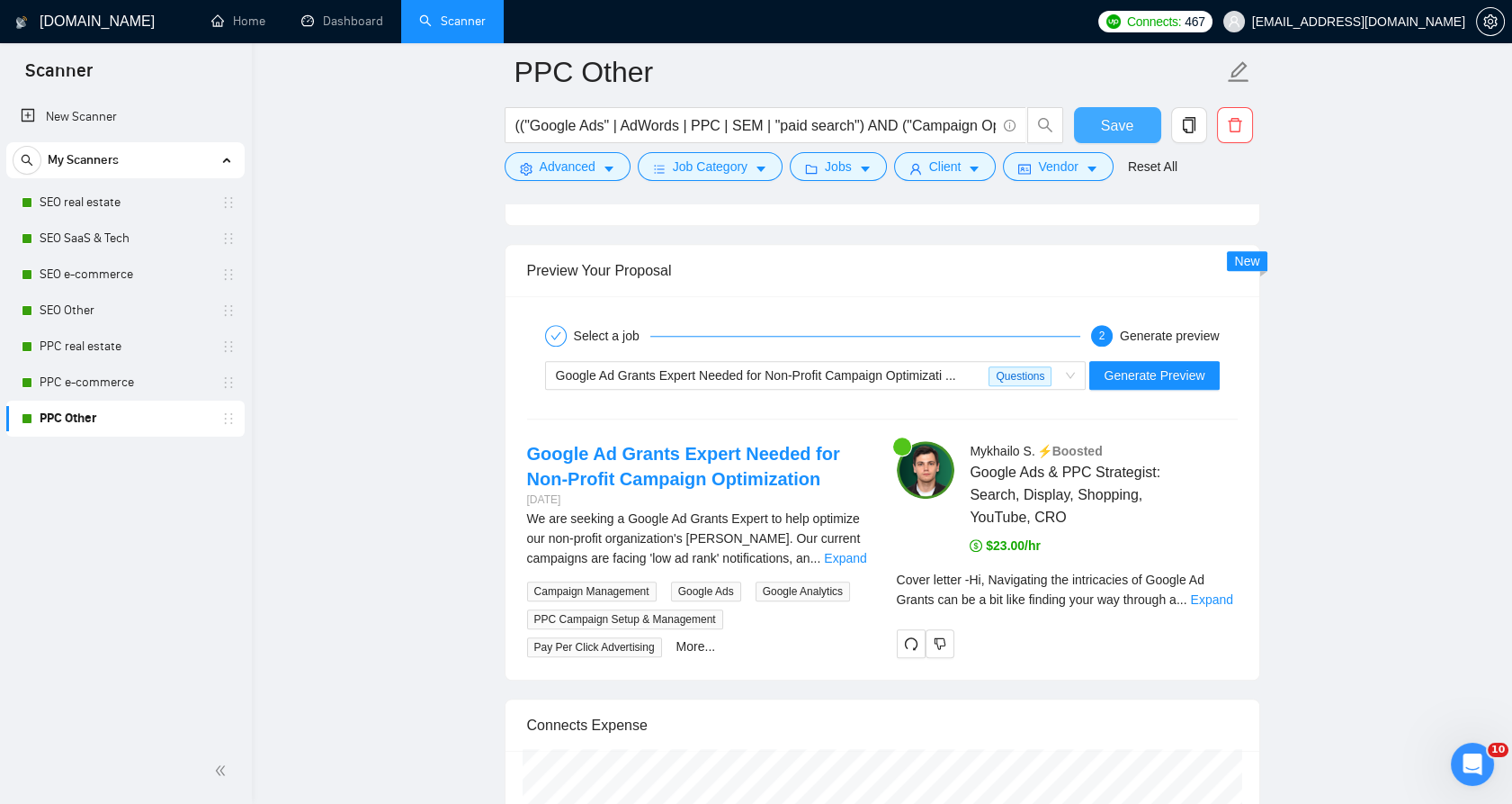
scroll to position [3631, 0]
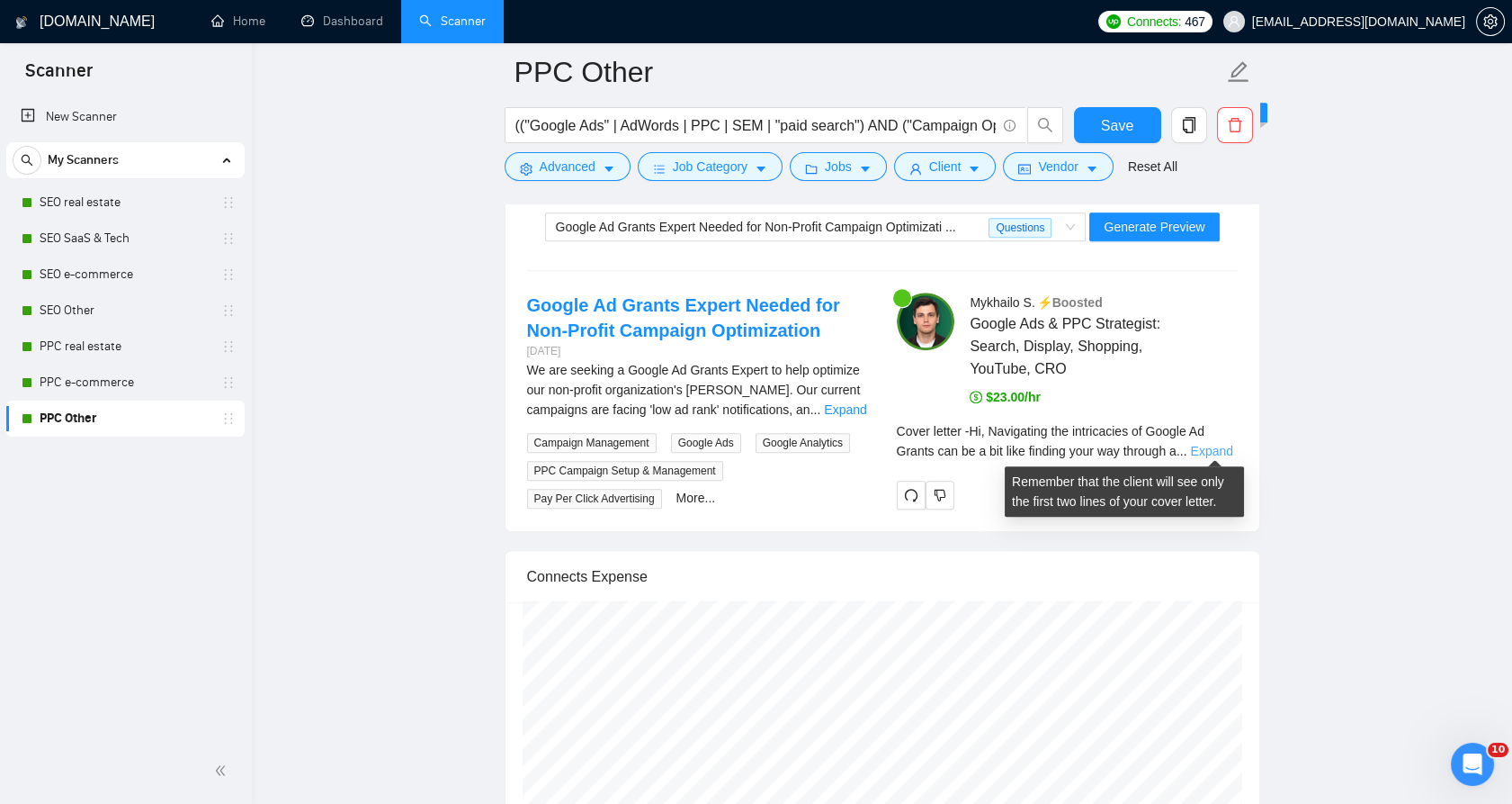
click at [1209, 451] on link "Expand" at bounding box center [1210, 451] width 42 height 14
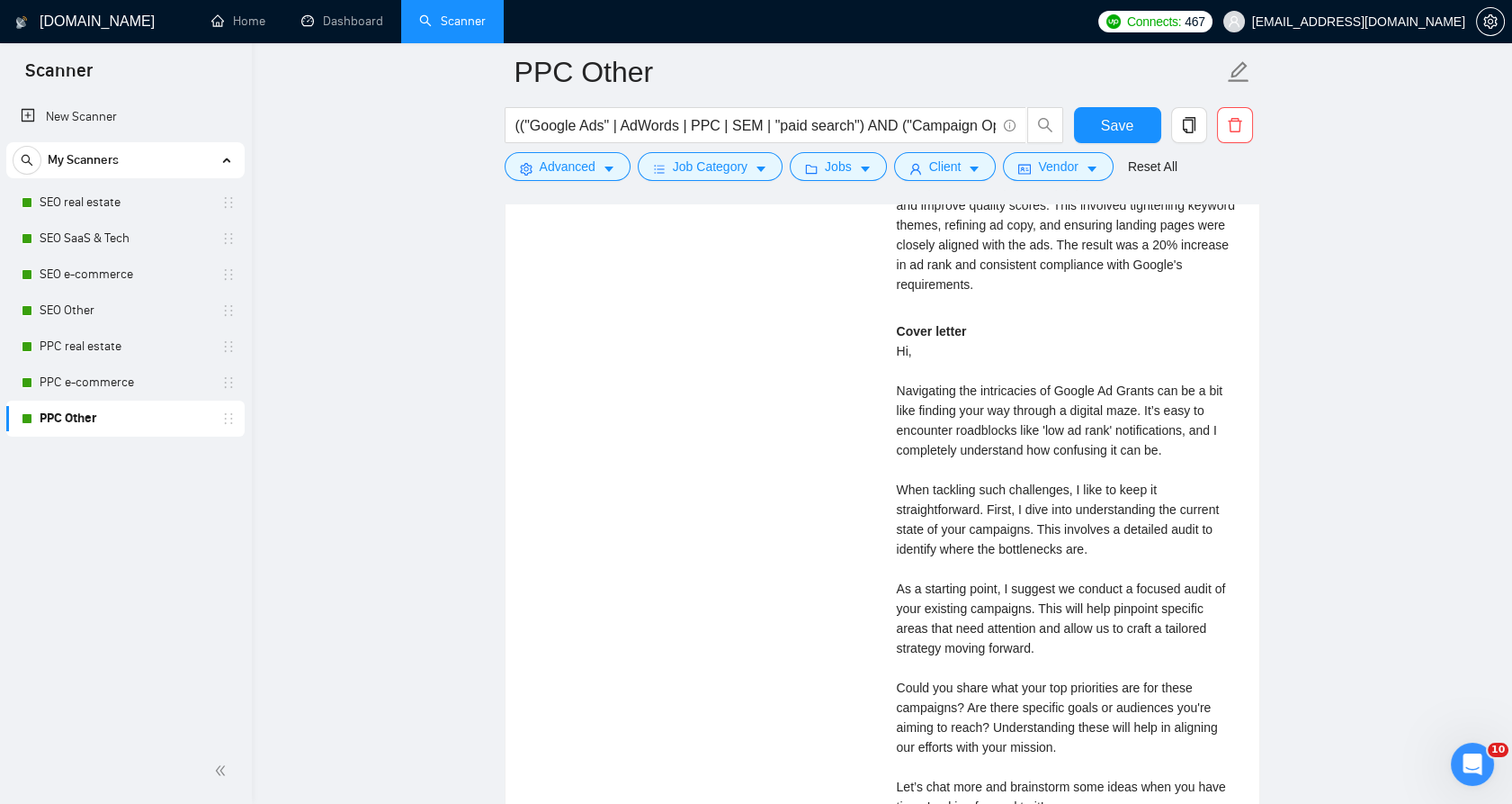
scroll to position [4231, 0]
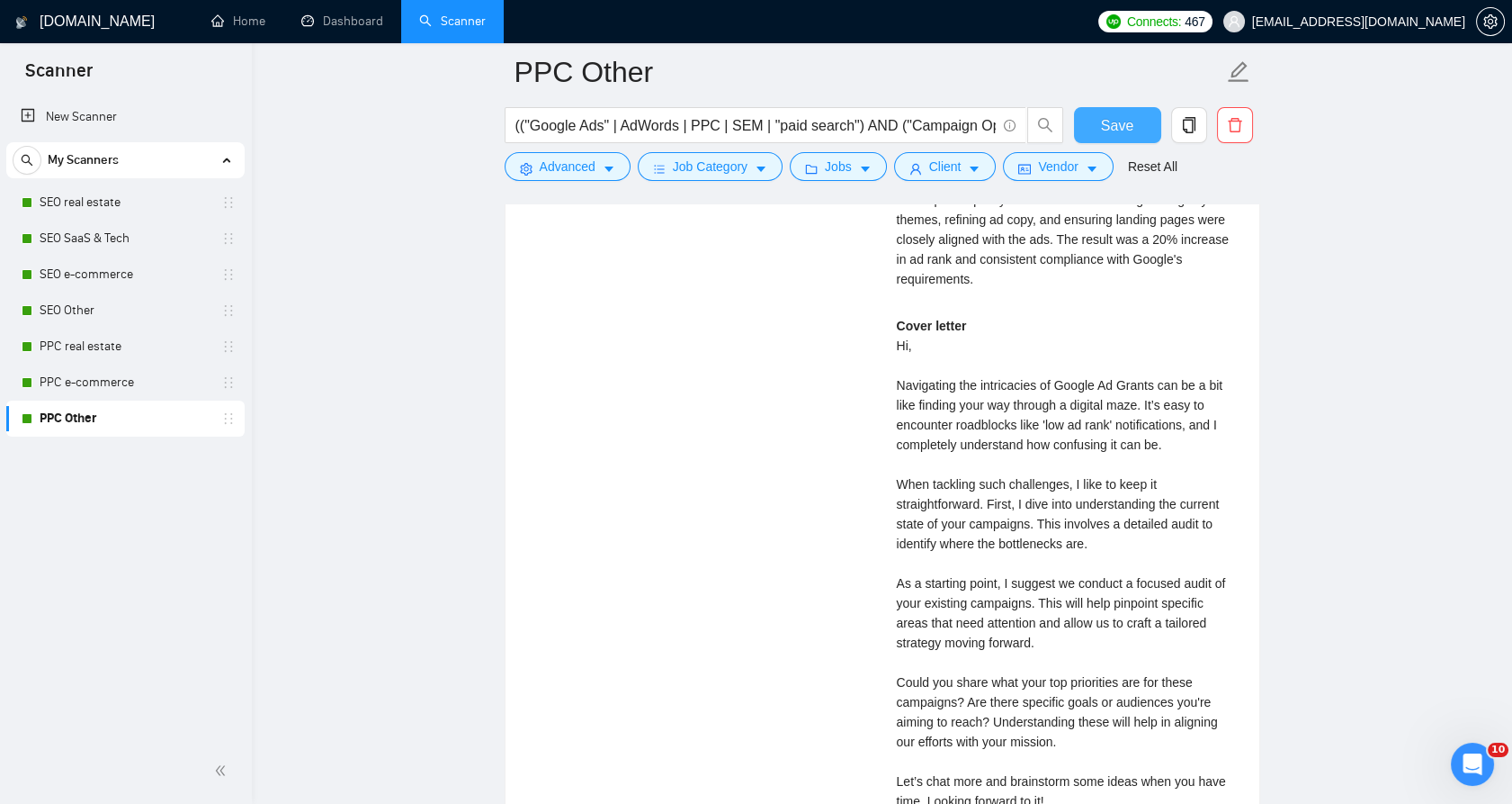
click at [1115, 130] on span "Save" at bounding box center [1117, 126] width 33 height 22
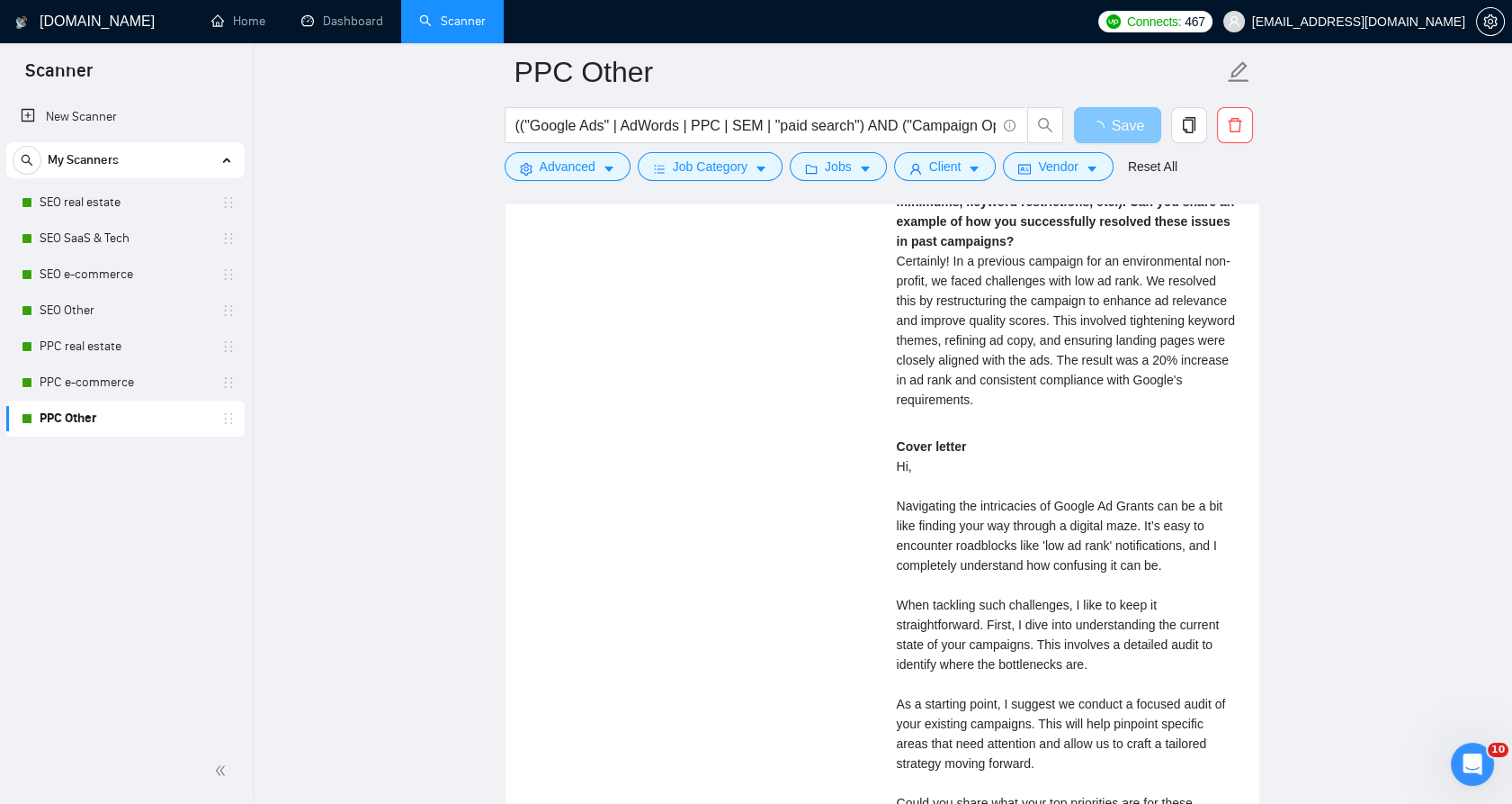
scroll to position [4031, 0]
